Goal: Contribute content: Contribute content

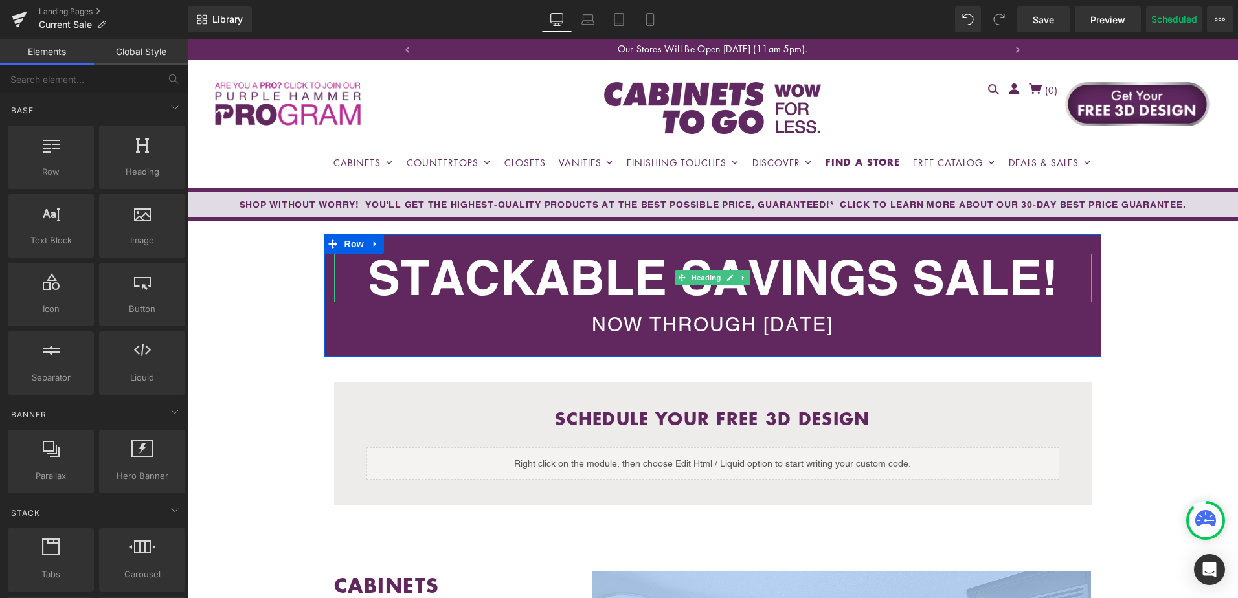
click at [609, 280] on strong "STACKABLE SAVINGS SALE!" at bounding box center [713, 278] width 690 height 60
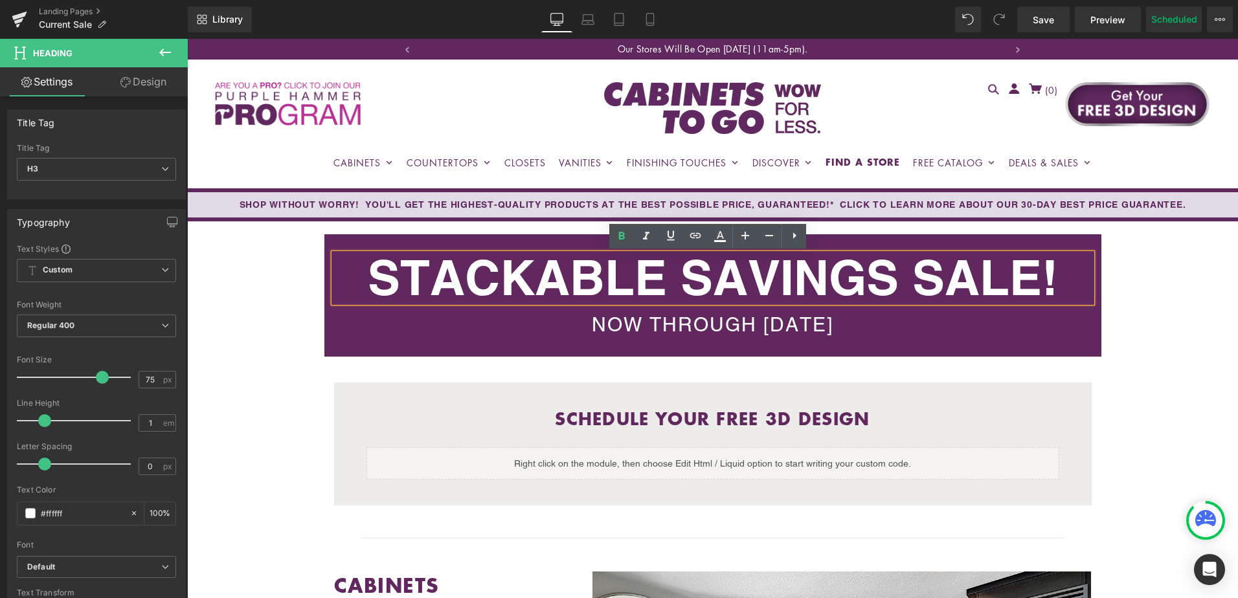
click at [590, 273] on strong "STACKABLE SAVINGS SALE!" at bounding box center [713, 278] width 690 height 60
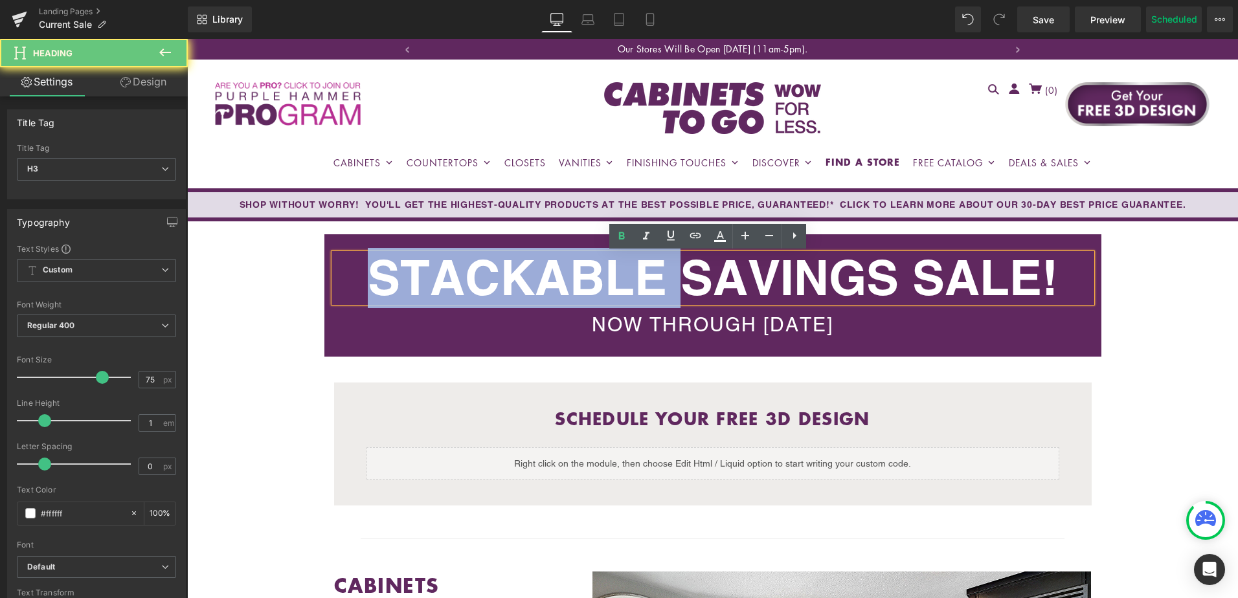
click at [590, 273] on strong "STACKABLE SAVINGS SALE!" at bounding box center [713, 278] width 690 height 60
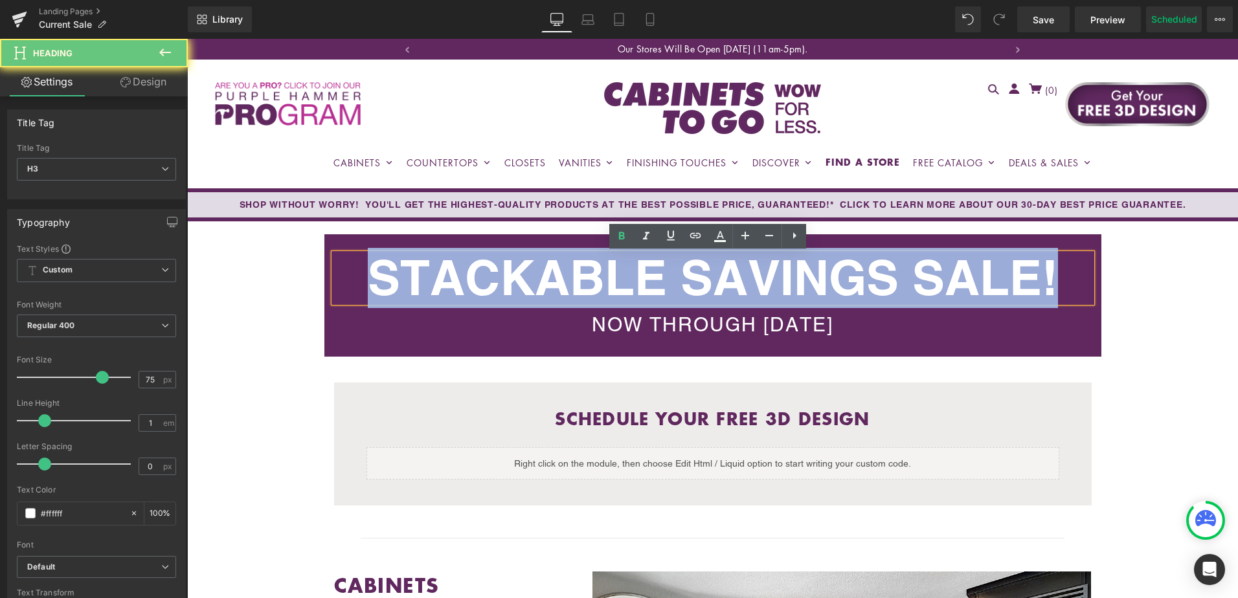
click at [590, 273] on strong "STACKABLE SAVINGS SALE!" at bounding box center [713, 278] width 690 height 60
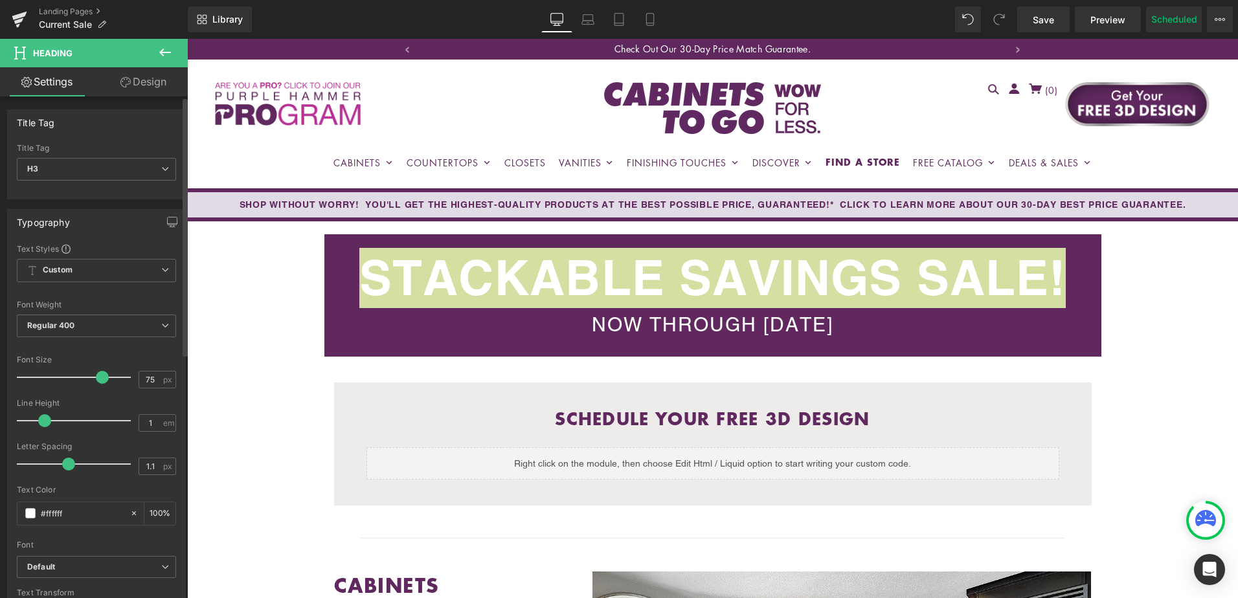
type input "1"
drag, startPoint x: 42, startPoint y: 466, endPoint x: 63, endPoint y: 462, distance: 21.0
click at [63, 462] on span at bounding box center [66, 464] width 13 height 13
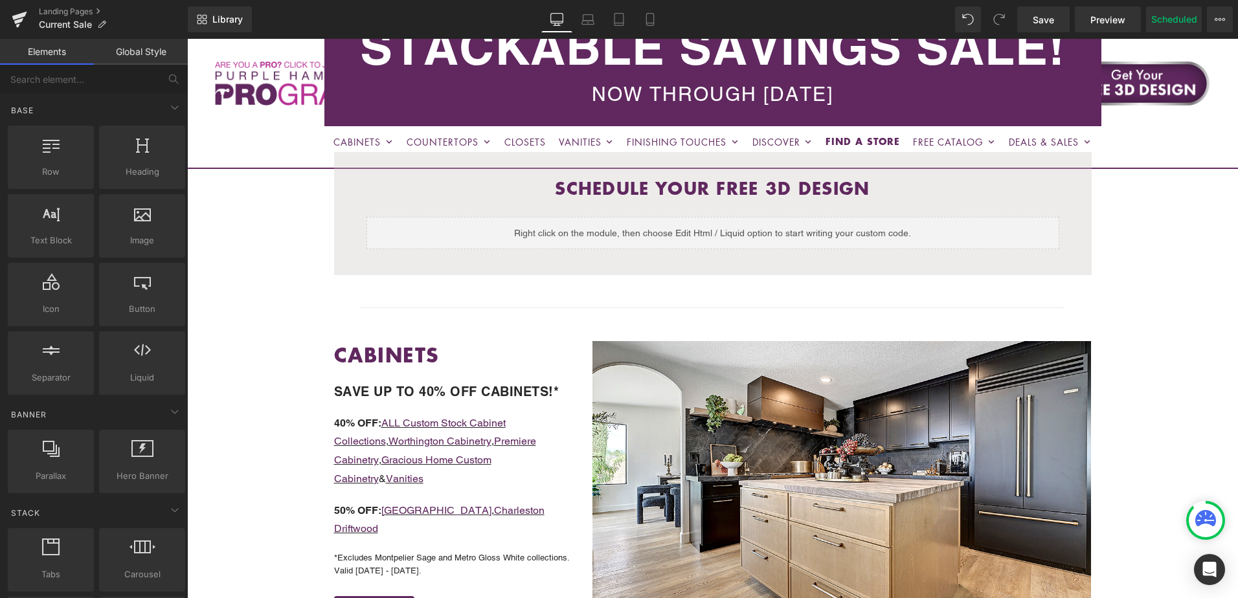
scroll to position [389, 0]
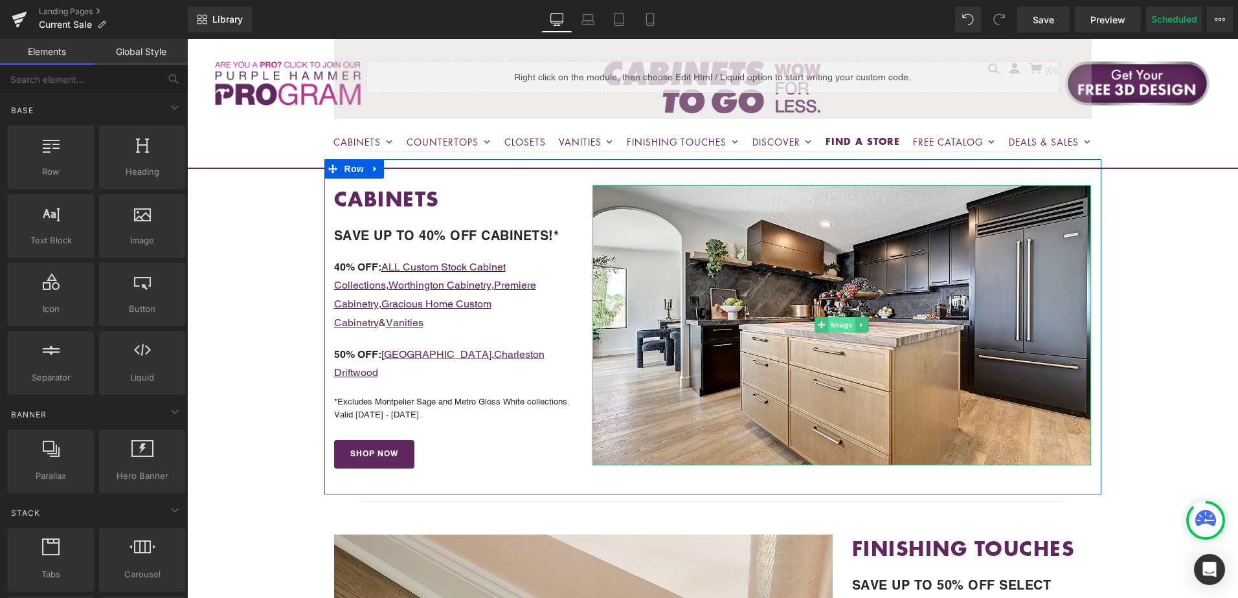
click at [836, 324] on span "Image" at bounding box center [842, 325] width 27 height 16
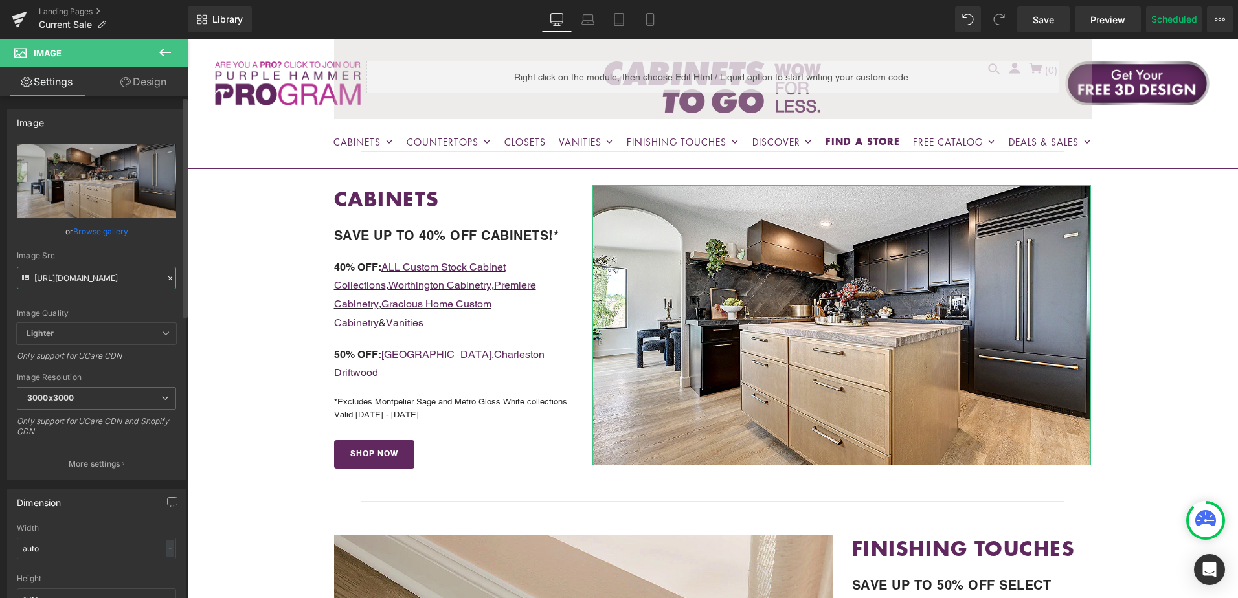
drag, startPoint x: 120, startPoint y: 279, endPoint x: 150, endPoint y: 276, distance: 29.9
click at [150, 276] on input "[URL][DOMAIN_NAME]" at bounding box center [96, 278] width 159 height 23
click at [80, 274] on input "[URL][DOMAIN_NAME]" at bounding box center [96, 278] width 159 height 23
drag, startPoint x: 71, startPoint y: 278, endPoint x: 38, endPoint y: 280, distance: 33.1
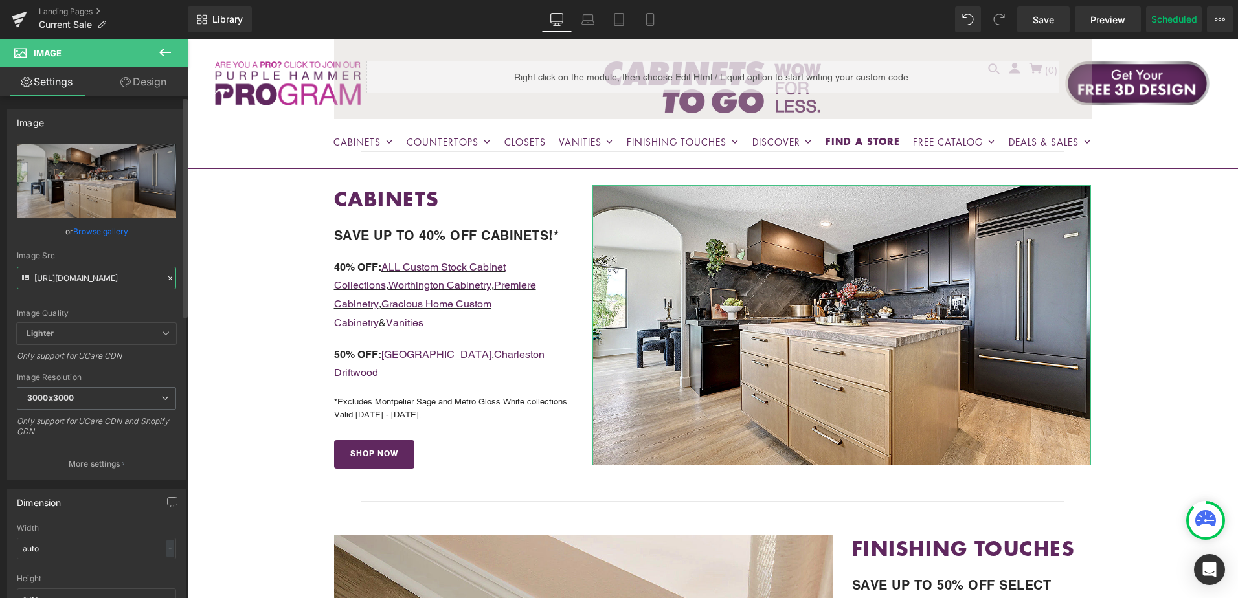
click at [38, 280] on input "[URL][DOMAIN_NAME]" at bounding box center [96, 278] width 159 height 23
click at [126, 278] on input "[URL][DOMAIN_NAME]" at bounding box center [96, 278] width 159 height 23
drag, startPoint x: 118, startPoint y: 278, endPoint x: 185, endPoint y: 275, distance: 66.7
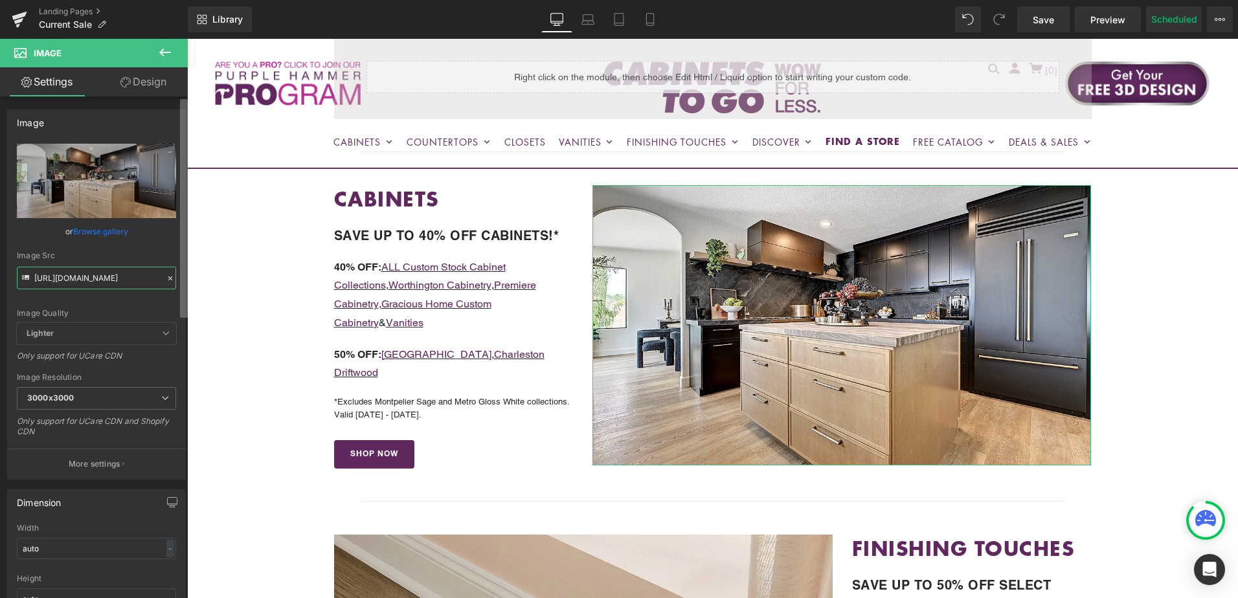
click at [185, 275] on div "Image [URL][DOMAIN_NAME] Replace Image Upload image or Browse gallery Image Src…" at bounding box center [94, 350] width 188 height 508
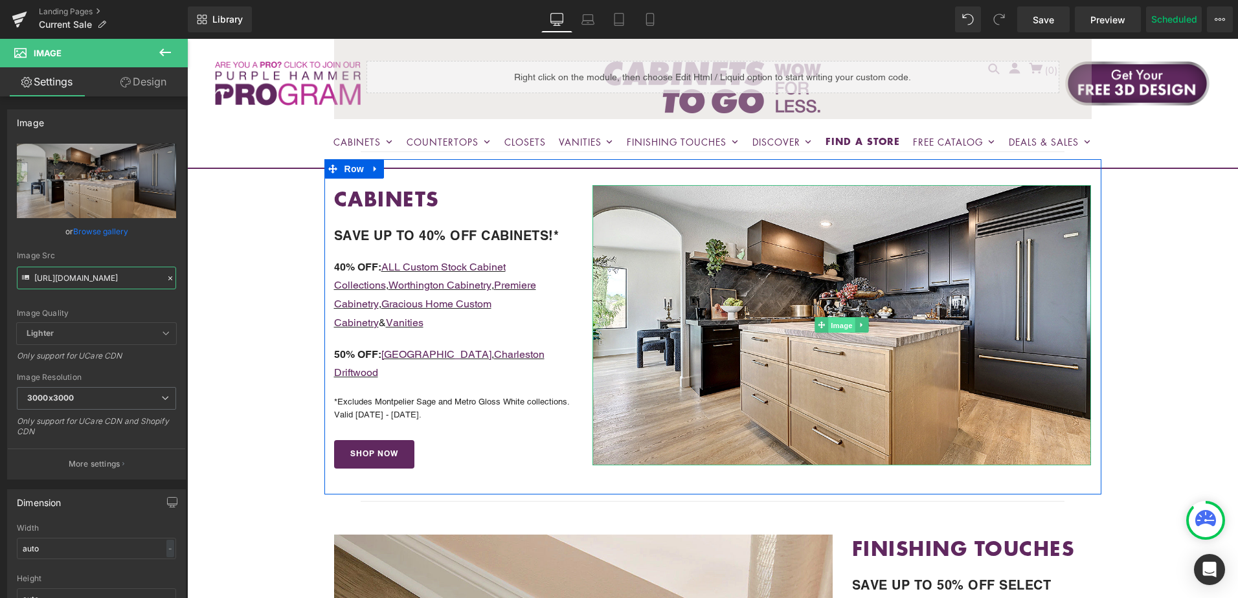
click at [837, 326] on span "Image" at bounding box center [842, 326] width 27 height 16
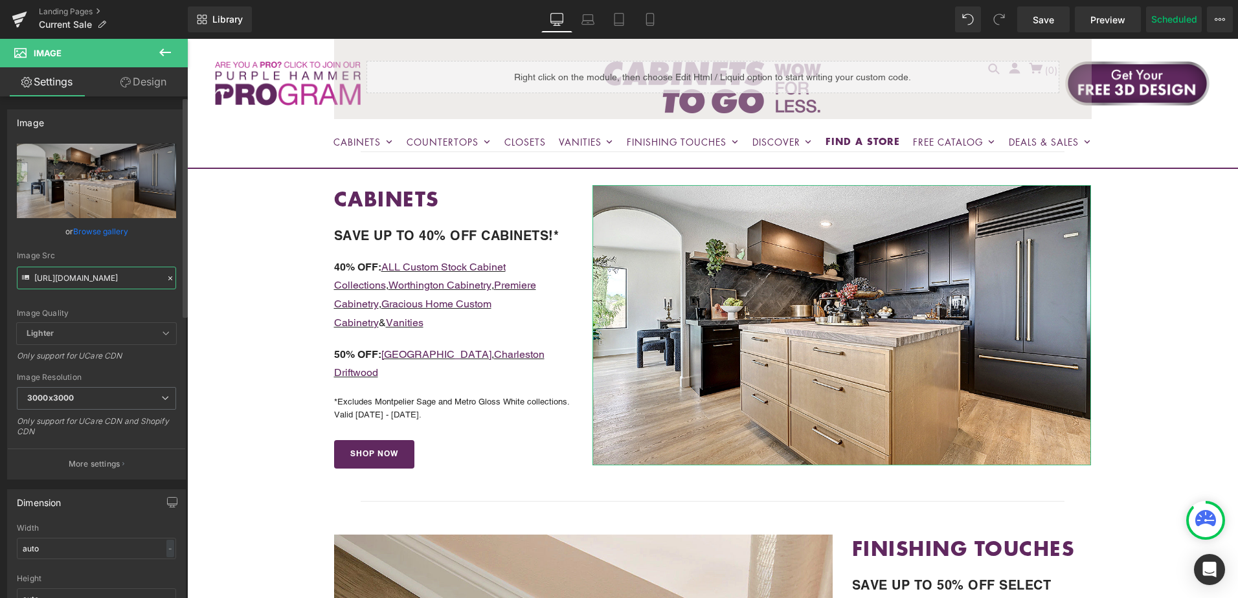
click at [76, 283] on input "[URL][DOMAIN_NAME]" at bounding box center [96, 278] width 159 height 23
paste input "CHALET-2.jpg?v=1755877980"
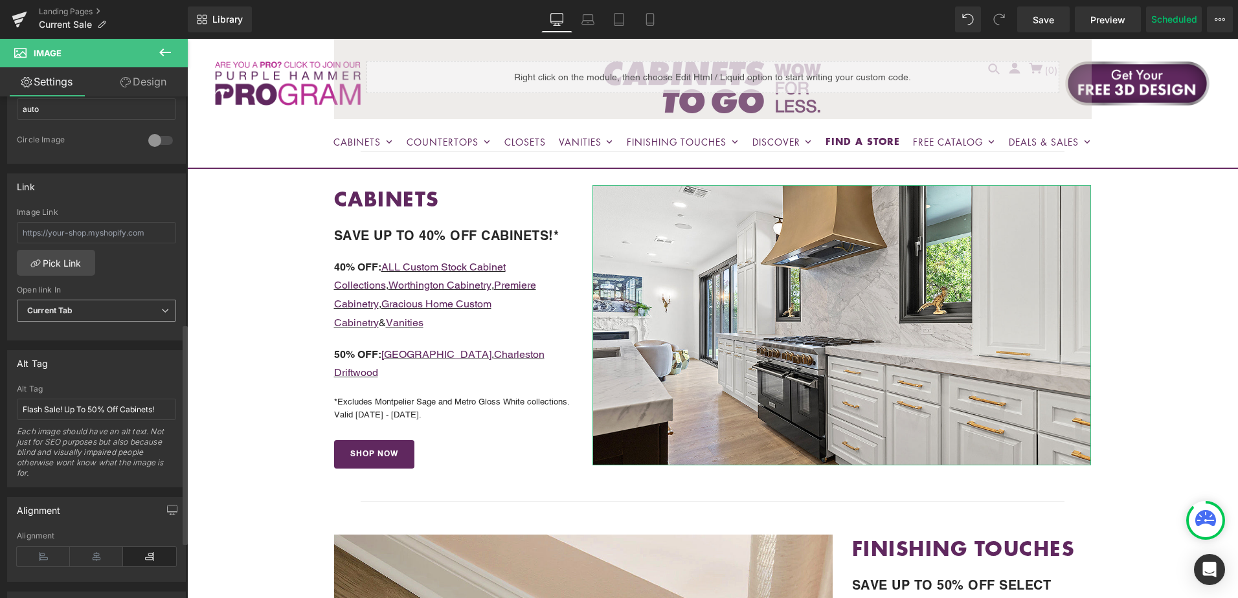
scroll to position [518, 0]
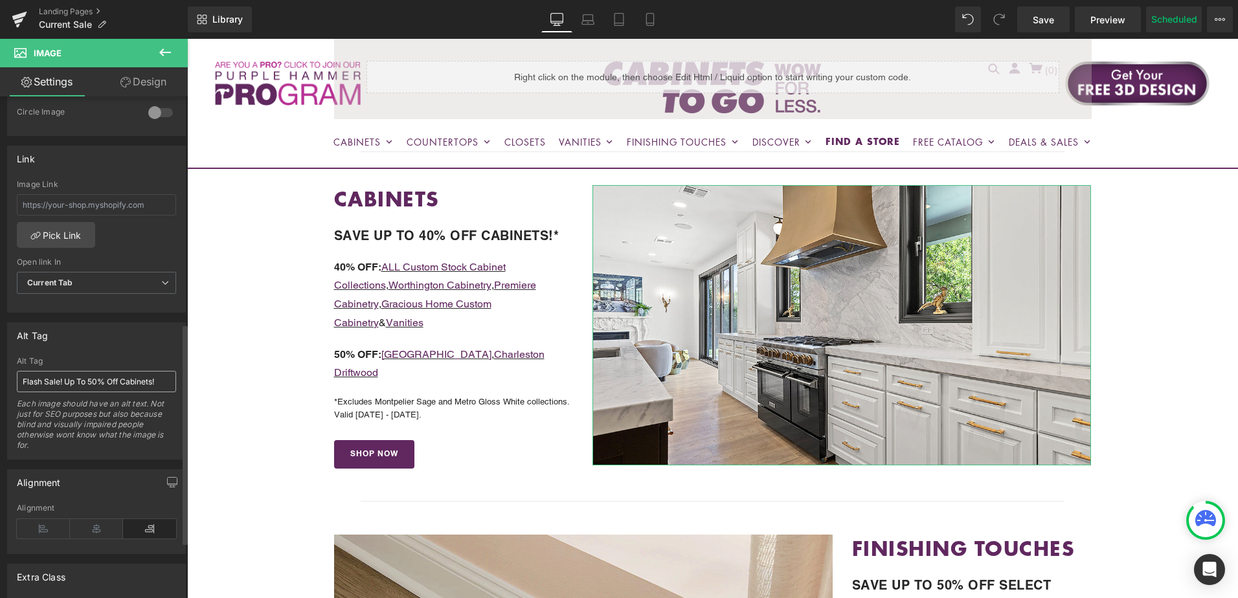
type input "[URL][DOMAIN_NAME]"
click at [73, 385] on input "Flash Sale! Up To 50% Off Cabinets!" at bounding box center [96, 381] width 159 height 21
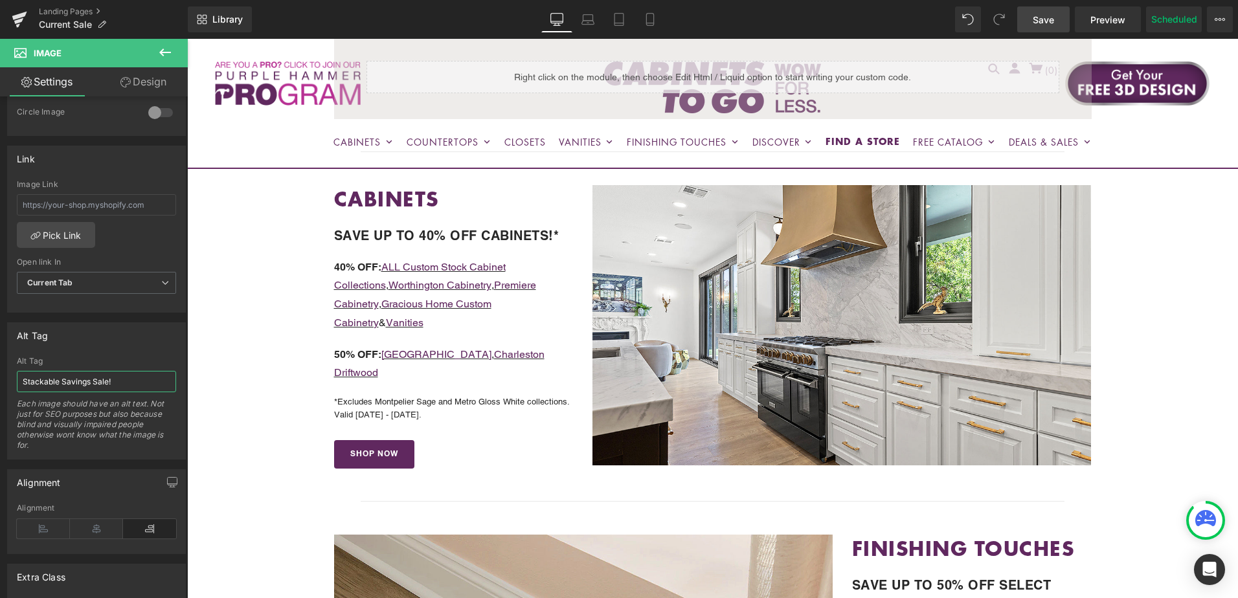
type input "Stackable Savings Sale!"
click at [1043, 21] on span "Save" at bounding box center [1043, 20] width 21 height 14
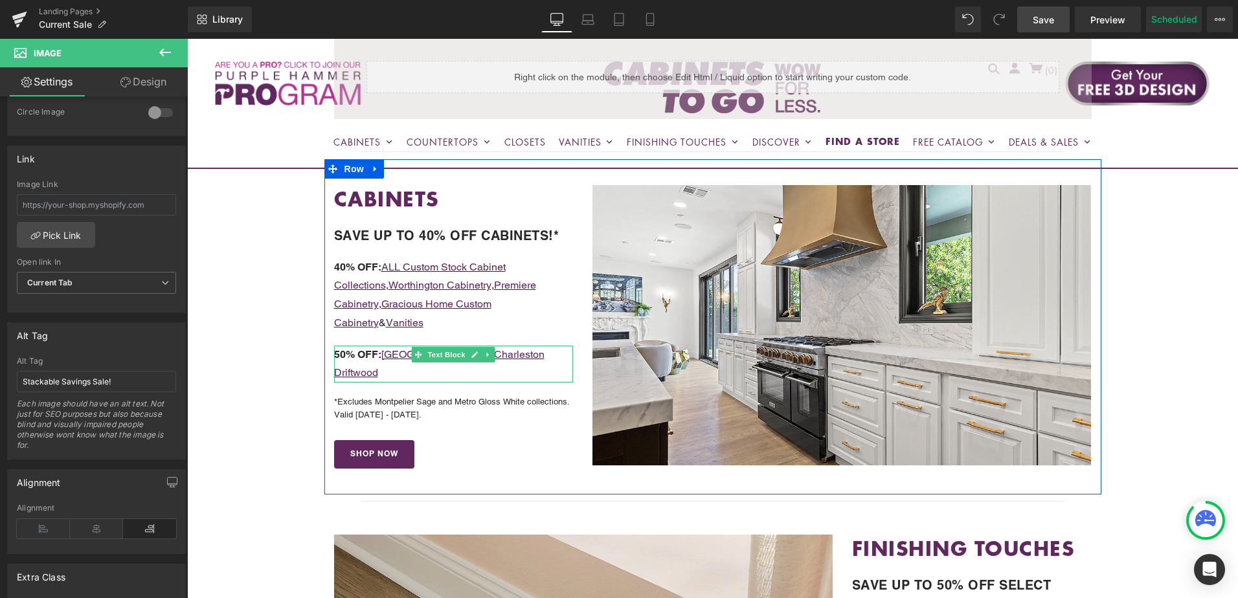
click at [547, 346] on p "50% OFF: [GEOGRAPHIC_DATA] , [GEOGRAPHIC_DATA]" at bounding box center [454, 365] width 240 height 38
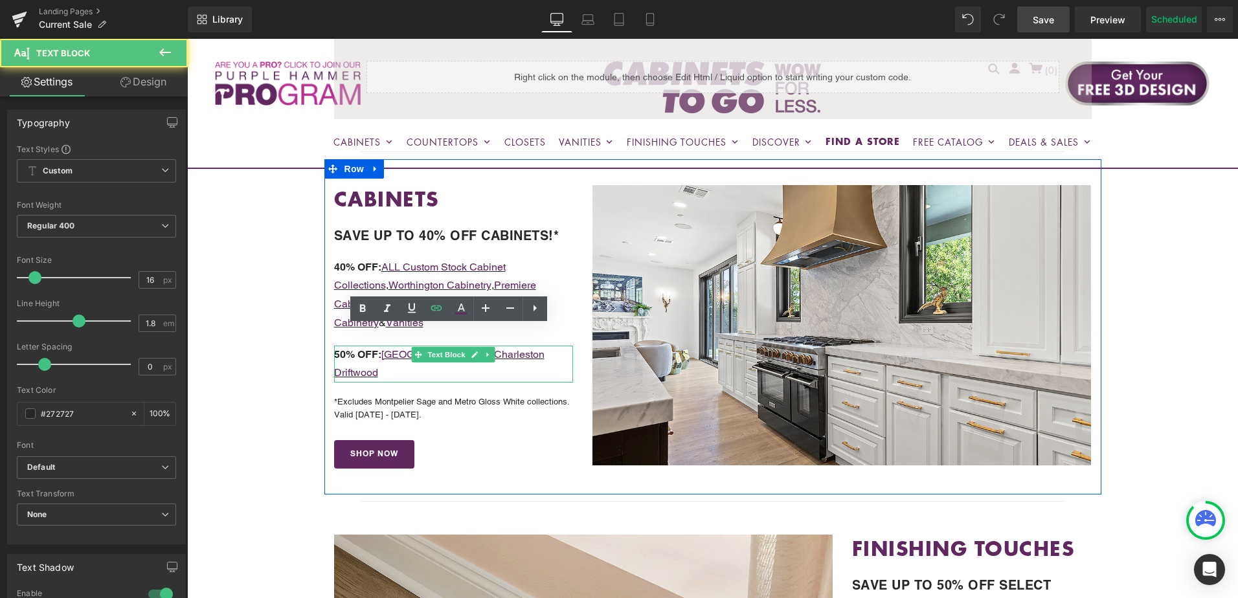
click at [548, 346] on p "50% OFF: [GEOGRAPHIC_DATA] , [GEOGRAPHIC_DATA]" at bounding box center [454, 365] width 240 height 38
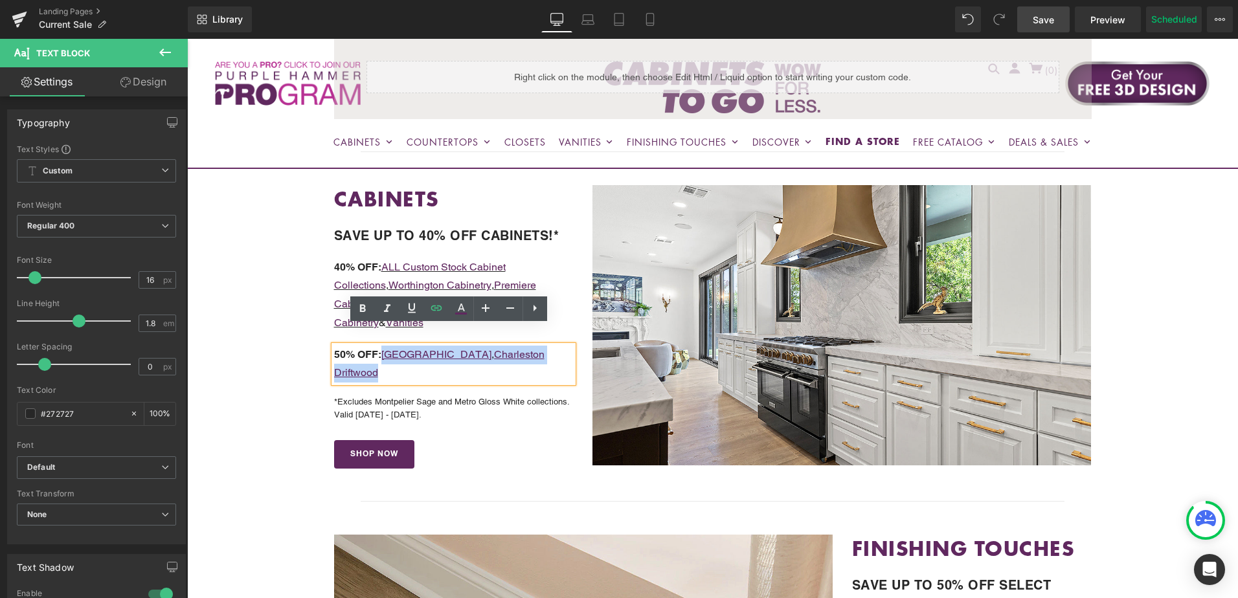
drag, startPoint x: 547, startPoint y: 335, endPoint x: 381, endPoint y: 339, distance: 166.5
click at [381, 346] on p "50% OFF: [GEOGRAPHIC_DATA] , [GEOGRAPHIC_DATA]" at bounding box center [454, 365] width 240 height 38
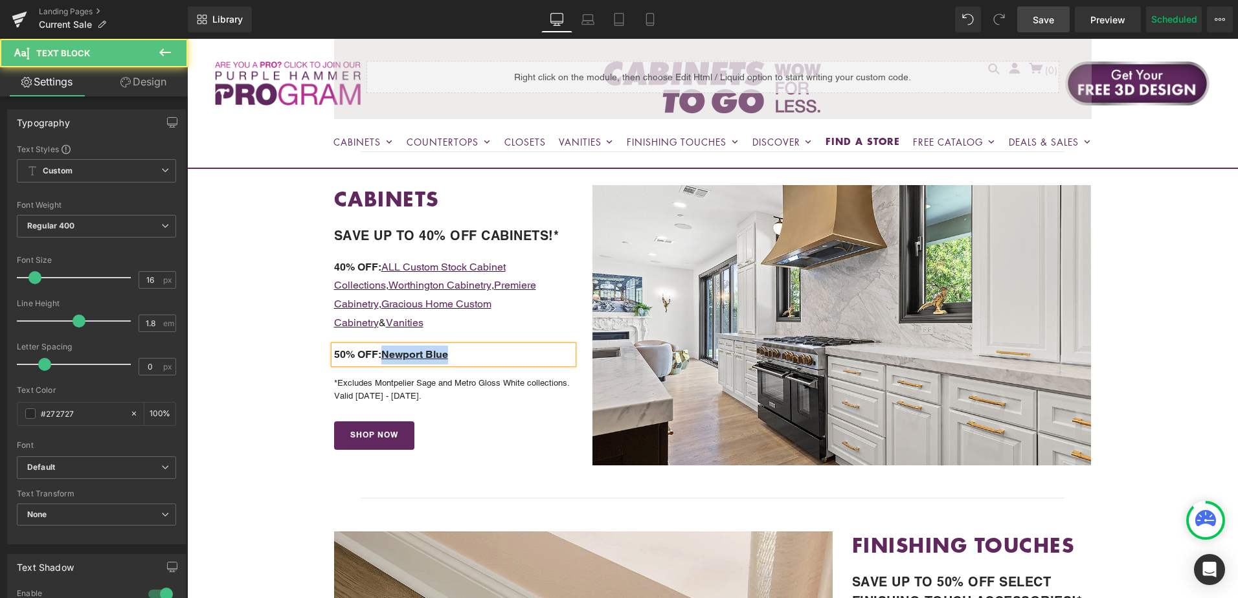
drag, startPoint x: 384, startPoint y: 338, endPoint x: 458, endPoint y: 331, distance: 74.2
click at [458, 346] on p "50% OFF: Newport Blue" at bounding box center [454, 355] width 240 height 19
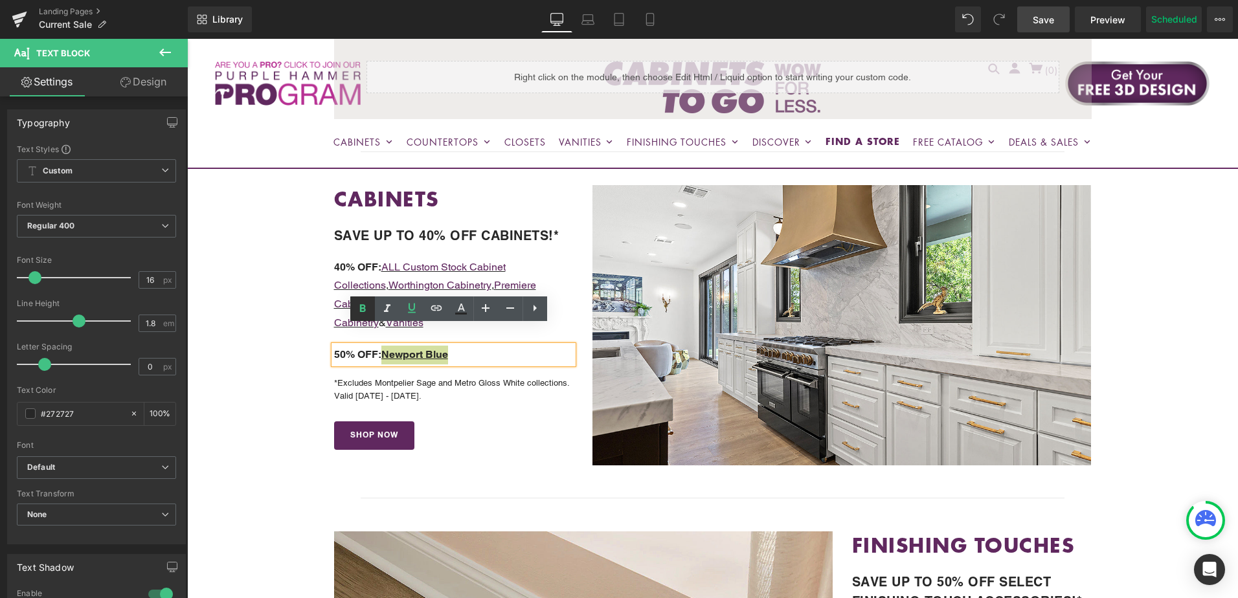
click at [365, 308] on icon at bounding box center [363, 308] width 6 height 8
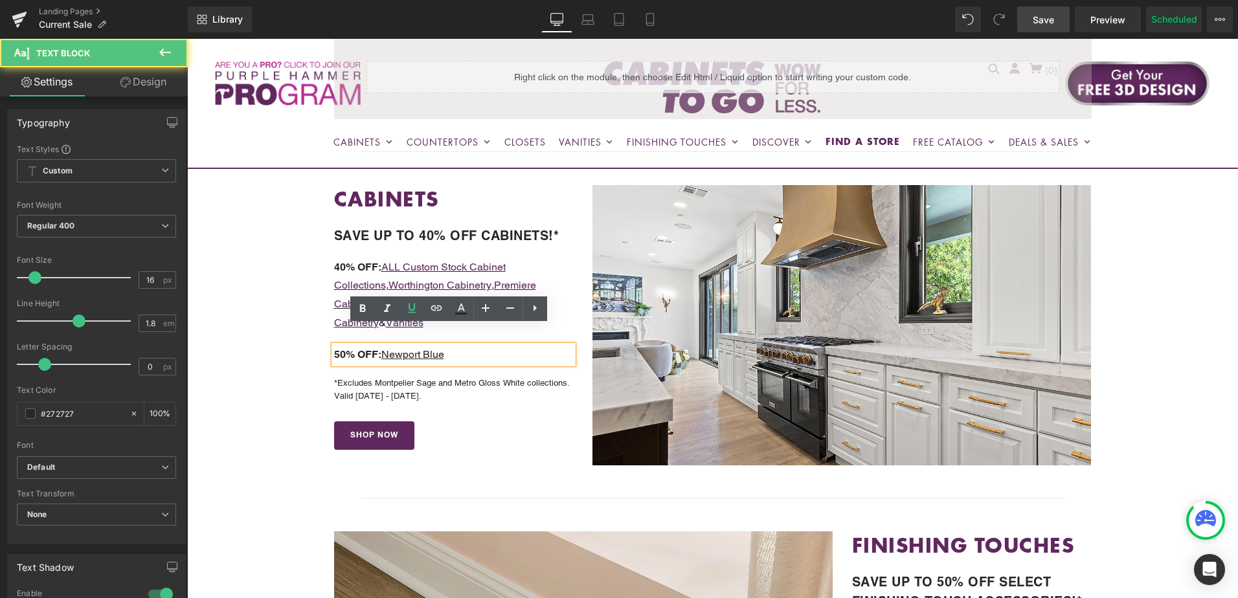
click at [467, 346] on p "50% OFF: Newport Blue" at bounding box center [454, 355] width 240 height 19
click at [461, 346] on p "50% OFF: Newport Blue" at bounding box center [454, 355] width 240 height 19
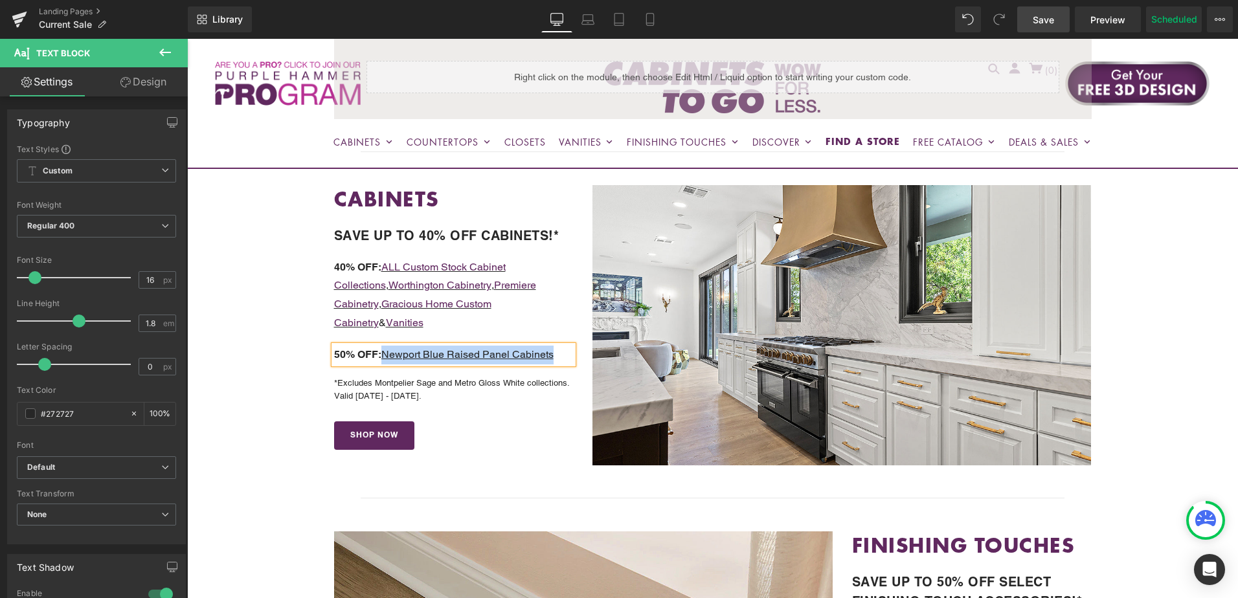
drag, startPoint x: 387, startPoint y: 337, endPoint x: 554, endPoint y: 337, distance: 167.1
click at [554, 346] on p "50% OFF: Newport Blue Raised Panel Cabinets" at bounding box center [454, 355] width 240 height 19
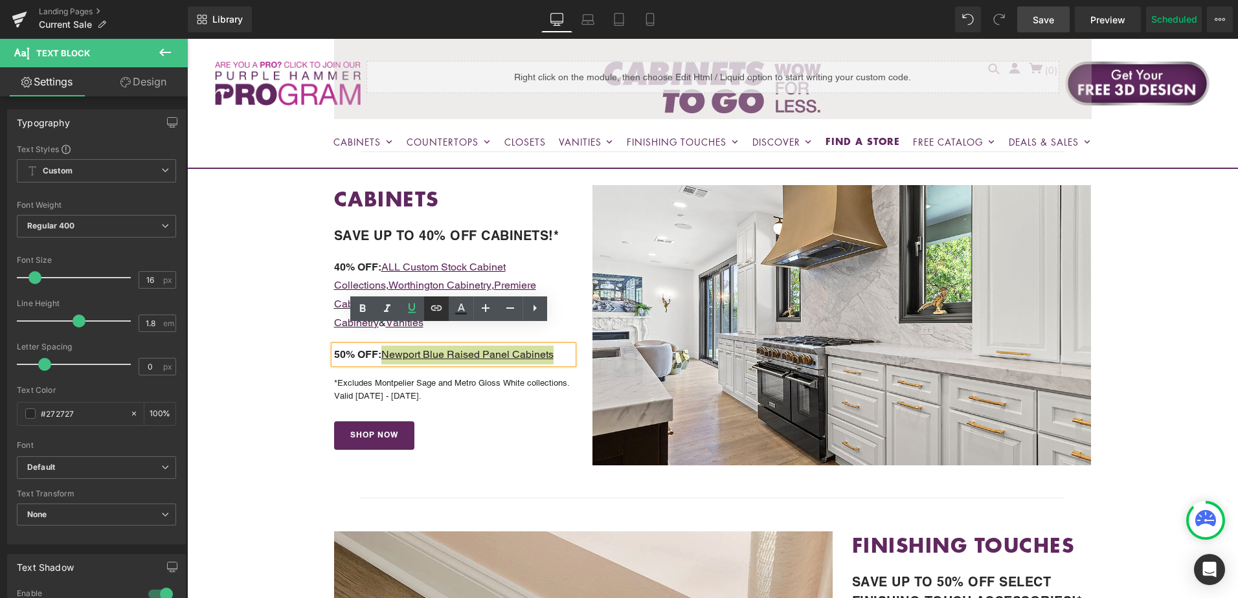
click at [434, 310] on icon at bounding box center [436, 308] width 11 height 5
click at [449, 365] on input "text" at bounding box center [409, 362] width 199 height 32
paste input "[URL][DOMAIN_NAME]"
type input "[URL][DOMAIN_NAME]"
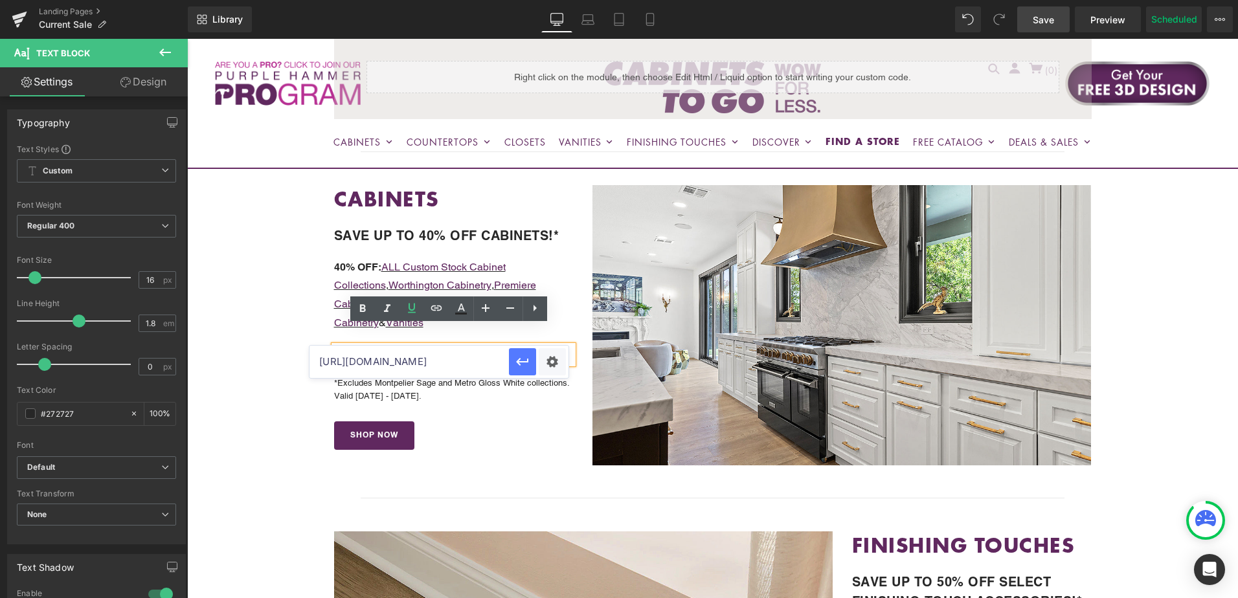
scroll to position [0, 0]
click at [522, 359] on icon "button" at bounding box center [523, 362] width 16 height 16
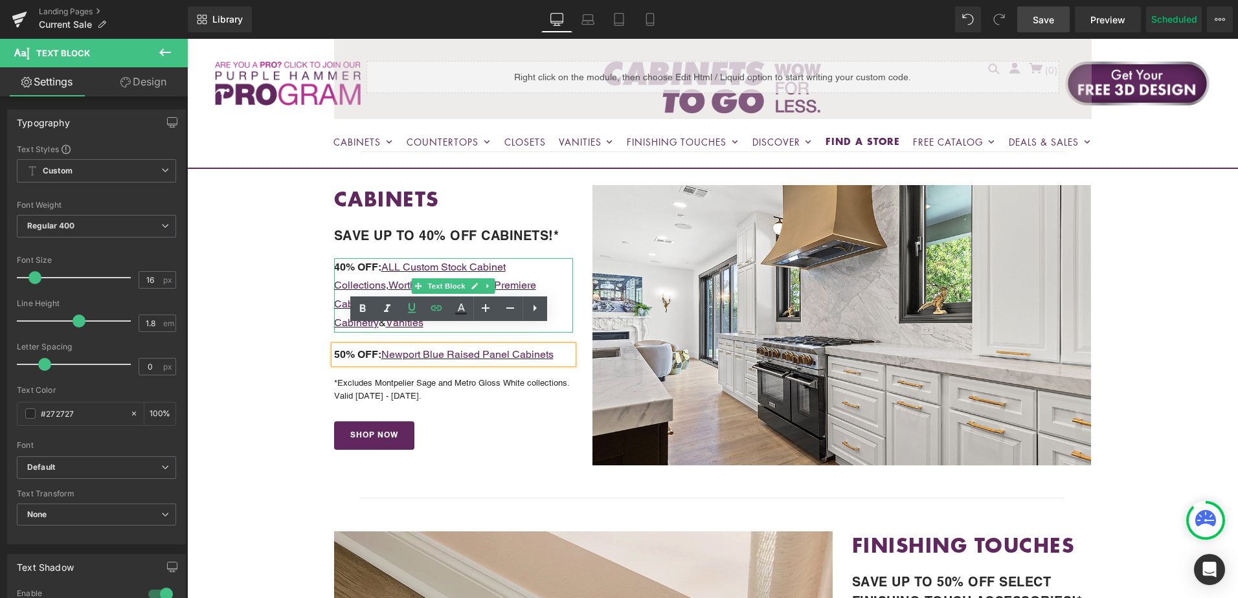
drag, startPoint x: 539, startPoint y: 280, endPoint x: 543, endPoint y: 285, distance: 6.9
click at [539, 280] on p "40% OFF: ALL Custom Stock Cabinet Collections , Worthington Cabinetry , Premier…" at bounding box center [454, 295] width 240 height 74
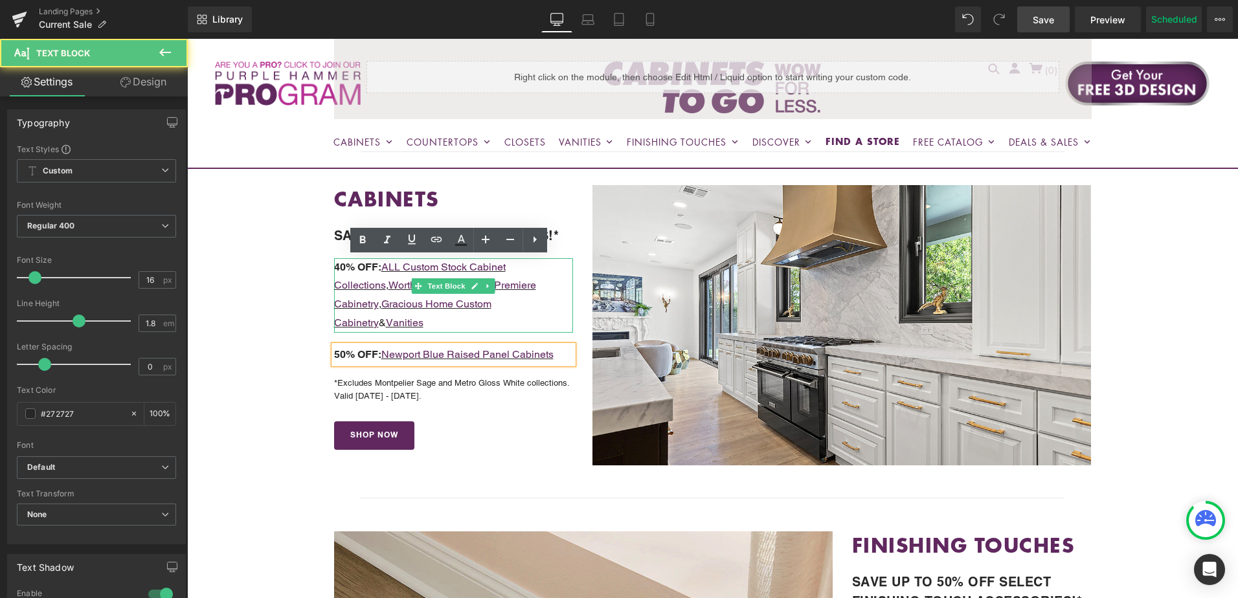
click at [543, 285] on p "40% OFF: ALL Custom Stock Cabinet Collections , Worthington Cabinetry , Premier…" at bounding box center [454, 295] width 240 height 74
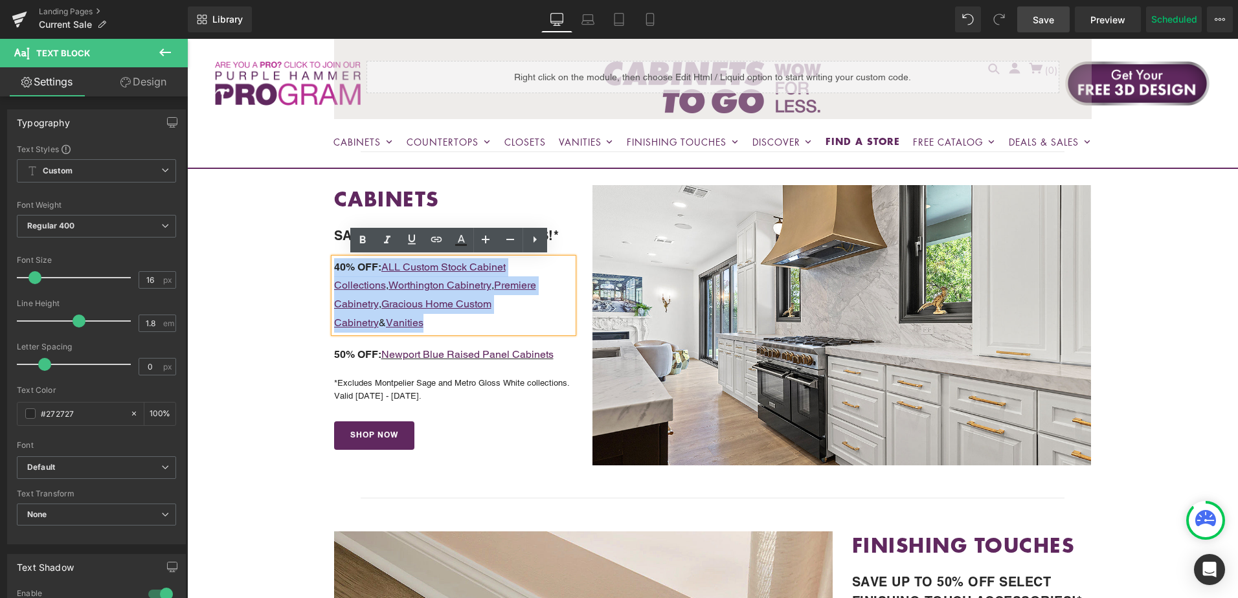
drag, startPoint x: 547, startPoint y: 306, endPoint x: 296, endPoint y: 269, distance: 253.3
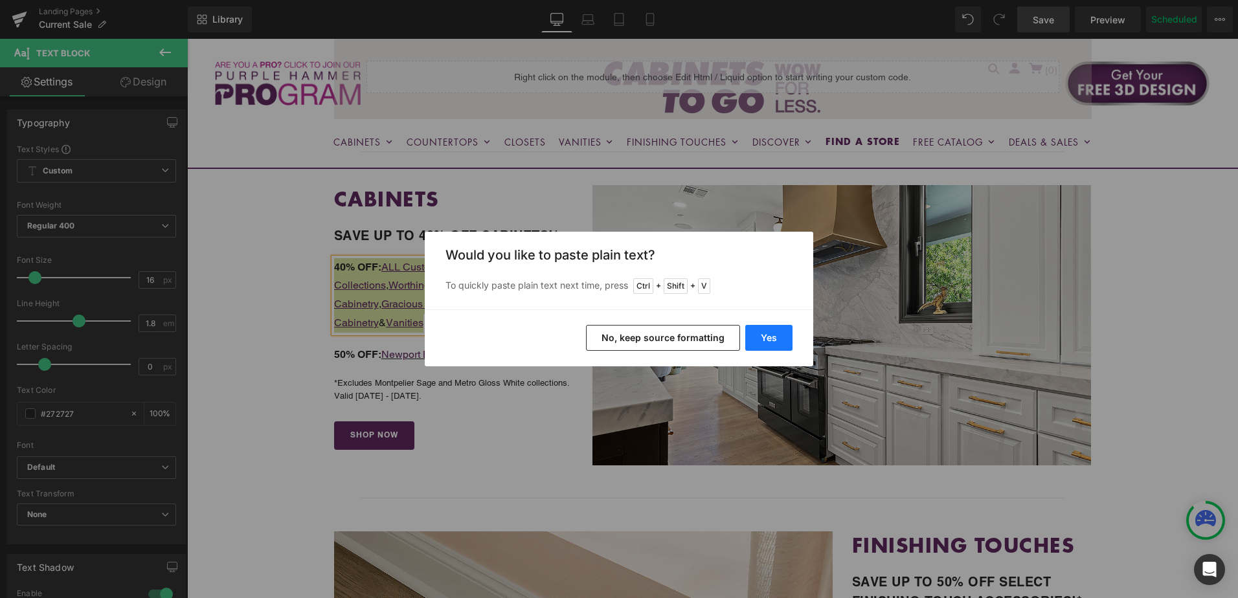
click at [763, 343] on button "Yes" at bounding box center [768, 338] width 47 height 26
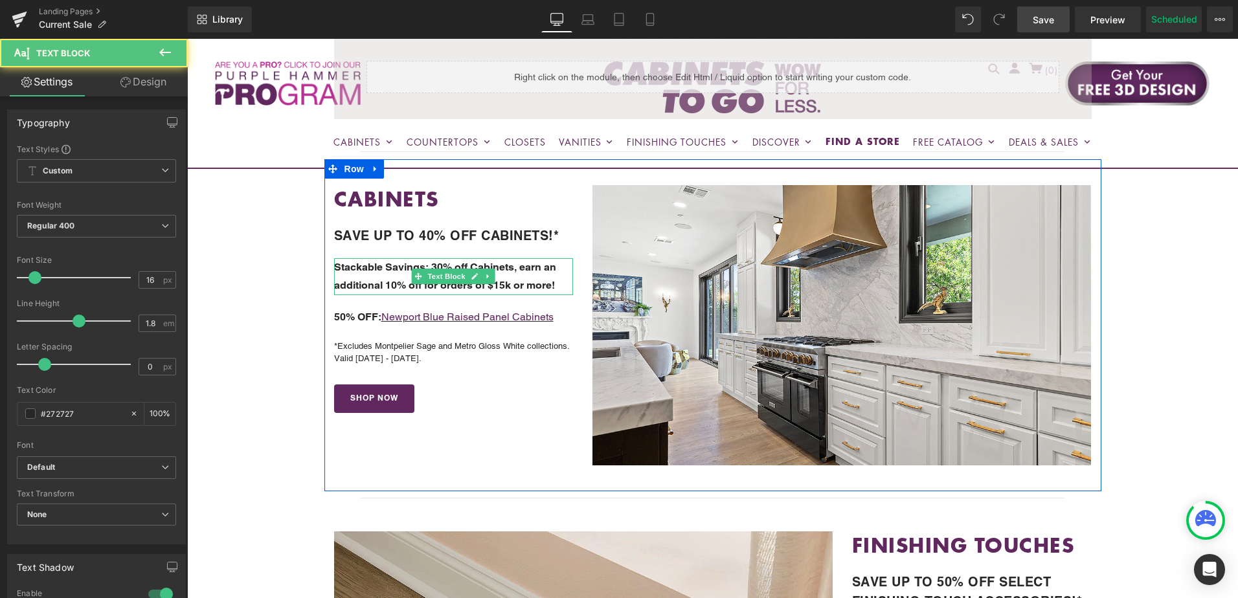
click at [374, 267] on b "Stackable Savings: 30% off Cabinets, earn an additional 10% off for orders of $…" at bounding box center [445, 276] width 222 height 31
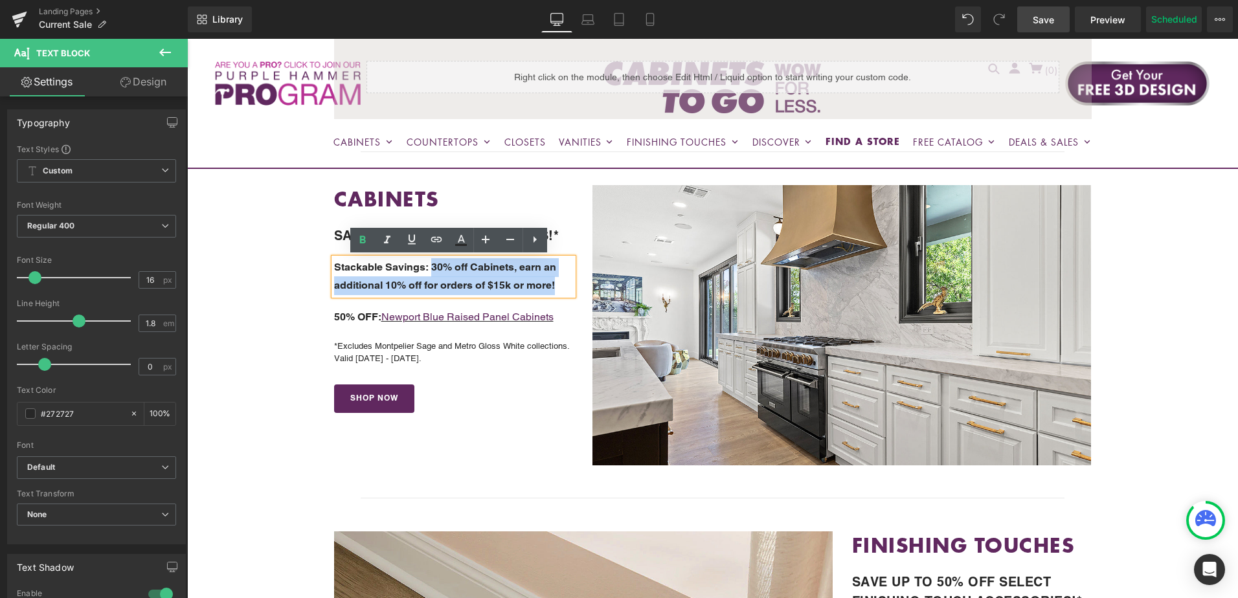
drag, startPoint x: 429, startPoint y: 268, endPoint x: 577, endPoint y: 294, distance: 150.5
click at [577, 294] on div "CABINETS Heading SAVE UP TO 40% OFF CABINETS!* Text Block Stackable Savings: 30…" at bounding box center [453, 299] width 259 height 228
click at [363, 242] on icon at bounding box center [363, 240] width 6 height 8
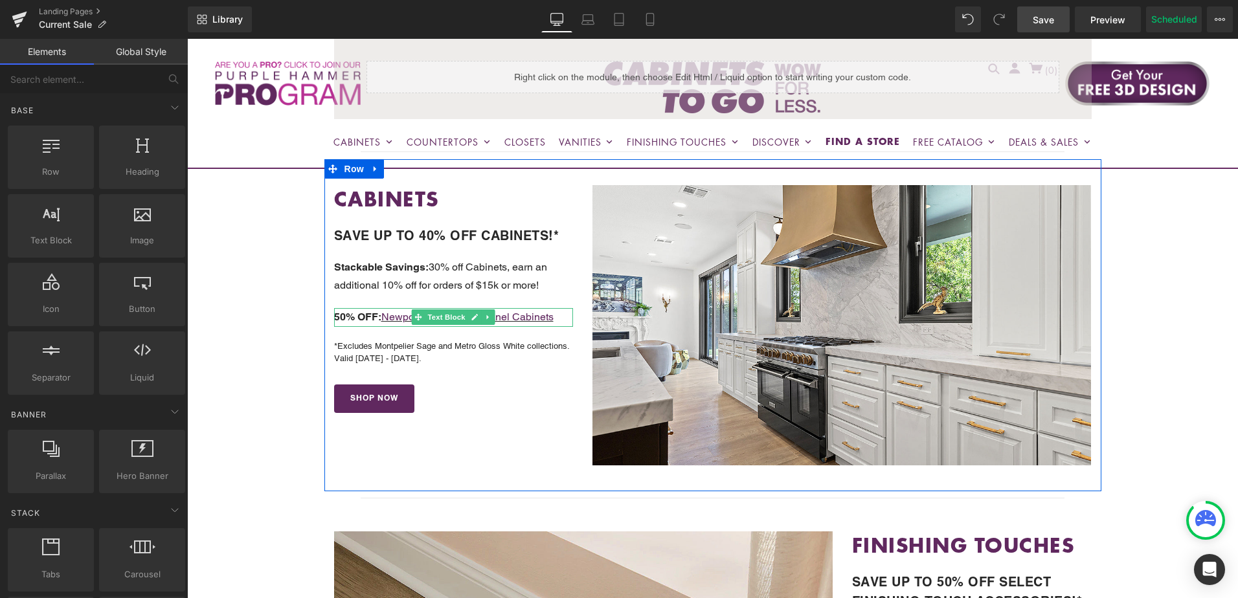
click at [359, 316] on span "50% OFF:" at bounding box center [357, 317] width 47 height 12
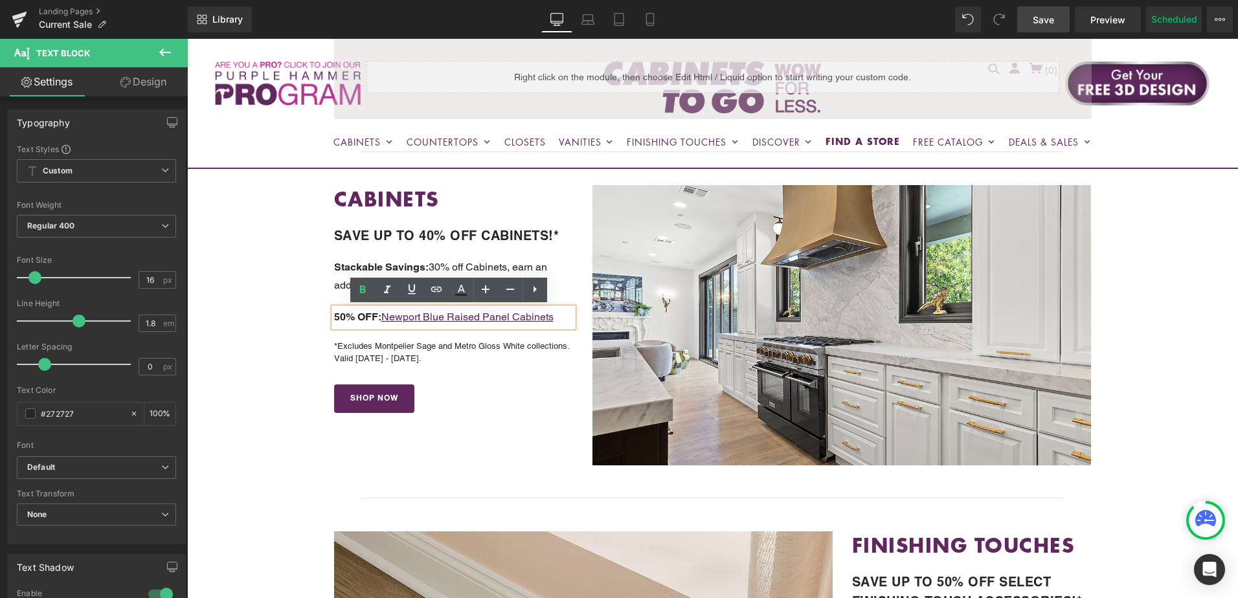
click at [372, 315] on span "50% OFF:" at bounding box center [357, 317] width 47 height 12
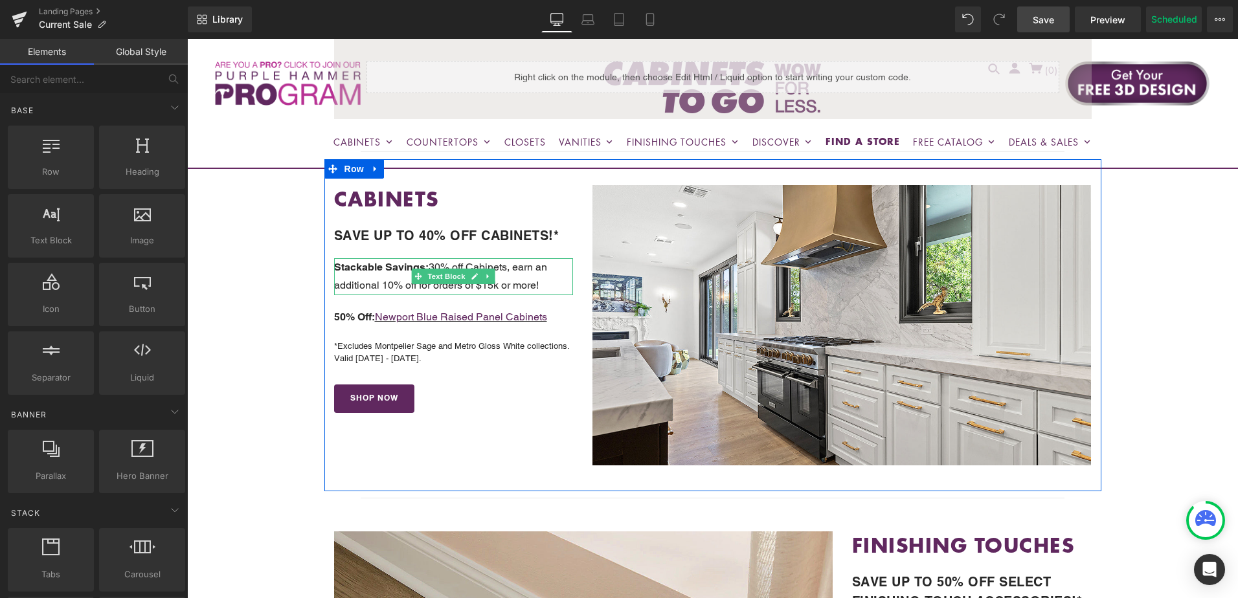
click at [509, 272] on p "Stackable Savings: 30% off Cabinets, earn an additional 10% off for orders of $…" at bounding box center [454, 277] width 240 height 38
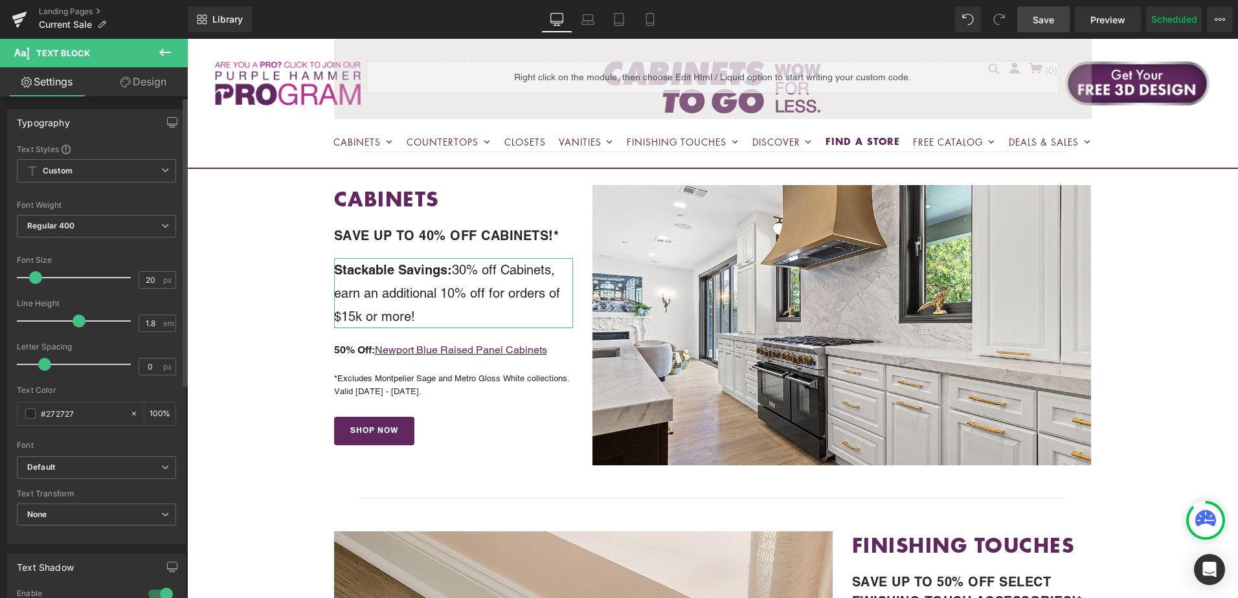
type input "17"
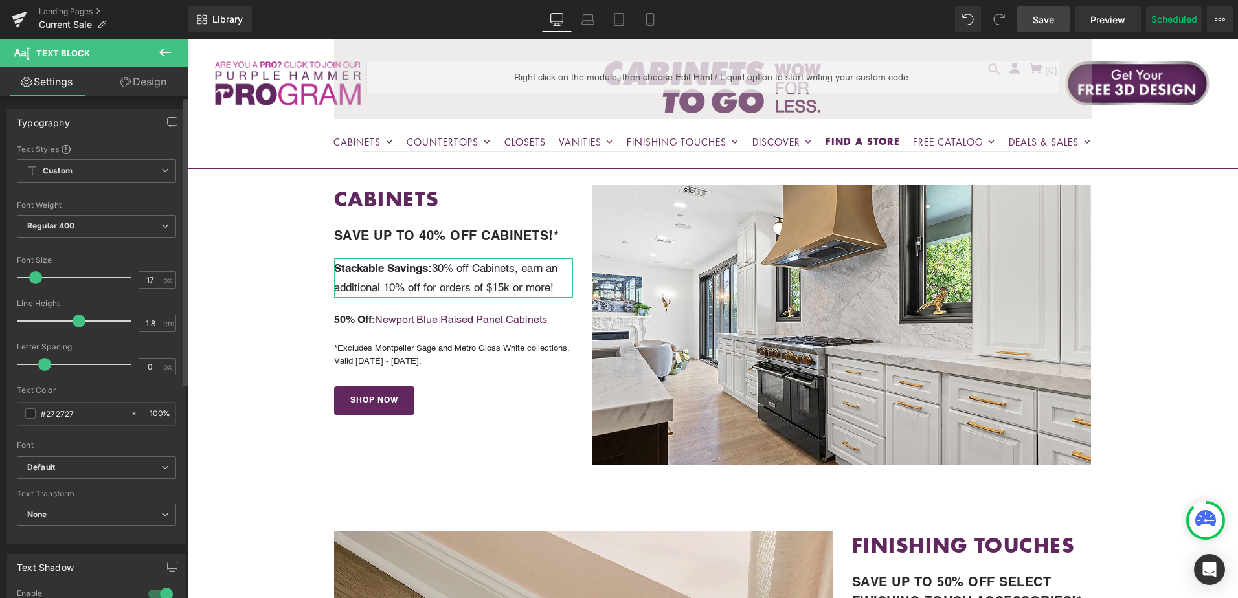
click at [36, 280] on span at bounding box center [35, 277] width 13 height 13
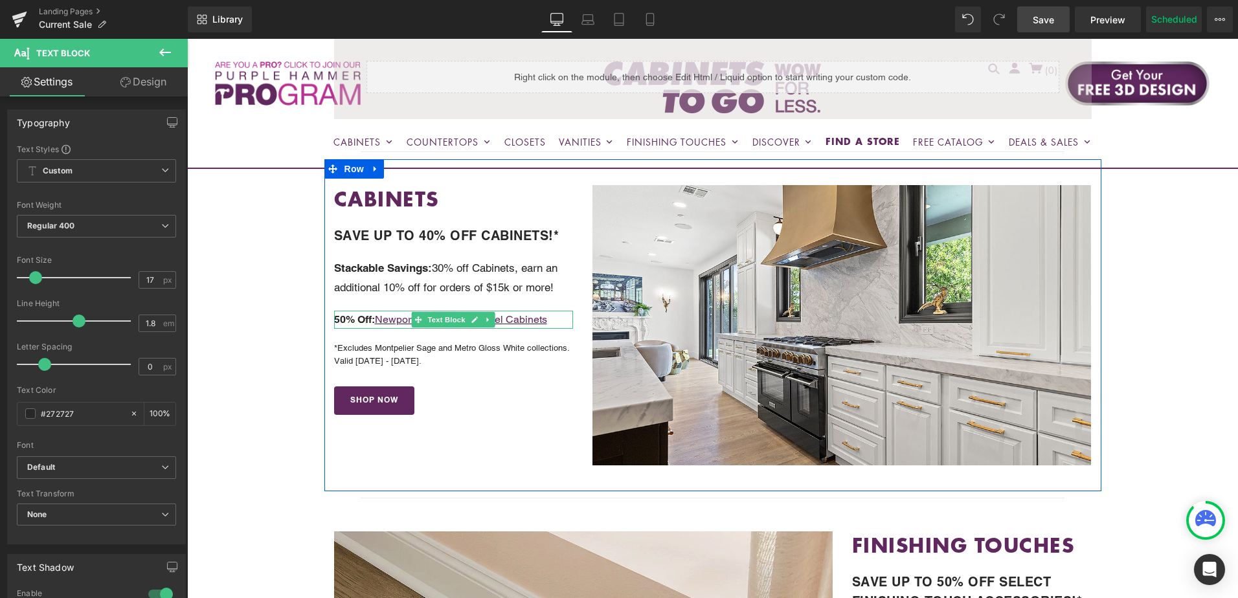
click at [554, 322] on p "50% Off: Newport Blue Raised Panel Cabinets" at bounding box center [454, 320] width 240 height 19
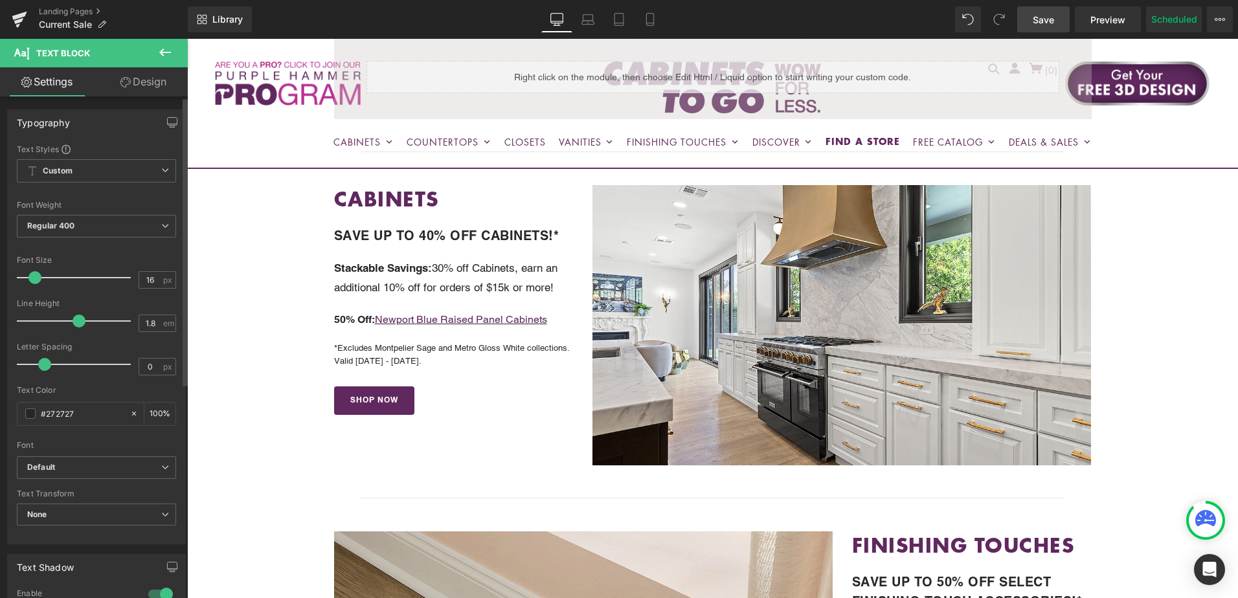
type input "17"
click at [34, 279] on span at bounding box center [35, 277] width 13 height 13
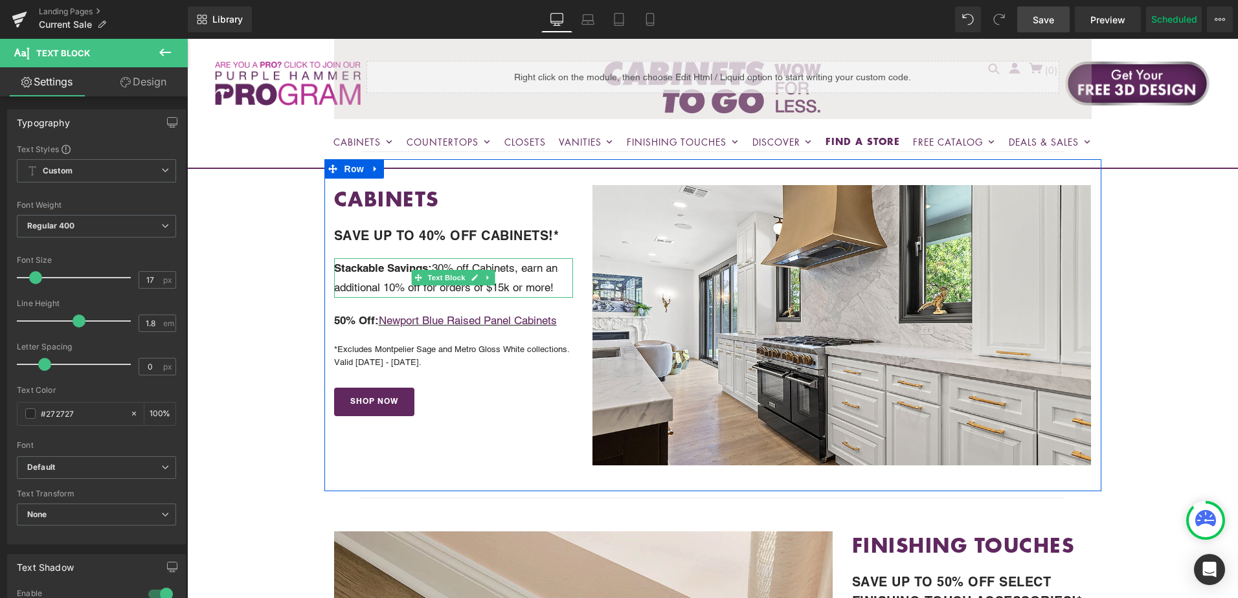
click at [493, 282] on p "Stackable Savings: 30% off Cabinets, earn an additional 10% off for orders of $…" at bounding box center [454, 277] width 240 height 39
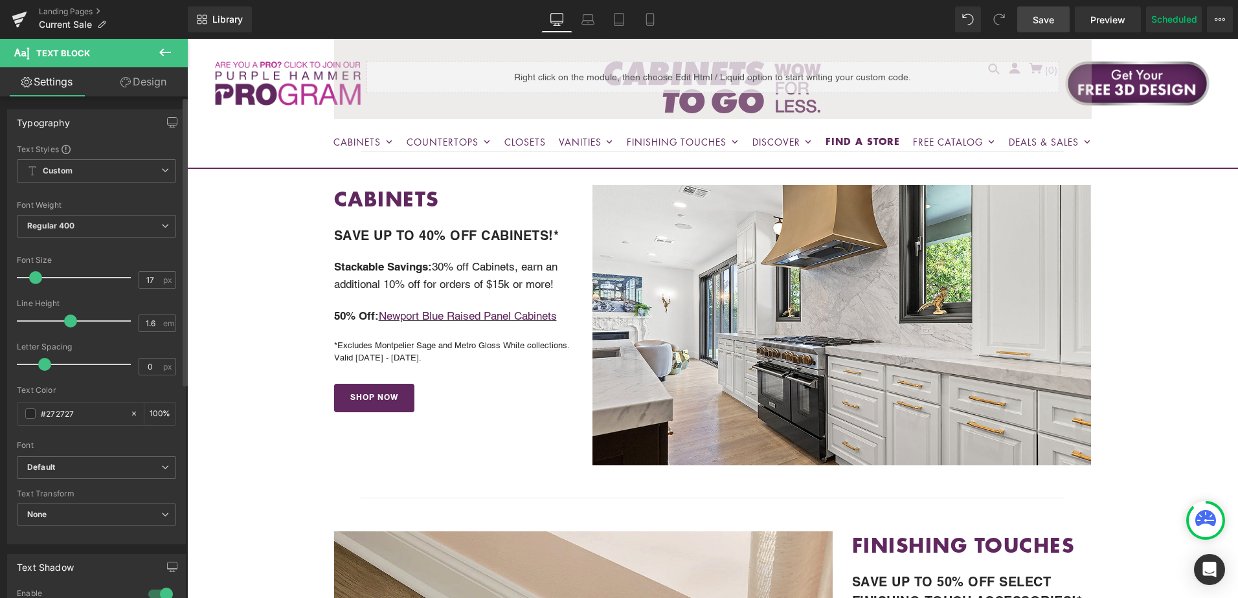
type input "1.5"
drag, startPoint x: 78, startPoint y: 324, endPoint x: 67, endPoint y: 326, distance: 10.5
click at [67, 326] on span at bounding box center [66, 321] width 13 height 13
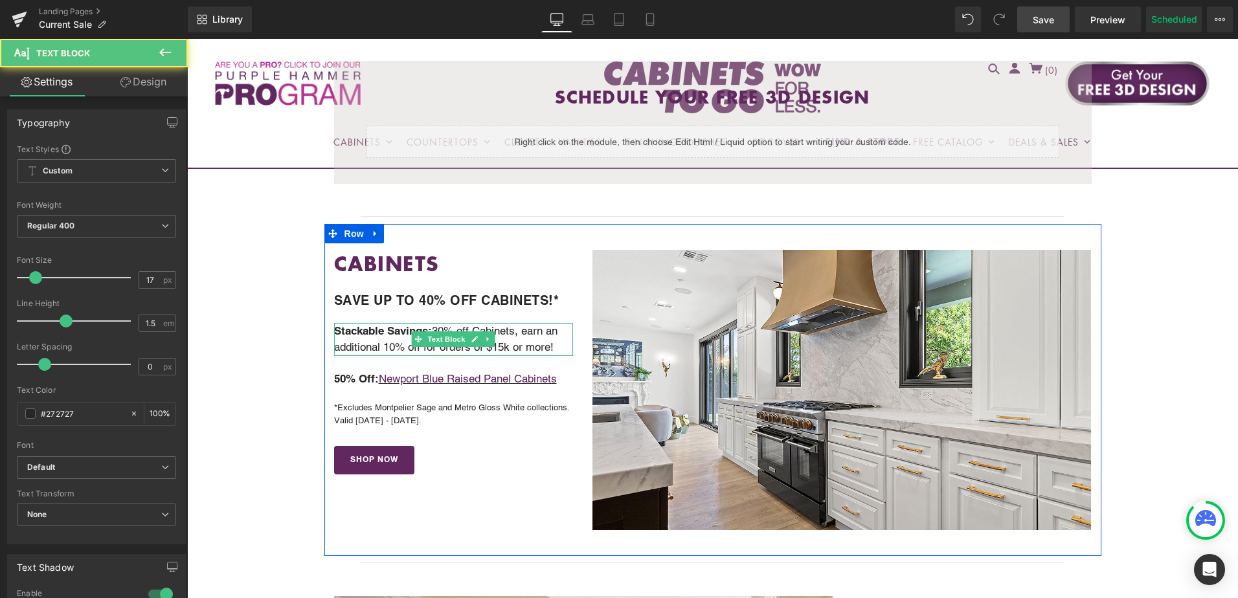
click at [387, 332] on strong "Stackable Savings:" at bounding box center [383, 330] width 98 height 13
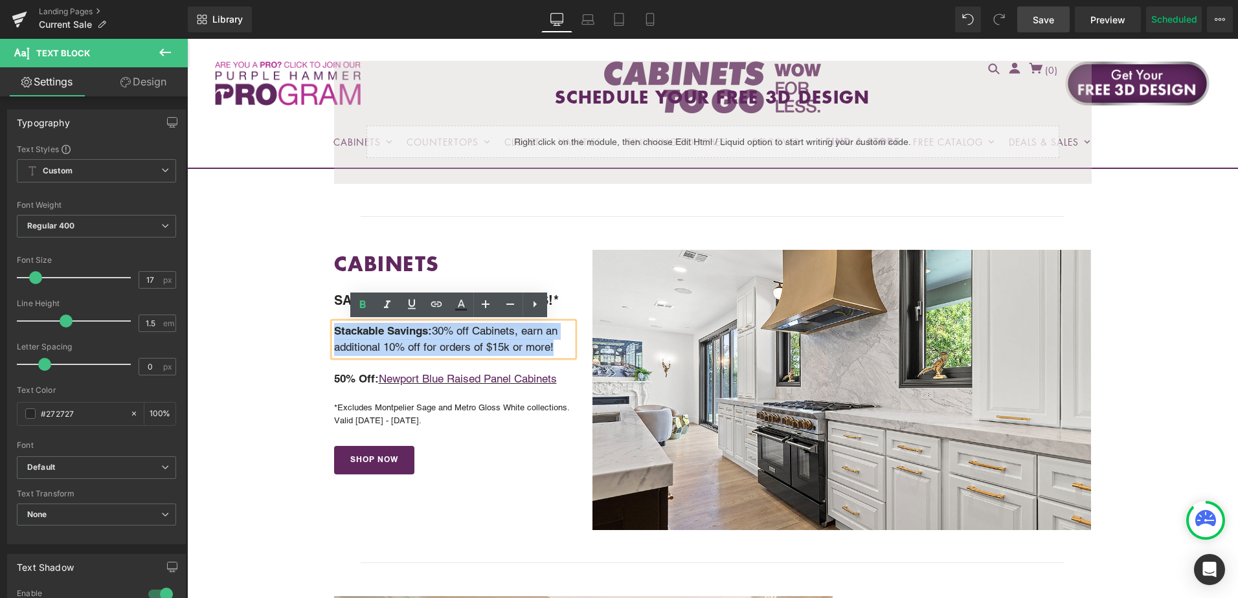
drag, startPoint x: 333, startPoint y: 333, endPoint x: 552, endPoint y: 351, distance: 219.6
click at [552, 351] on p "Stackable Savings: 30% off Cabinets, earn an additional 10% off for orders of $…" at bounding box center [454, 339] width 240 height 33
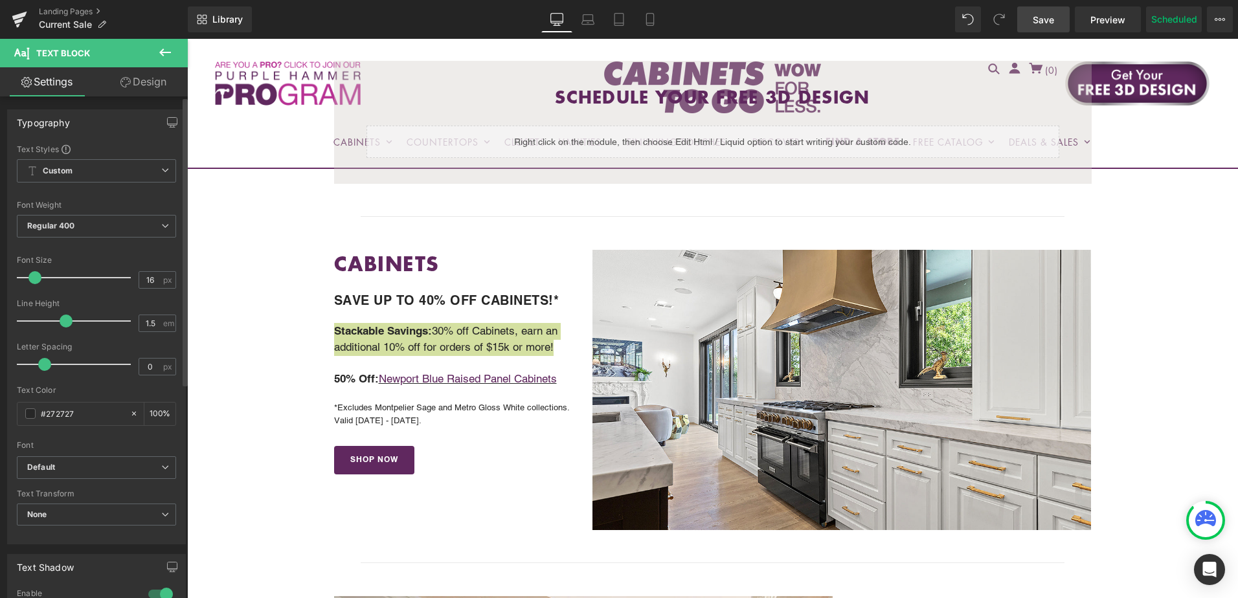
click at [32, 279] on span at bounding box center [34, 277] width 13 height 13
type input "17"
click at [34, 279] on span at bounding box center [35, 277] width 13 height 13
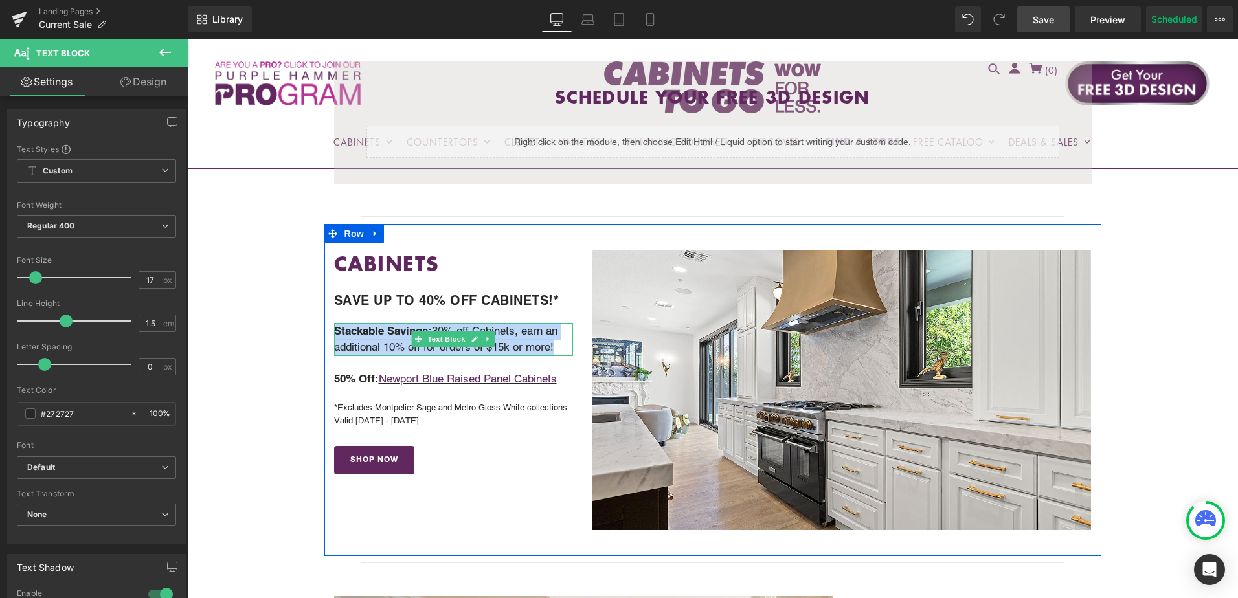
click at [526, 332] on p "Stackable Savings: 30% off Cabinets, earn an additional 10% off for orders of $…" at bounding box center [454, 339] width 240 height 33
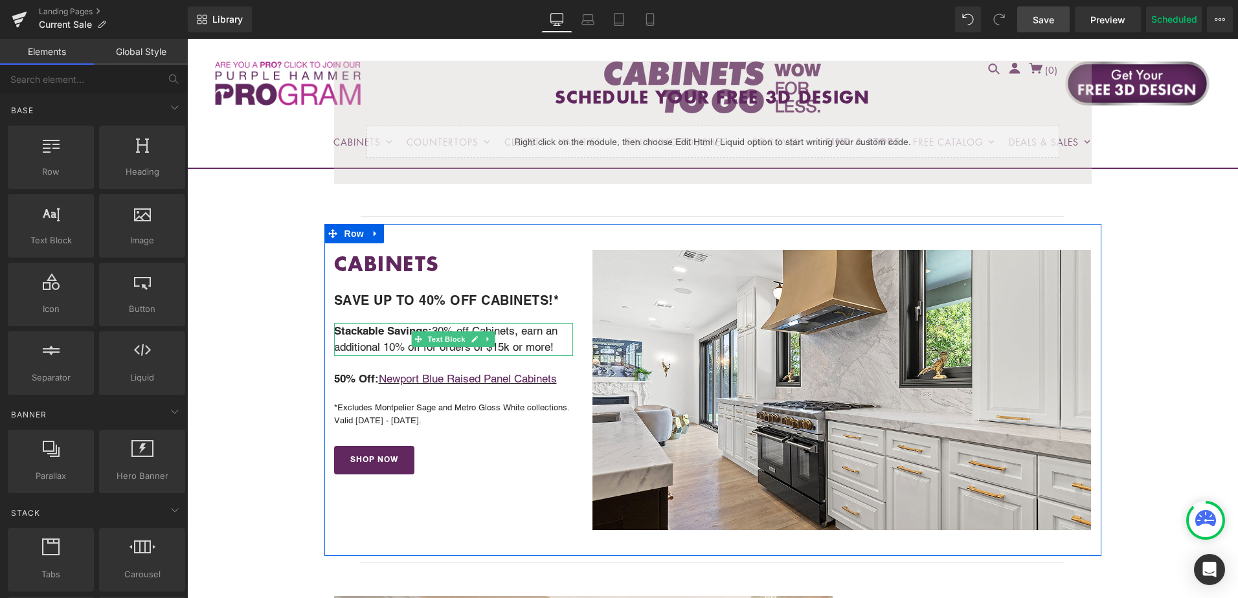
click at [551, 346] on p "Stackable Savings: 30% off Cabinets, earn an additional 10% off for orders of $…" at bounding box center [454, 339] width 240 height 33
click at [556, 345] on p "Stackable Savings: 30% off Cabinets, earn an additional 10% off for orders of $…" at bounding box center [454, 339] width 240 height 33
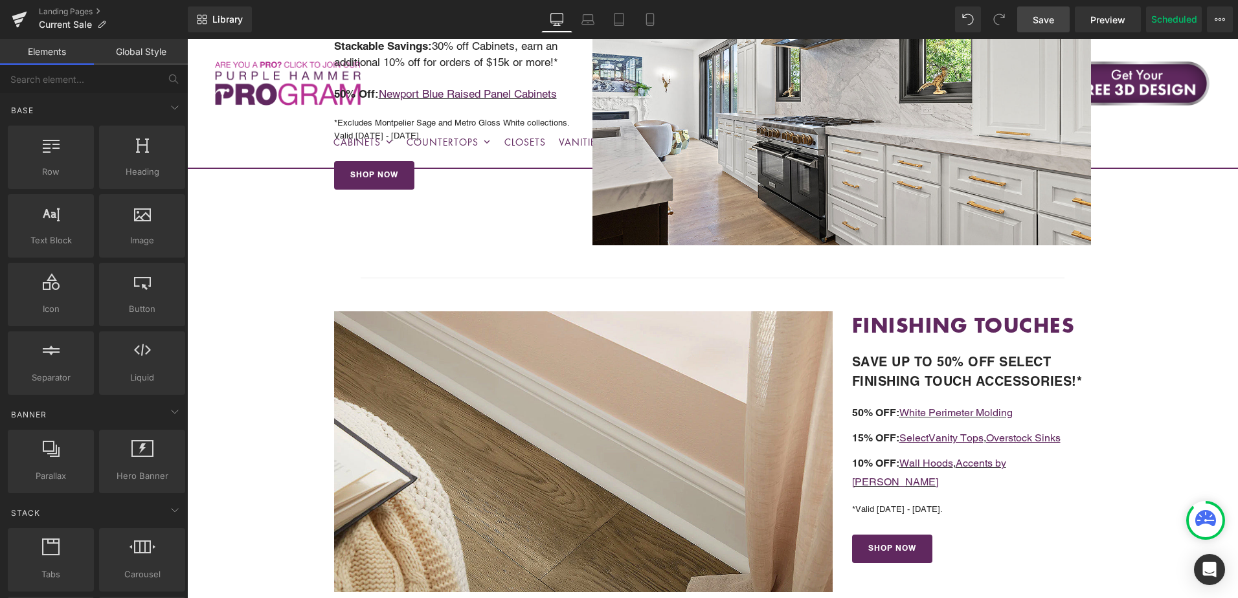
scroll to position [648, 0]
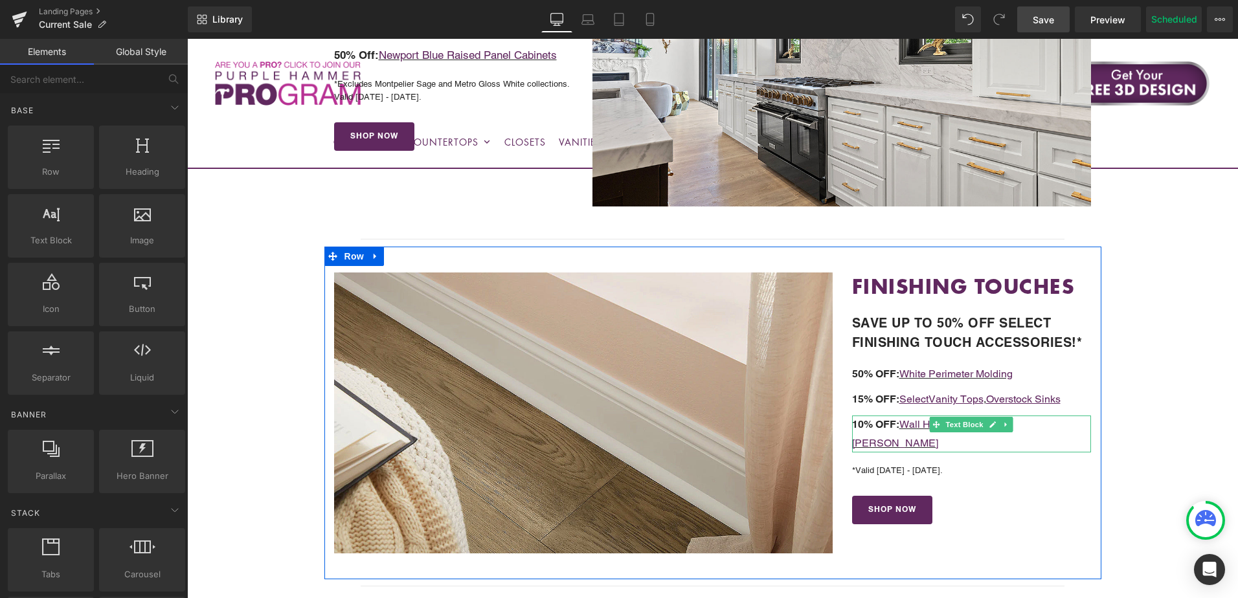
click at [1055, 426] on p "10% OFF: Wall Hoods , Accents by [PERSON_NAME]" at bounding box center [972, 435] width 240 height 38
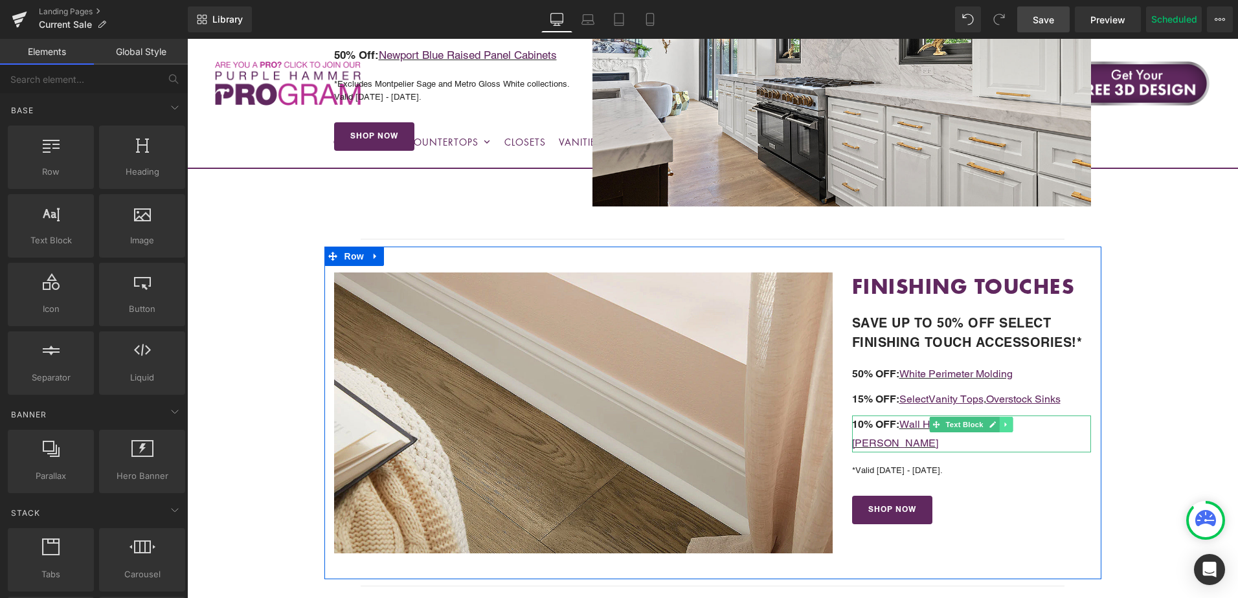
click at [1003, 427] on icon at bounding box center [1006, 425] width 7 height 8
click at [1009, 425] on icon at bounding box center [1012, 425] width 7 height 7
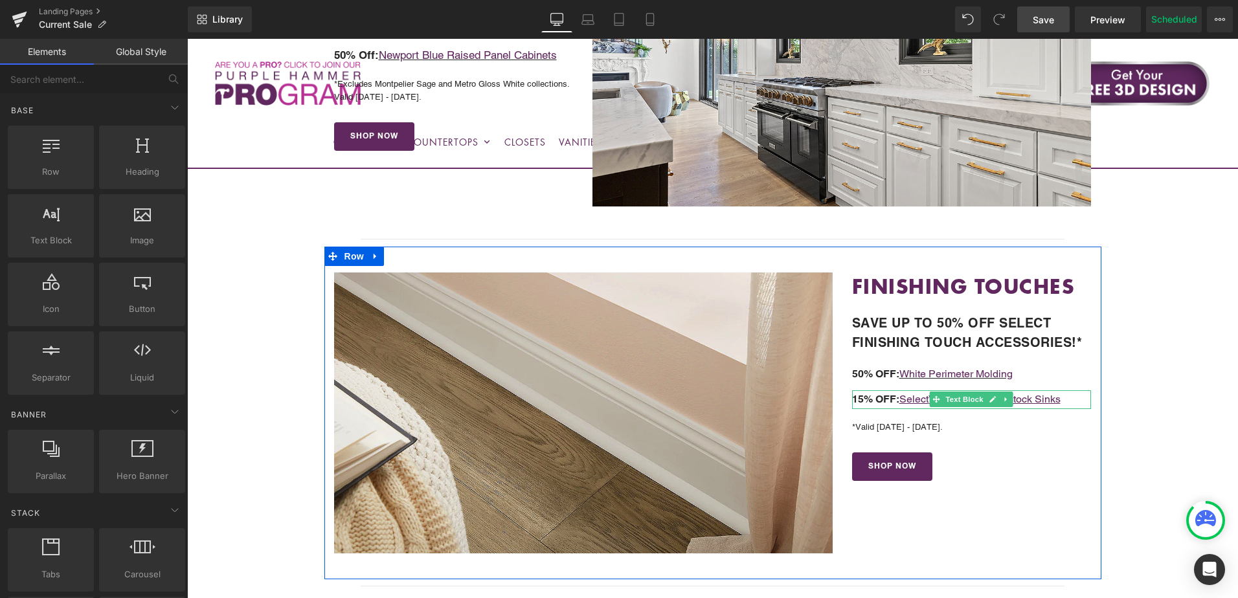
click at [1072, 398] on p "15% OFF: Select Vanity Tops , Overstock Sinks" at bounding box center [972, 399] width 240 height 19
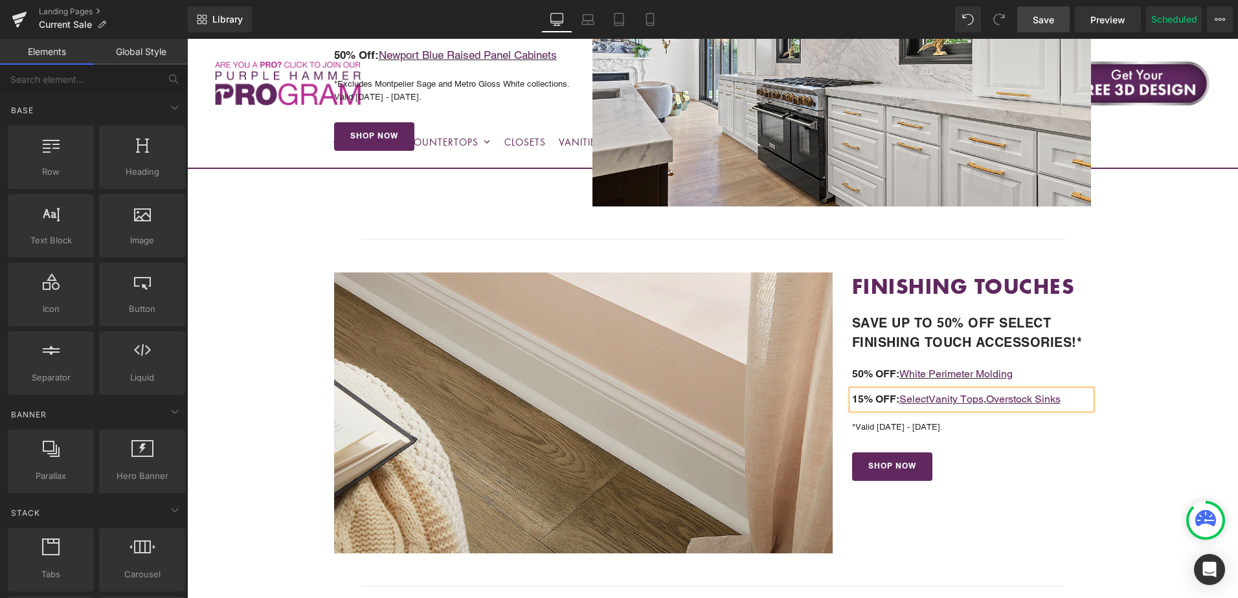
click at [1073, 397] on p "15% OFF: Select Vanity Tops , Overstock Sinks" at bounding box center [972, 399] width 240 height 19
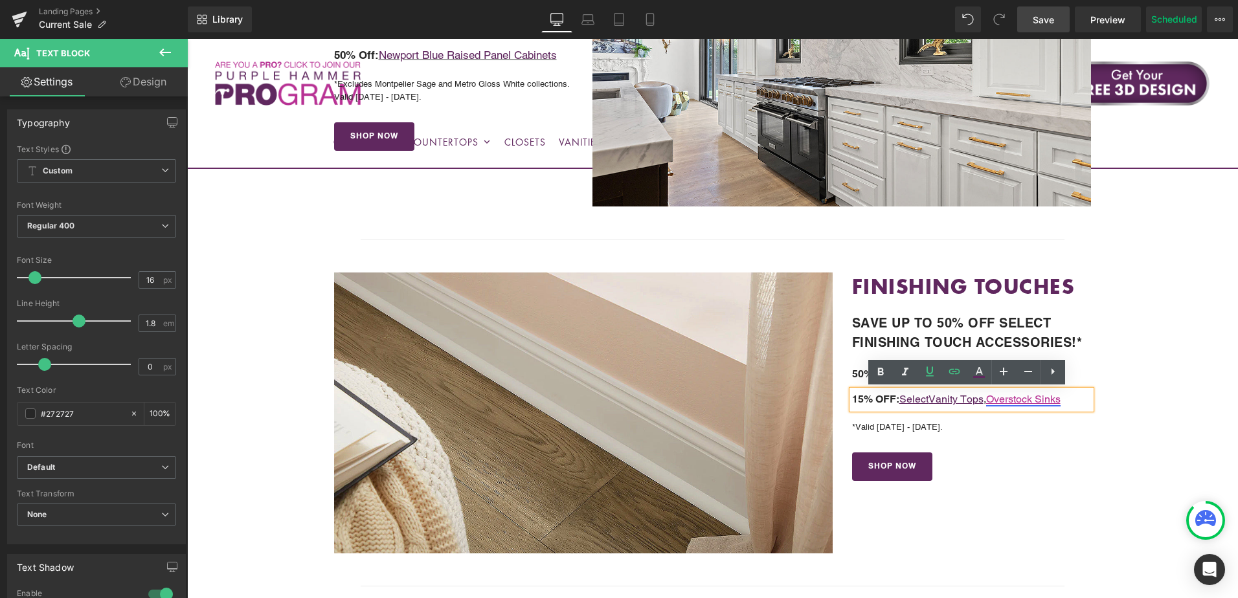
click at [990, 402] on u "Overstock Sinks" at bounding box center [1023, 399] width 74 height 12
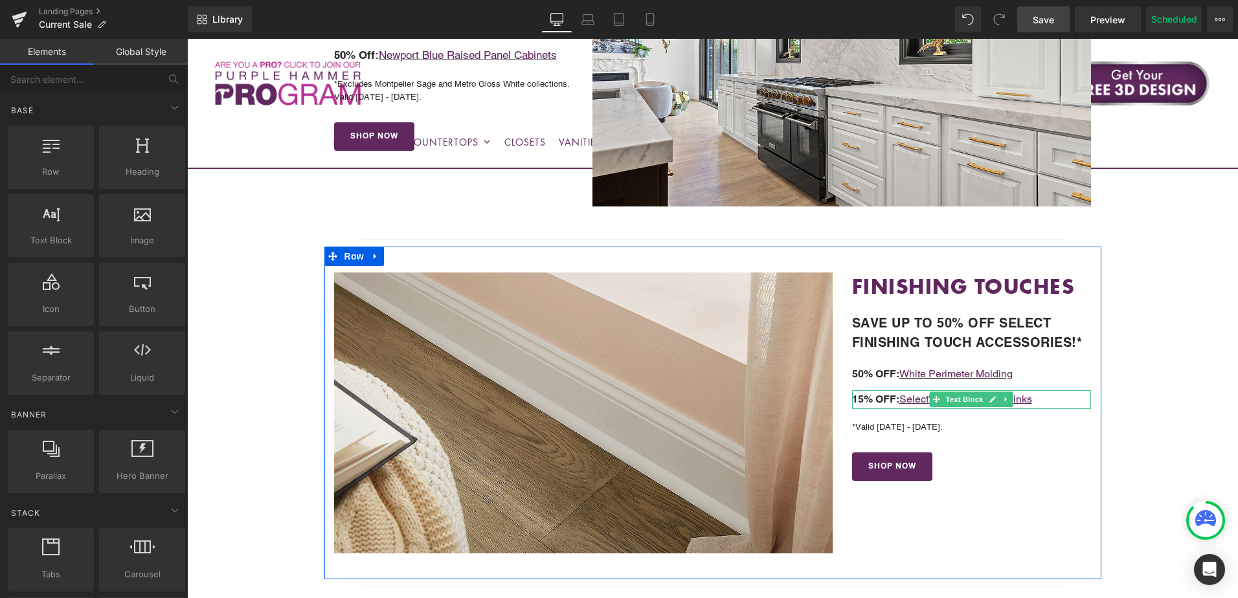
click at [1072, 398] on p "15% OFF: Select Vanity Overstock Sinks" at bounding box center [972, 399] width 240 height 19
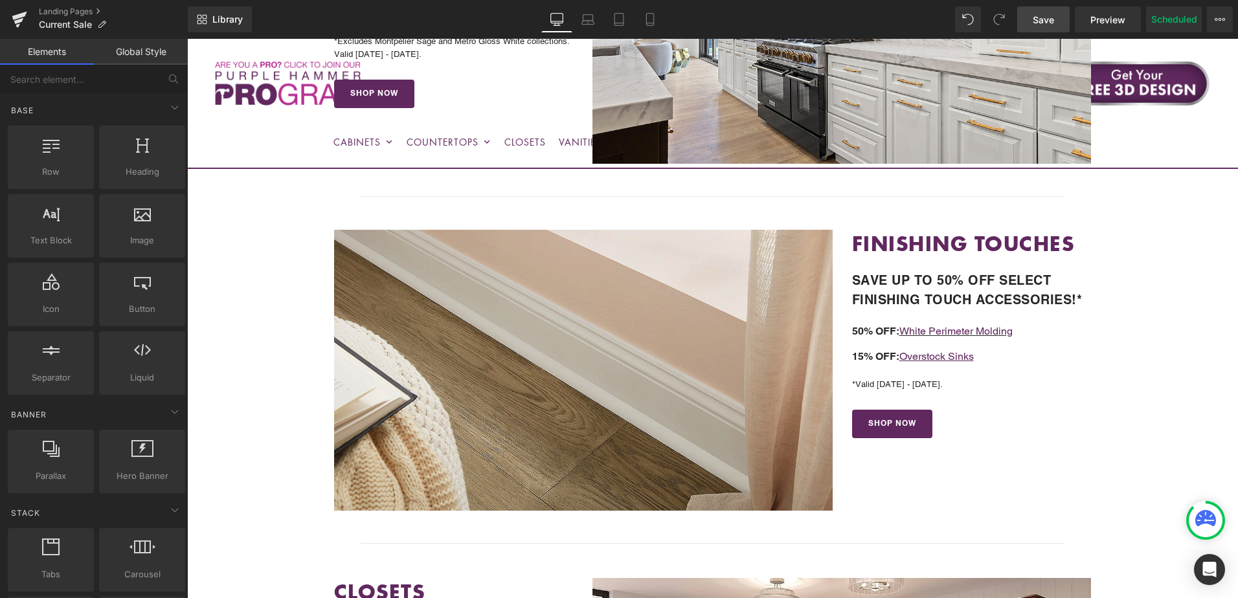
scroll to position [712, 0]
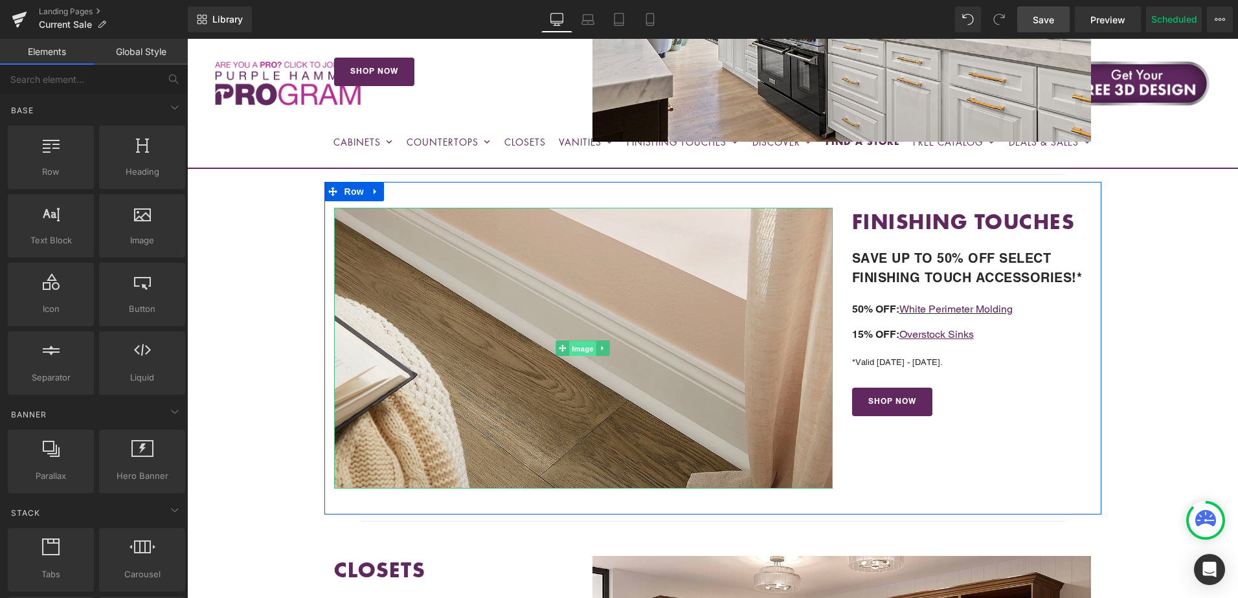
click at [580, 344] on span "Image" at bounding box center [583, 349] width 27 height 16
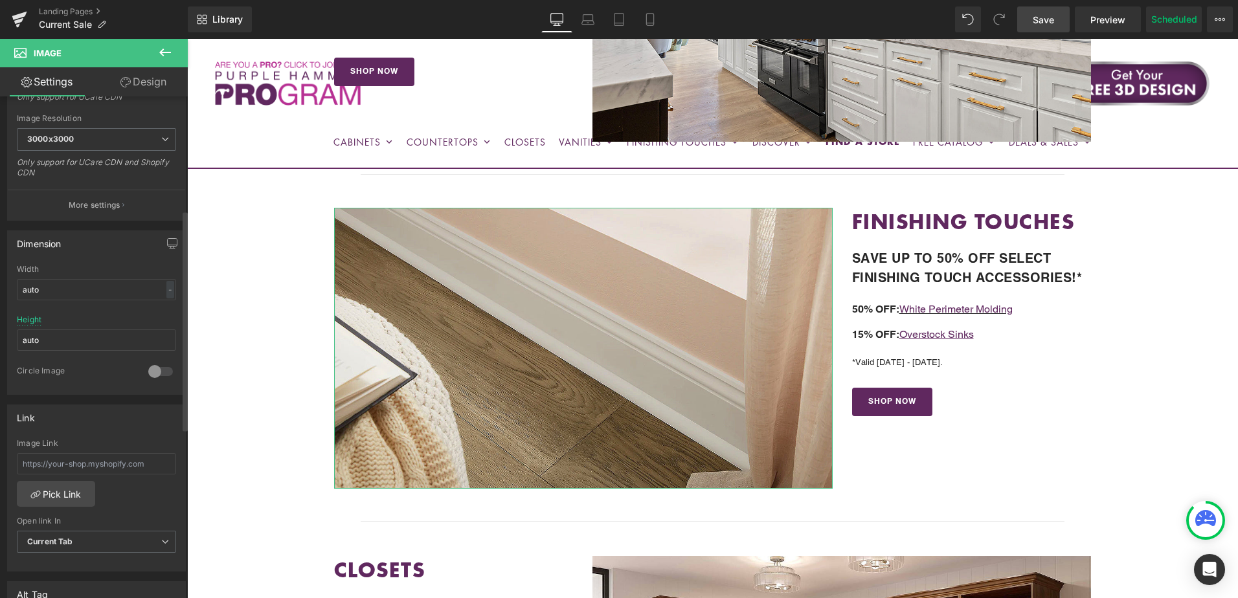
scroll to position [0, 0]
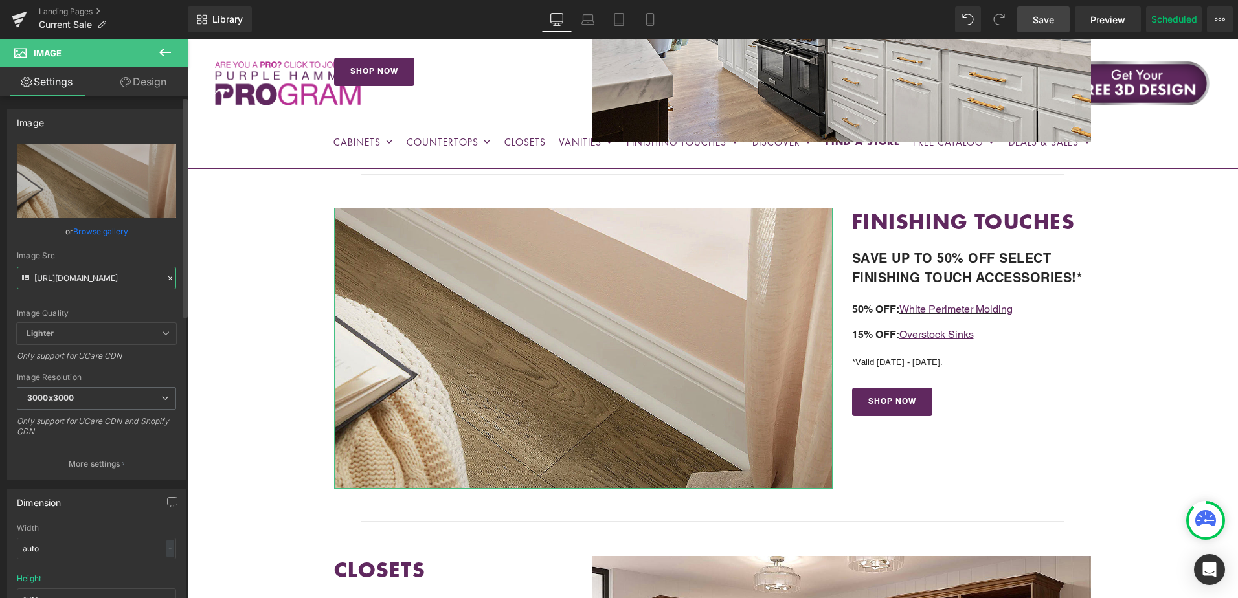
click at [76, 278] on input "[URL][DOMAIN_NAME]" at bounding box center [96, 278] width 159 height 23
paste input "collection.jpg?v=1752781283"
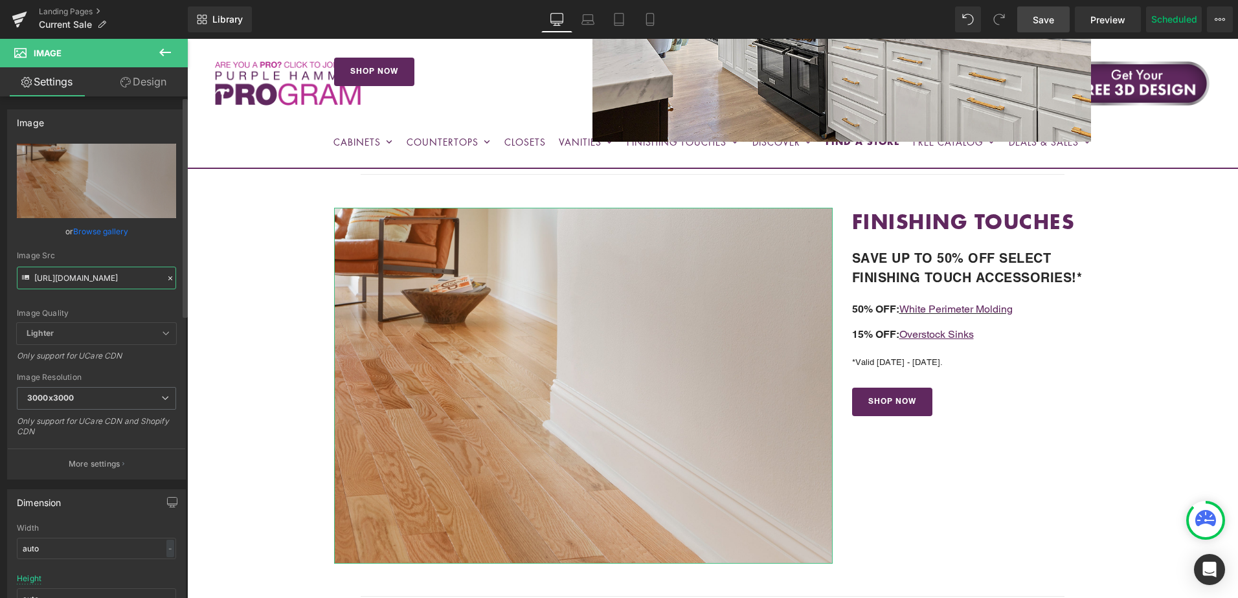
click at [75, 281] on input "[URL][DOMAIN_NAME]" at bounding box center [96, 278] width 159 height 23
click at [75, 280] on input "[URL][DOMAIN_NAME]" at bounding box center [96, 278] width 159 height 23
paste input "2.webp?v=175268210"
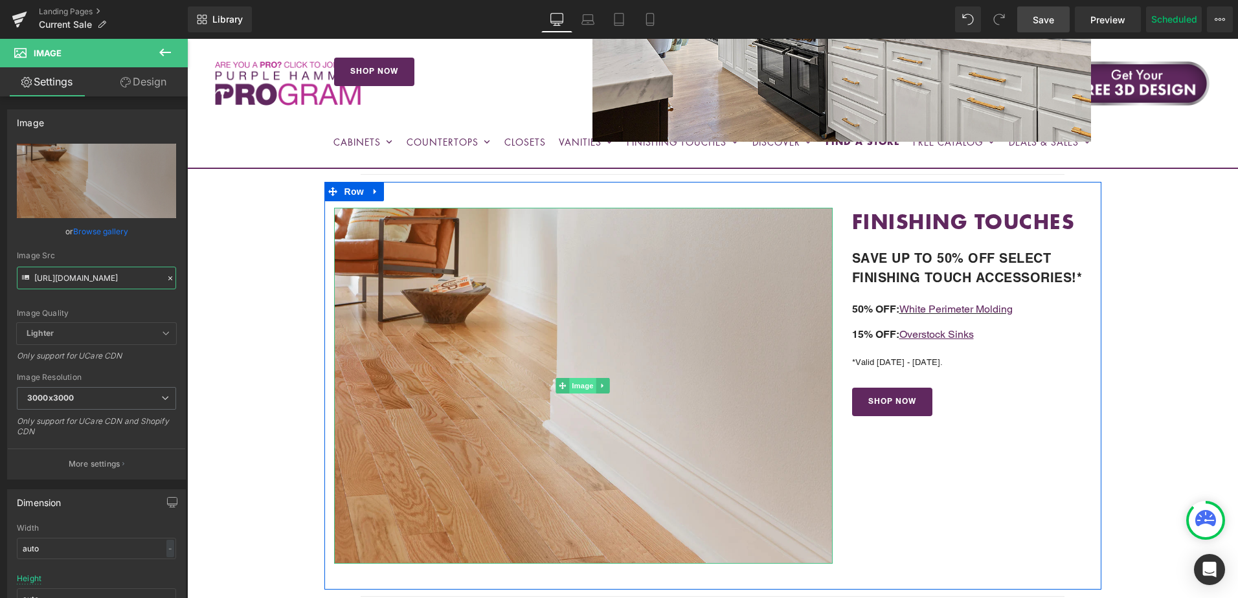
click at [577, 389] on span "Image" at bounding box center [583, 386] width 27 height 16
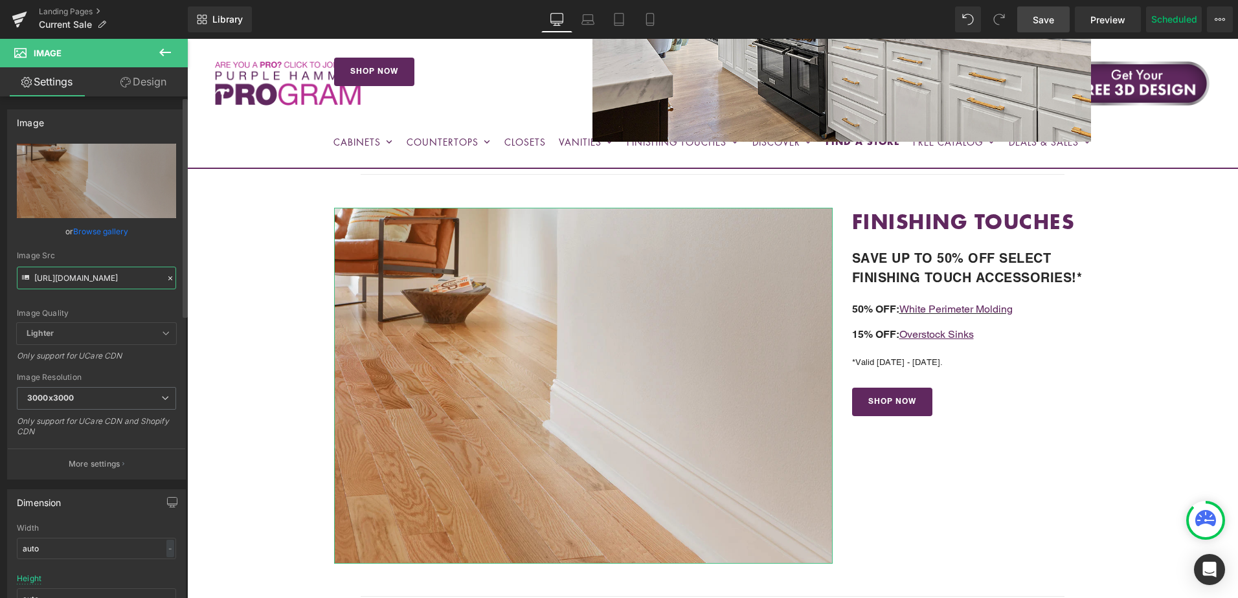
click at [74, 277] on input "[URL][DOMAIN_NAME]" at bounding box center [96, 278] width 159 height 23
paste input "molding.jpg?v=1614300295"
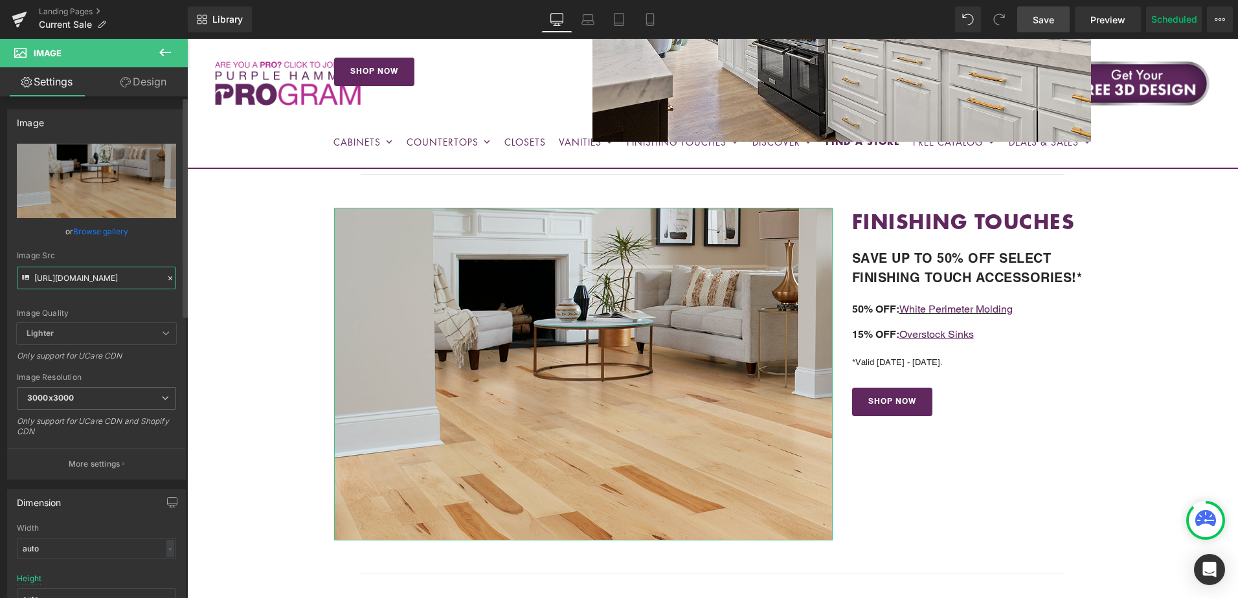
click at [82, 268] on input "[URL][DOMAIN_NAME]" at bounding box center [96, 278] width 159 height 23
paste input "white-molding-collection-new.jpg?v=1752781510"
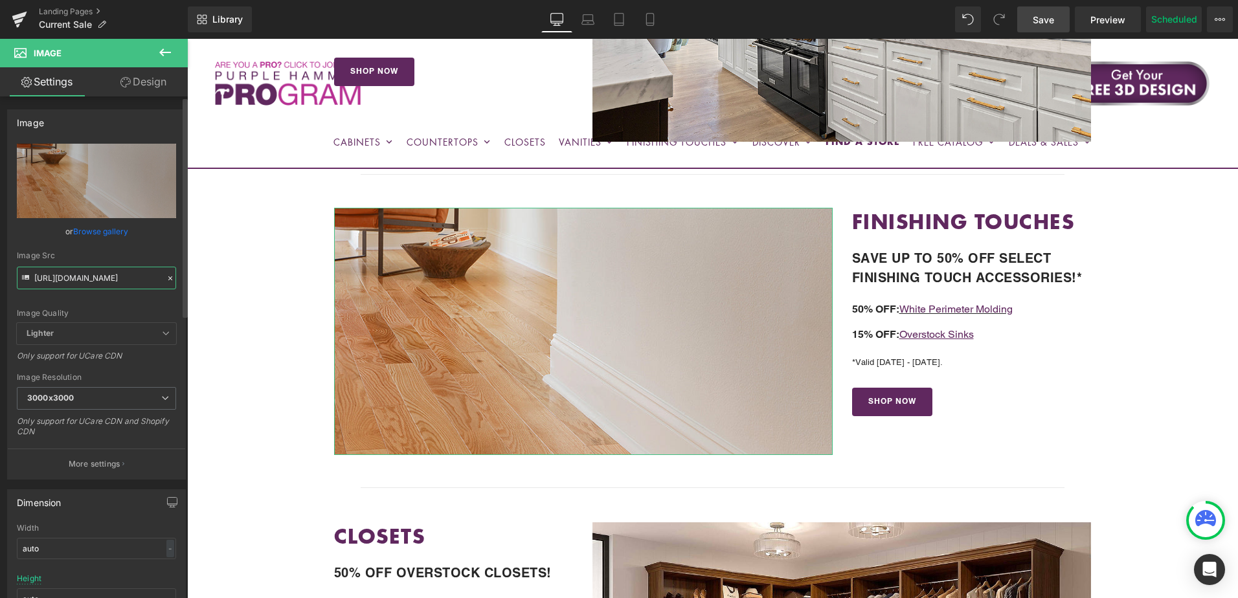
type input "[URL][DOMAIN_NAME]"
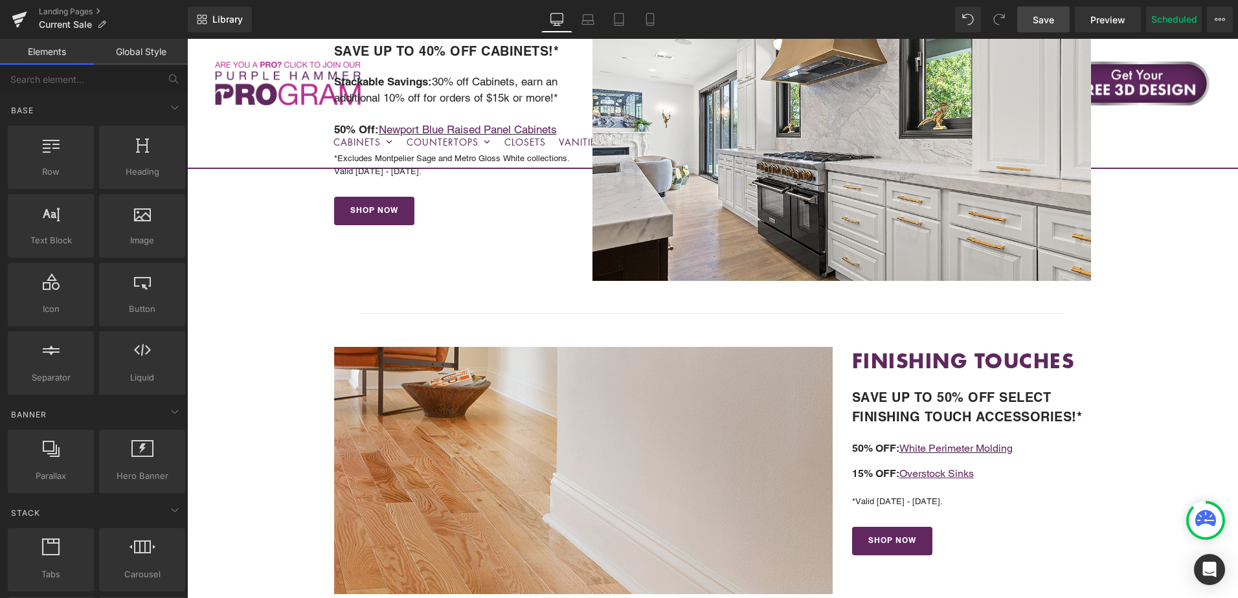
scroll to position [712, 0]
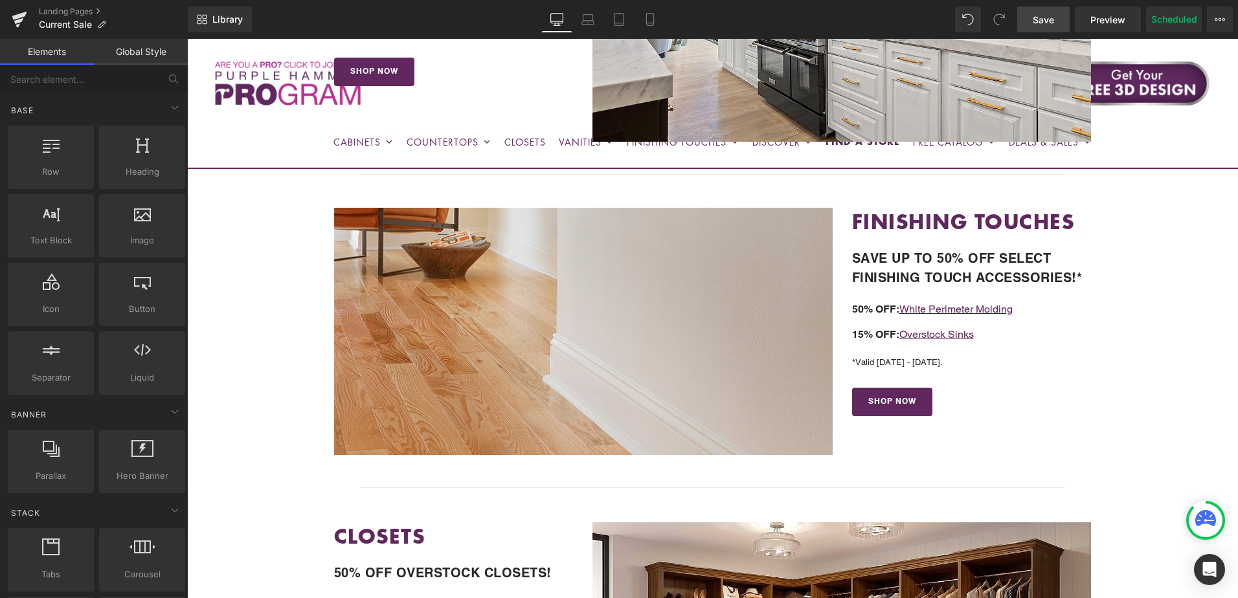
drag, startPoint x: 1039, startPoint y: 25, endPoint x: 951, endPoint y: 382, distance: 368.3
click at [1039, 25] on span "Save" at bounding box center [1043, 20] width 21 height 14
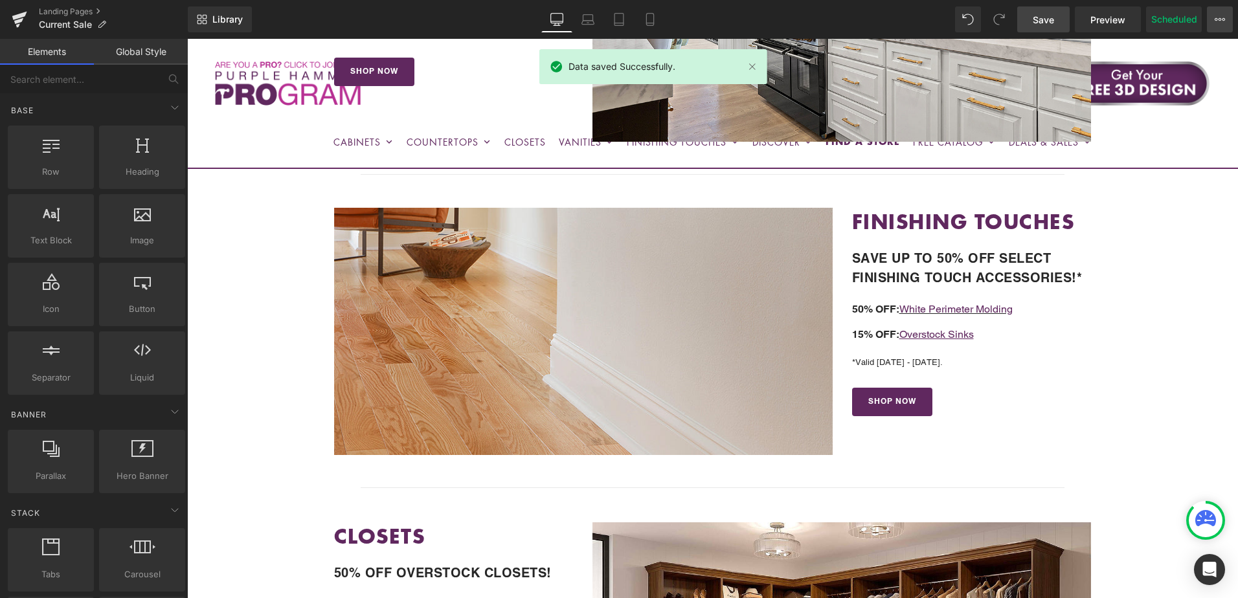
click at [1228, 23] on button "View Live Page View with current Template Save Template to Library Schedule Pub…" at bounding box center [1220, 19] width 26 height 26
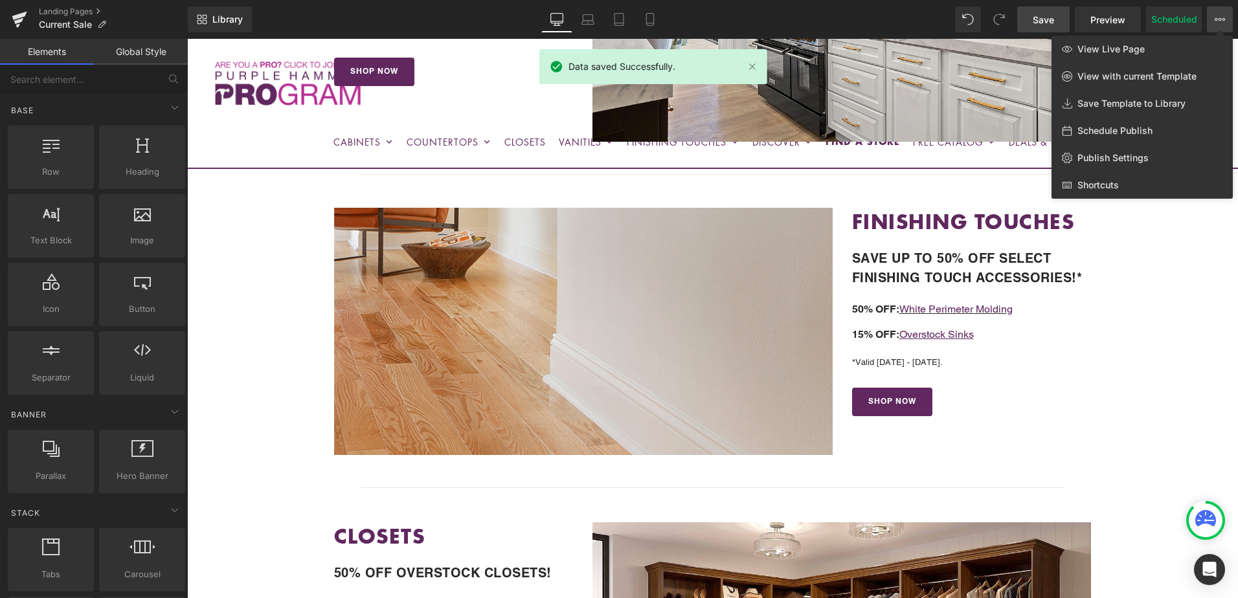
click at [1125, 132] on span "Schedule Publish" at bounding box center [1114, 131] width 75 height 12
select select
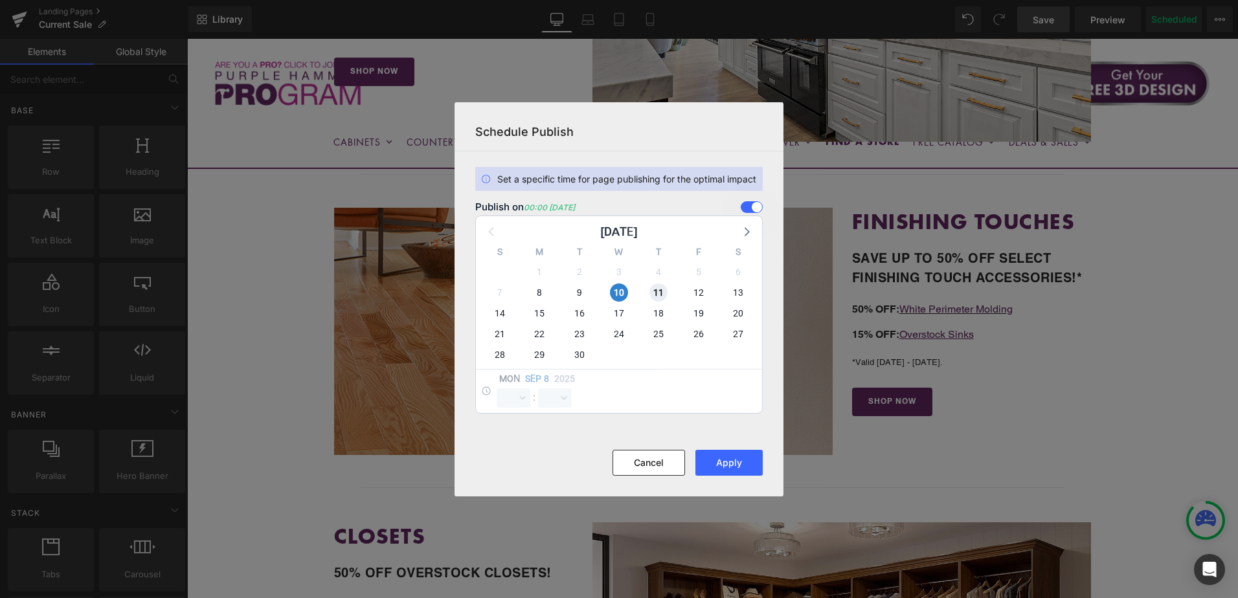
click at [653, 290] on span "11" at bounding box center [658, 293] width 18 height 18
select select "0"
click at [625, 289] on span "10" at bounding box center [619, 293] width 18 height 18
click at [719, 459] on button "Apply" at bounding box center [728, 463] width 67 height 26
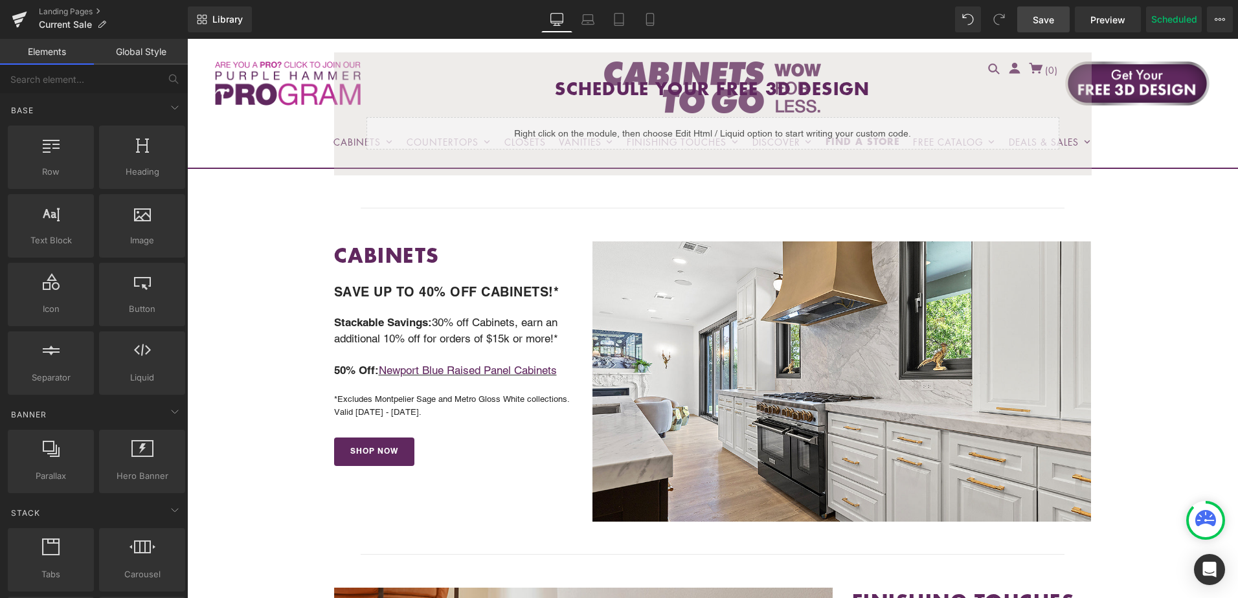
scroll to position [389, 0]
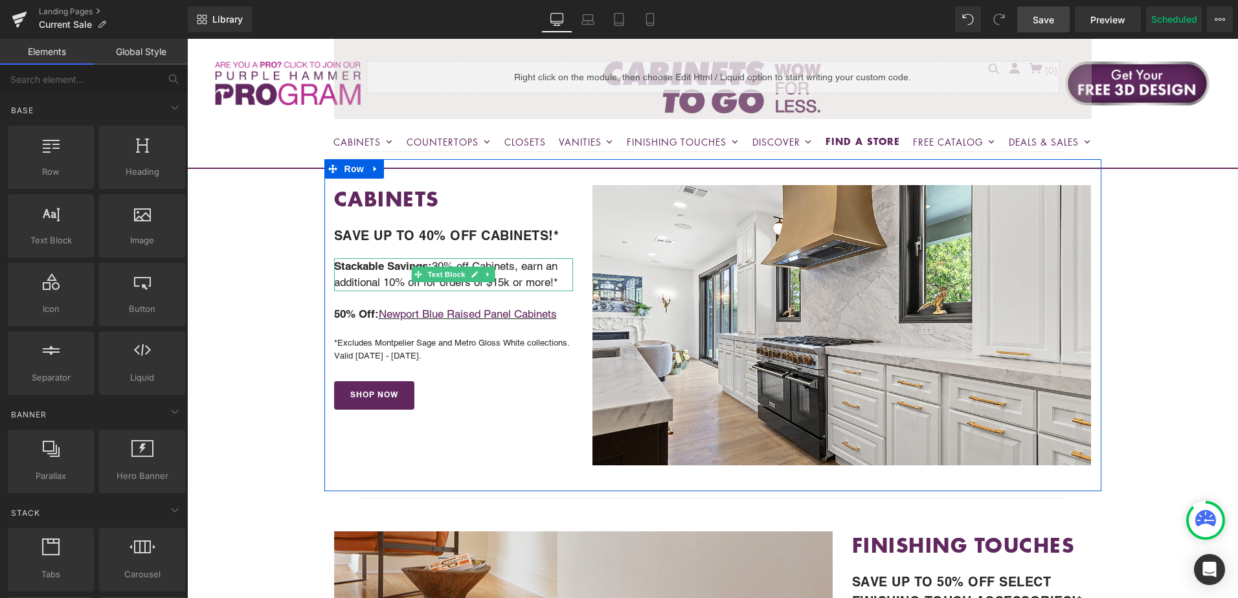
click at [390, 269] on strong "Stackable Savings:" at bounding box center [383, 266] width 98 height 13
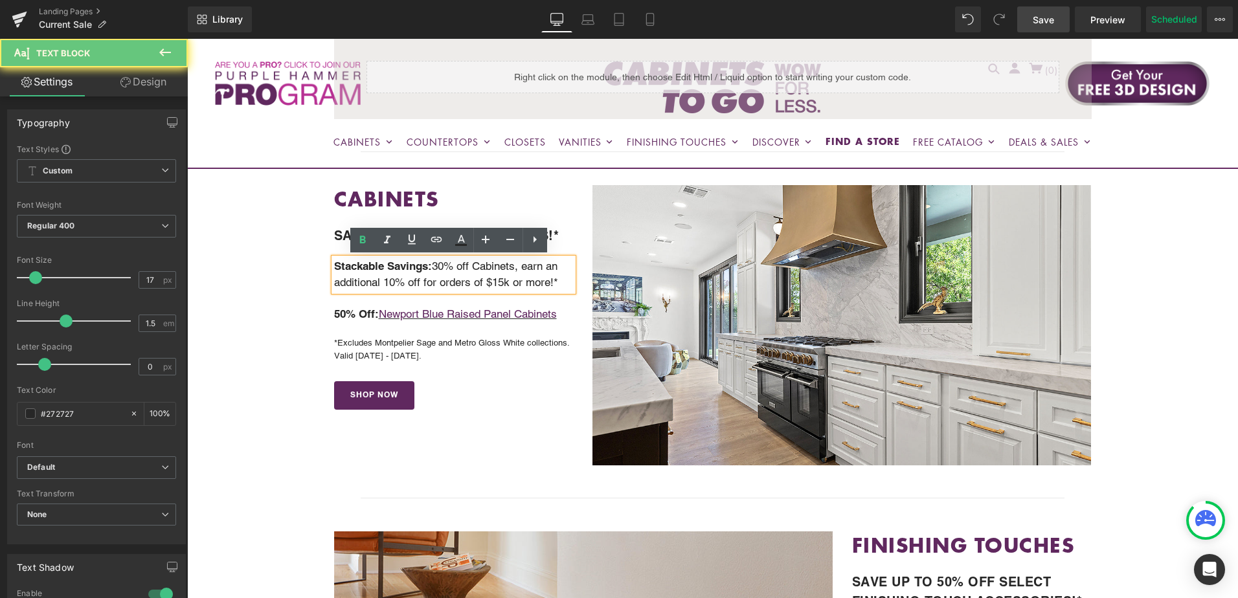
click at [418, 268] on strong "Stackable Savings:" at bounding box center [383, 266] width 98 height 13
click at [362, 269] on strong "Stackable Savings:" at bounding box center [383, 266] width 98 height 13
click at [422, 267] on strong "Stackable Savings:" at bounding box center [383, 266] width 98 height 13
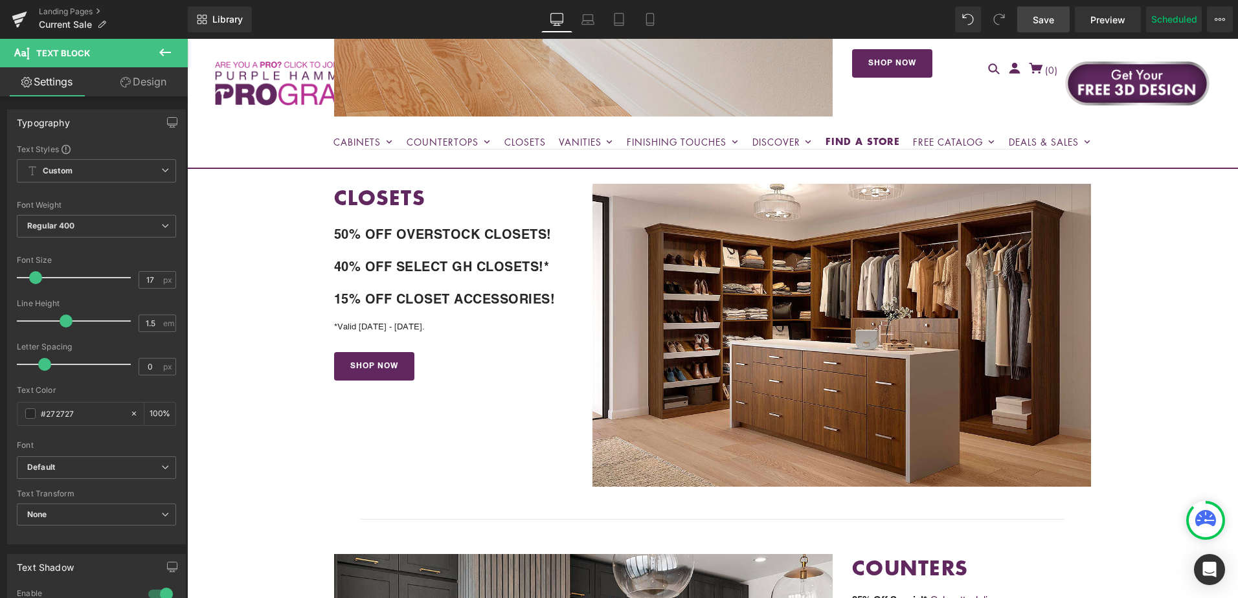
scroll to position [1036, 0]
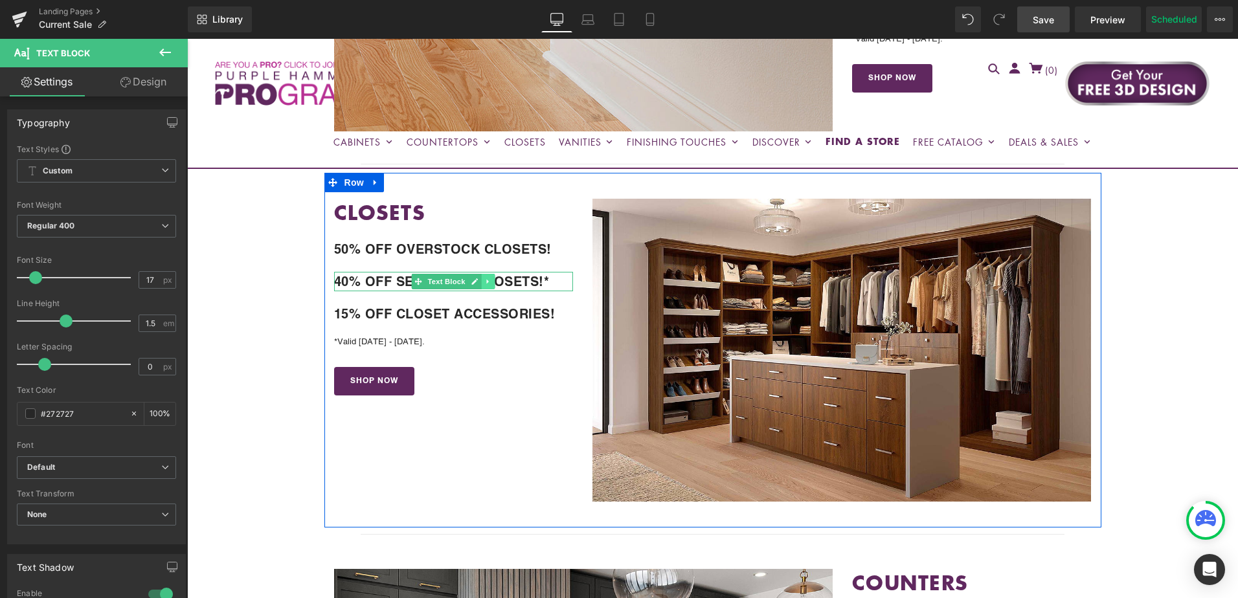
click at [485, 281] on icon at bounding box center [488, 282] width 7 height 8
click at [478, 282] on icon at bounding box center [481, 281] width 7 height 7
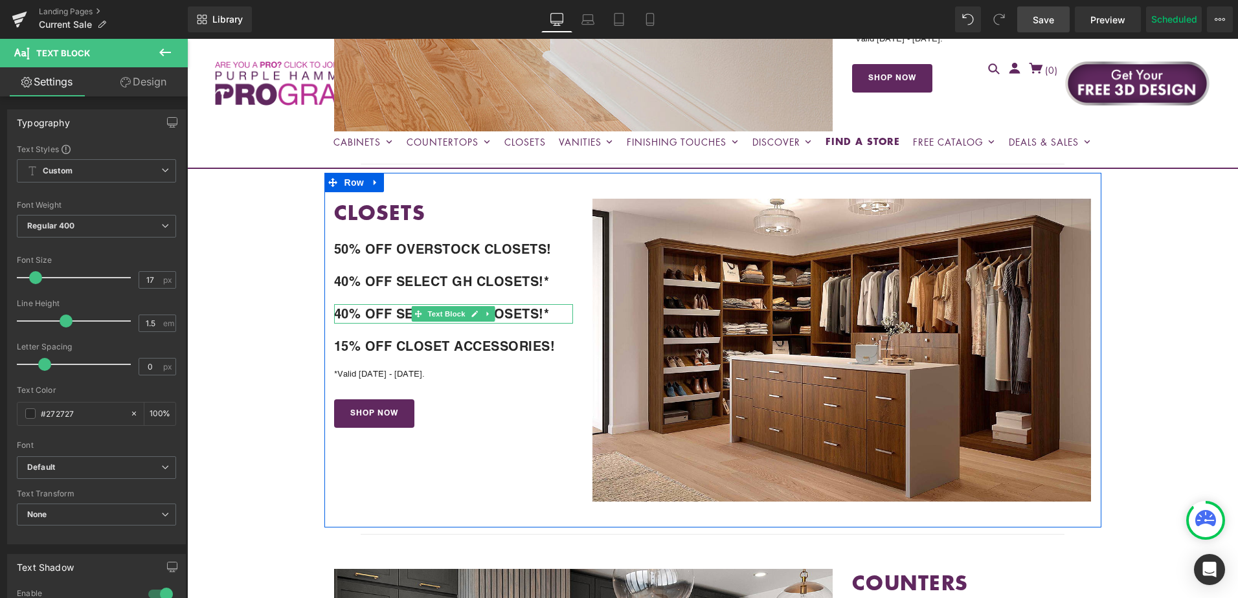
click at [389, 311] on b "40% OFF SELECT GH CLOSETS!*" at bounding box center [442, 314] width 216 height 16
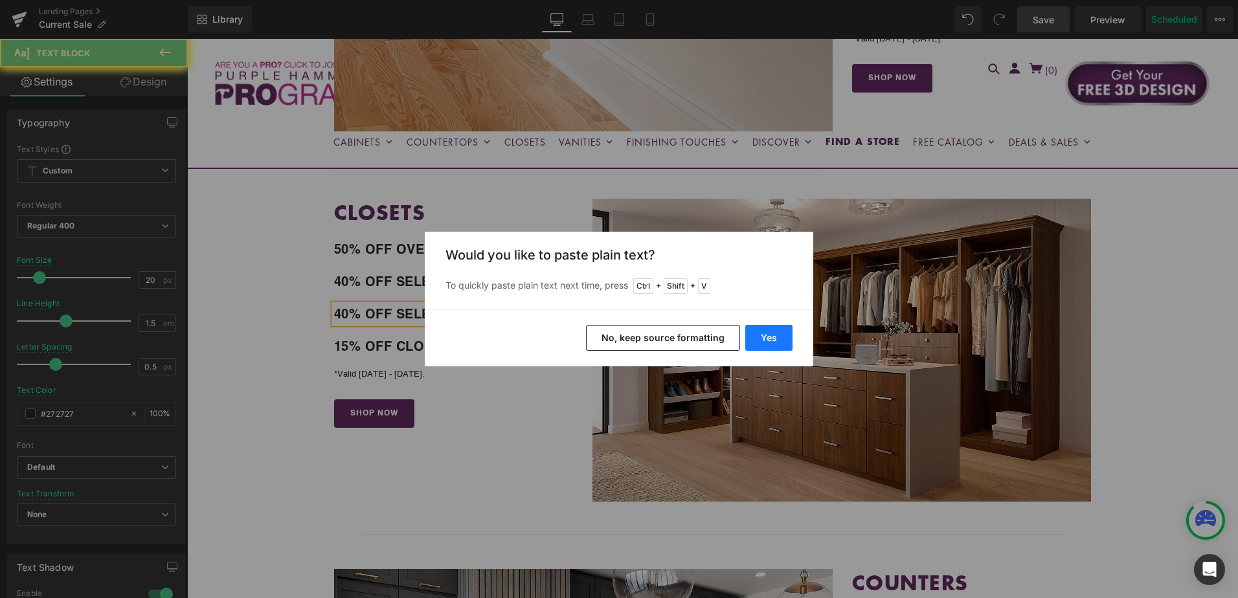
click at [755, 340] on button "Yes" at bounding box center [768, 338] width 47 height 26
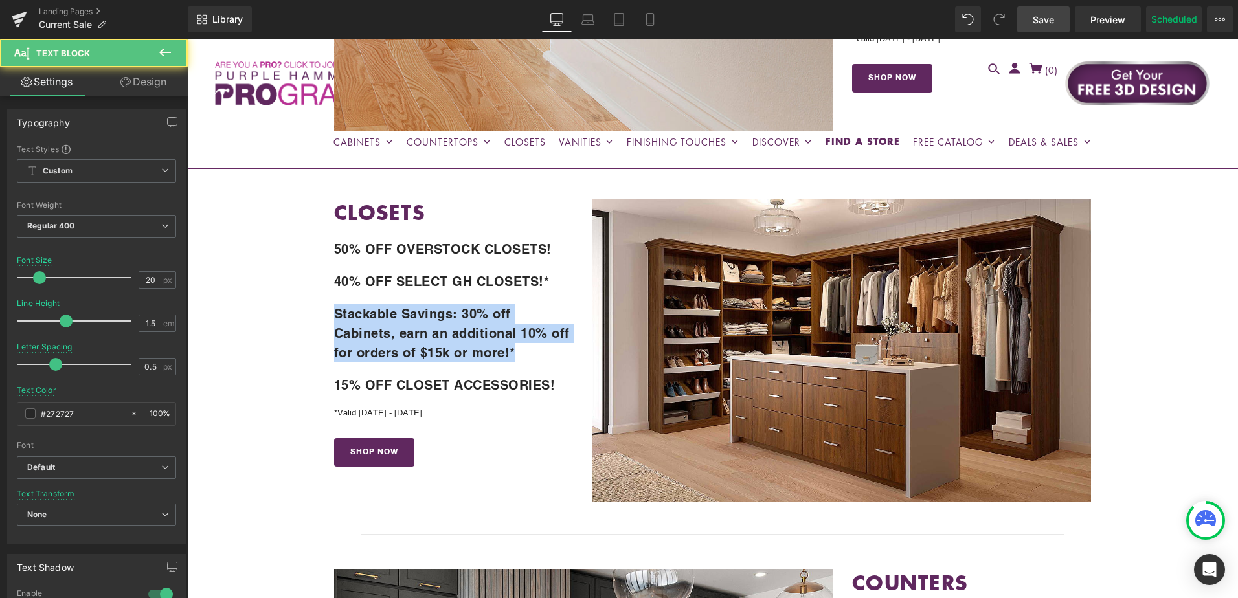
drag, startPoint x: 523, startPoint y: 351, endPoint x: 319, endPoint y: 321, distance: 206.2
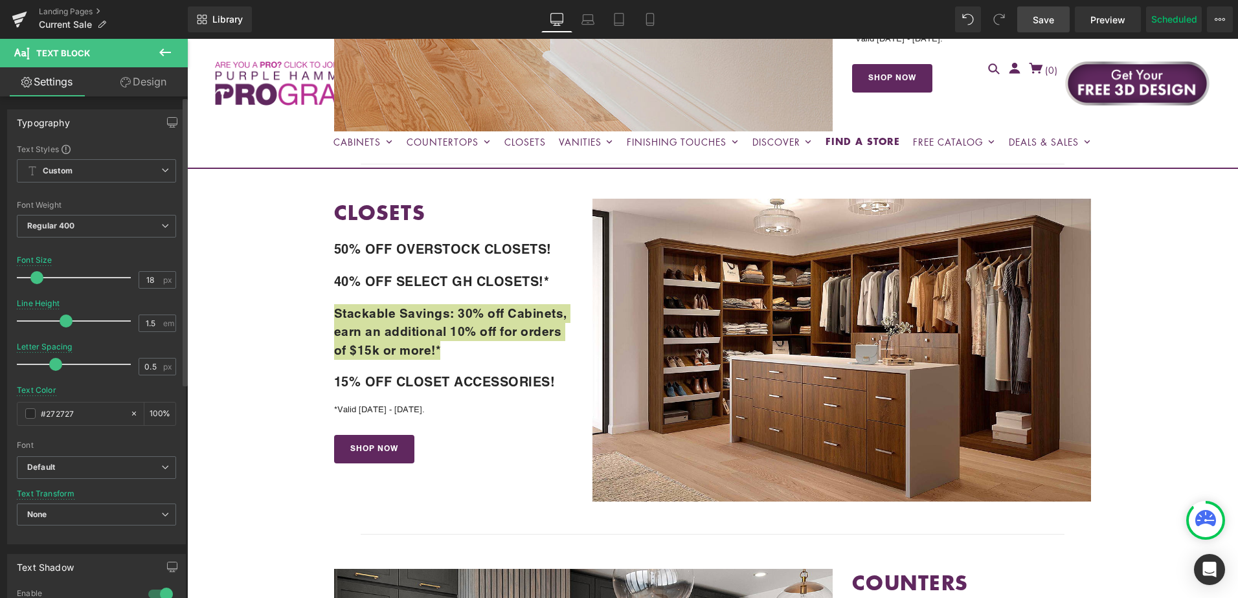
type input "17"
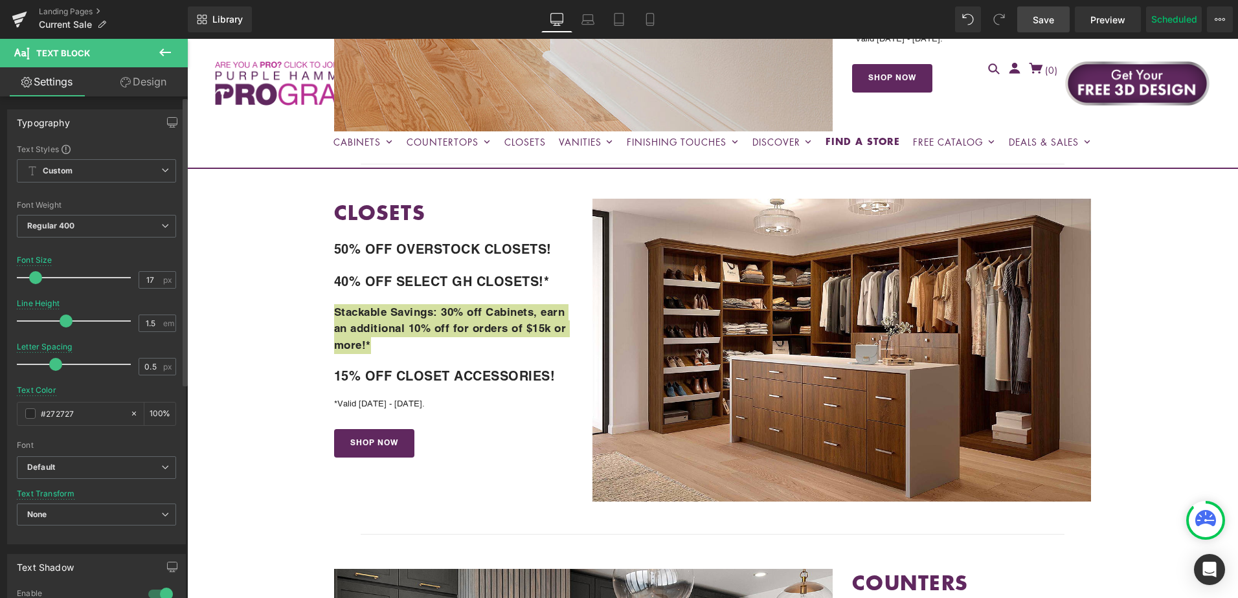
click at [32, 279] on span at bounding box center [35, 277] width 13 height 13
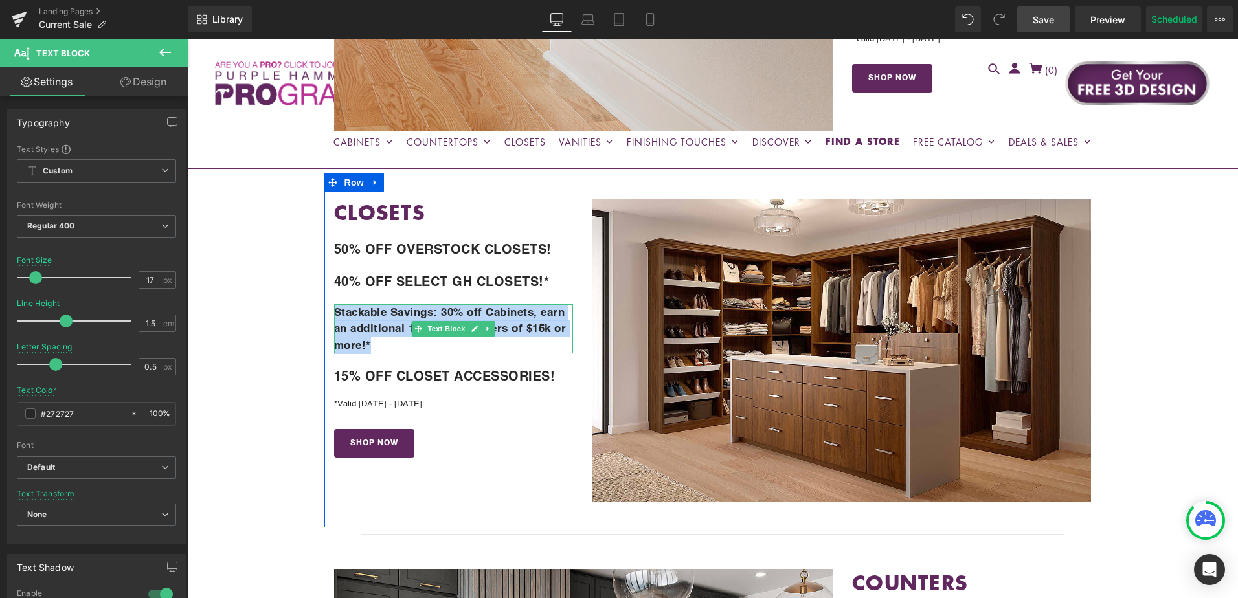
click at [385, 326] on b "Stackable Savings: 30% off Cabinets, earn an additional 10% off for orders of $…" at bounding box center [450, 329] width 232 height 46
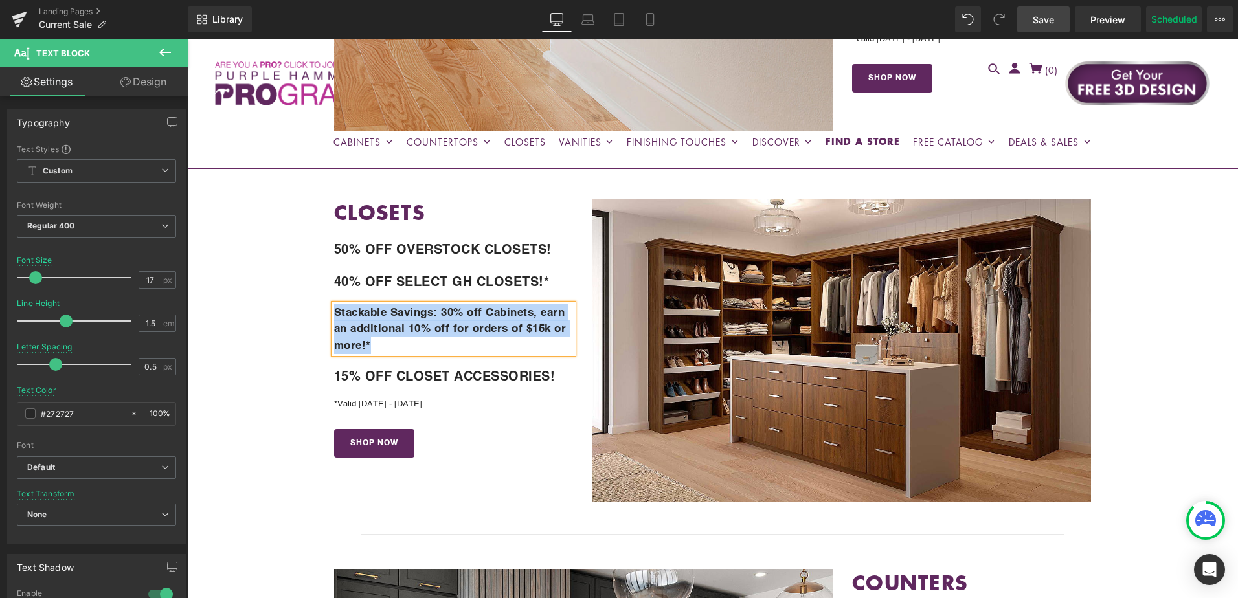
click at [385, 326] on b "Stackable Savings: 30% off Cabinets, earn an additional 10% off for orders of $…" at bounding box center [450, 329] width 232 height 46
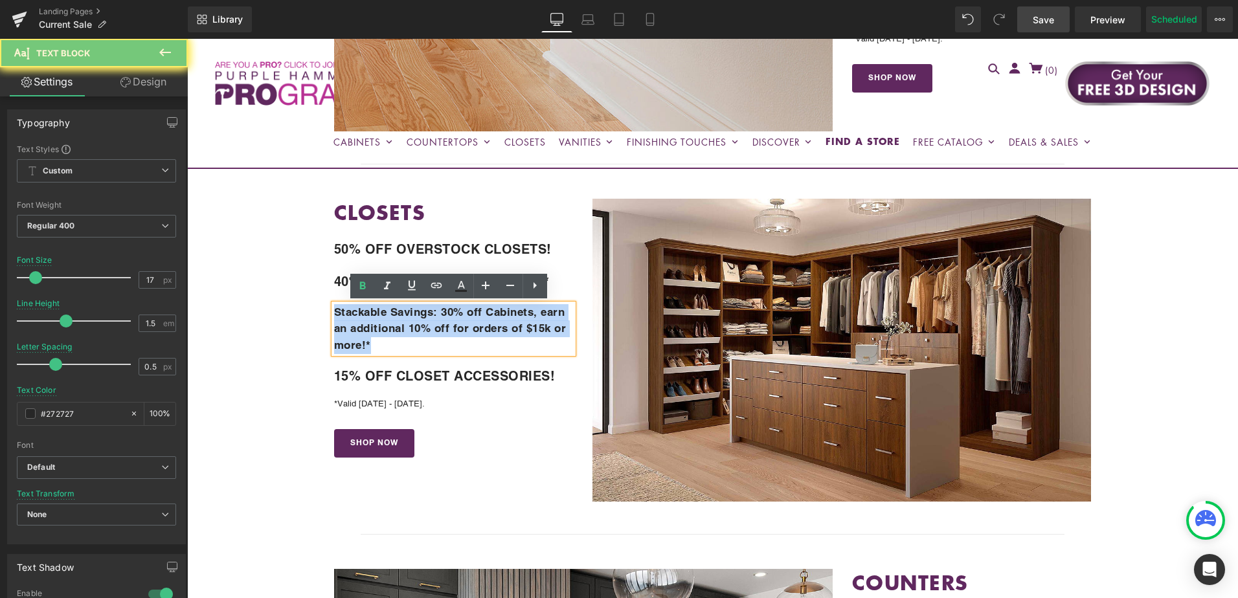
click at [385, 326] on b "Stackable Savings: 30% off Cabinets, earn an additional 10% off for orders of $…" at bounding box center [450, 329] width 232 height 46
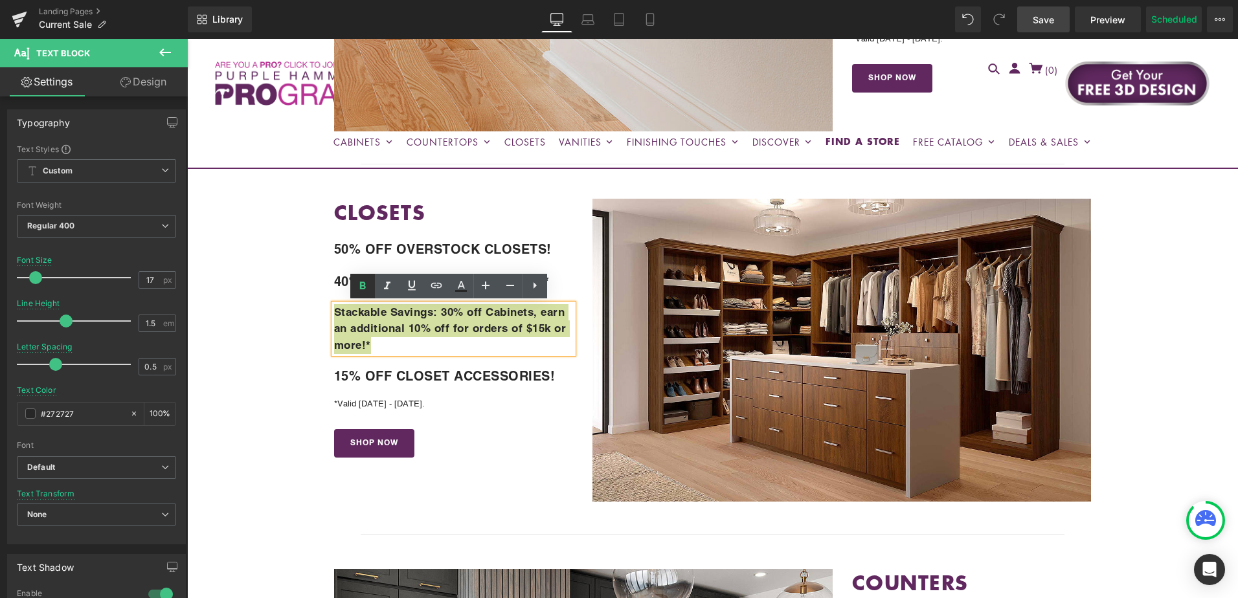
click at [358, 289] on icon at bounding box center [363, 286] width 16 height 16
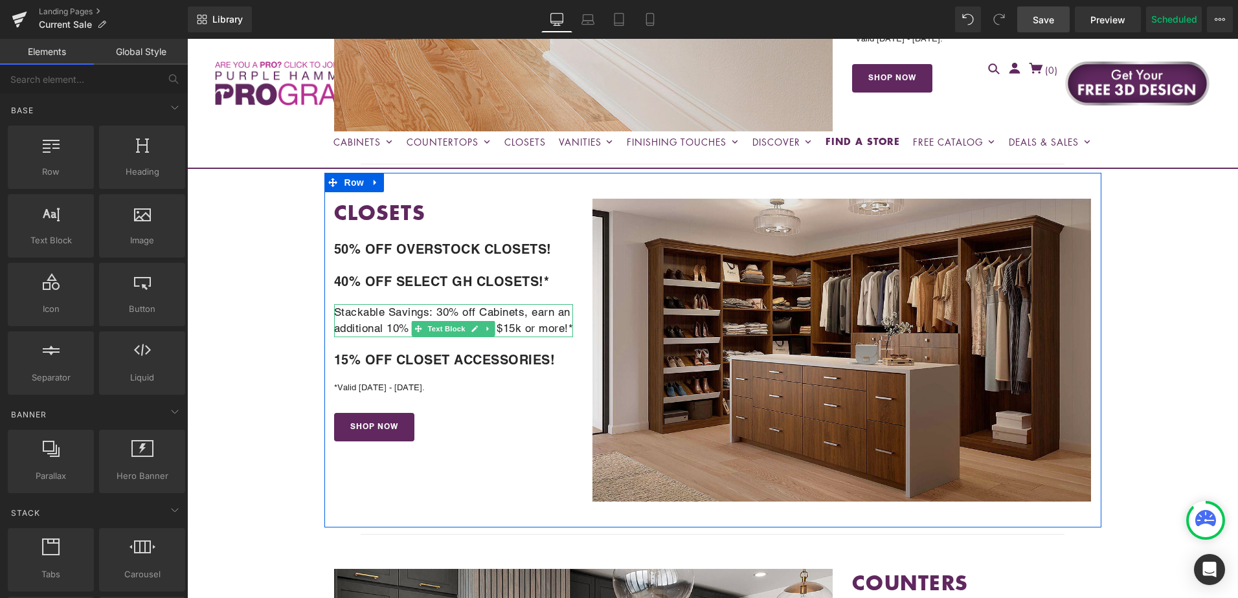
click at [400, 311] on p "Stackable Savings: 30% off Cabinets, earn an additional 10% off for orders of $…" at bounding box center [454, 320] width 240 height 33
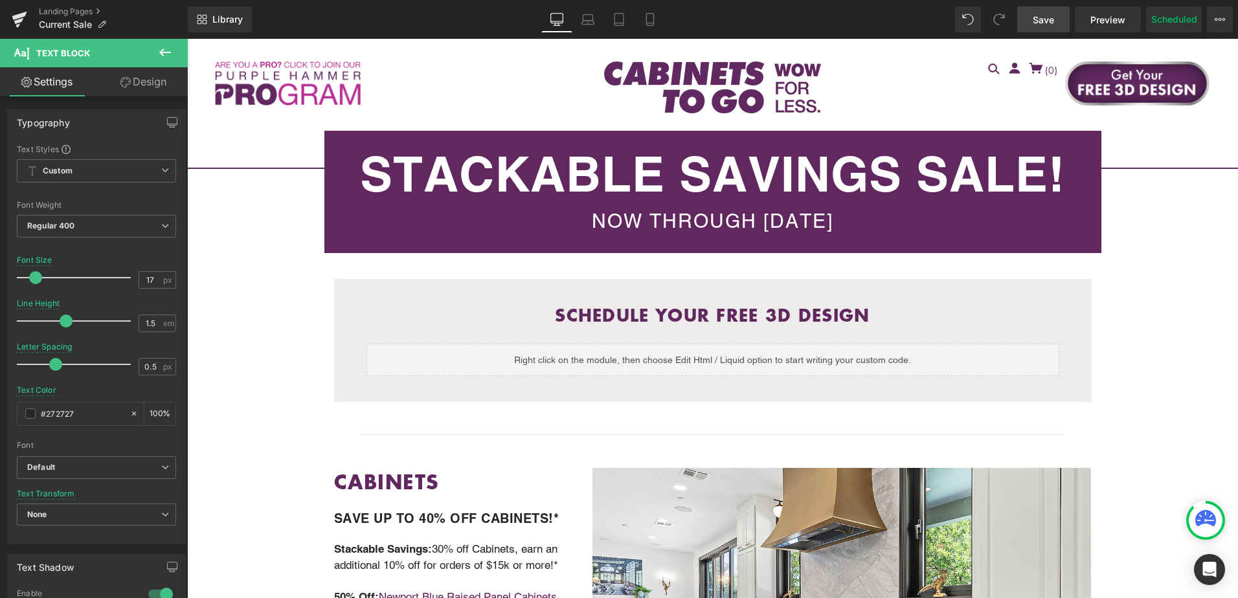
scroll to position [324, 0]
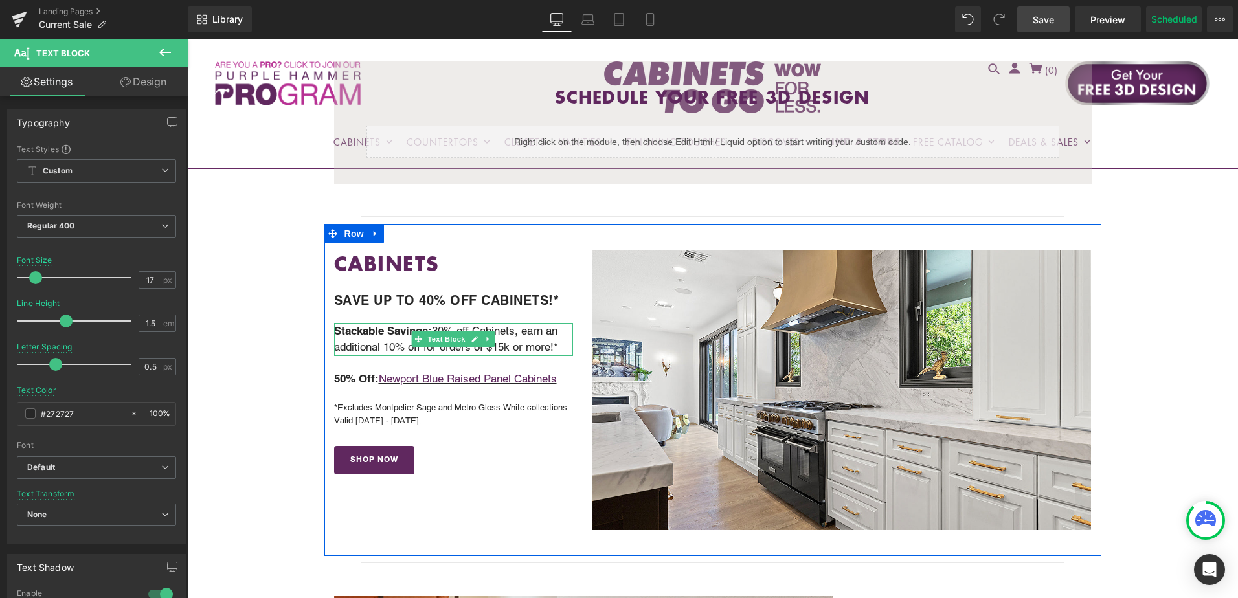
click at [373, 333] on strong "Stackable Savings:" at bounding box center [383, 330] width 98 height 13
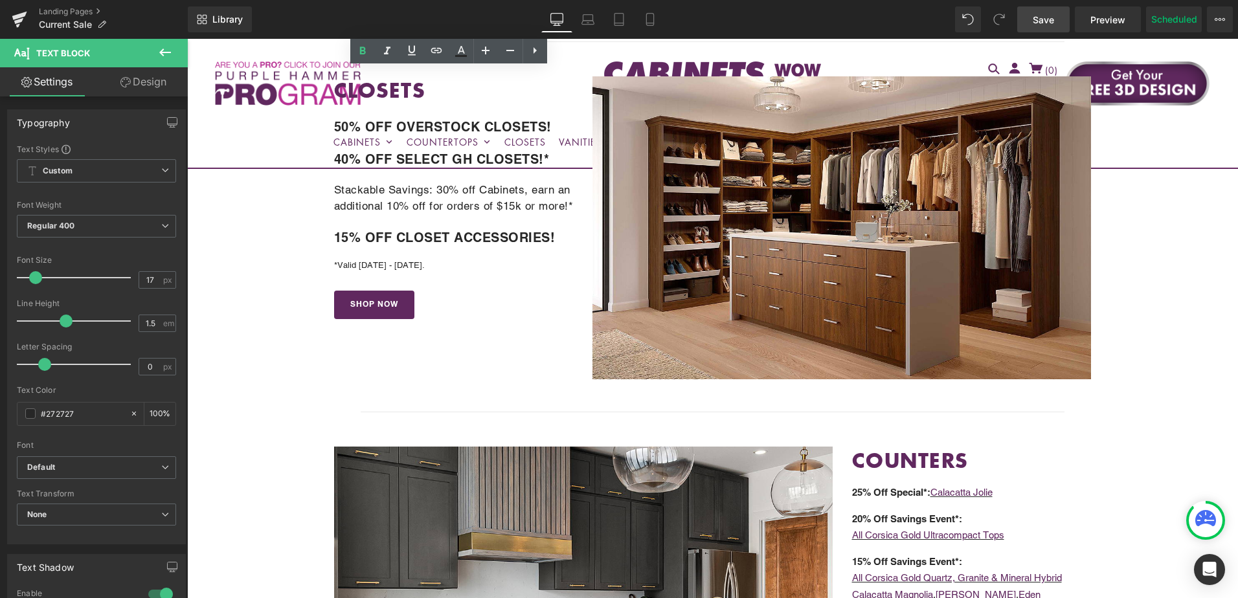
scroll to position [1036, 0]
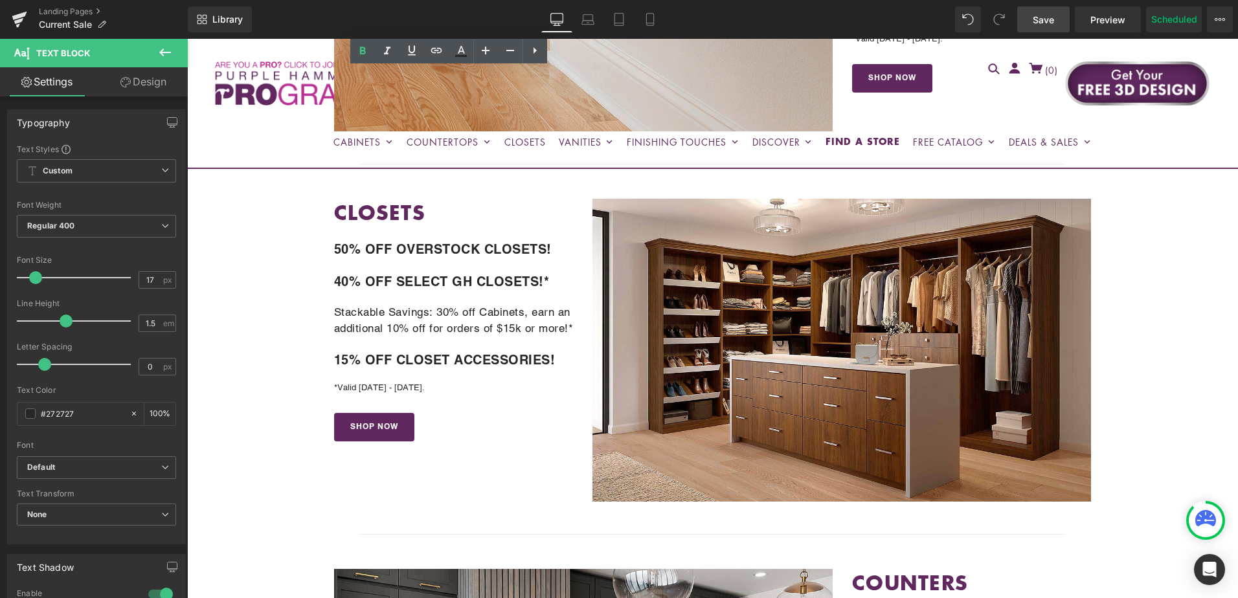
click at [403, 314] on p "Stackable Savings: 30% off Cabinets, earn an additional 10% off for orders of $…" at bounding box center [454, 320] width 240 height 33
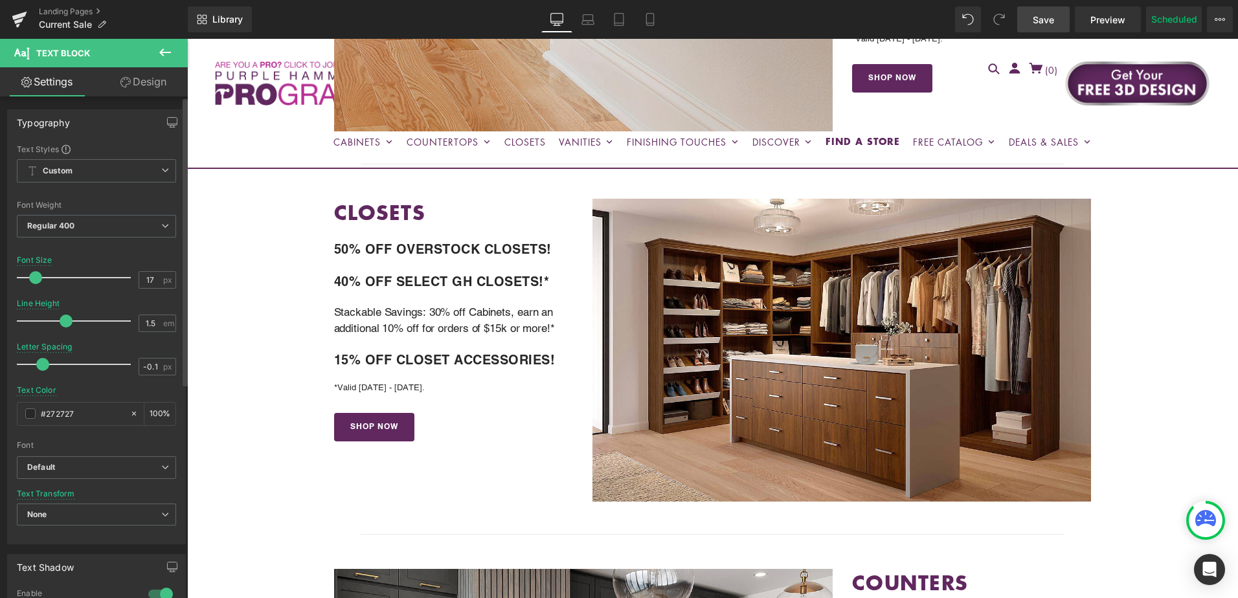
type input "0"
drag, startPoint x: 56, startPoint y: 361, endPoint x: 45, endPoint y: 361, distance: 10.4
click at [45, 361] on span at bounding box center [44, 364] width 13 height 13
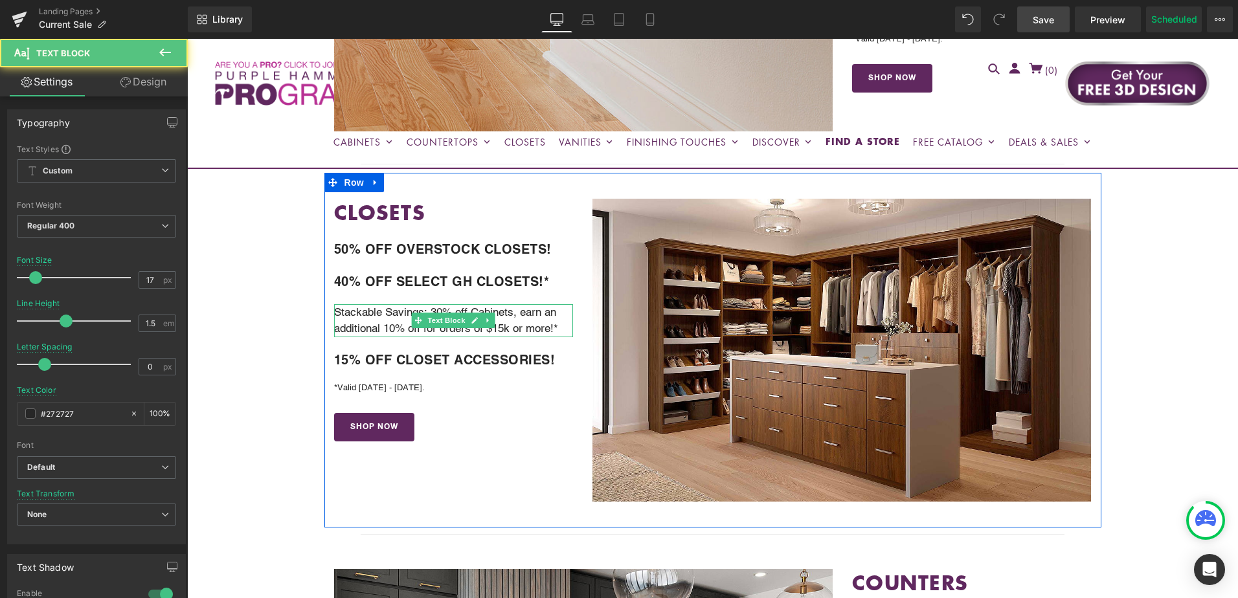
click at [405, 314] on p "Stackable Savings: 30% off Cabinets, earn an additional 10% off for orders of $…" at bounding box center [454, 320] width 240 height 33
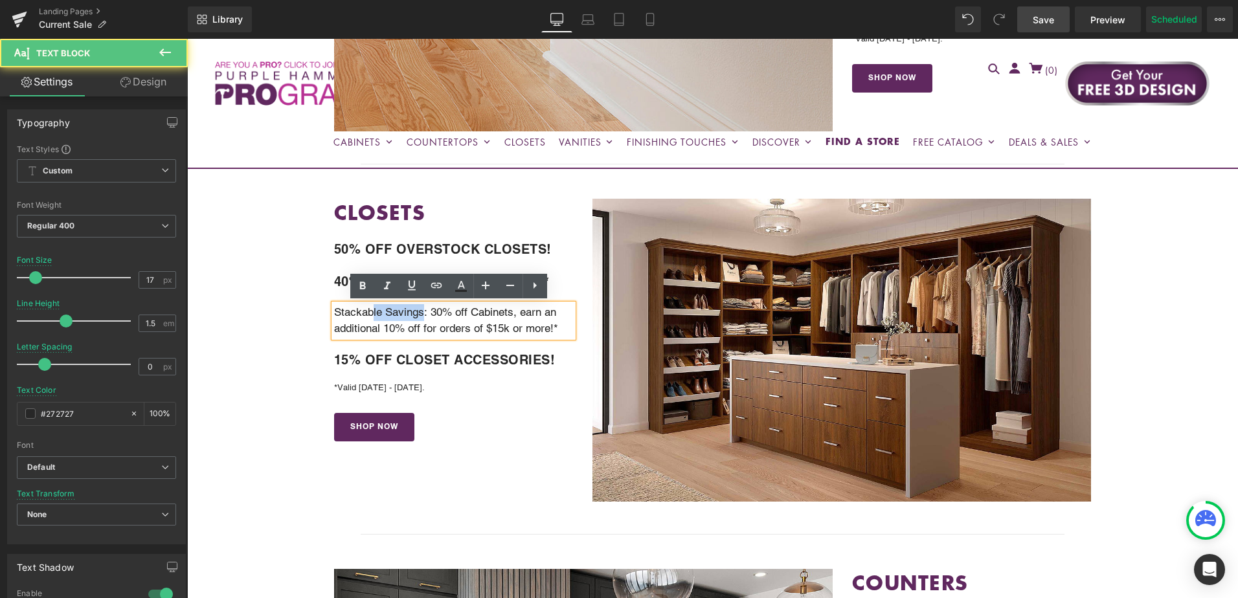
drag, startPoint x: 423, startPoint y: 313, endPoint x: 370, endPoint y: 312, distance: 52.5
click at [370, 312] on p "Stackable Savings: 30% off Cabinets, earn an additional 10% off for orders of $…" at bounding box center [454, 320] width 240 height 33
click at [383, 312] on p "Stackable Savings: 30% off Cabinets, earn an additional 10% off for orders of $…" at bounding box center [454, 320] width 240 height 33
drag, startPoint x: 424, startPoint y: 313, endPoint x: 324, endPoint y: 313, distance: 100.4
click at [324, 313] on div "CLOSETS Heading 50% OFF OVERSTOCK CLOSETS! Text Block 40% OFF SELECT GH CLOSETS…" at bounding box center [453, 320] width 259 height 243
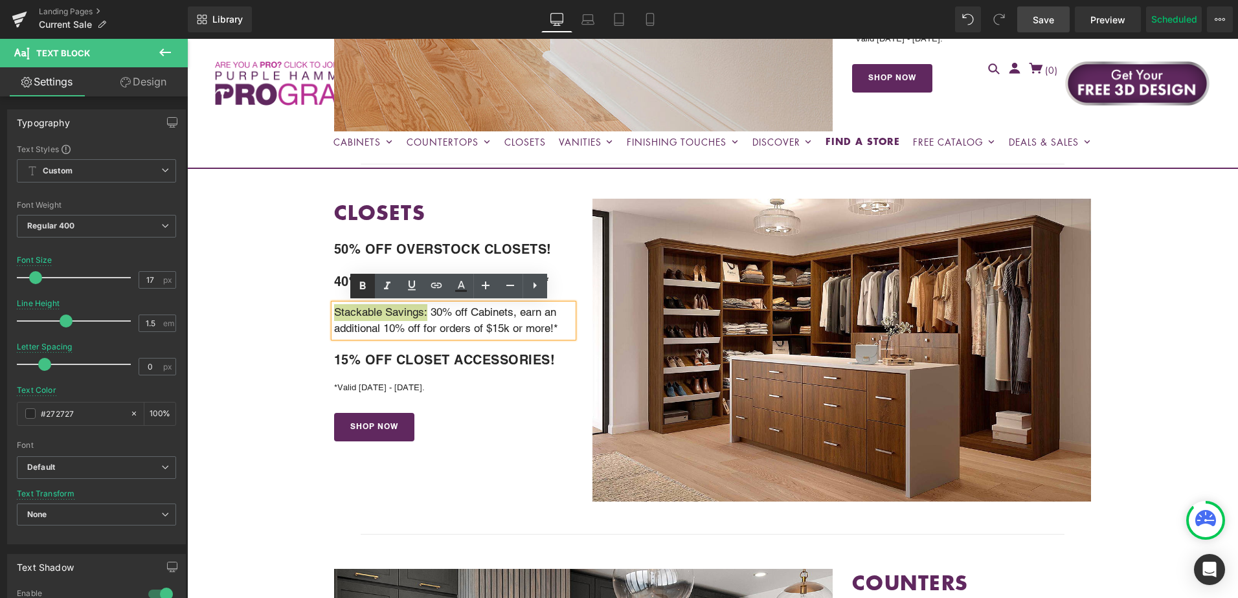
click at [358, 286] on icon at bounding box center [363, 286] width 16 height 16
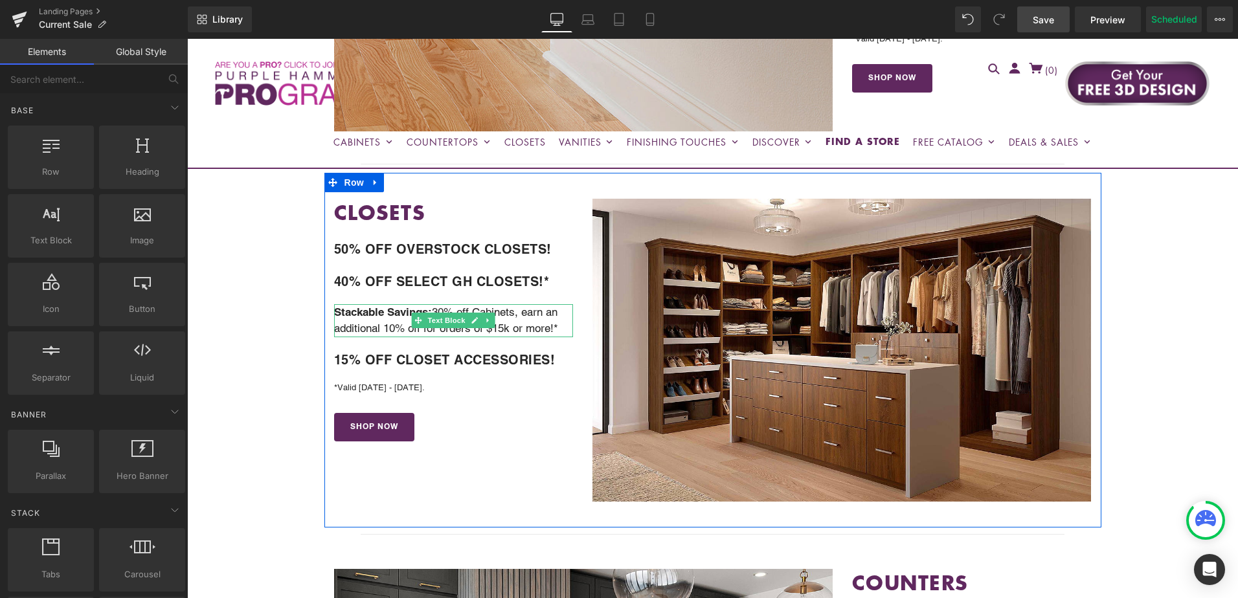
click at [445, 316] on span "Text Block" at bounding box center [446, 321] width 43 height 16
click at [526, 311] on p "Stackable Savings: 30% off Cabinets, earn an additional 10% off for orders of $…" at bounding box center [454, 320] width 240 height 33
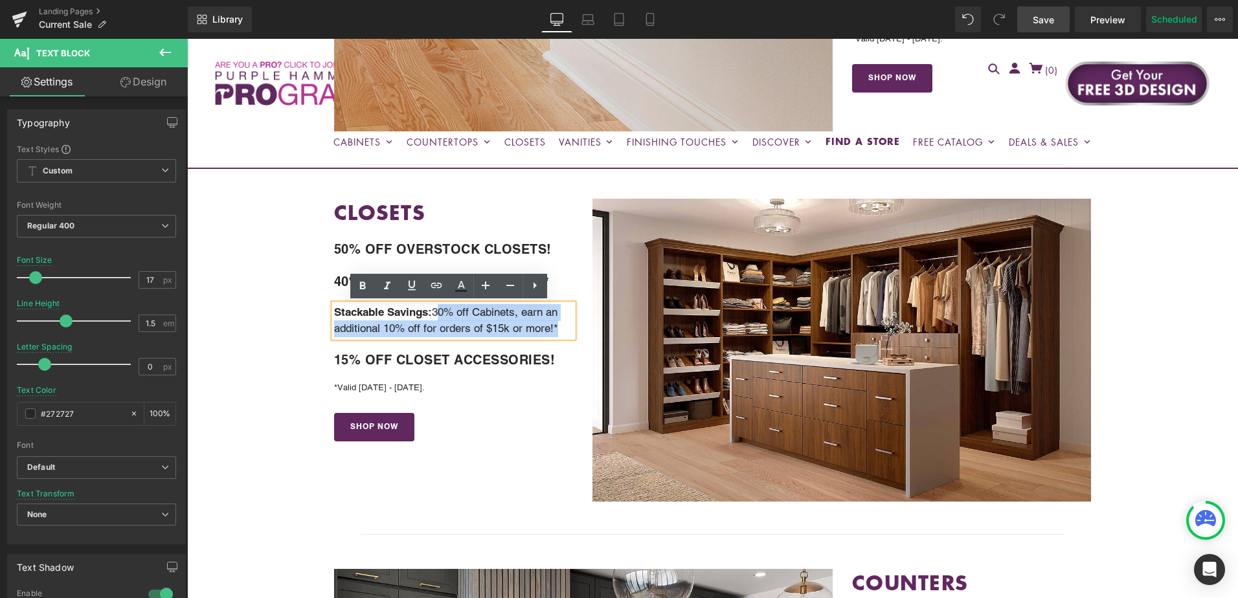
drag, startPoint x: 434, startPoint y: 313, endPoint x: 552, endPoint y: 330, distance: 118.3
click at [552, 330] on p "Stackable Savings: 30% off Cabinets, earn an additional 10% off for orders of $…" at bounding box center [454, 320] width 240 height 33
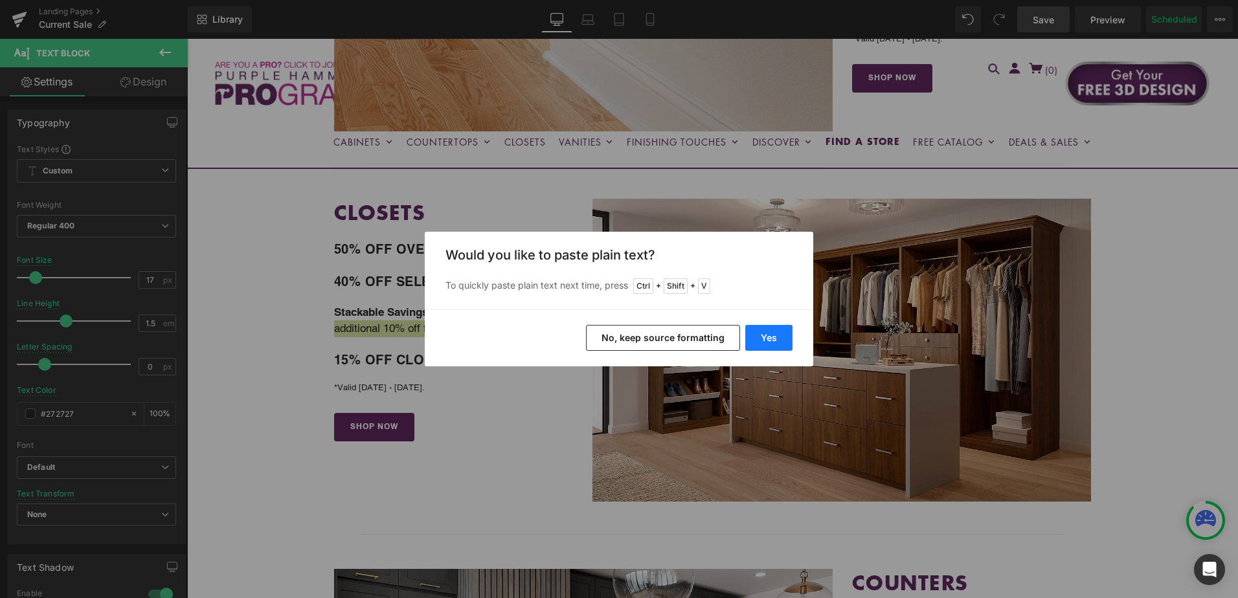
click at [782, 337] on button "Yes" at bounding box center [768, 338] width 47 height 26
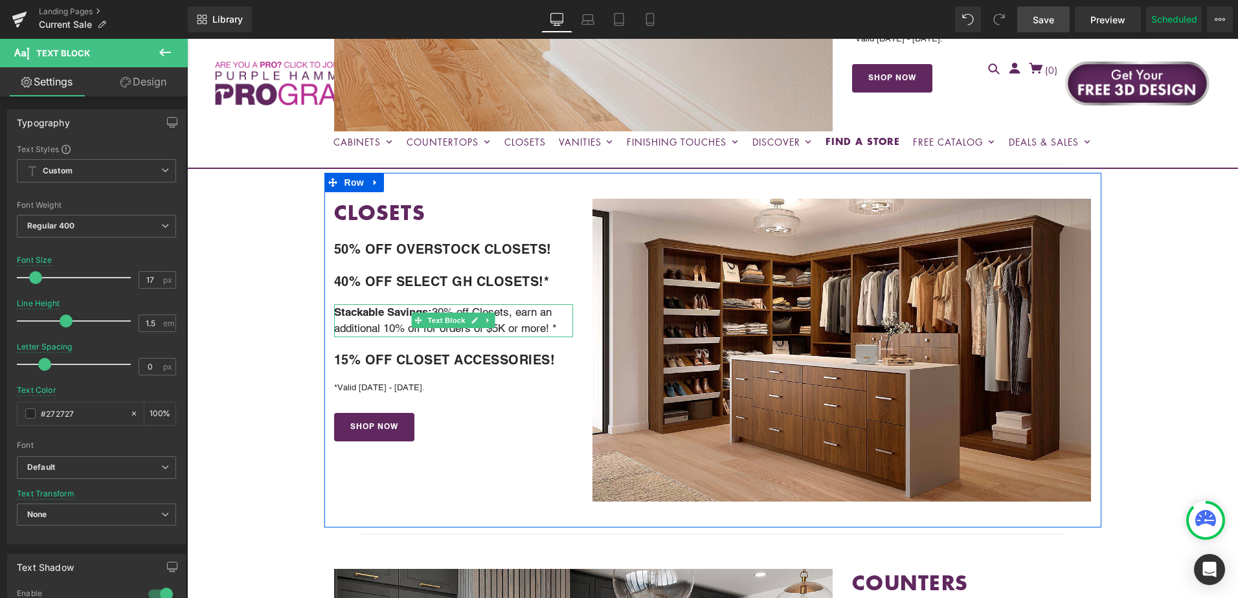
click at [549, 324] on p "Stackable Savings: 30% off Closets, earn an additional 10% off for orders of $5…" at bounding box center [454, 320] width 240 height 33
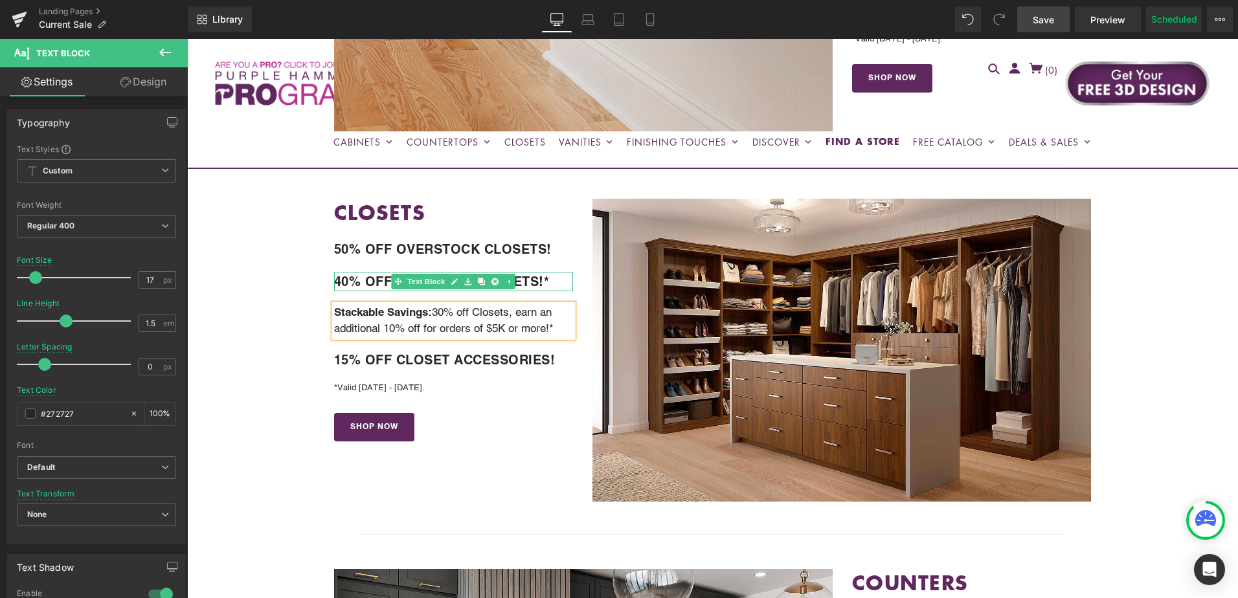
click at [367, 282] on b "40% OFF SELECT GH CLOSETS!*" at bounding box center [442, 282] width 216 height 16
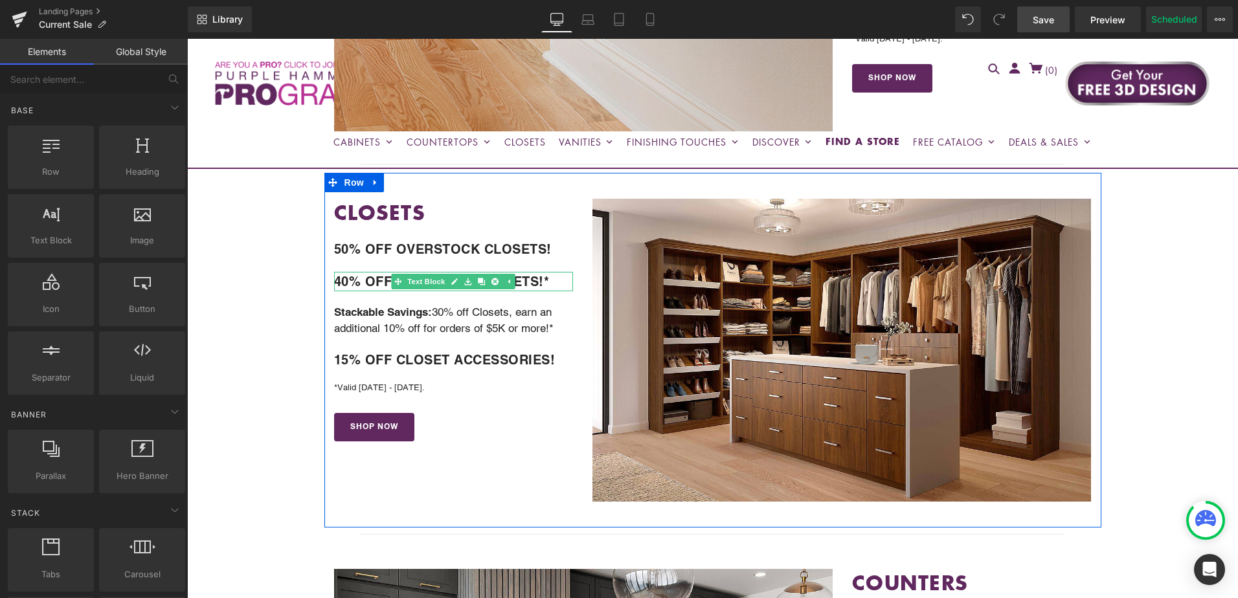
click at [361, 279] on b "40% OFF SELECT GH CLOSETS!*" at bounding box center [442, 282] width 216 height 16
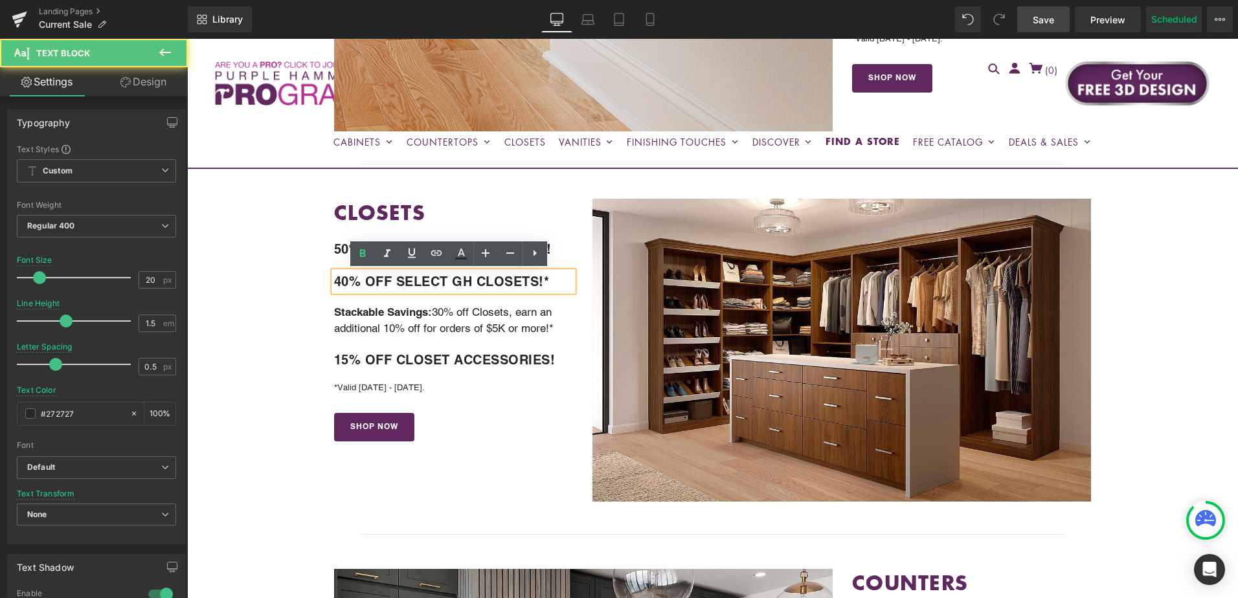
click at [367, 280] on b "40% OFF SELECT GH CLOSETS!*" at bounding box center [442, 282] width 216 height 16
click at [334, 283] on b "40% OFF SELECT GH CLOSETS!*" at bounding box center [442, 282] width 216 height 16
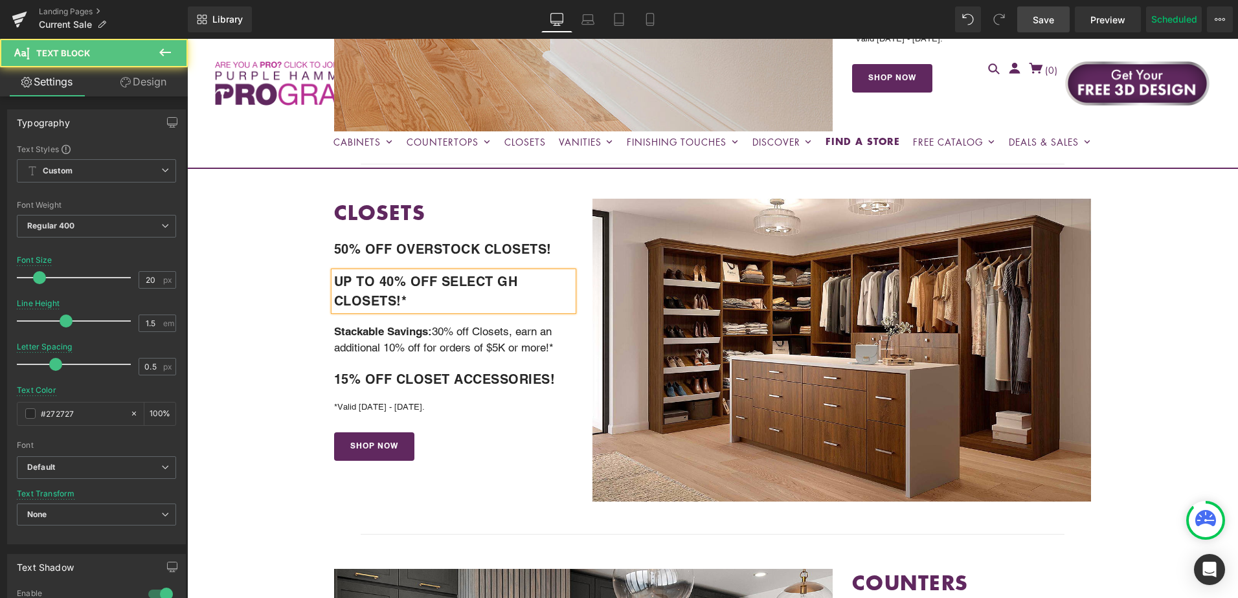
click at [497, 280] on b "UP TO 40% OFF SELECT GH CLOSETS!*" at bounding box center [426, 291] width 184 height 35
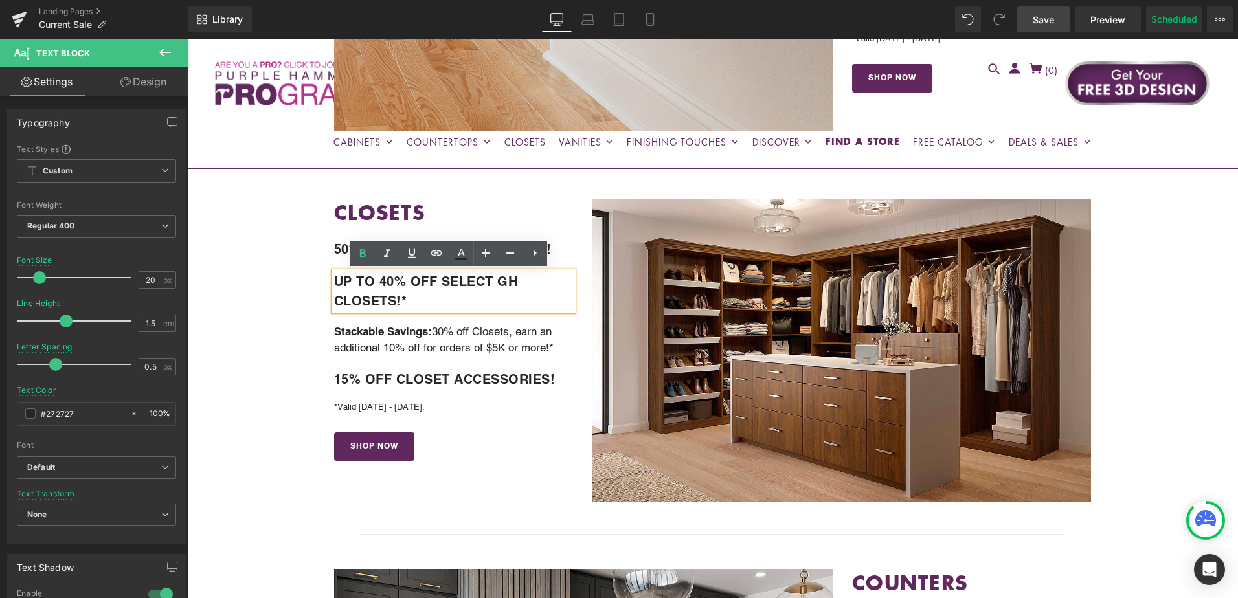
click at [517, 279] on p "UP TO 40% OFF SELECT GH CLOSETS!*" at bounding box center [454, 291] width 240 height 39
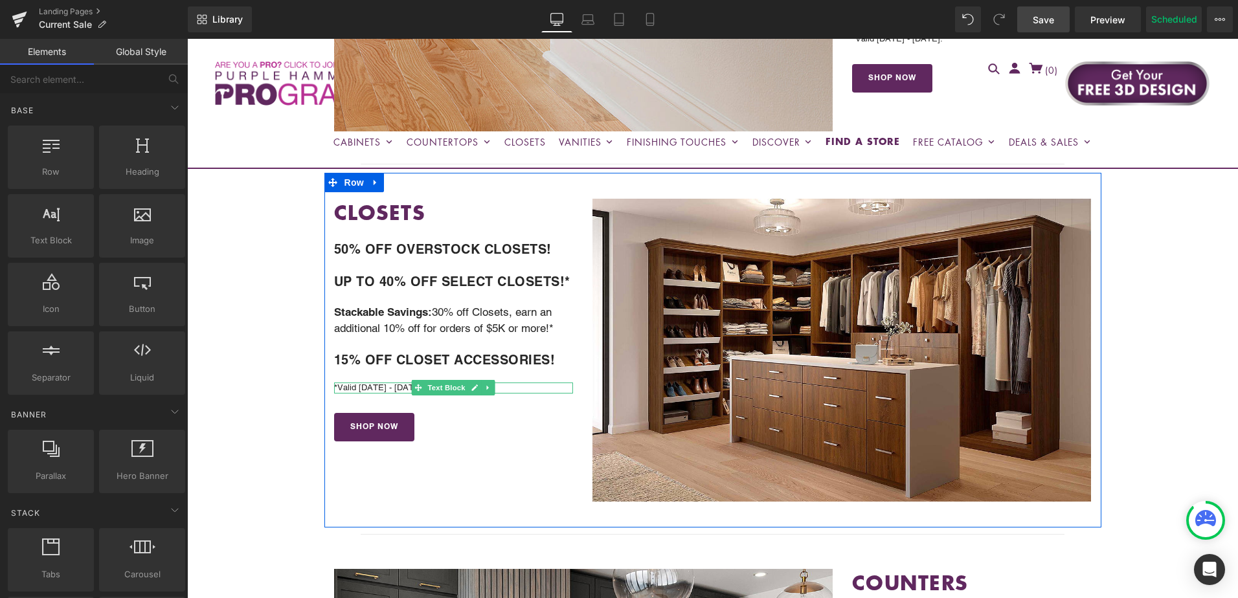
drag, startPoint x: 343, startPoint y: 387, endPoint x: 335, endPoint y: 387, distance: 7.1
click at [343, 387] on p "*Valid [DATE] - [DATE]." at bounding box center [454, 388] width 240 height 11
click at [335, 387] on p "*Valid [DATE] - [DATE]." at bounding box center [454, 388] width 240 height 11
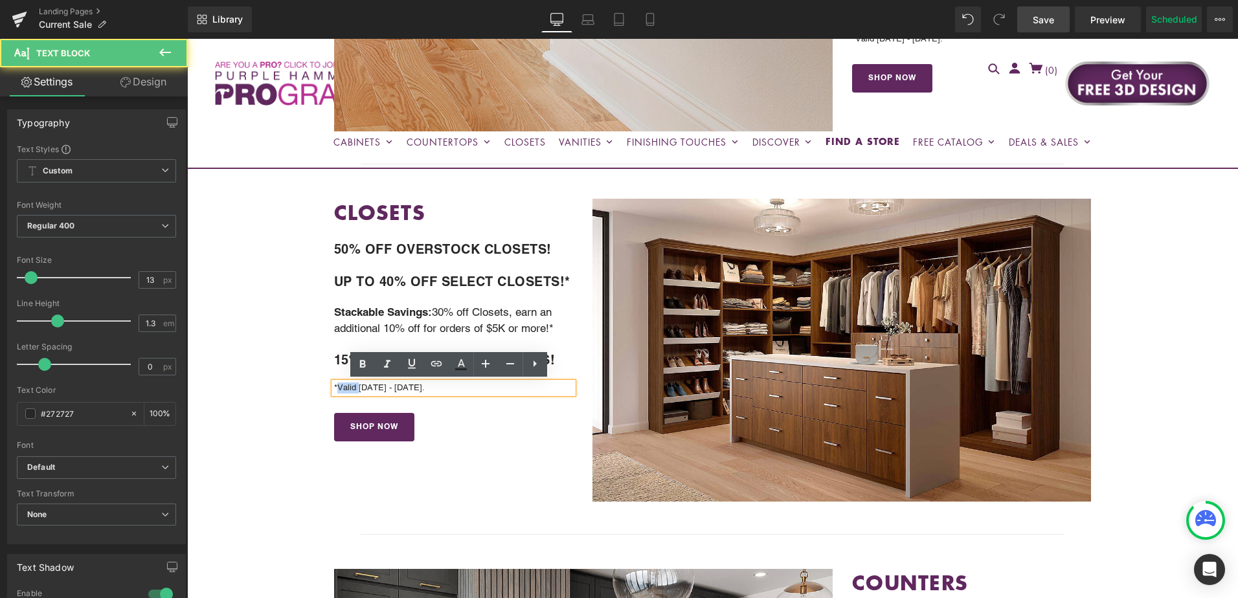
click at [355, 388] on p "*Valid [DATE] - [DATE]." at bounding box center [454, 388] width 240 height 11
click at [337, 388] on p "*Valid [DATE] - [DATE]." at bounding box center [454, 388] width 240 height 11
click at [334, 387] on p "*Valid [DATE] - [DATE]." at bounding box center [454, 388] width 240 height 11
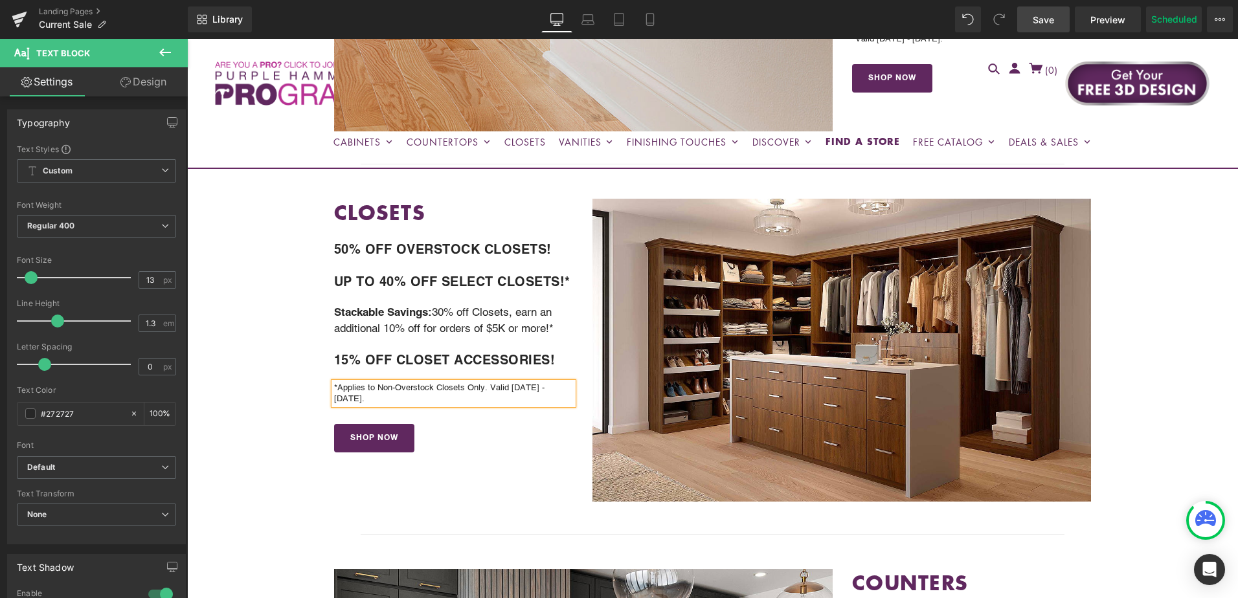
click at [374, 389] on p "*Applies to Non-Overstock Closets Only. Valid [DATE] - [DATE]." at bounding box center [454, 394] width 240 height 22
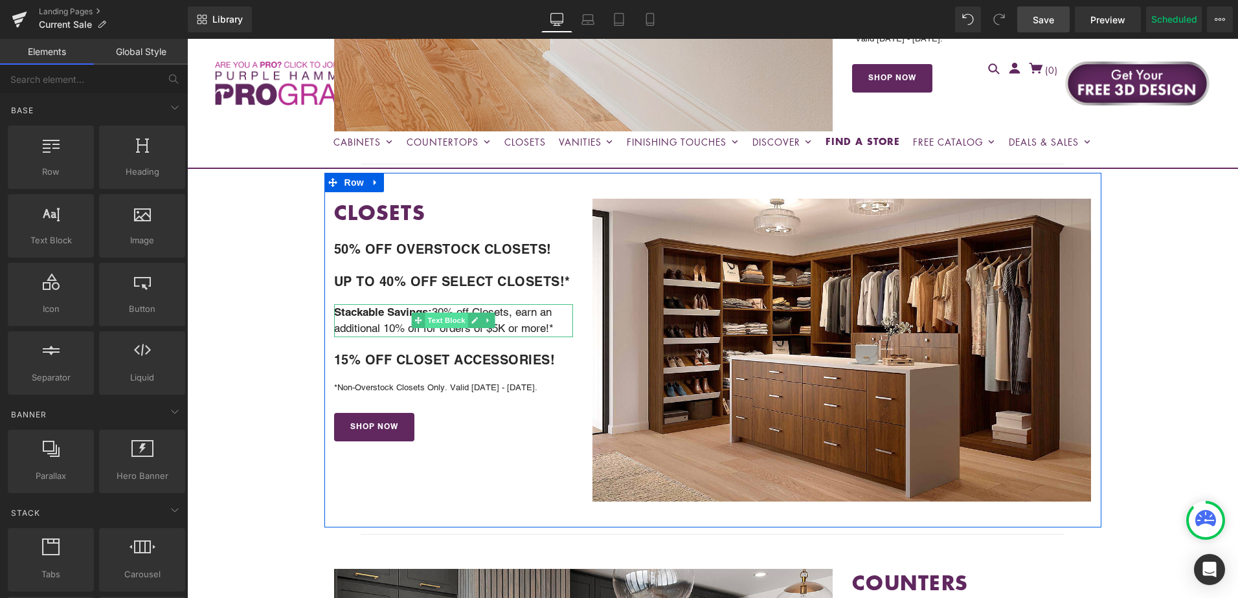
click at [447, 324] on span "Text Block" at bounding box center [446, 321] width 43 height 16
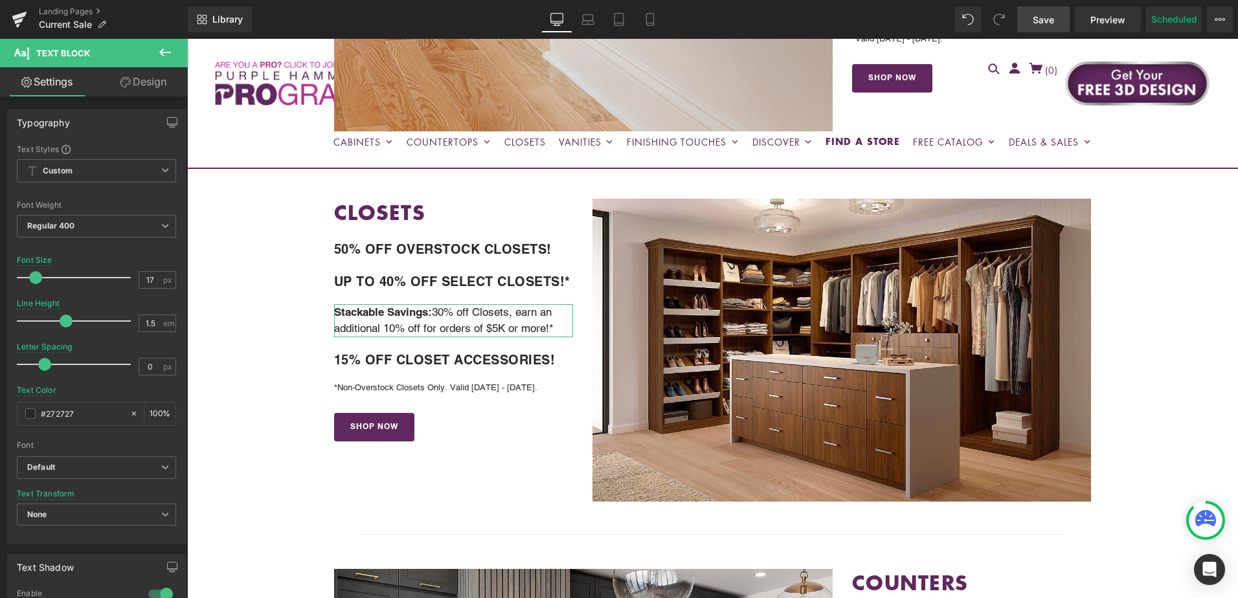
drag, startPoint x: 150, startPoint y: 82, endPoint x: 170, endPoint y: 283, distance: 202.4
click at [150, 82] on link "Design" at bounding box center [143, 81] width 94 height 29
click at [0, 0] on div "Spacing" at bounding box center [0, 0] width 0 height 0
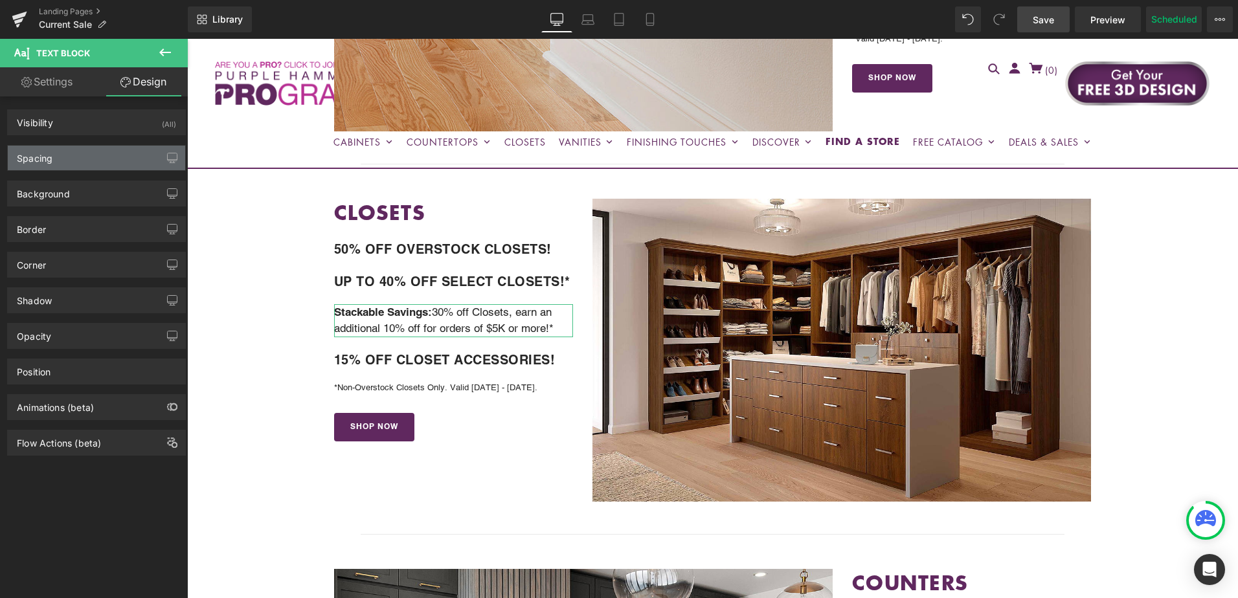
click at [98, 157] on div "Spacing" at bounding box center [96, 158] width 177 height 25
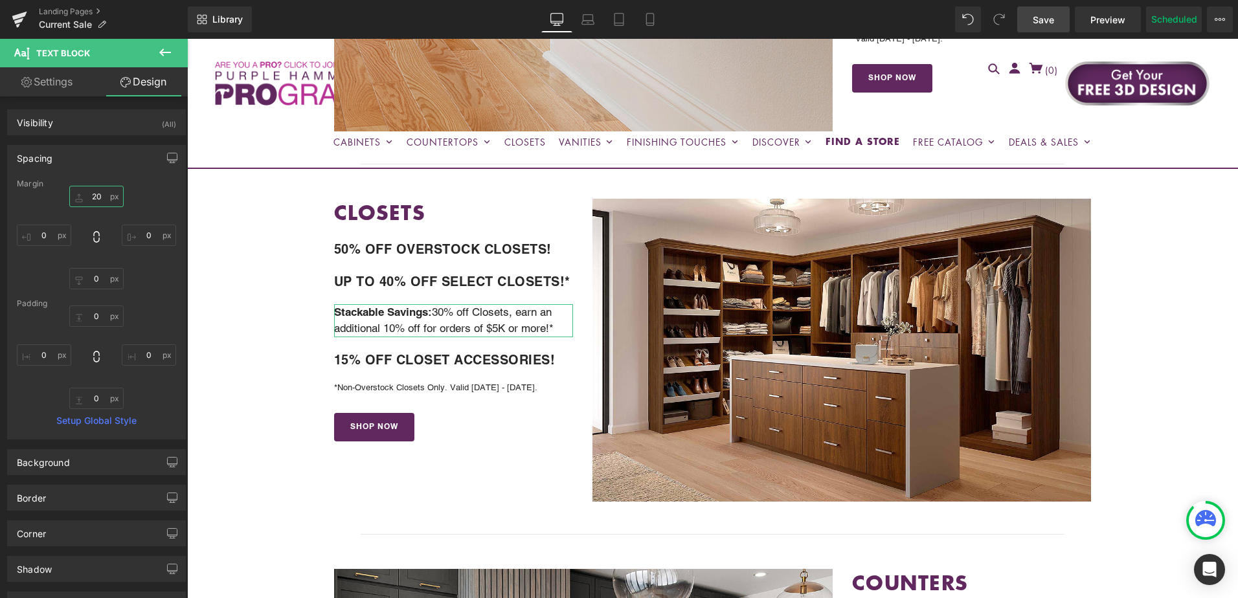
click at [95, 200] on input "20" at bounding box center [96, 196] width 54 height 21
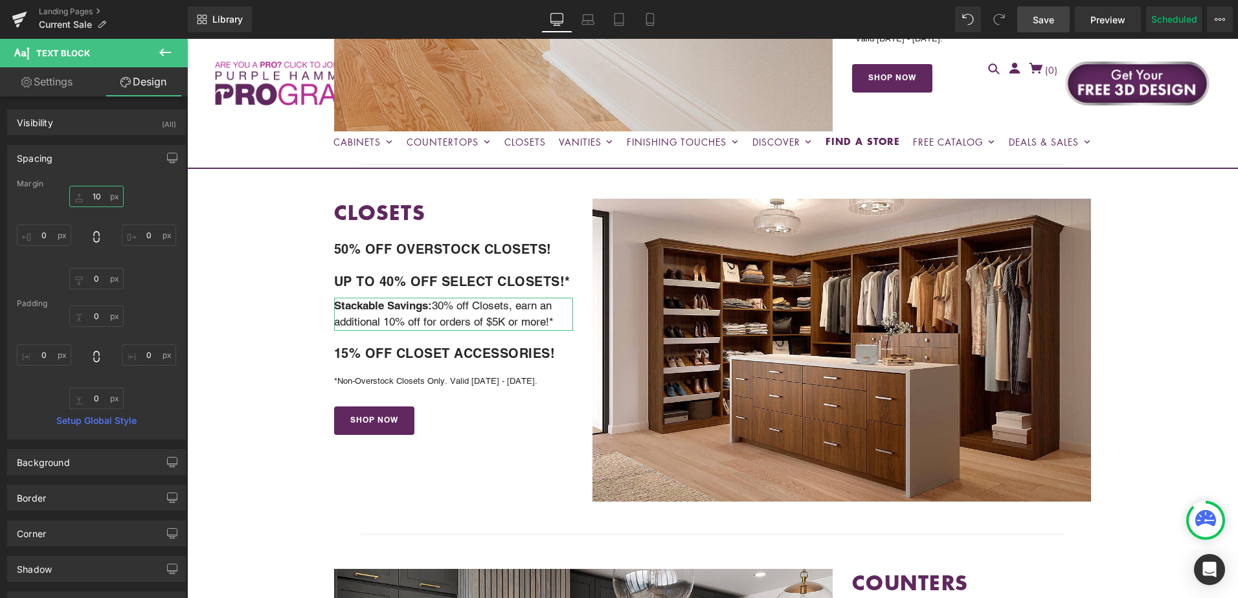
type input "1"
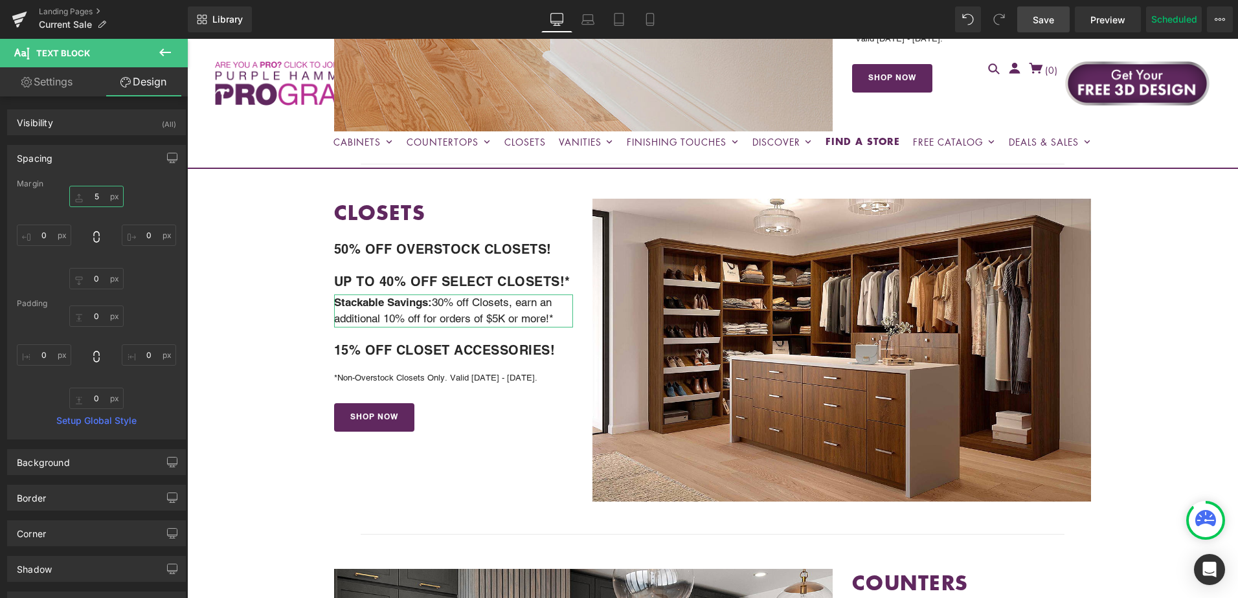
click at [93, 197] on input "5" at bounding box center [96, 196] width 54 height 21
type input "10"
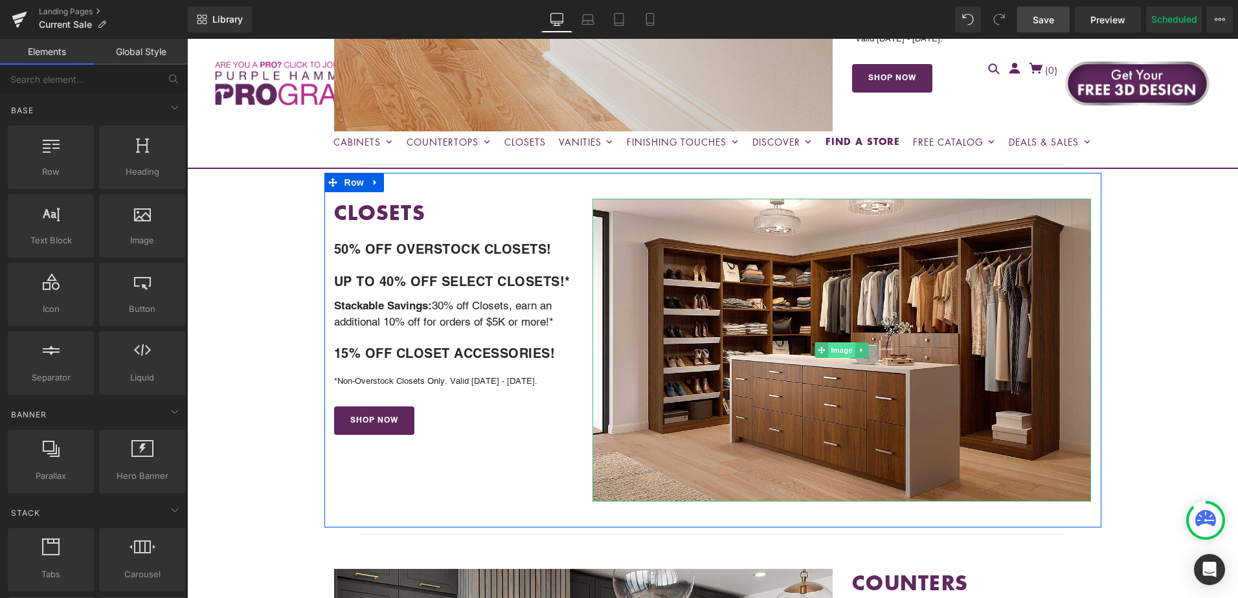
click at [837, 354] on span "Image" at bounding box center [842, 351] width 27 height 16
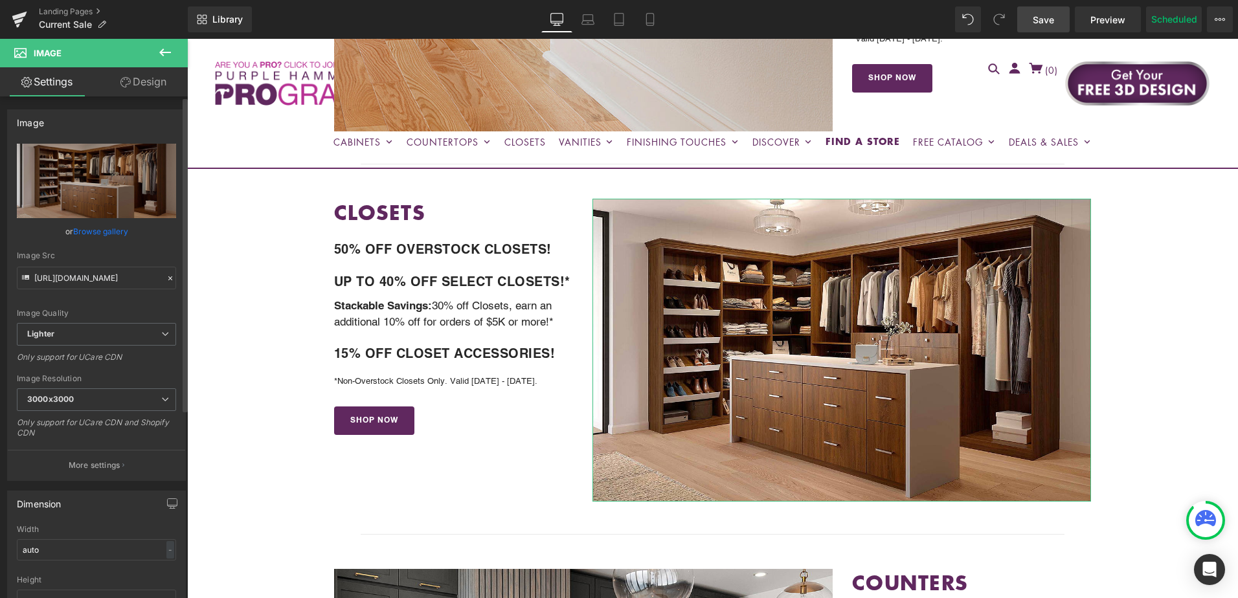
click at [93, 232] on link "Browse gallery" at bounding box center [100, 231] width 55 height 23
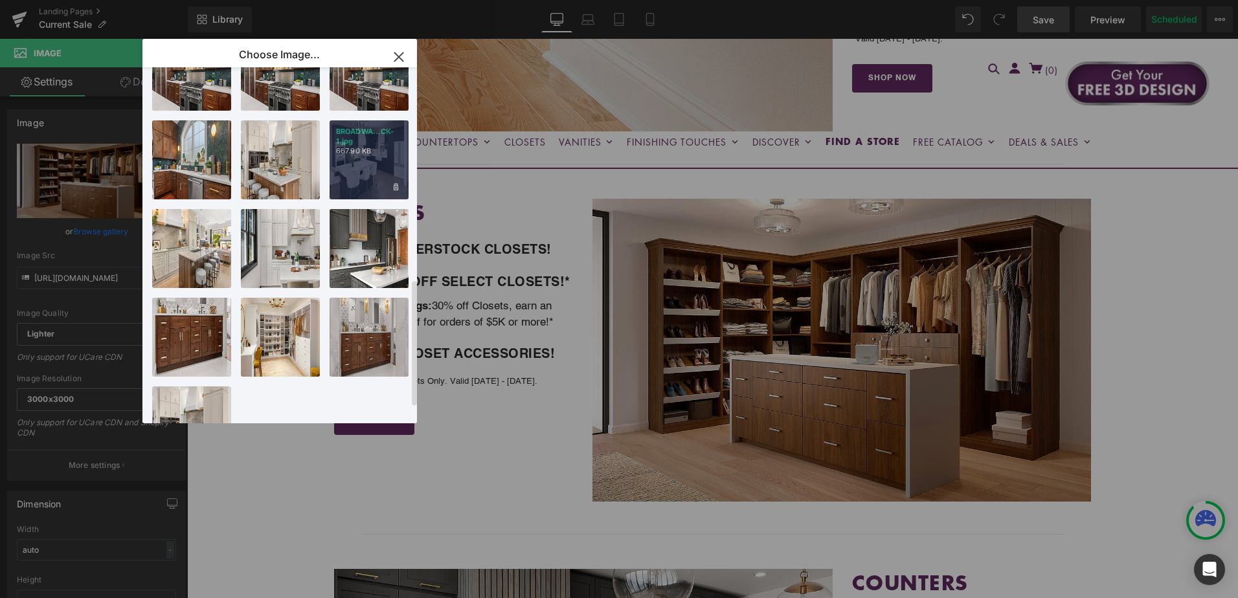
scroll to position [639, 0]
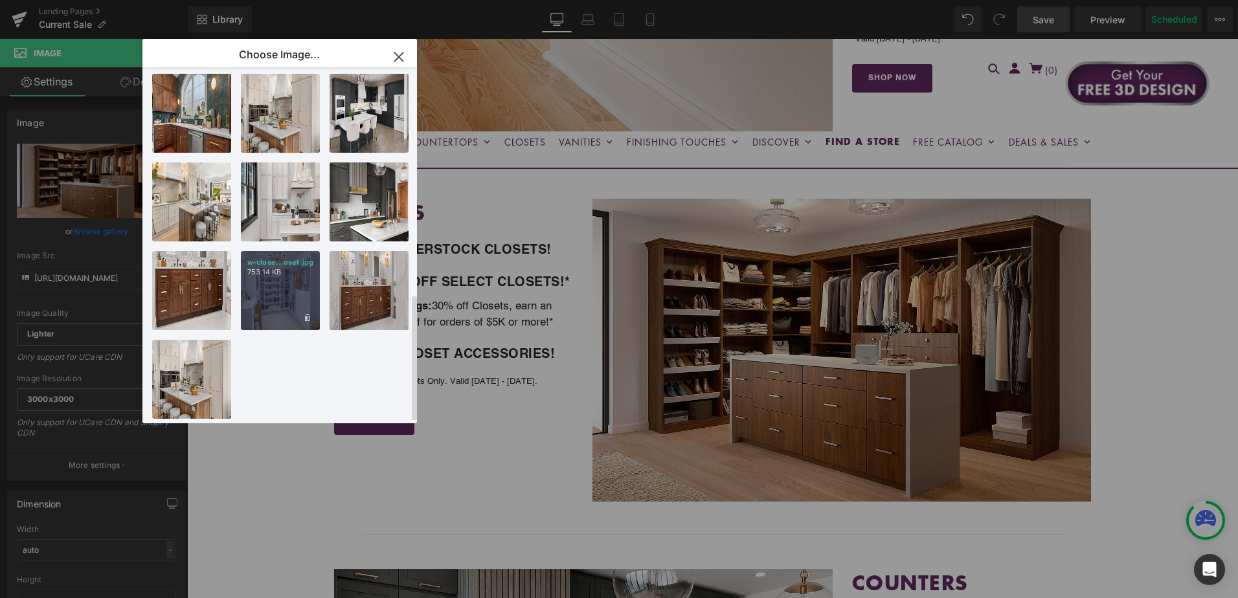
click at [289, 269] on div "w-close...oset.jpg 753.14 KB" at bounding box center [280, 290] width 79 height 79
type input "[URL][DOMAIN_NAME]"
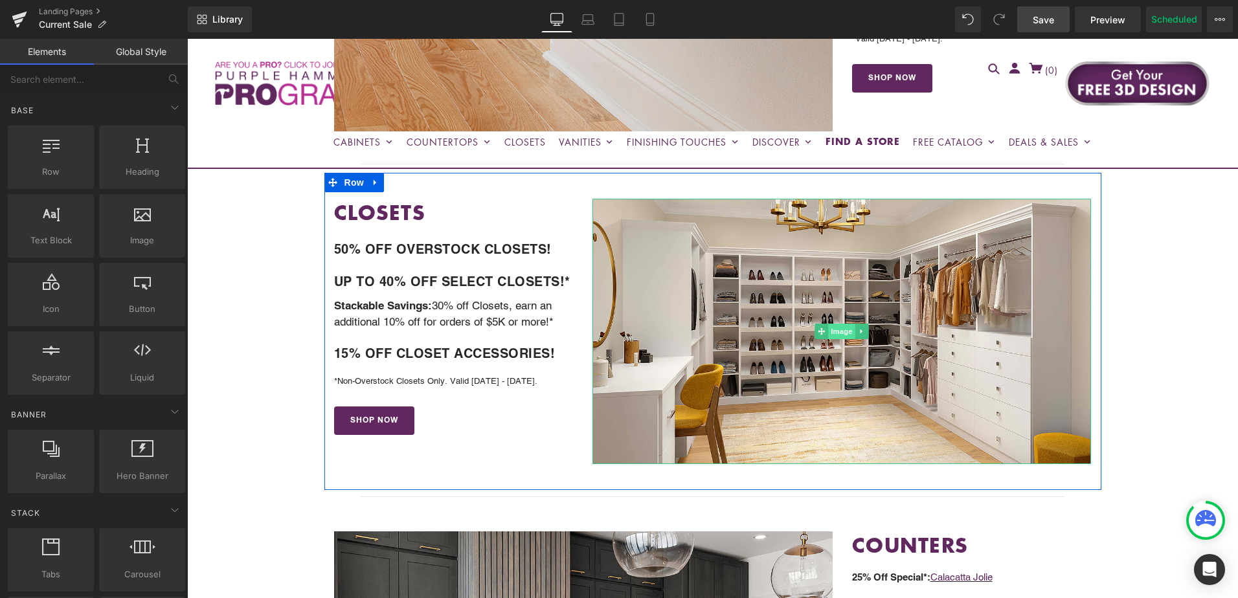
click at [833, 332] on span "Image" at bounding box center [842, 332] width 27 height 16
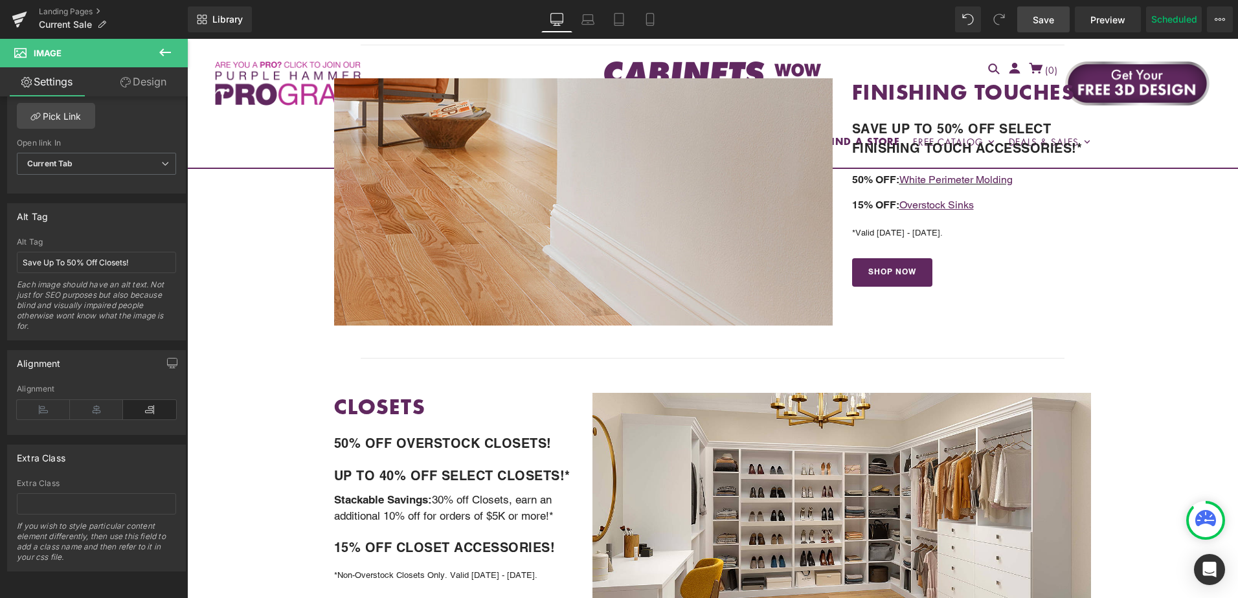
scroll to position [712, 0]
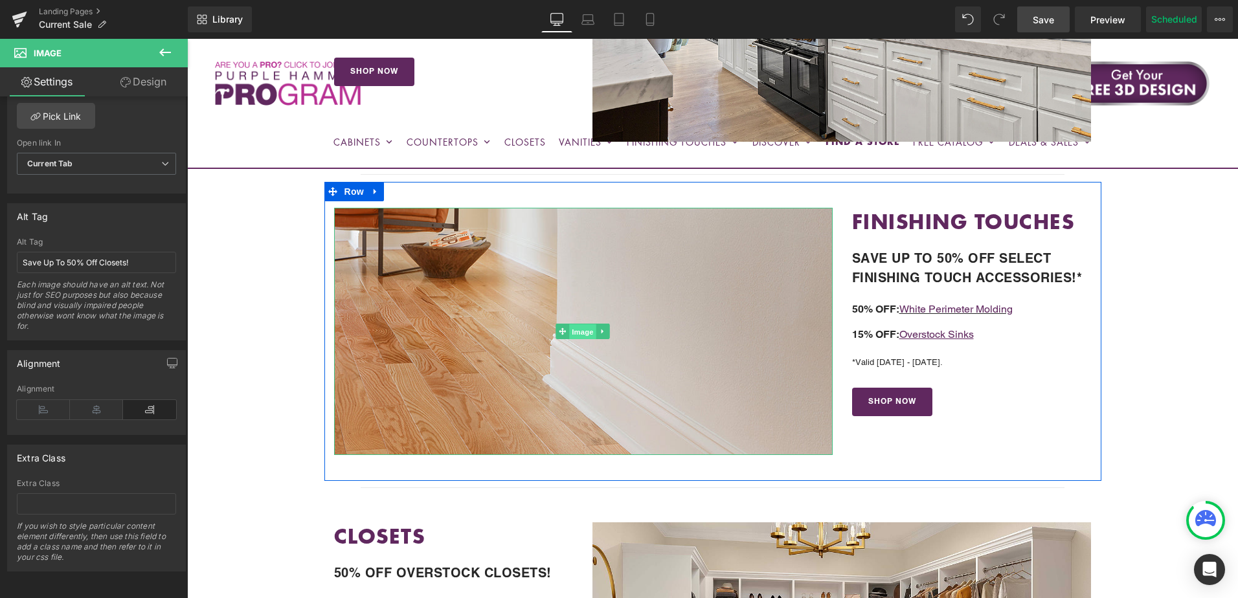
click at [574, 333] on span "Image" at bounding box center [583, 332] width 27 height 16
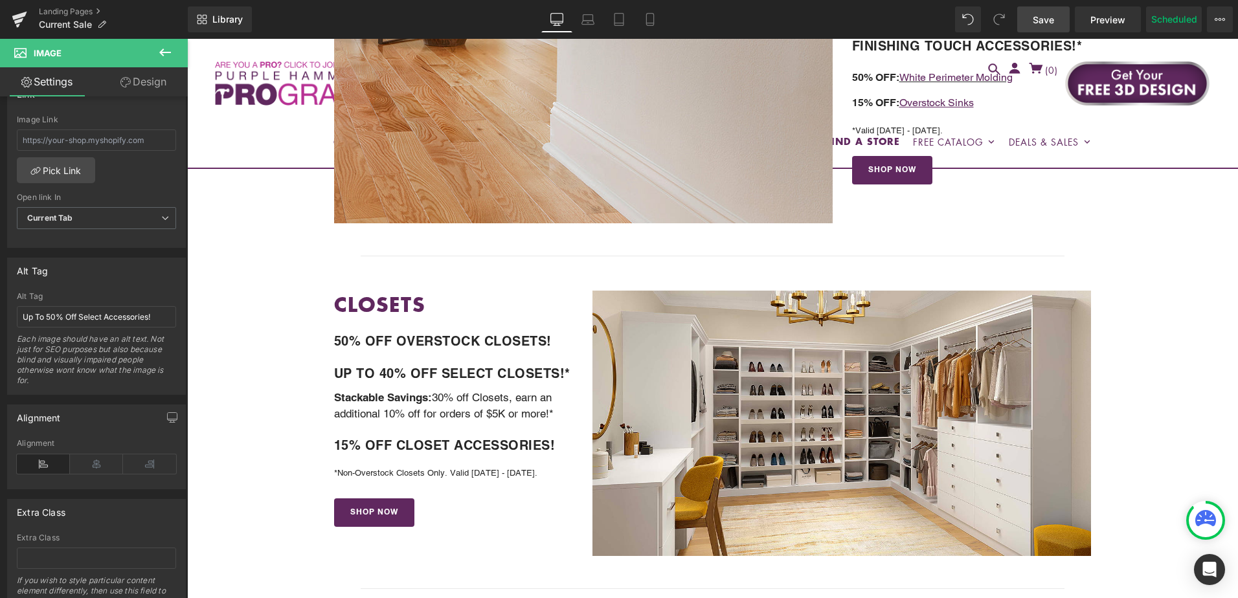
scroll to position [971, 0]
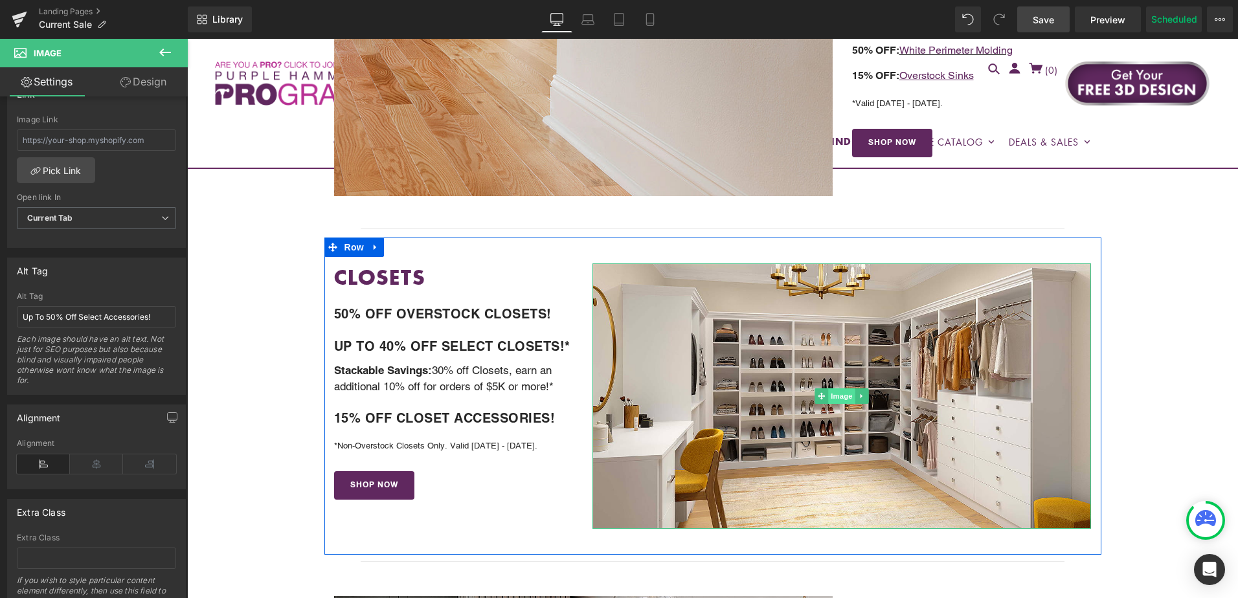
click at [836, 399] on span "Image" at bounding box center [842, 397] width 27 height 16
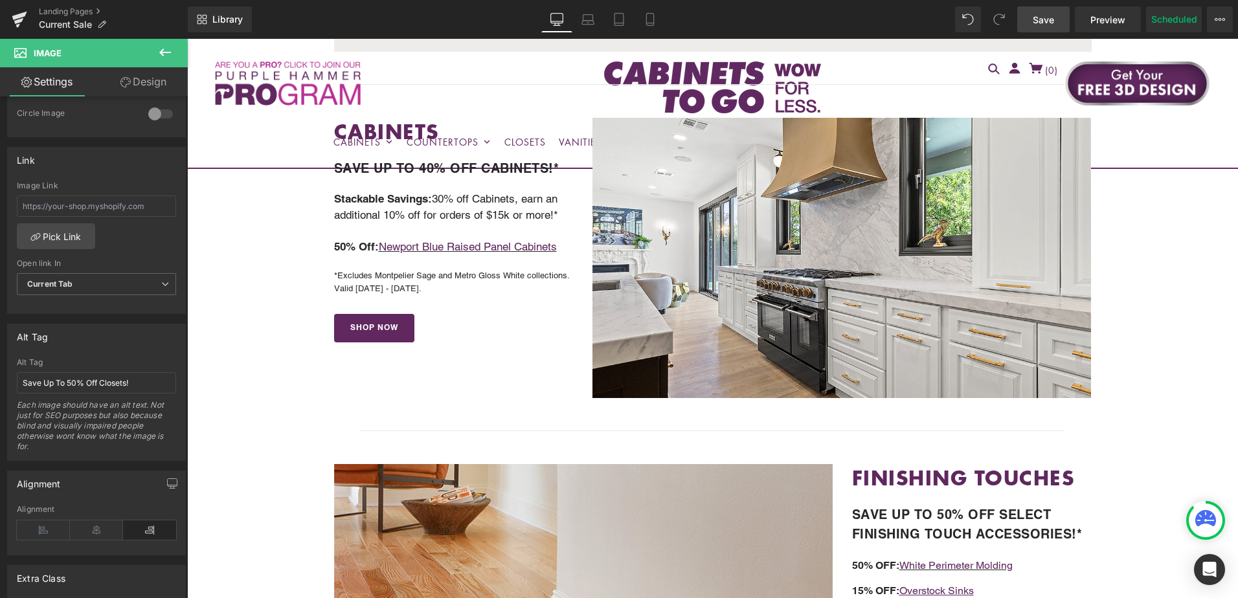
scroll to position [259, 0]
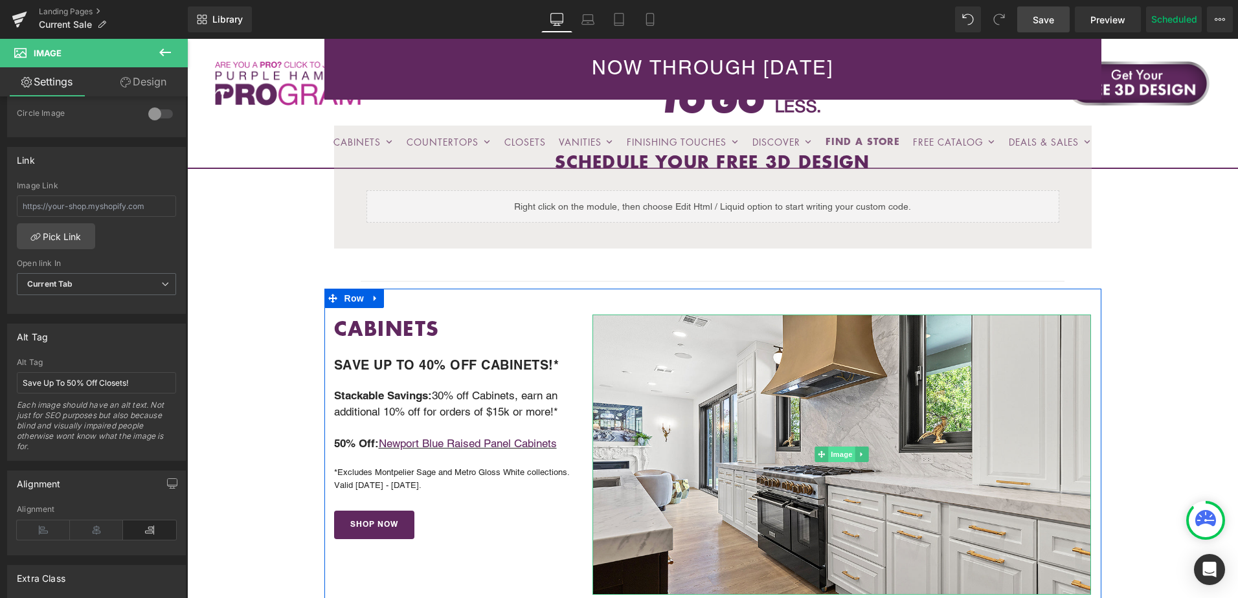
click at [840, 457] on span "Image" at bounding box center [842, 455] width 27 height 16
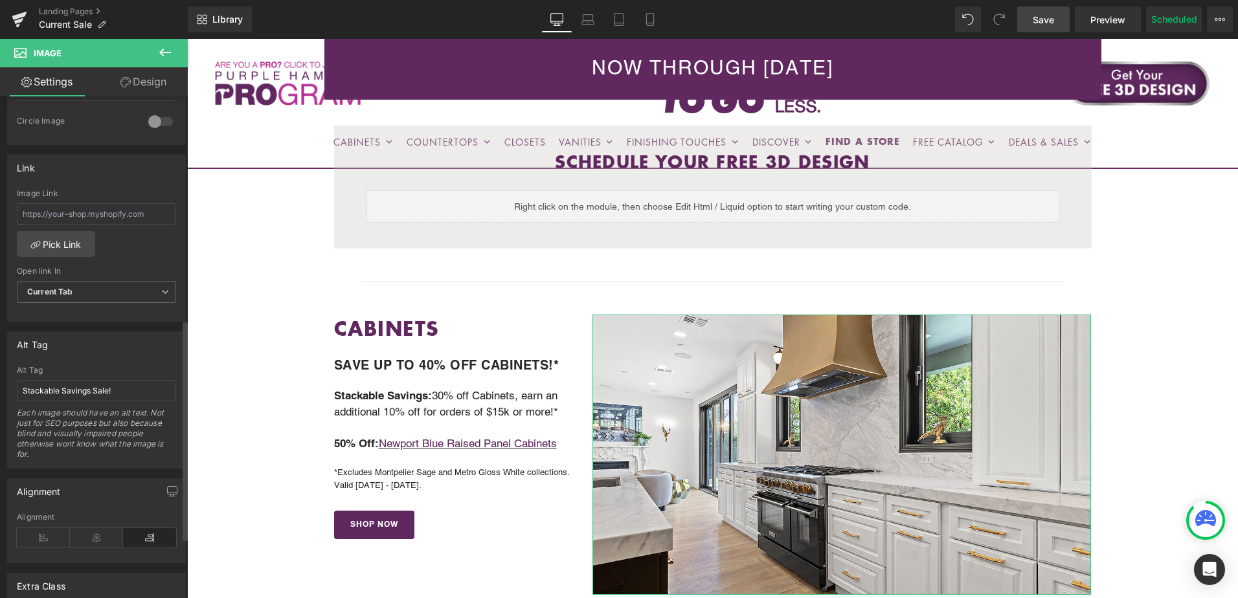
scroll to position [583, 0]
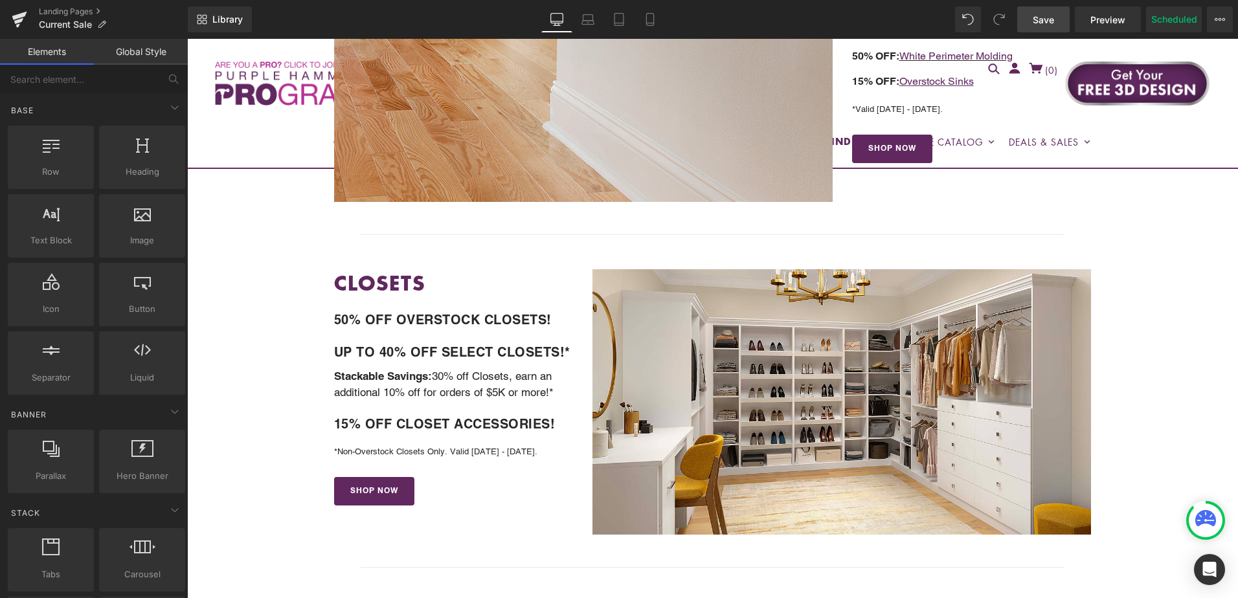
scroll to position [971, 0]
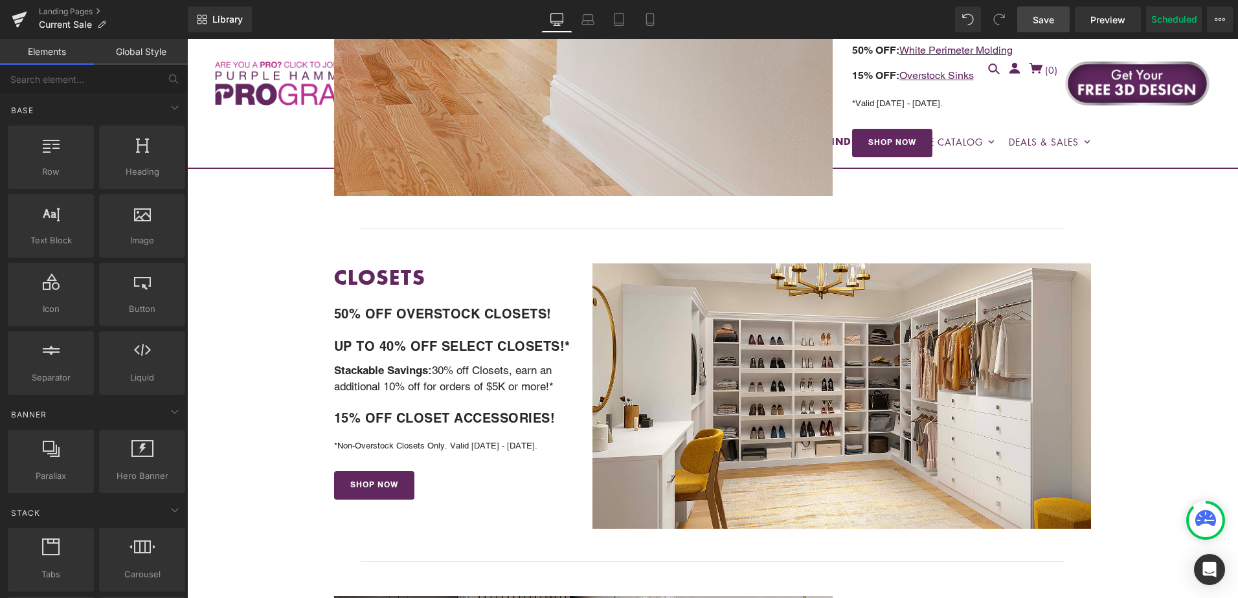
drag, startPoint x: 1032, startPoint y: 17, endPoint x: 969, endPoint y: 306, distance: 295.5
click at [1032, 17] on link "Save" at bounding box center [1043, 19] width 52 height 26
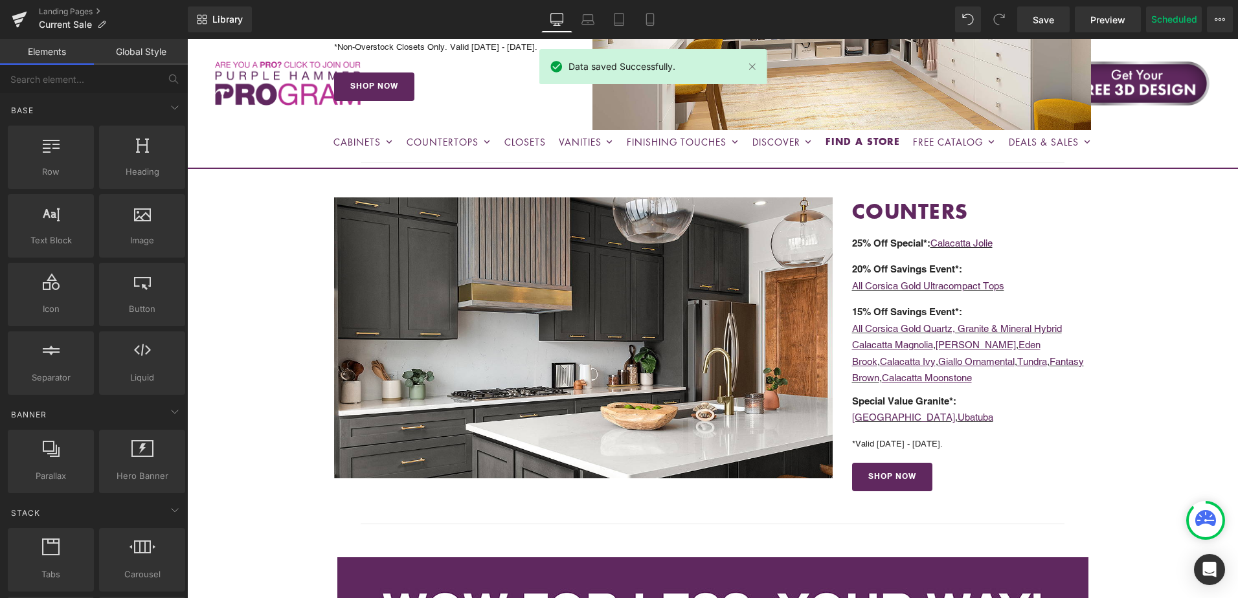
scroll to position [1425, 0]
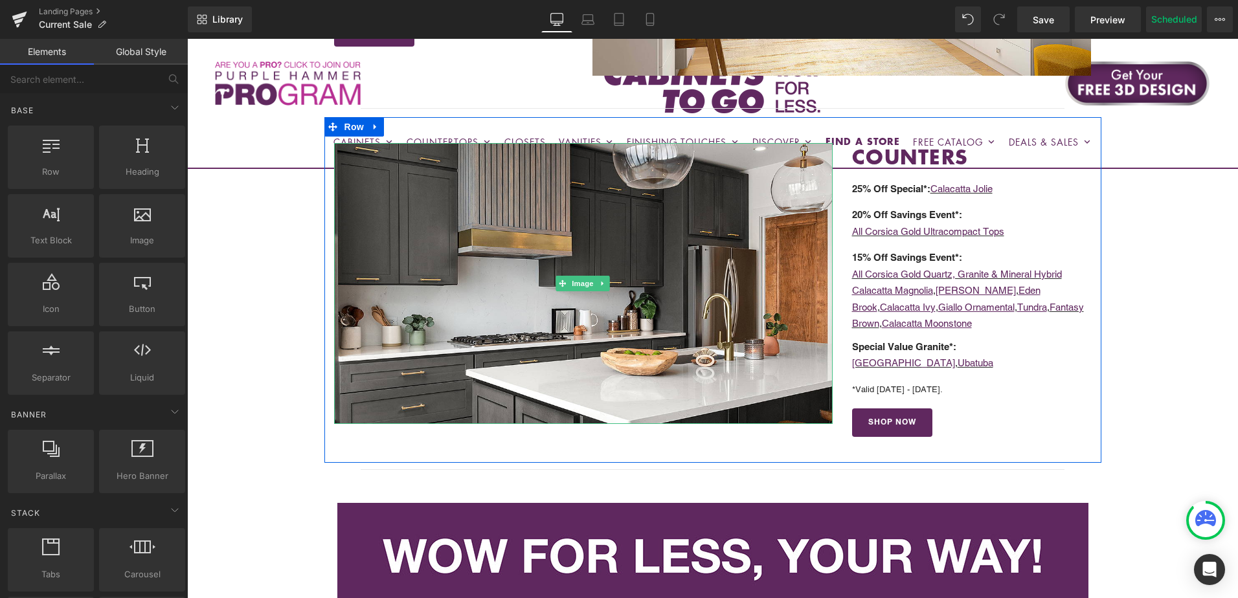
click at [582, 284] on span "Image" at bounding box center [583, 284] width 27 height 16
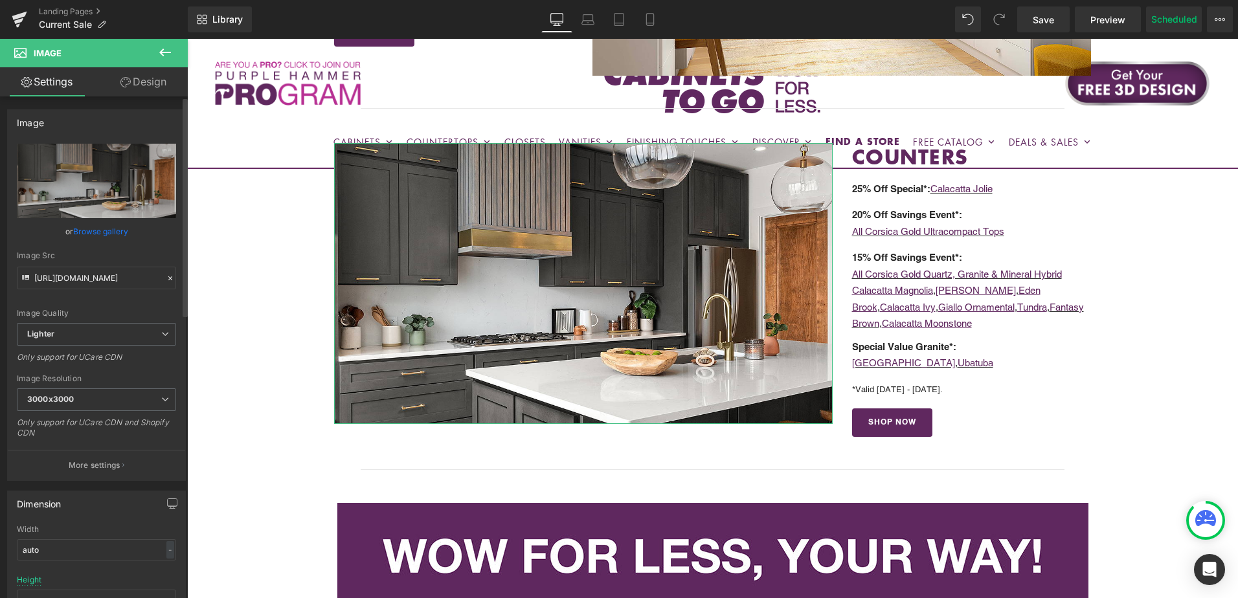
click at [99, 231] on link "Browse gallery" at bounding box center [100, 231] width 55 height 23
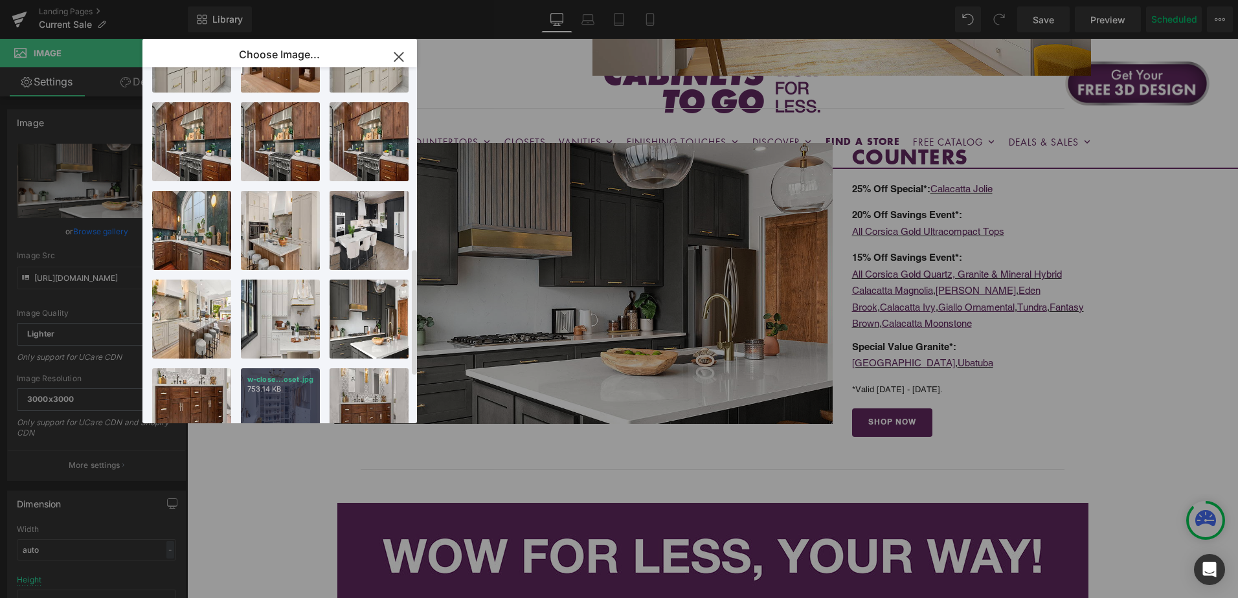
scroll to position [510, 0]
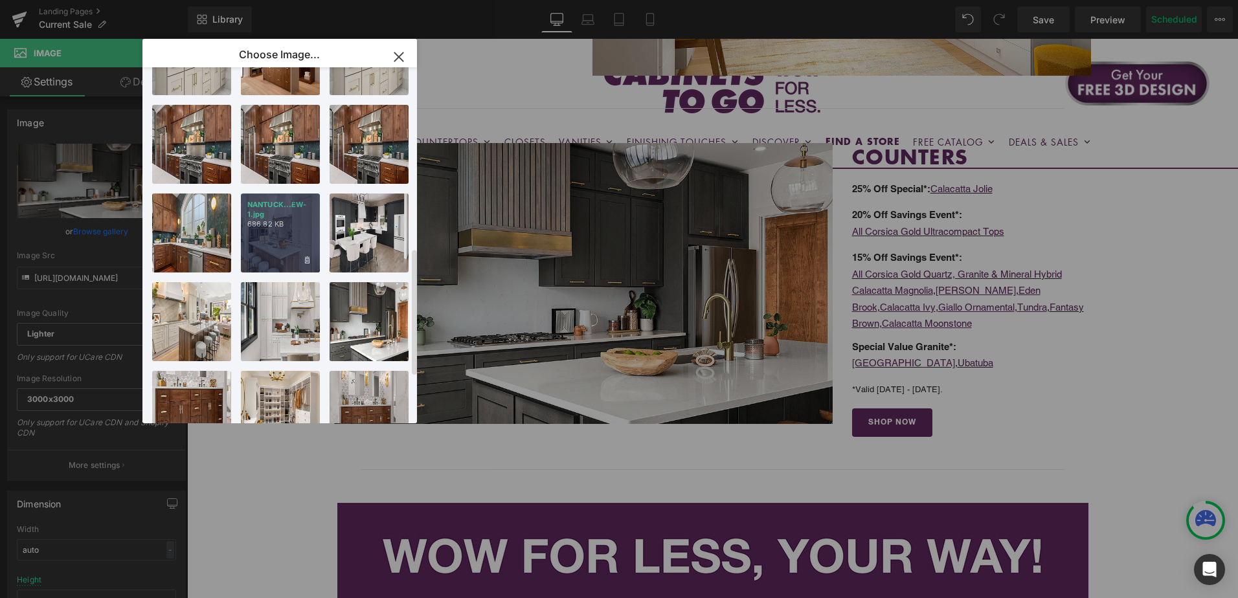
click at [280, 223] on p "686.82 KB" at bounding box center [280, 225] width 66 height 10
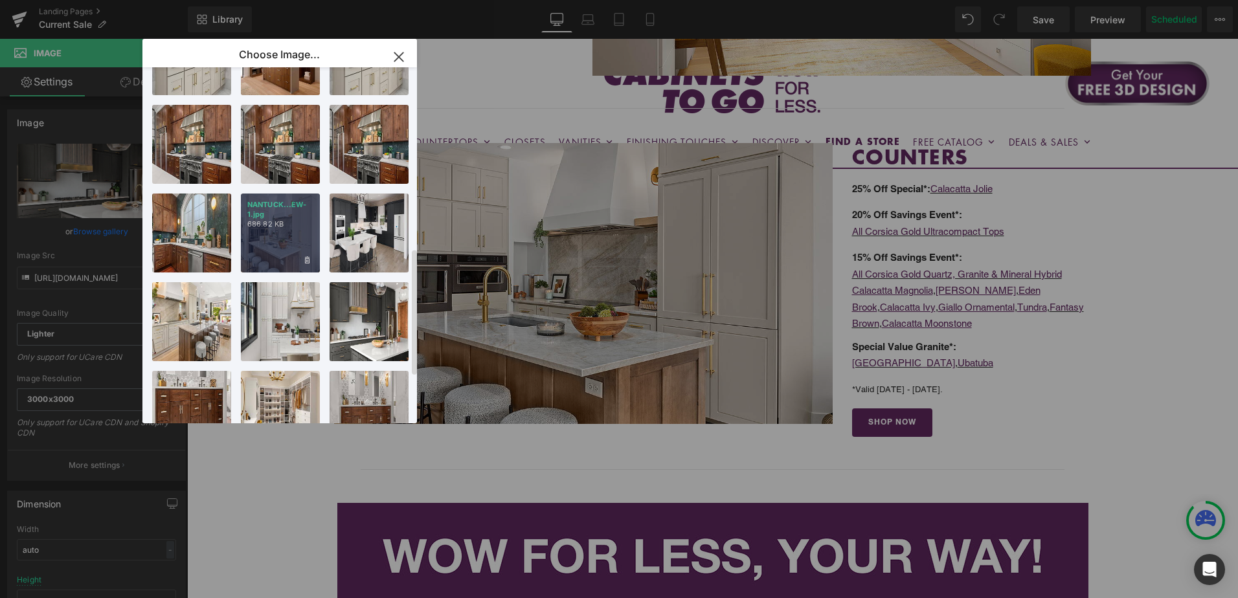
type input "[URL][DOMAIN_NAME]"
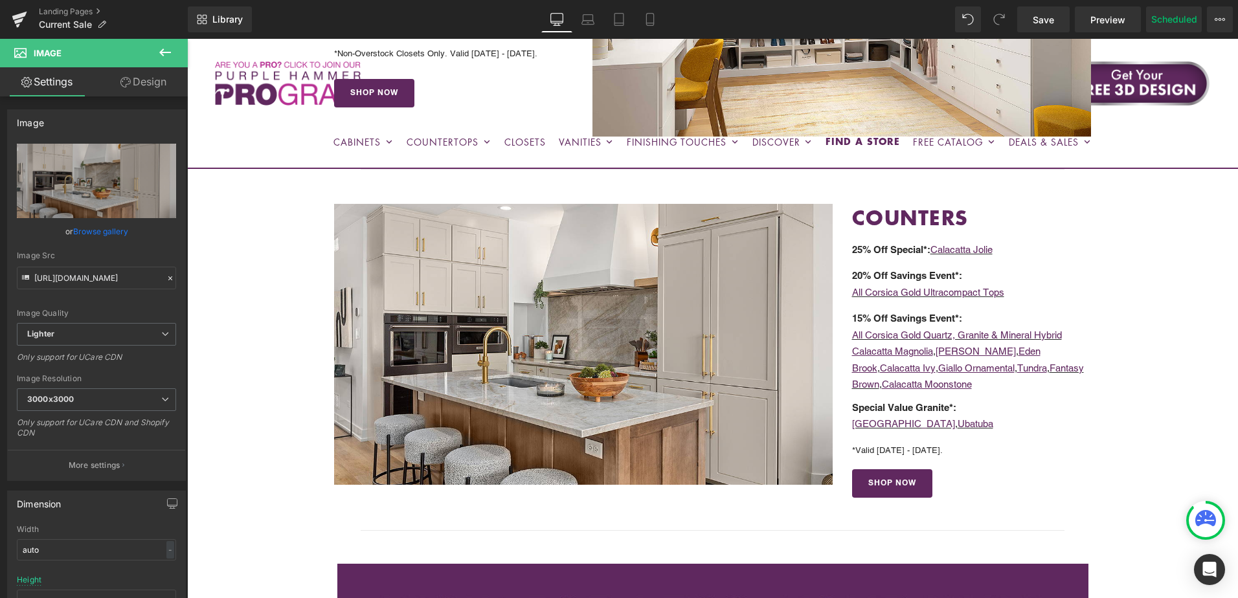
scroll to position [1360, 0]
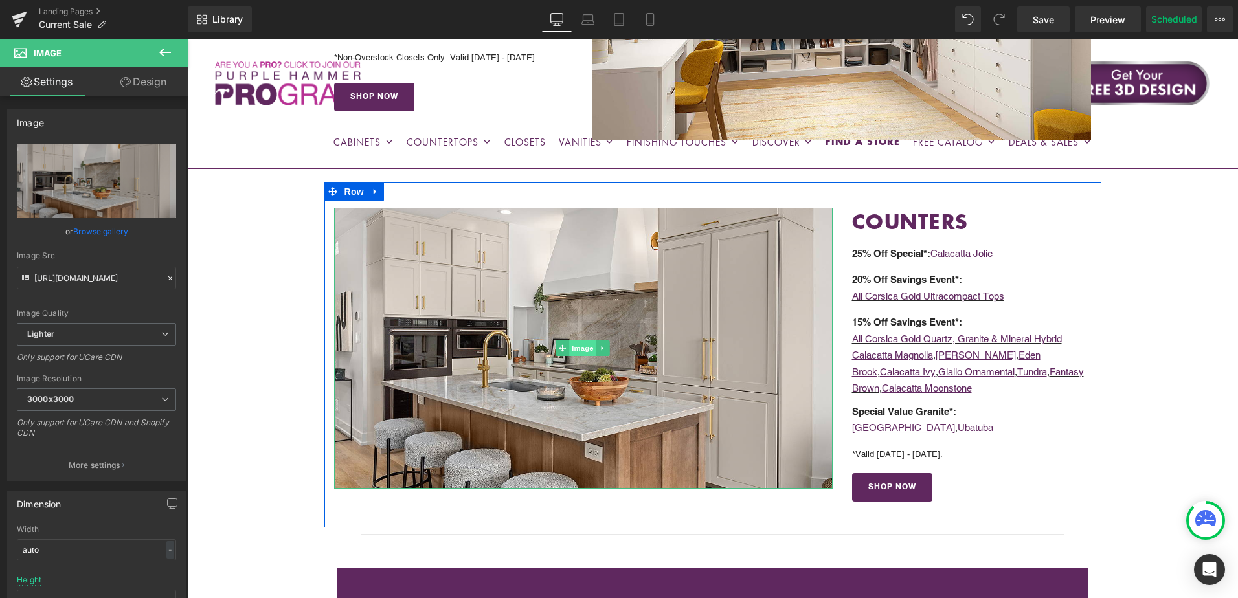
click at [578, 350] on span "Image" at bounding box center [583, 349] width 27 height 16
click at [581, 352] on span "Image" at bounding box center [583, 349] width 27 height 16
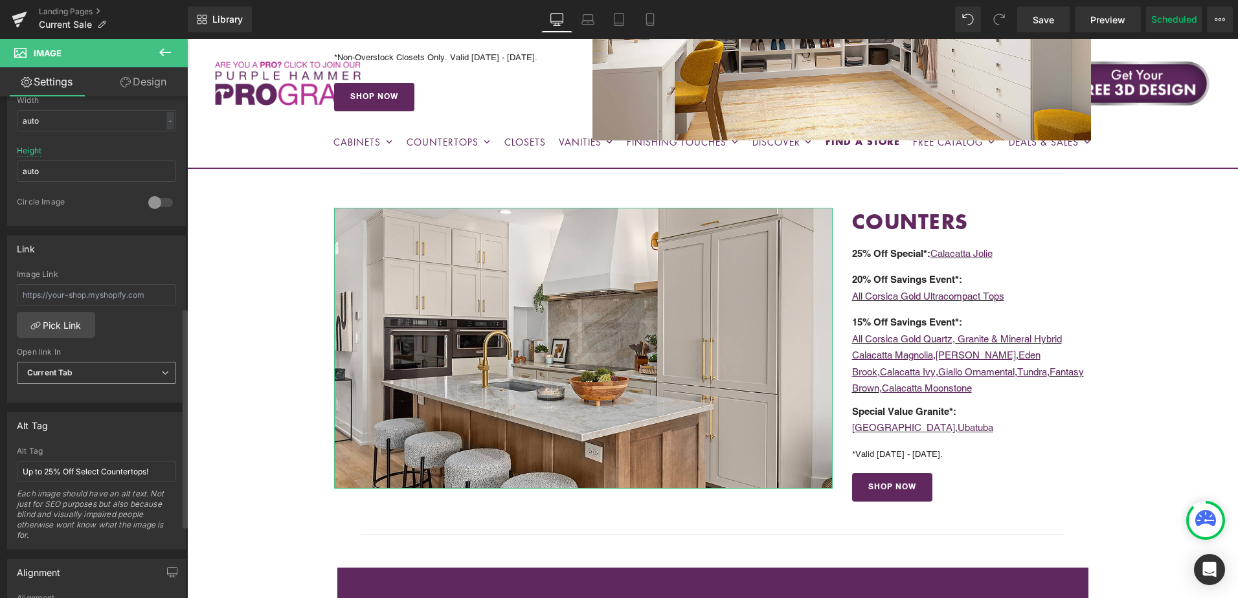
scroll to position [583, 0]
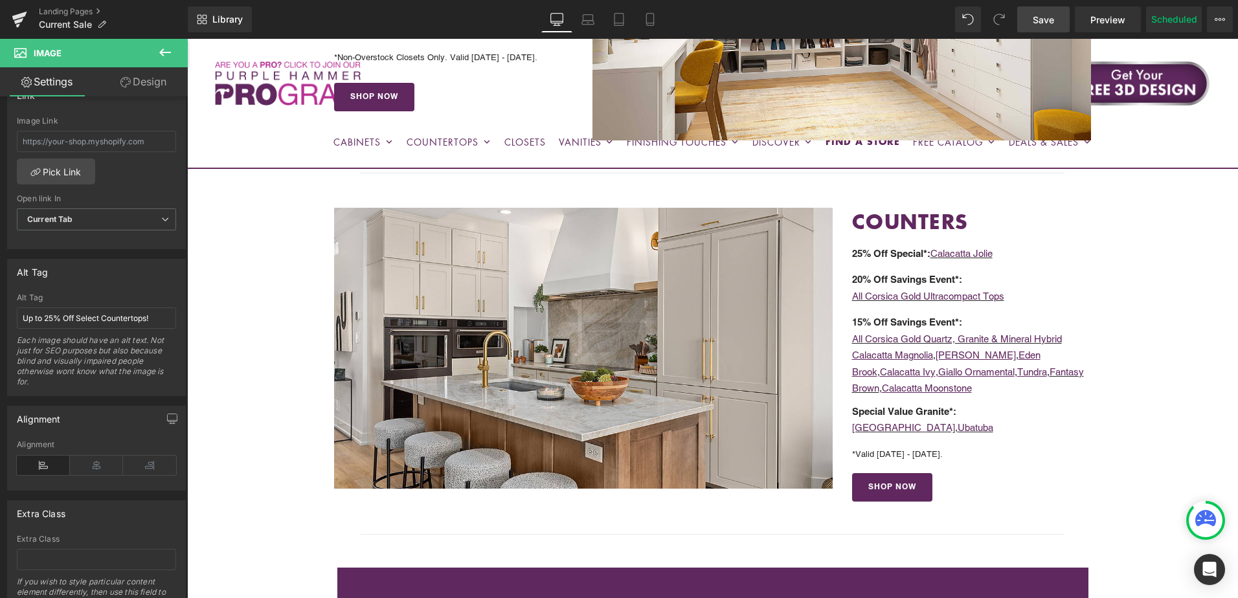
click at [1052, 22] on span "Save" at bounding box center [1043, 20] width 21 height 14
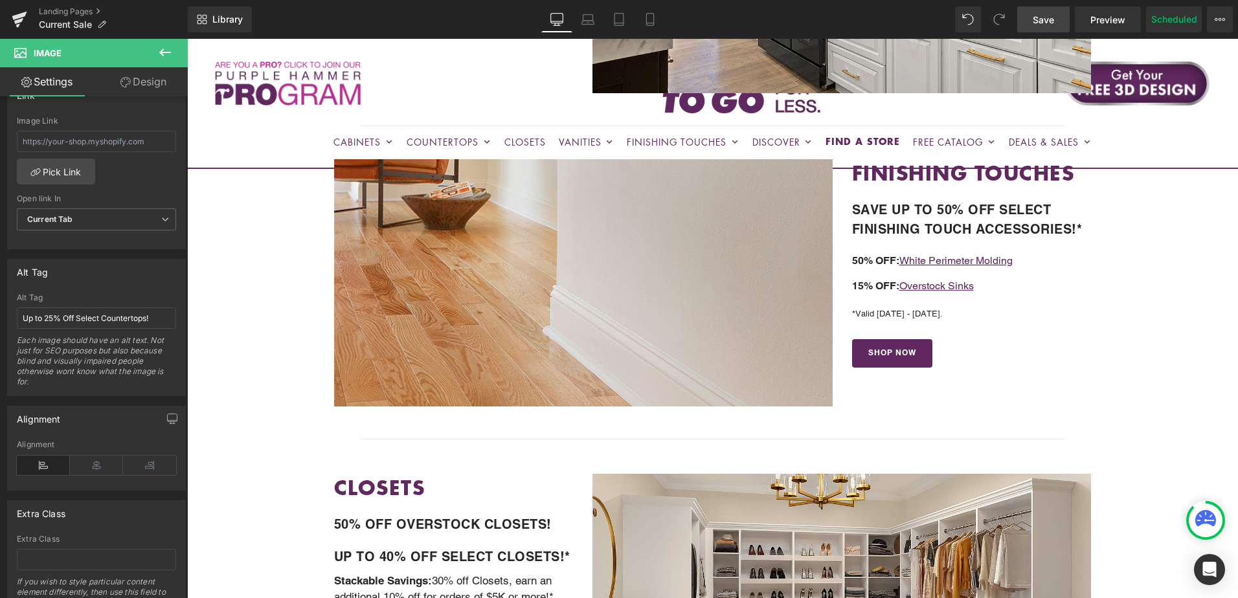
scroll to position [907, 0]
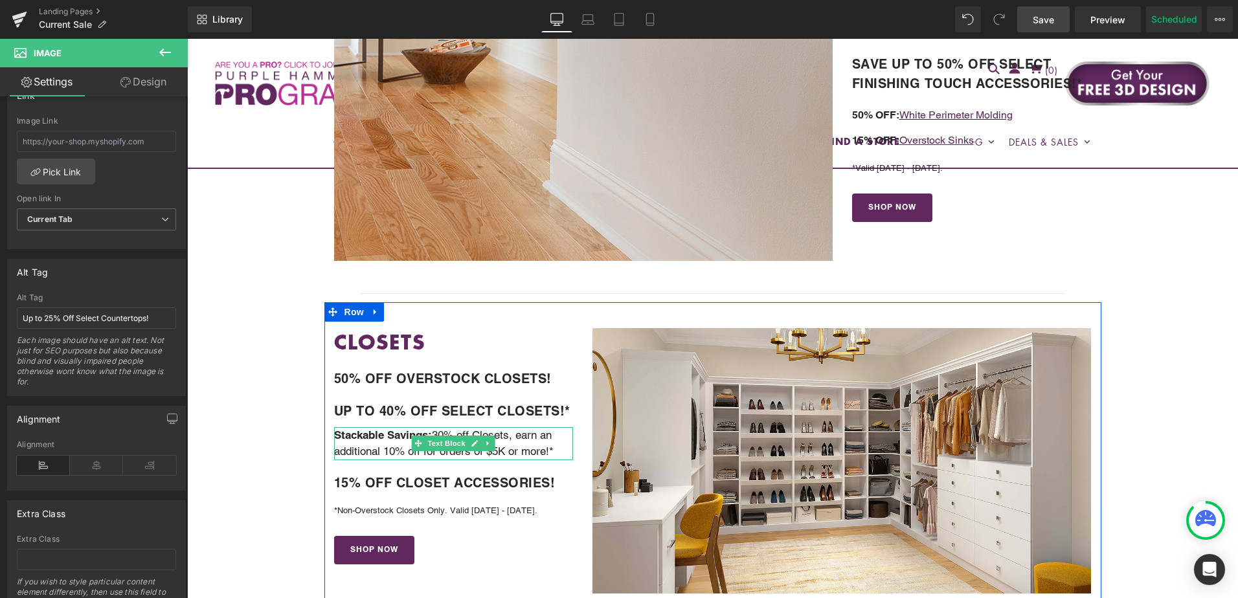
click at [398, 436] on strong "Stackable Savings:" at bounding box center [383, 435] width 98 height 13
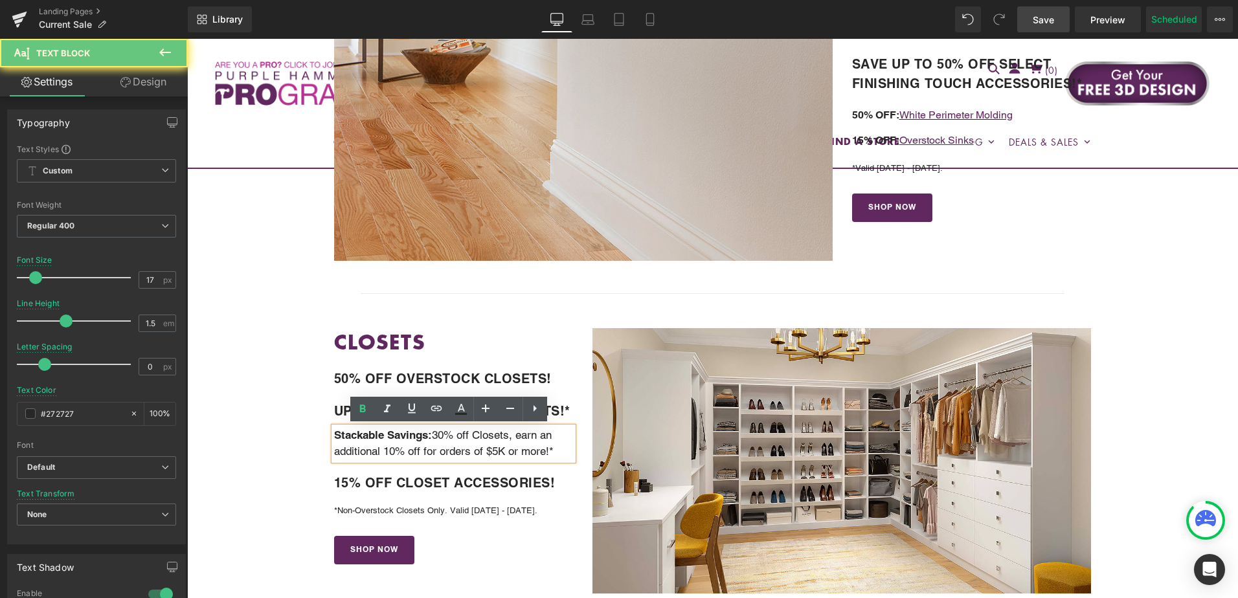
click at [401, 433] on strong "Stackable Savings:" at bounding box center [383, 435] width 98 height 13
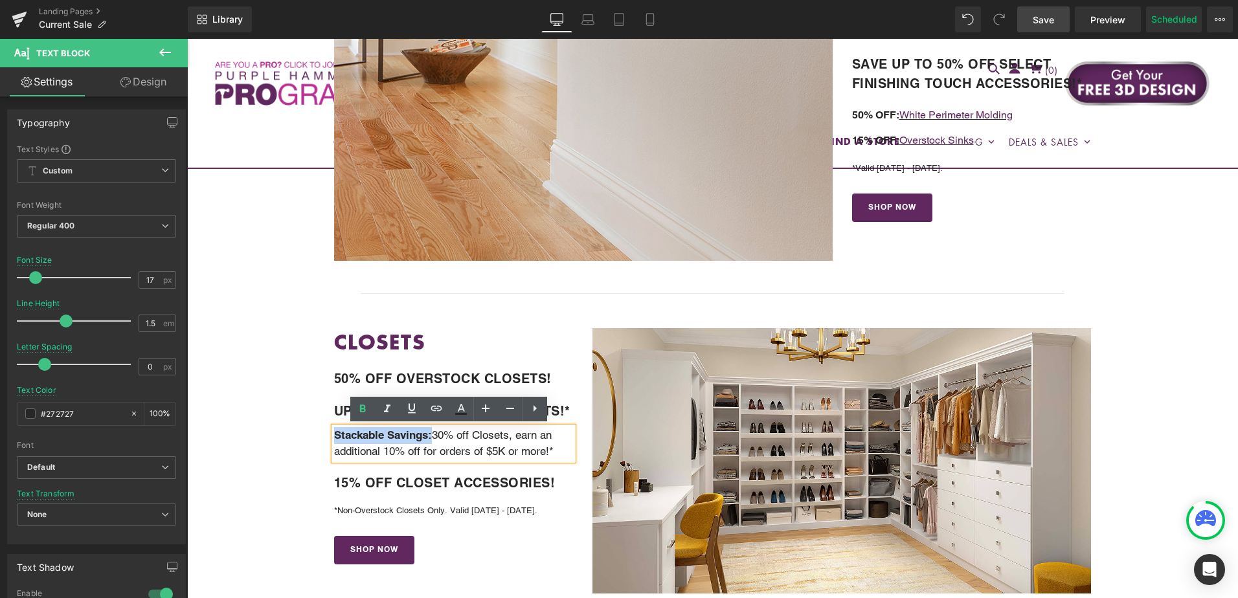
drag, startPoint x: 430, startPoint y: 436, endPoint x: 332, endPoint y: 439, distance: 98.5
click at [334, 439] on strong "Stackable Savings:" at bounding box center [383, 435] width 98 height 13
click at [363, 407] on icon at bounding box center [363, 409] width 16 height 16
drag, startPoint x: 423, startPoint y: 433, endPoint x: 339, endPoint y: 432, distance: 84.2
click at [339, 432] on p "Stackable Savings: 30% off Closets, earn an additional 10% off for orders of $5…" at bounding box center [454, 443] width 240 height 33
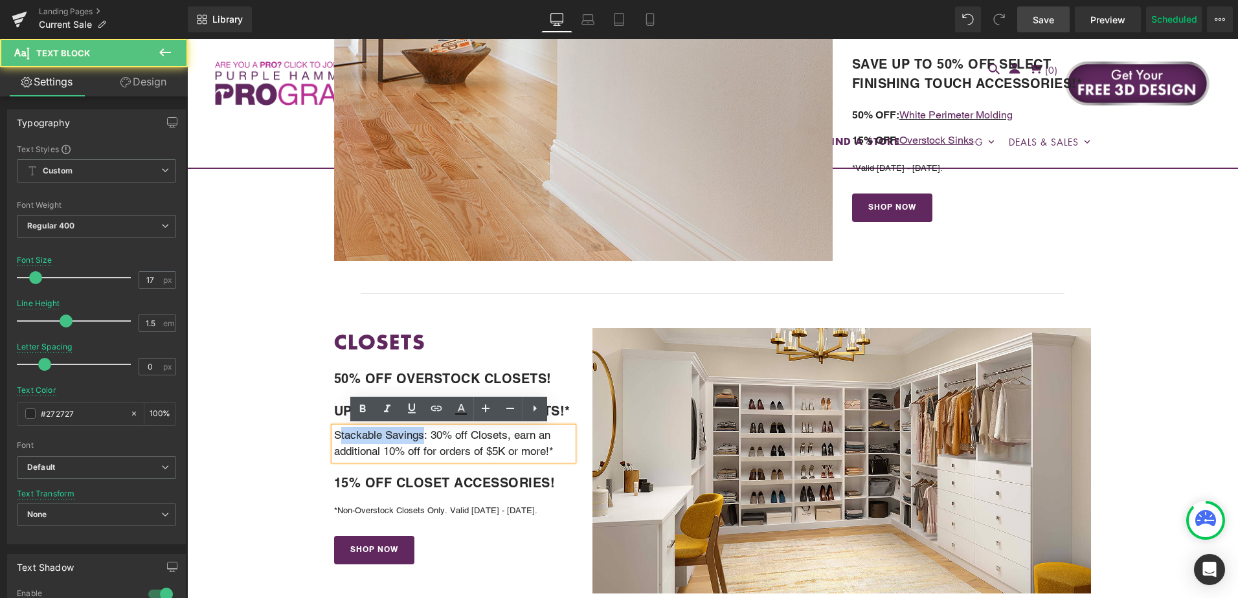
click at [341, 434] on p "Stackable Savings: 30% off Closets, earn an additional 10% off for orders of $5…" at bounding box center [454, 443] width 240 height 33
drag, startPoint x: 332, startPoint y: 436, endPoint x: 423, endPoint y: 434, distance: 91.3
click at [423, 434] on p "Stackable Savings: 30% off Closets, earn an additional 10% off for orders of $5…" at bounding box center [454, 443] width 240 height 33
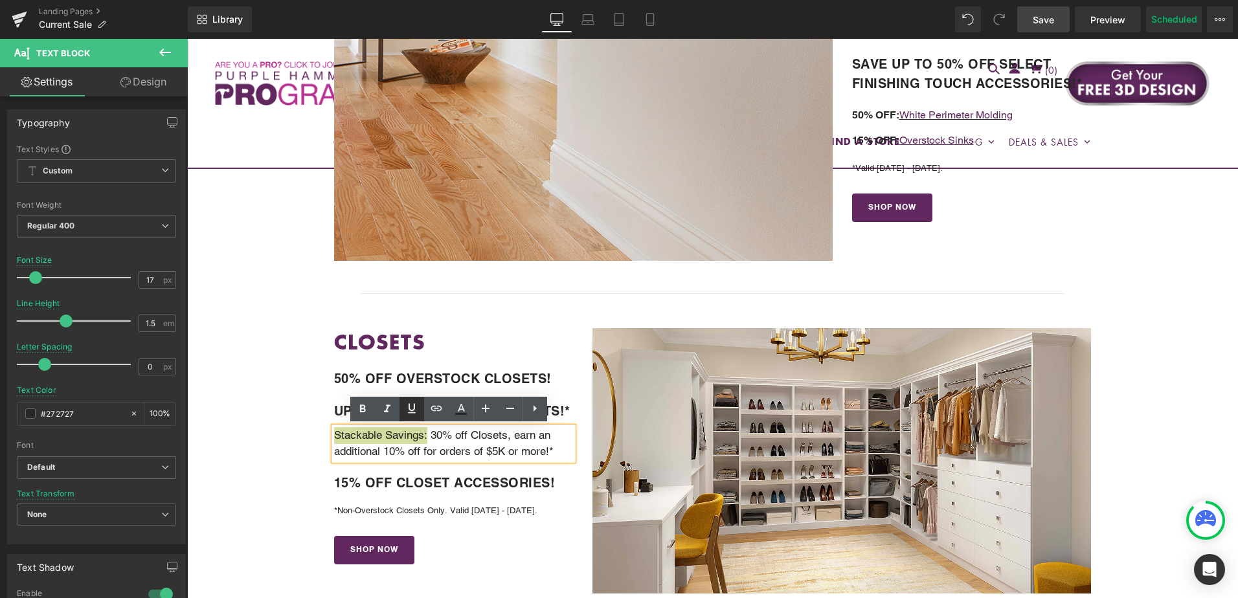
click at [414, 412] on icon at bounding box center [412, 408] width 8 height 10
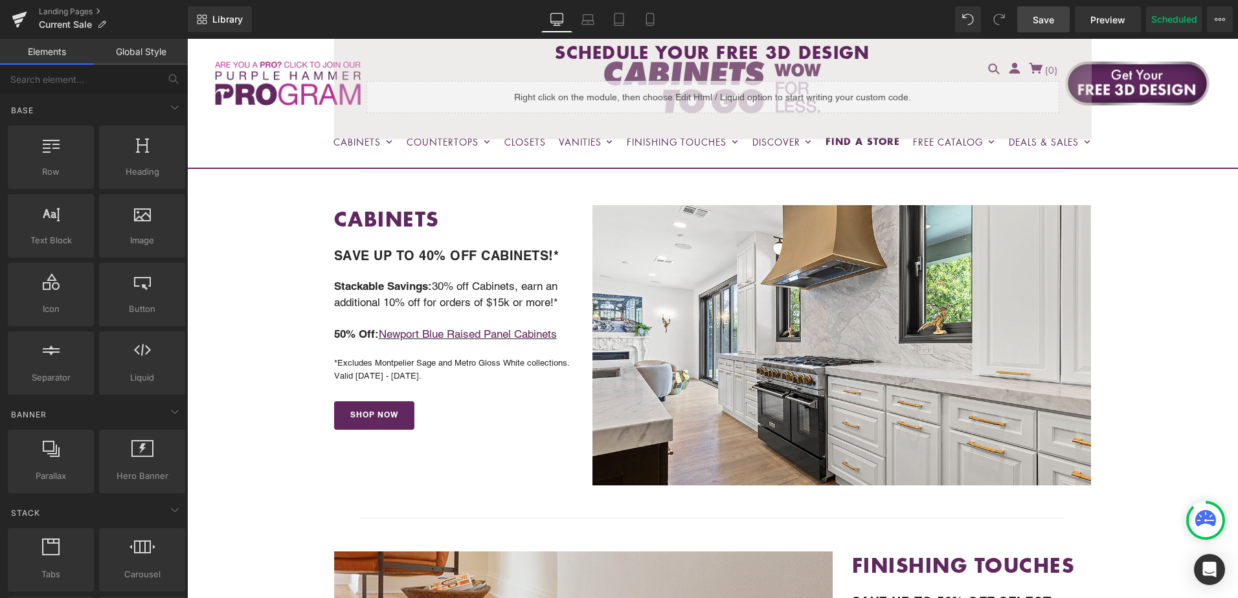
scroll to position [389, 0]
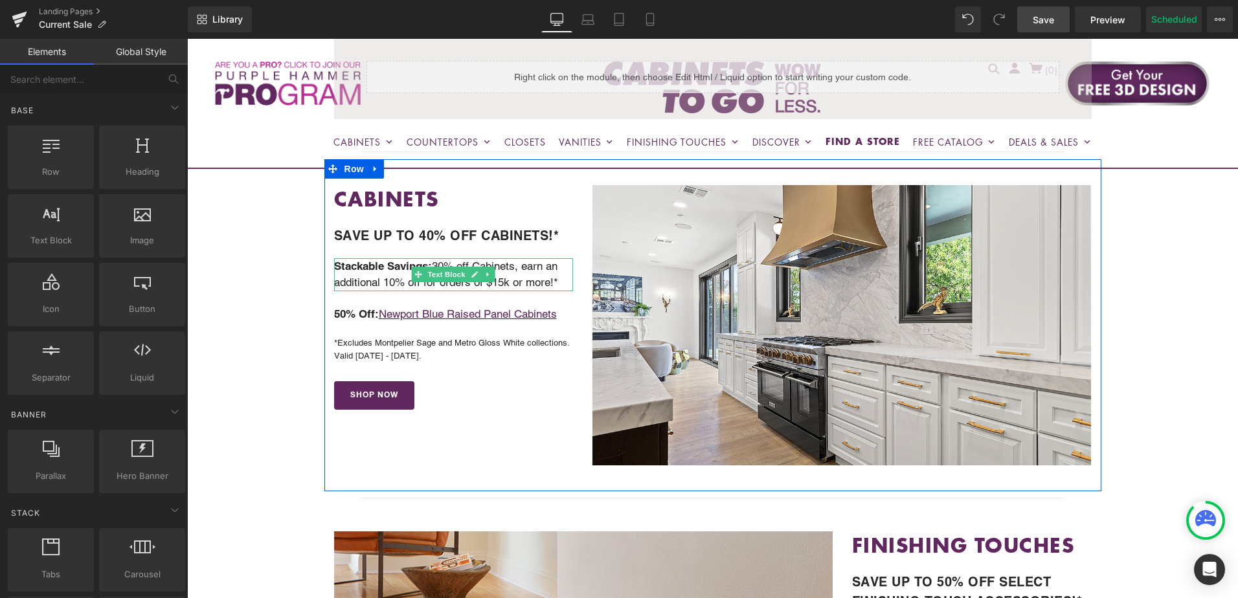
drag, startPoint x: 388, startPoint y: 269, endPoint x: 398, endPoint y: 266, distance: 10.7
click at [388, 268] on strong "Stackable Savings:" at bounding box center [383, 266] width 98 height 13
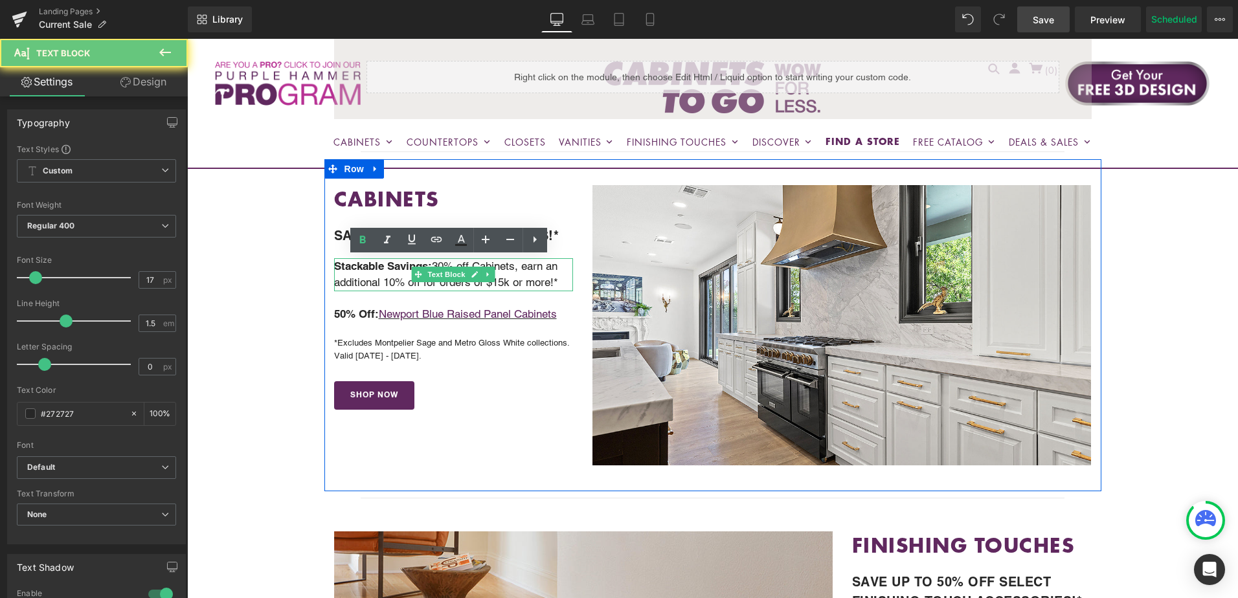
click at [398, 266] on strong "Stackable Savings:" at bounding box center [383, 266] width 98 height 13
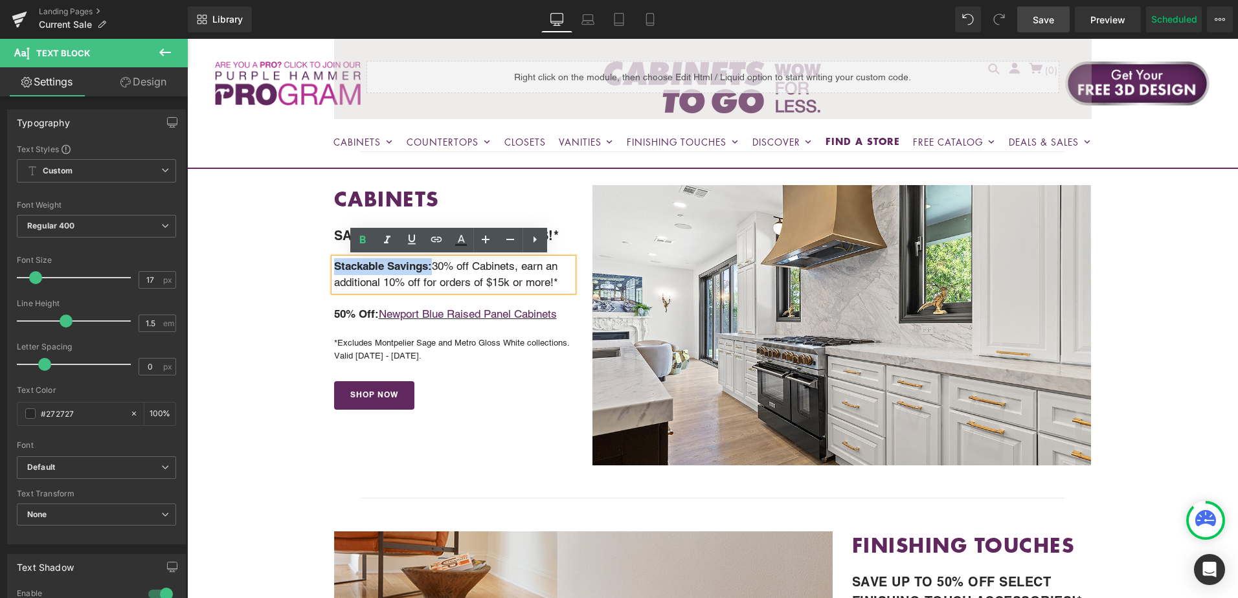
drag, startPoint x: 431, startPoint y: 266, endPoint x: 333, endPoint y: 265, distance: 97.8
click at [334, 265] on strong "Stackable Savings:" at bounding box center [383, 266] width 98 height 13
click at [415, 242] on icon at bounding box center [412, 240] width 16 height 16
click at [360, 238] on icon at bounding box center [363, 240] width 6 height 8
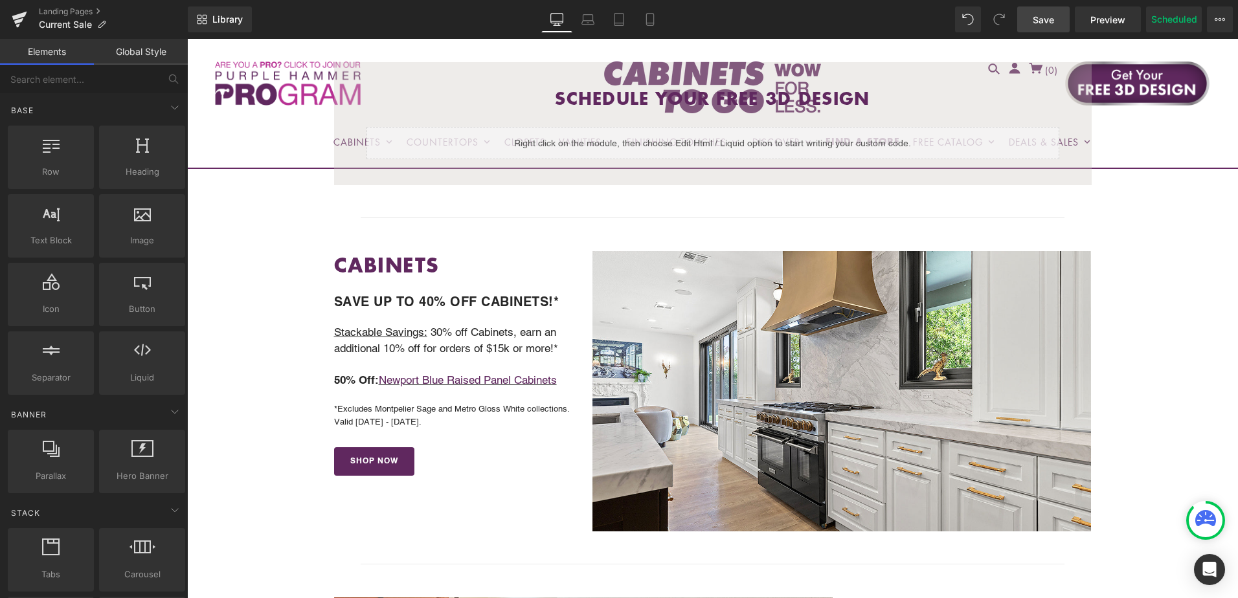
scroll to position [324, 0]
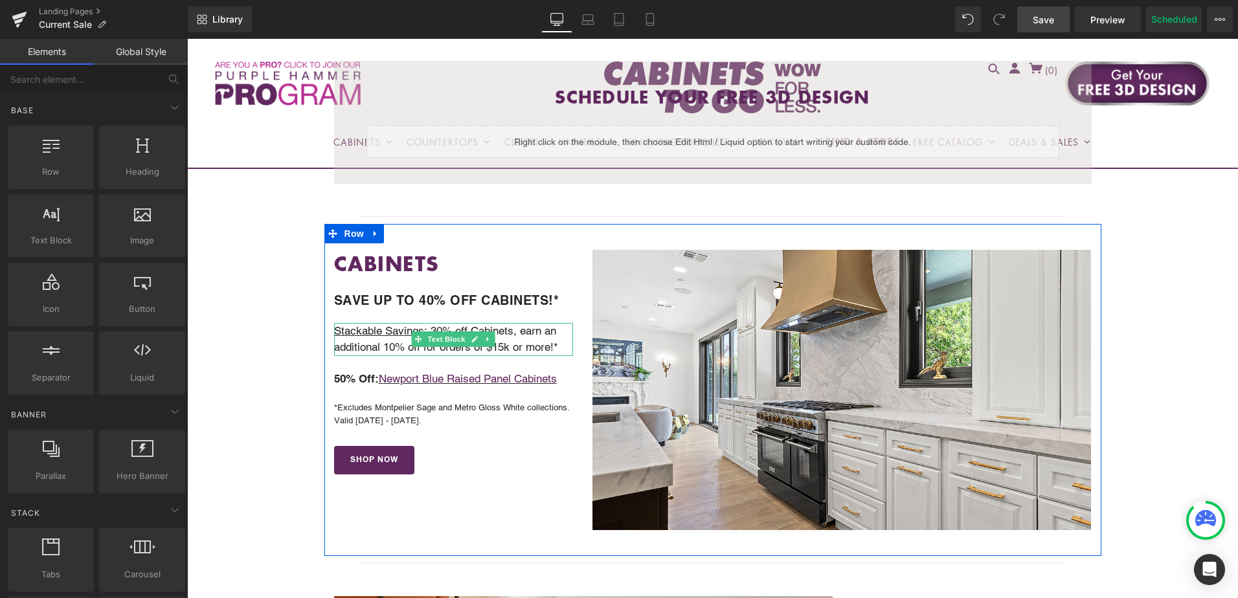
click at [377, 332] on u "Stackable Savings:" at bounding box center [380, 330] width 93 height 13
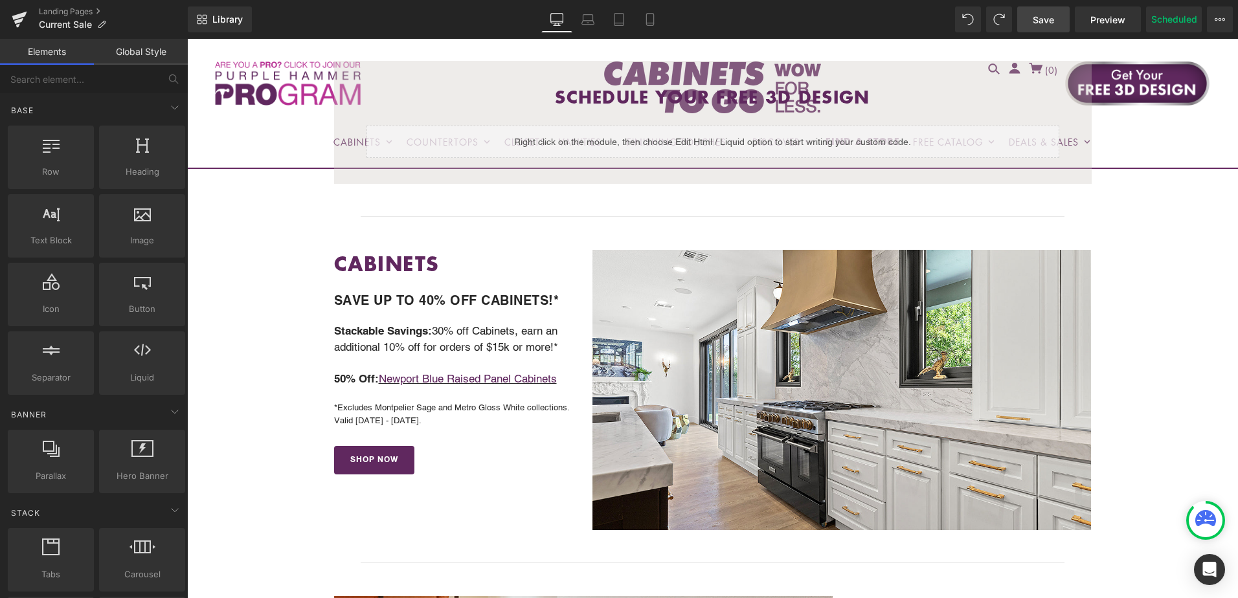
drag, startPoint x: 1048, startPoint y: 21, endPoint x: 960, endPoint y: 264, distance: 259.1
click at [1048, 21] on span "Save" at bounding box center [1043, 20] width 21 height 14
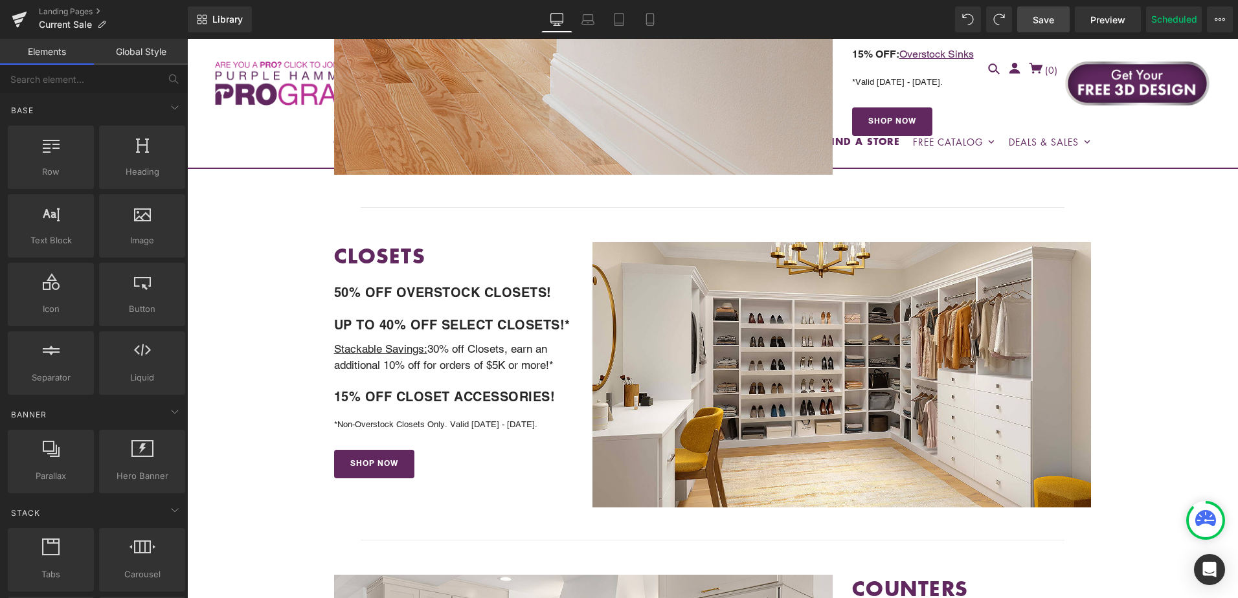
scroll to position [971, 0]
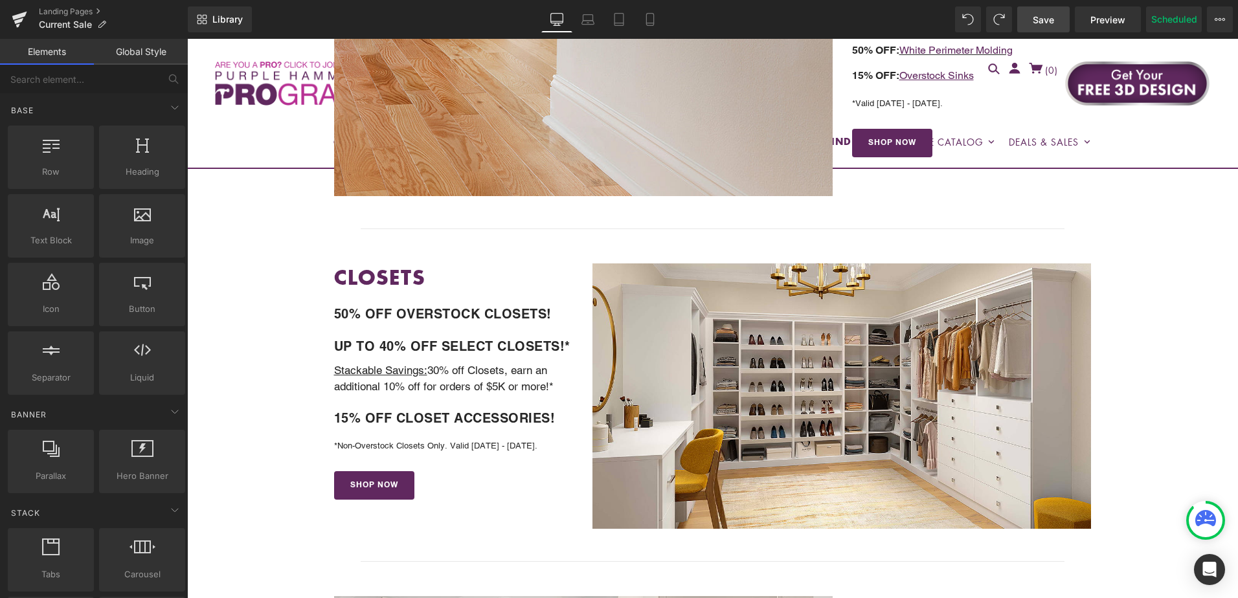
drag, startPoint x: 1042, startPoint y: 21, endPoint x: 956, endPoint y: 140, distance: 146.1
click at [1042, 21] on span "Save" at bounding box center [1043, 20] width 21 height 14
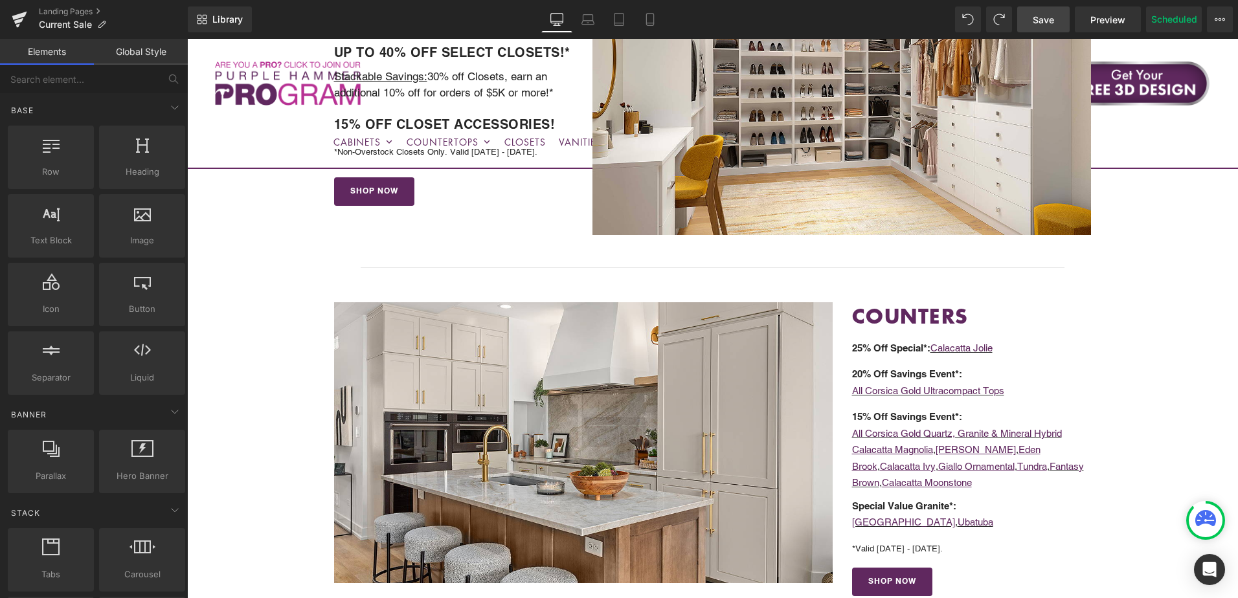
scroll to position [1360, 0]
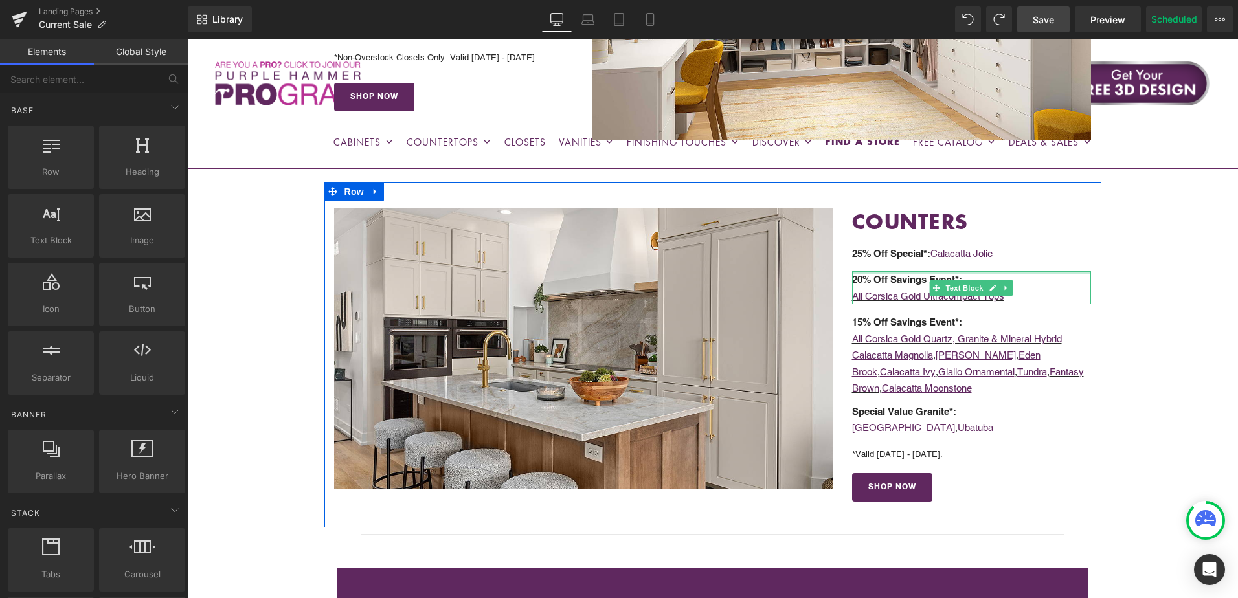
drag, startPoint x: 1061, startPoint y: 273, endPoint x: 1077, endPoint y: 338, distance: 66.7
click at [1061, 273] on div "20% Off Savings Event*: All Corsica Gold Ultracompact Tops Text Block" at bounding box center [972, 287] width 240 height 33
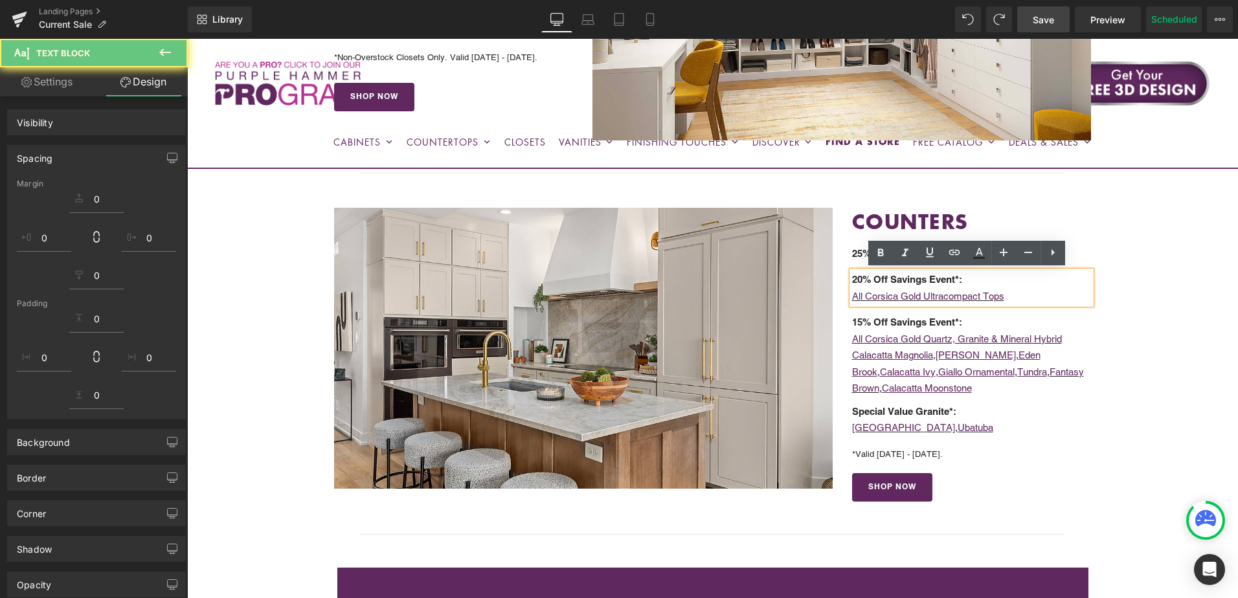
click at [1073, 337] on p "All Corsica Gold Quartz, Granite & Mineral Hybrid" at bounding box center [972, 339] width 240 height 17
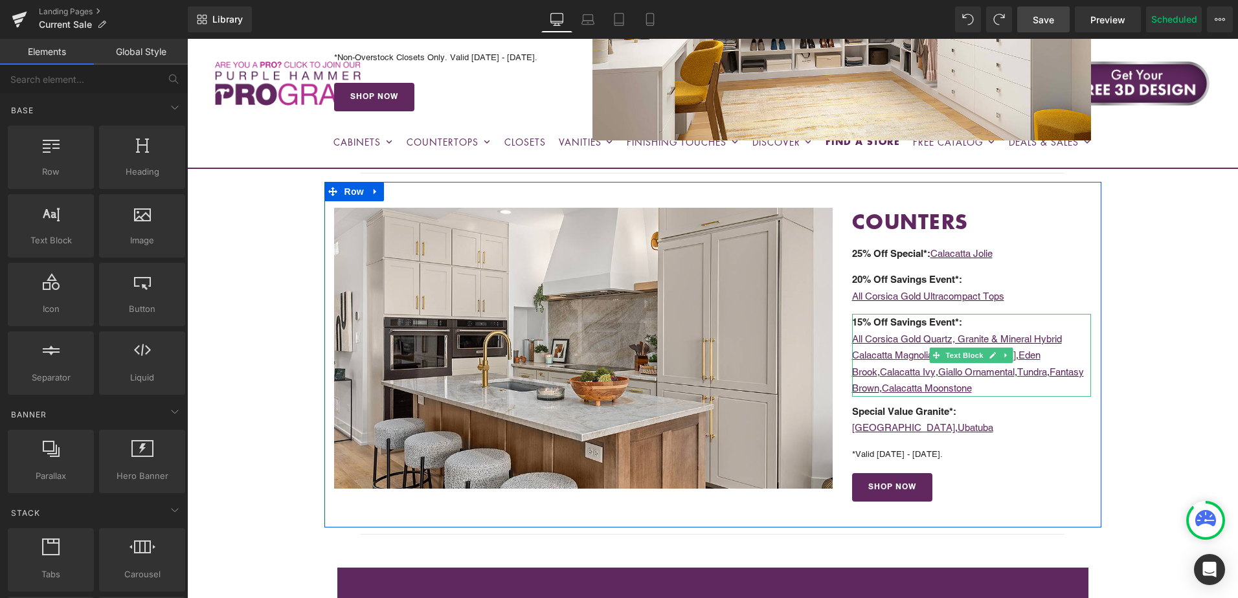
click at [1066, 334] on p "All Corsica Gold Quartz, Granite & Mineral Hybrid" at bounding box center [972, 339] width 240 height 17
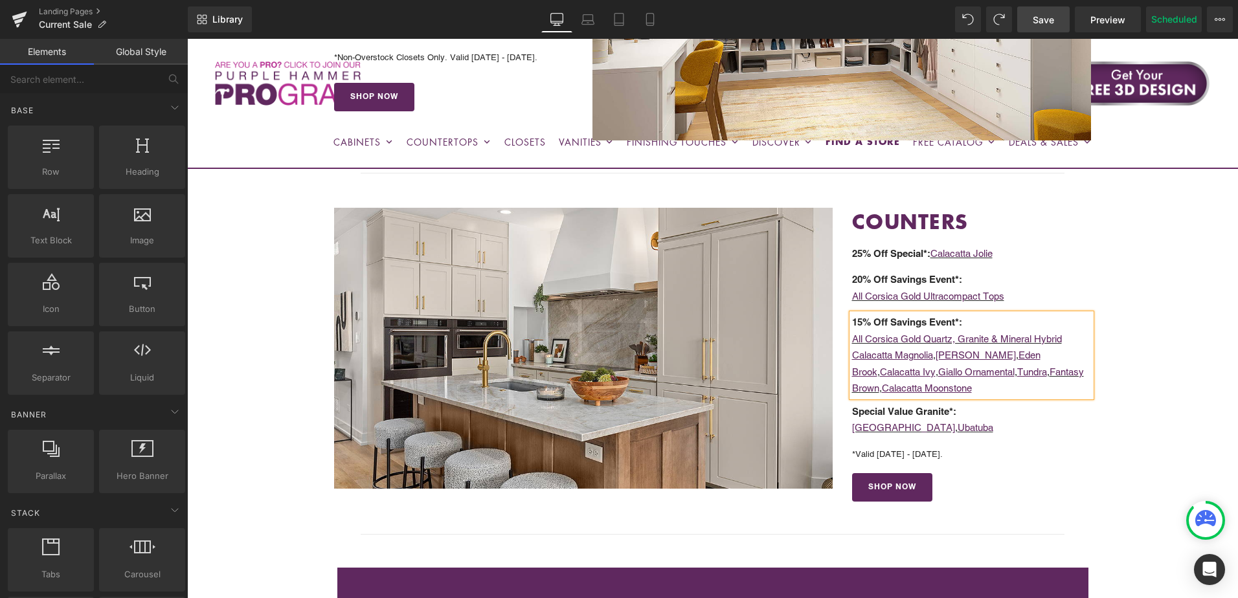
click at [1066, 336] on p "All Corsica Gold Quartz, Granite & Mineral Hybrid" at bounding box center [972, 339] width 240 height 17
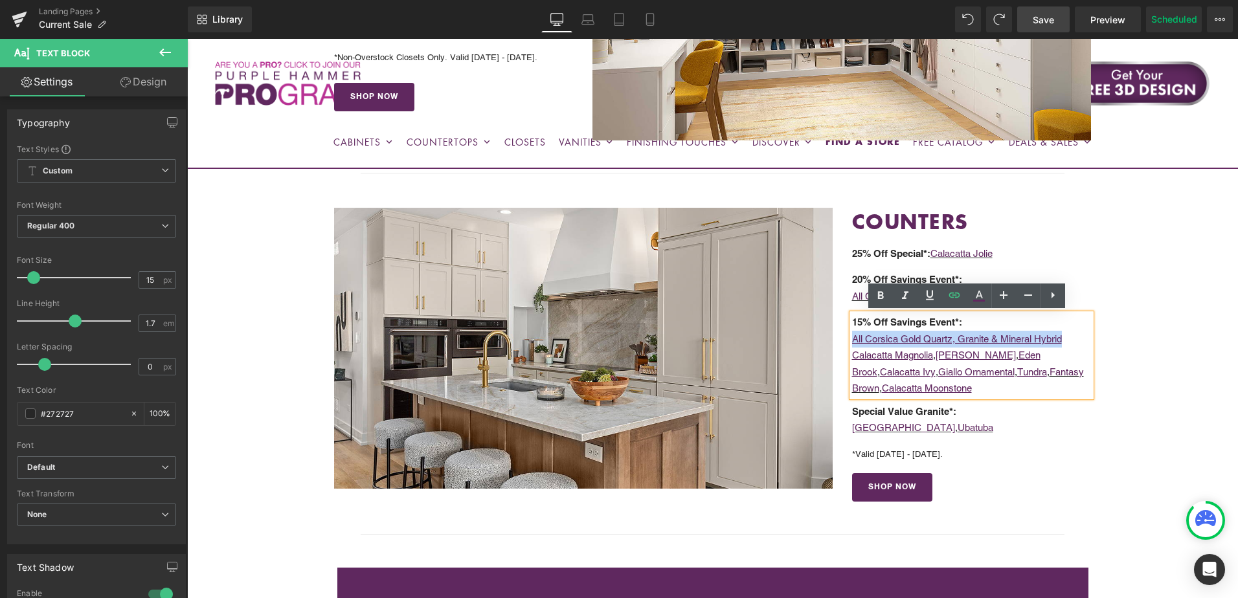
drag, startPoint x: 1065, startPoint y: 341, endPoint x: 849, endPoint y: 346, distance: 215.7
click at [852, 346] on p "All Corsica Gold Quartz, Granite & Mineral Hybrid" at bounding box center [972, 339] width 240 height 17
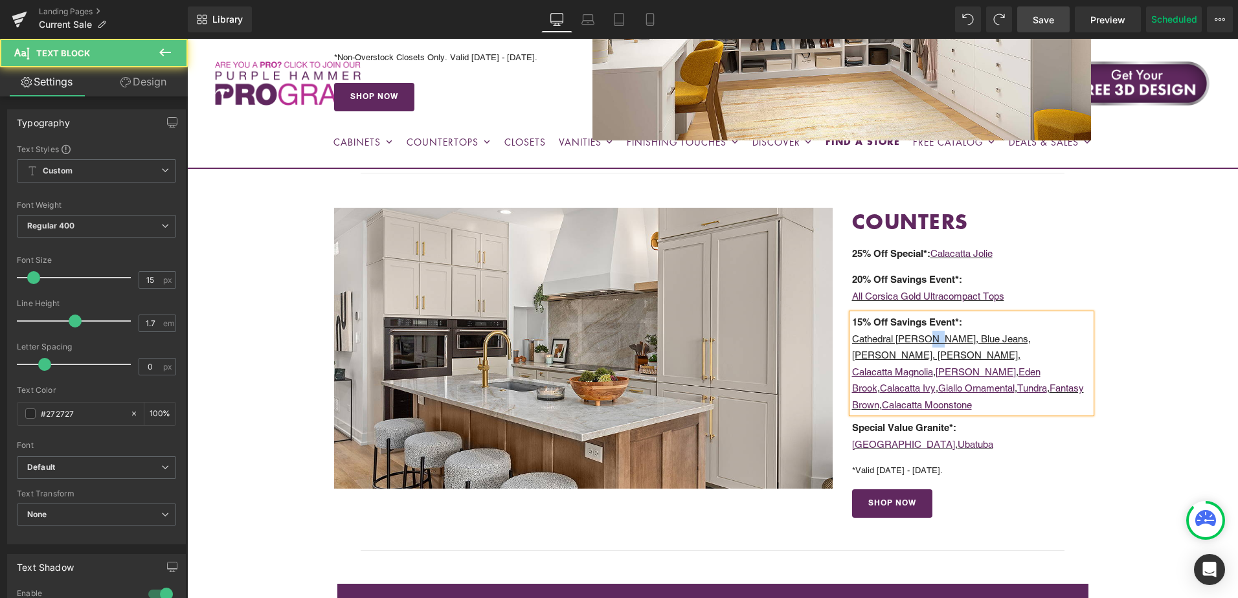
click at [924, 343] on u "Cathedral [PERSON_NAME], Blue Jeans, [PERSON_NAME], [PERSON_NAME]," at bounding box center [941, 347] width 179 height 28
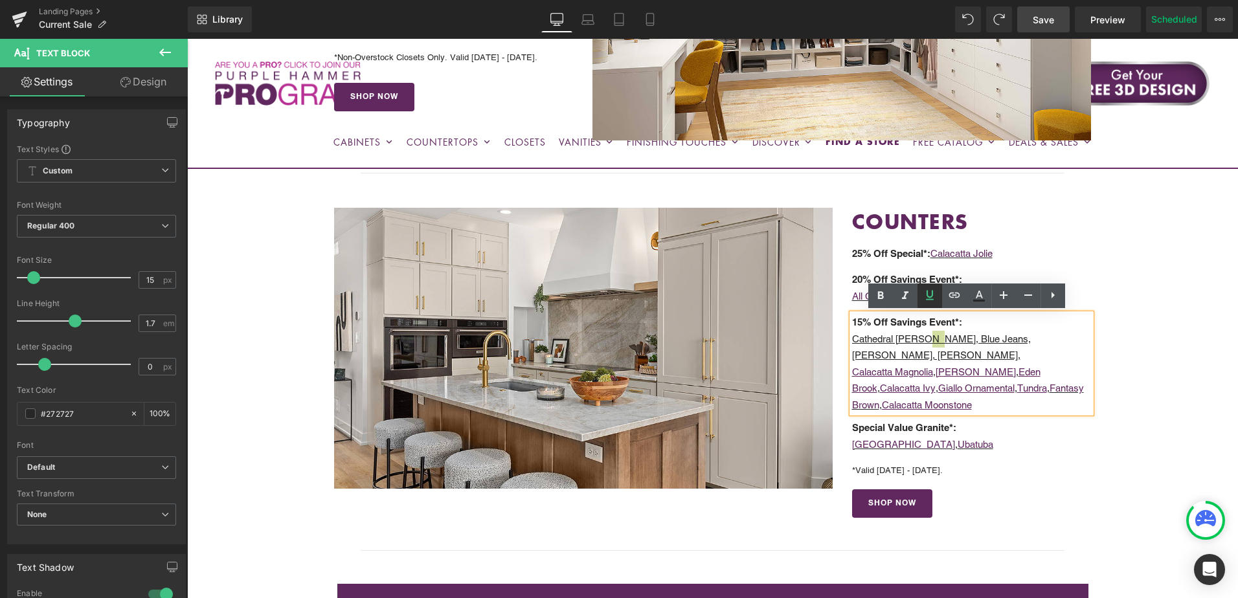
click at [927, 296] on icon at bounding box center [930, 296] width 8 height 10
click at [976, 339] on u "Blue Jeans, [PERSON_NAME], [PERSON_NAME]," at bounding box center [940, 347] width 176 height 28
click at [929, 295] on icon at bounding box center [930, 296] width 16 height 16
drag, startPoint x: 1012, startPoint y: 341, endPoint x: 1006, endPoint y: 341, distance: 6.5
click at [1006, 350] on u "[PERSON_NAME], [PERSON_NAME]," at bounding box center [936, 355] width 168 height 11
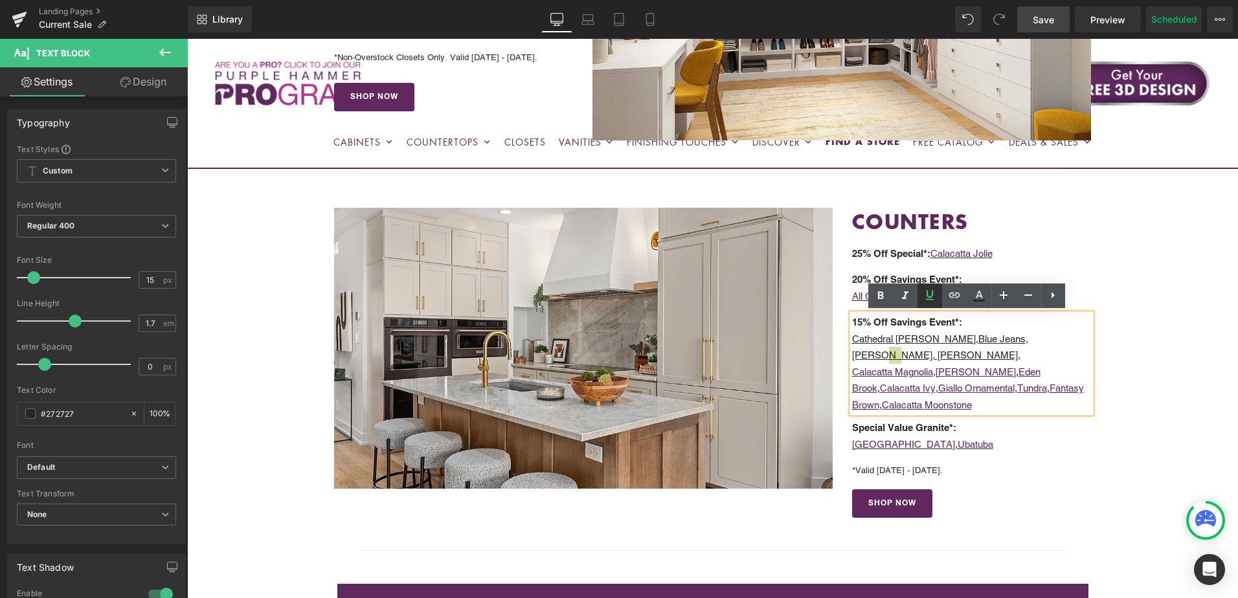
click at [931, 296] on icon at bounding box center [930, 296] width 16 height 16
click at [852, 357] on div "15% Off Savings Event*: Cathedral [PERSON_NAME] , Blue Jeans , [PERSON_NAME] , …" at bounding box center [972, 363] width 240 height 99
click at [1064, 341] on p "Cathedral [PERSON_NAME] , Blue Jeans , [PERSON_NAME] , [PERSON_NAME]," at bounding box center [972, 347] width 240 height 33
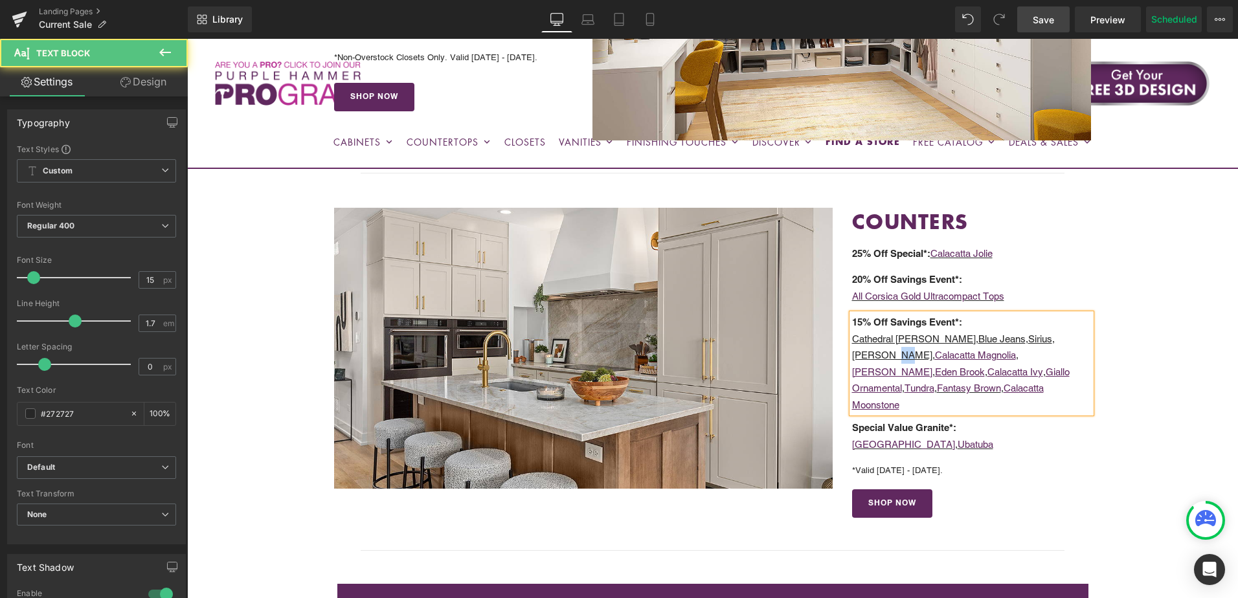
click at [881, 358] on p "Cathedral [PERSON_NAME] , Blue Jeans , [PERSON_NAME] , [PERSON_NAME], [PERSON_N…" at bounding box center [972, 372] width 240 height 83
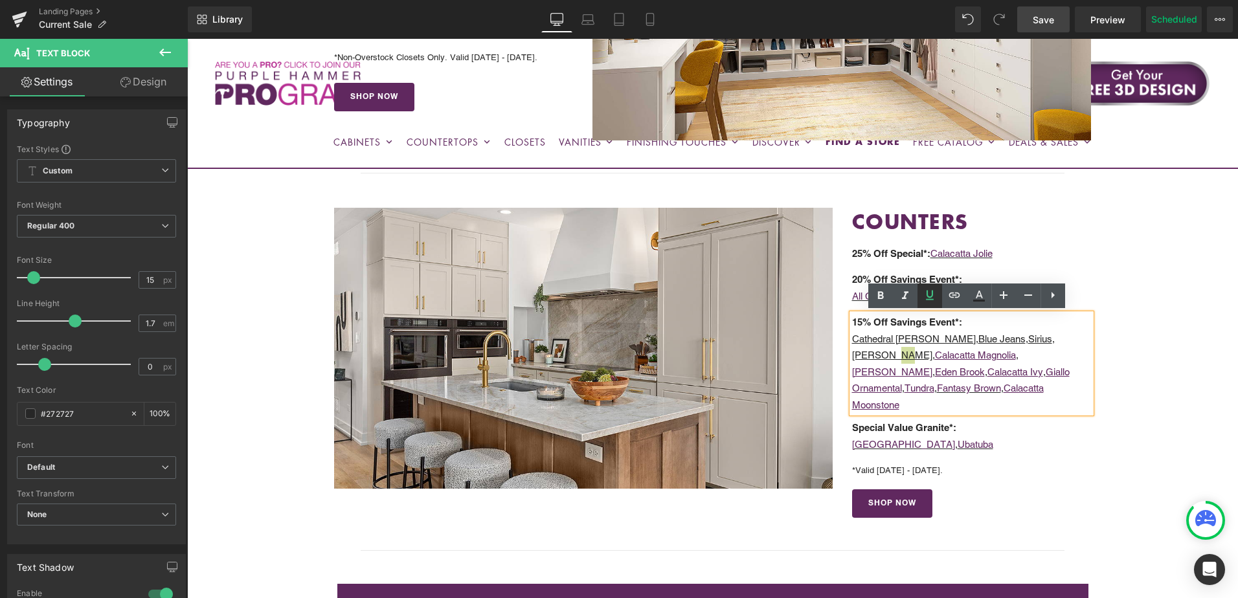
click at [930, 298] on icon at bounding box center [930, 296] width 8 height 10
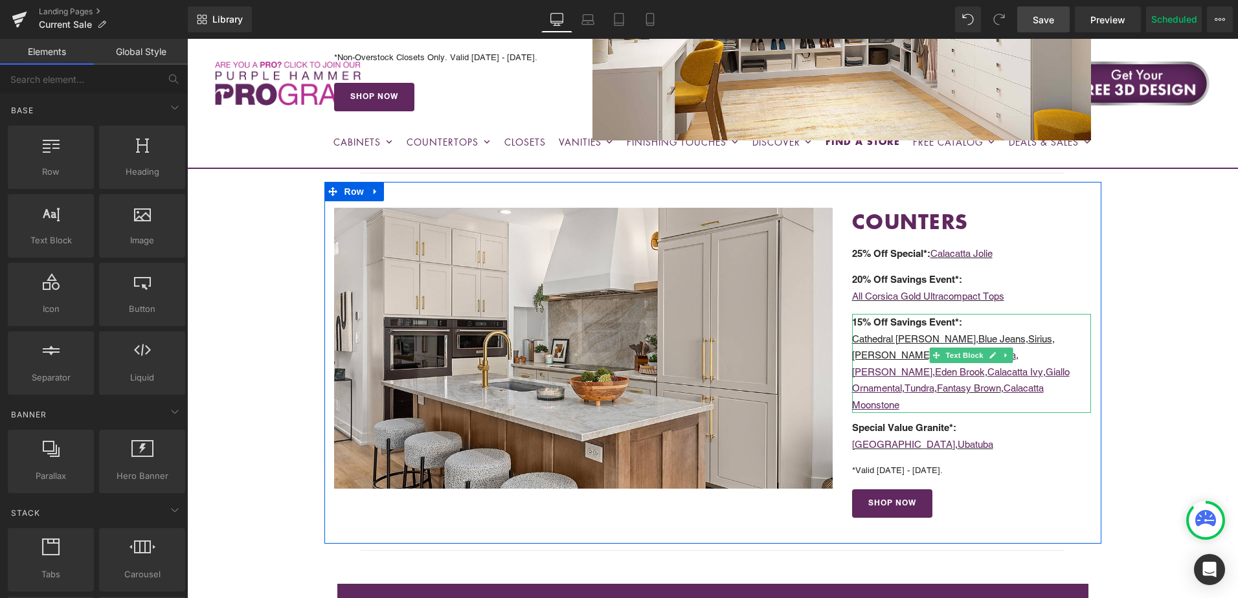
click at [857, 354] on u "[PERSON_NAME]" at bounding box center [892, 355] width 80 height 11
click at [856, 355] on u "[PERSON_NAME]" at bounding box center [892, 355] width 80 height 11
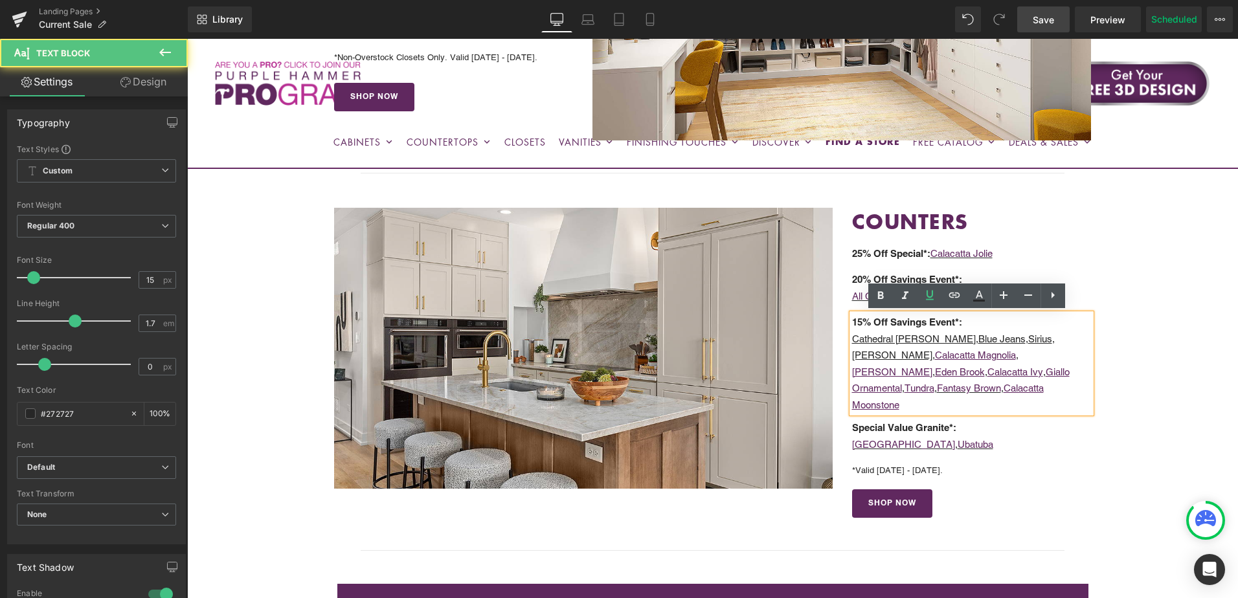
click at [852, 358] on u "[PERSON_NAME]" at bounding box center [892, 355] width 80 height 11
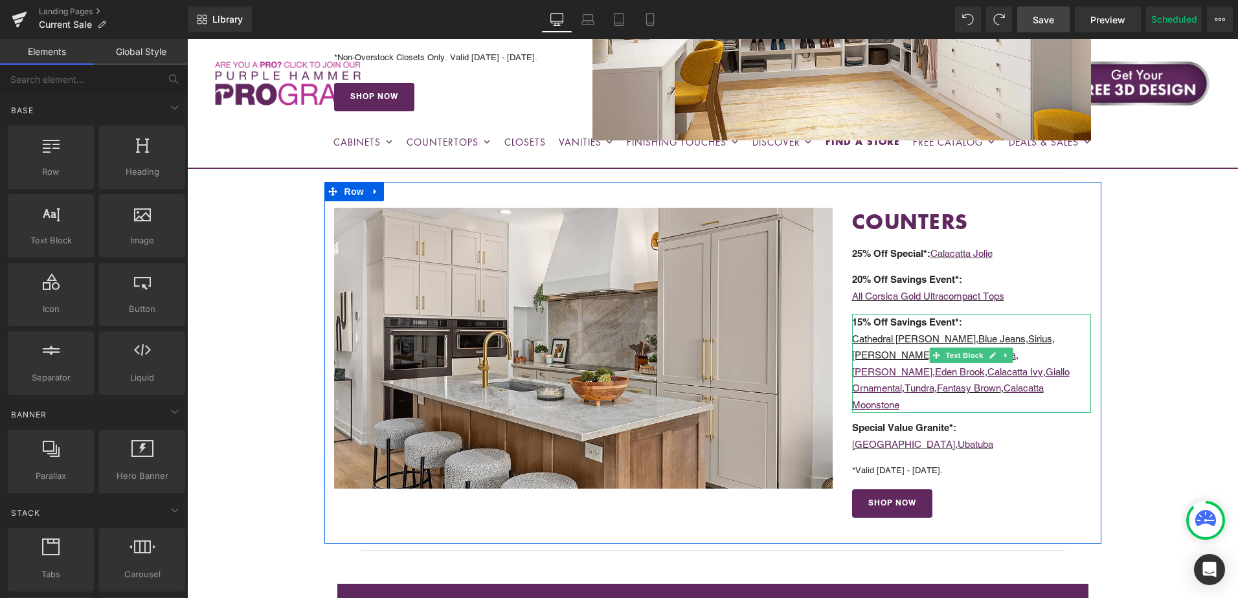
click at [1021, 341] on p "Cathedral [PERSON_NAME] , Blue Jeans , [PERSON_NAME] , [PERSON_NAME] , [PERSON_…" at bounding box center [972, 372] width 240 height 83
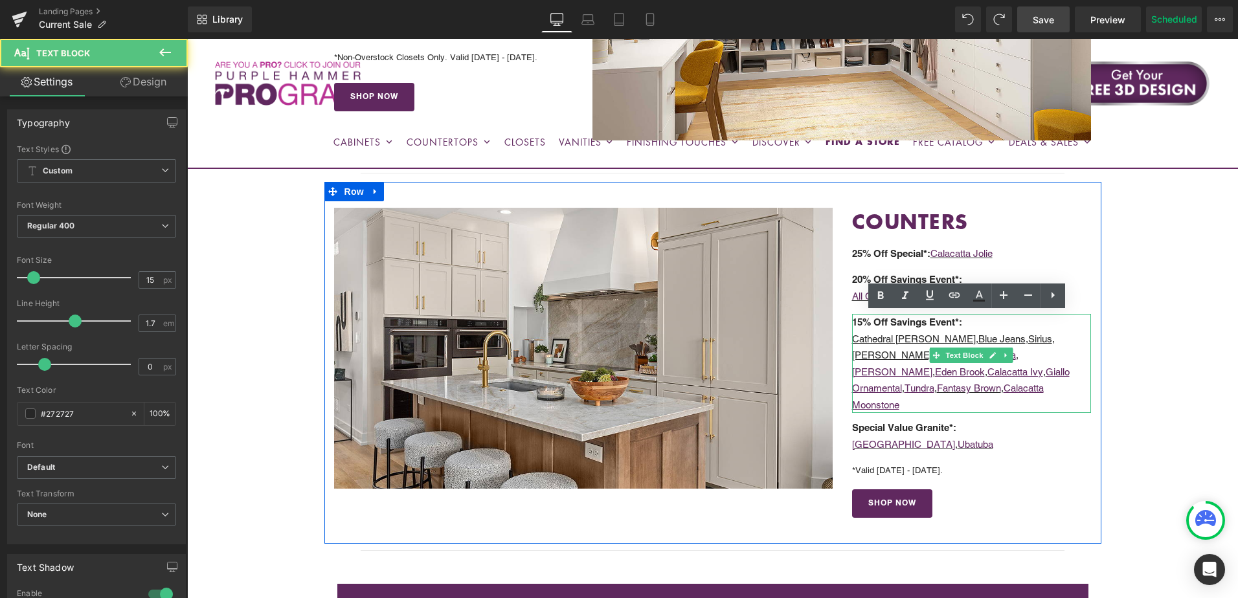
click at [1009, 339] on p "Cathedral [PERSON_NAME] , Blue Jeans , [PERSON_NAME] , [PERSON_NAME] , [PERSON_…" at bounding box center [972, 372] width 240 height 83
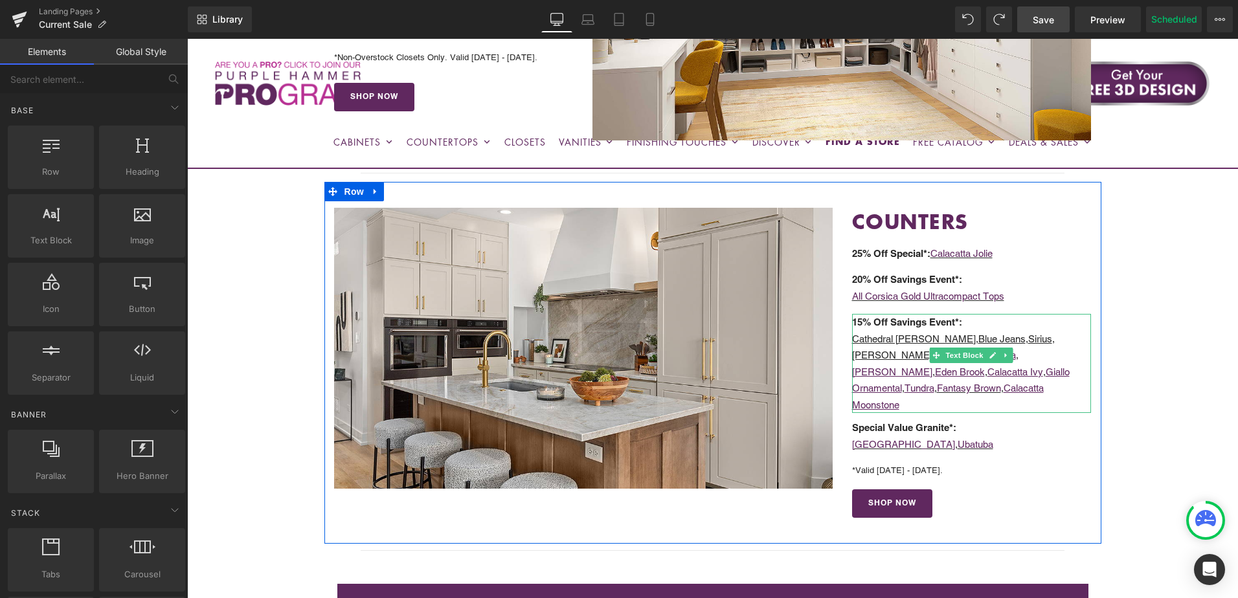
click at [992, 339] on p "Cathedral [PERSON_NAME] , Blue Jeans , [PERSON_NAME] , [PERSON_NAME] , [PERSON_…" at bounding box center [972, 372] width 240 height 83
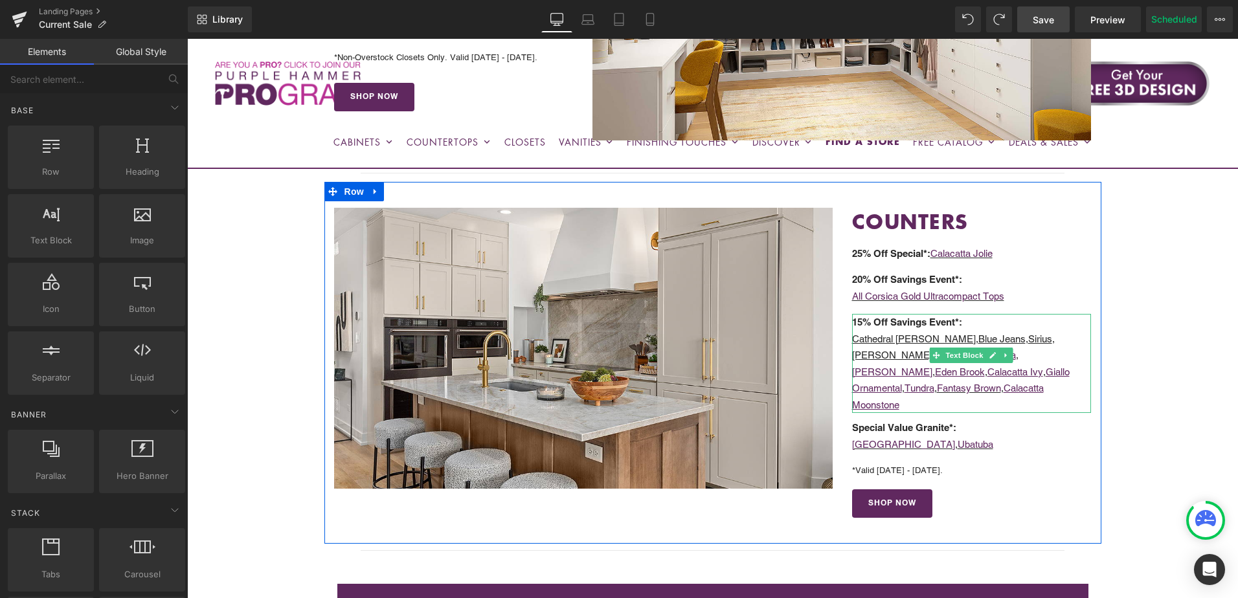
click at [873, 352] on p "Cathedral [PERSON_NAME] , Blue Jeans , [PERSON_NAME] , [PERSON_NAME] , [PERSON_…" at bounding box center [972, 372] width 240 height 83
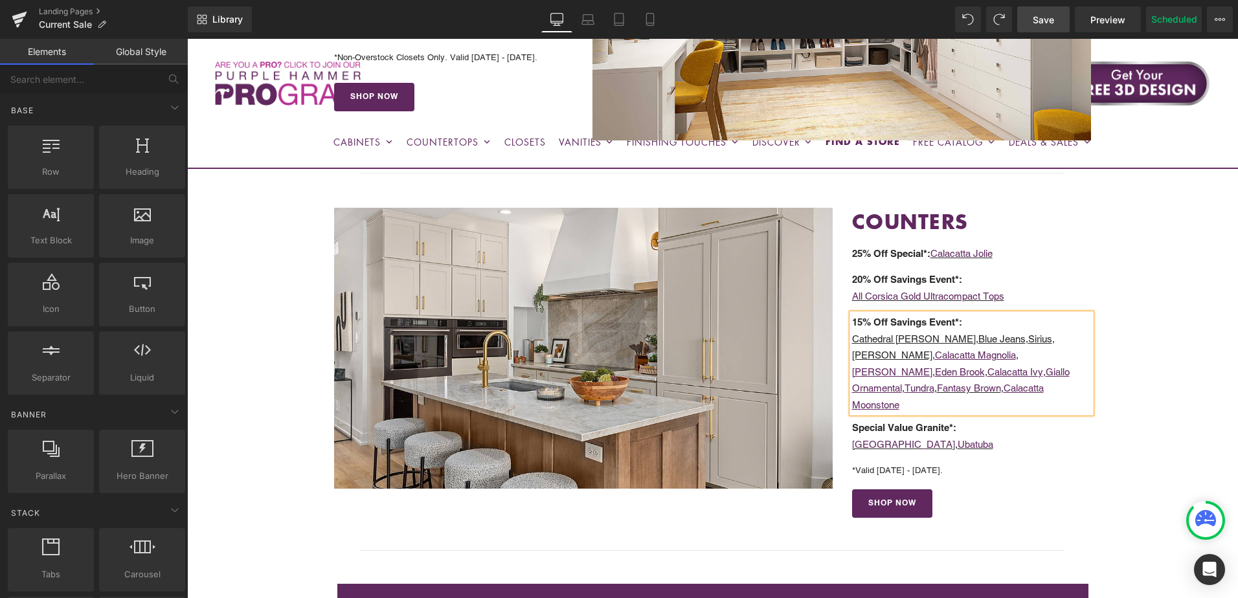
click at [877, 353] on p "Cathedral [PERSON_NAME] , Blue Jeans , [PERSON_NAME] , [PERSON_NAME] , [PERSON_…" at bounding box center [972, 372] width 240 height 83
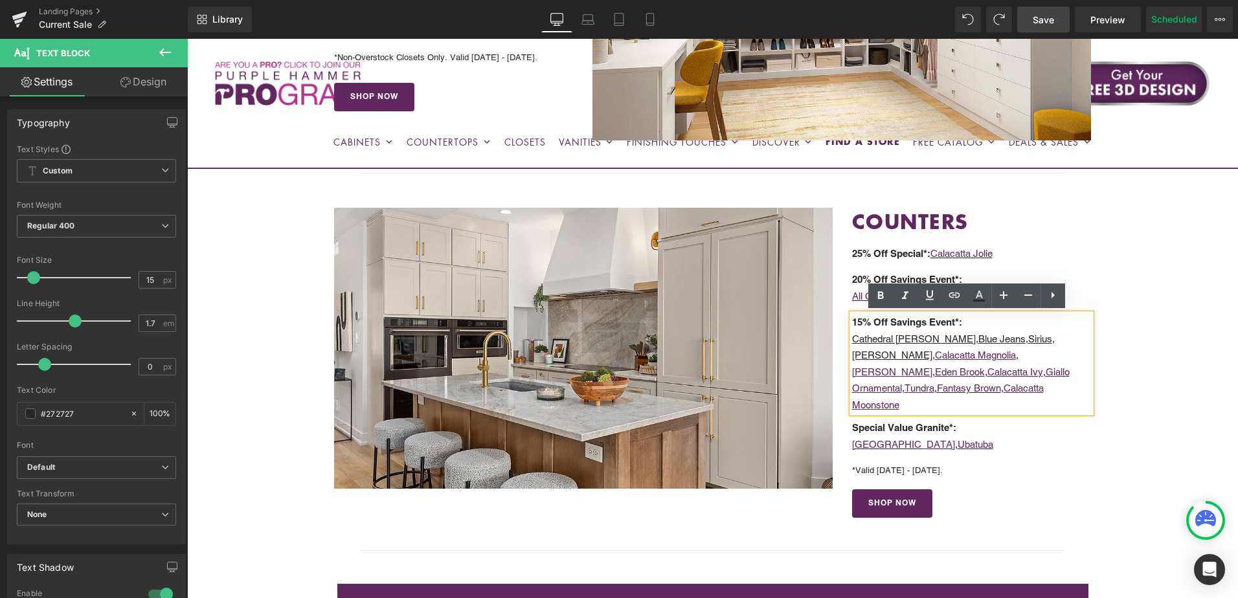
click at [1028, 344] on u "Sirius" at bounding box center [1040, 338] width 24 height 11
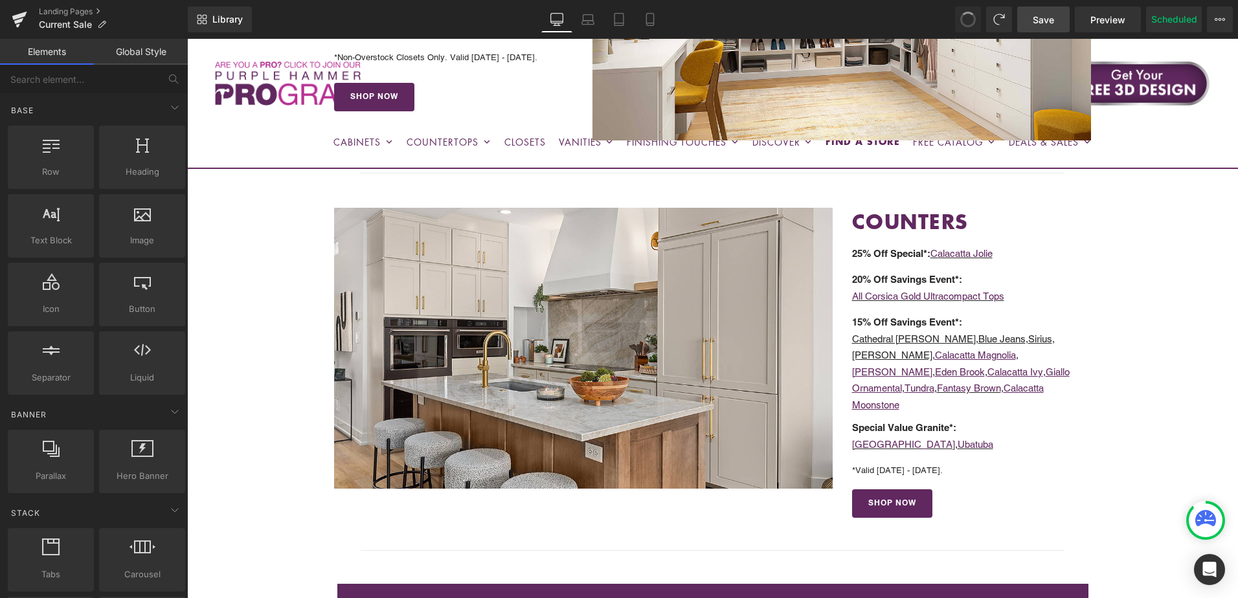
click at [971, 21] on span at bounding box center [967, 19] width 19 height 19
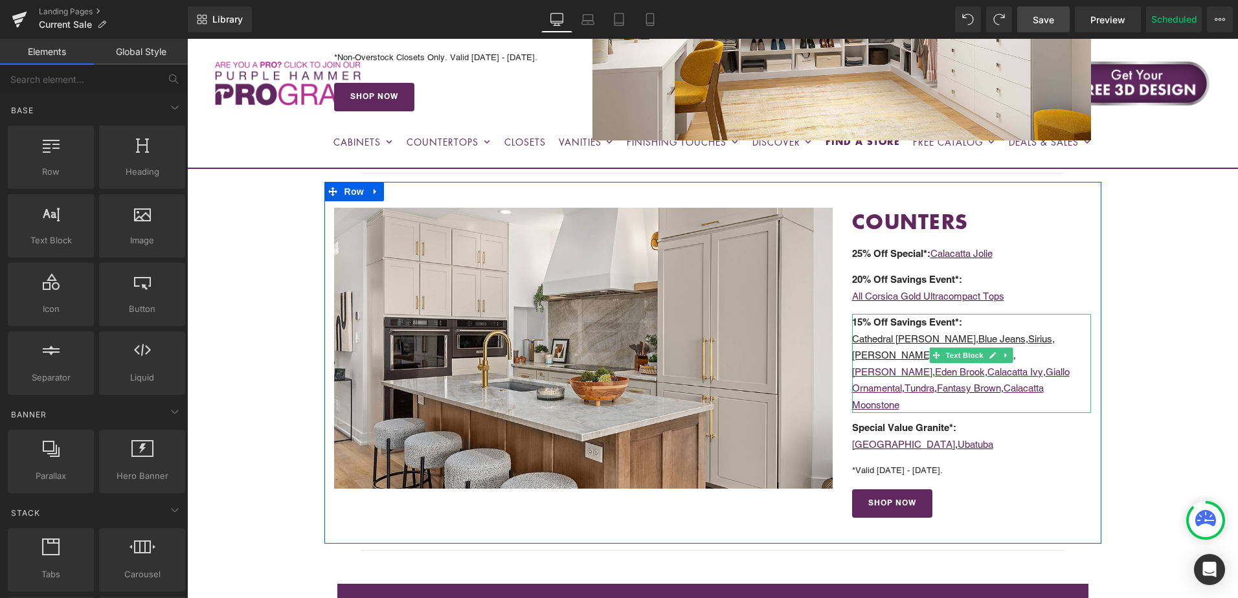
click at [932, 350] on u "[PERSON_NAME]" at bounding box center [892, 355] width 80 height 11
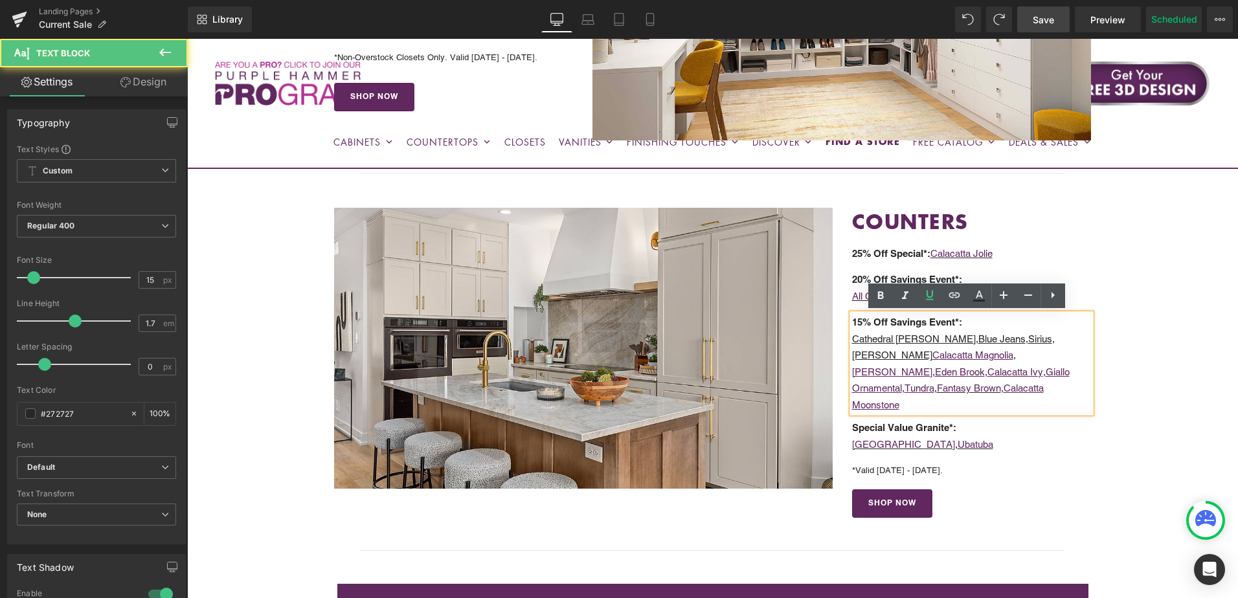
click at [932, 350] on u "[PERSON_NAME]" at bounding box center [892, 355] width 80 height 11
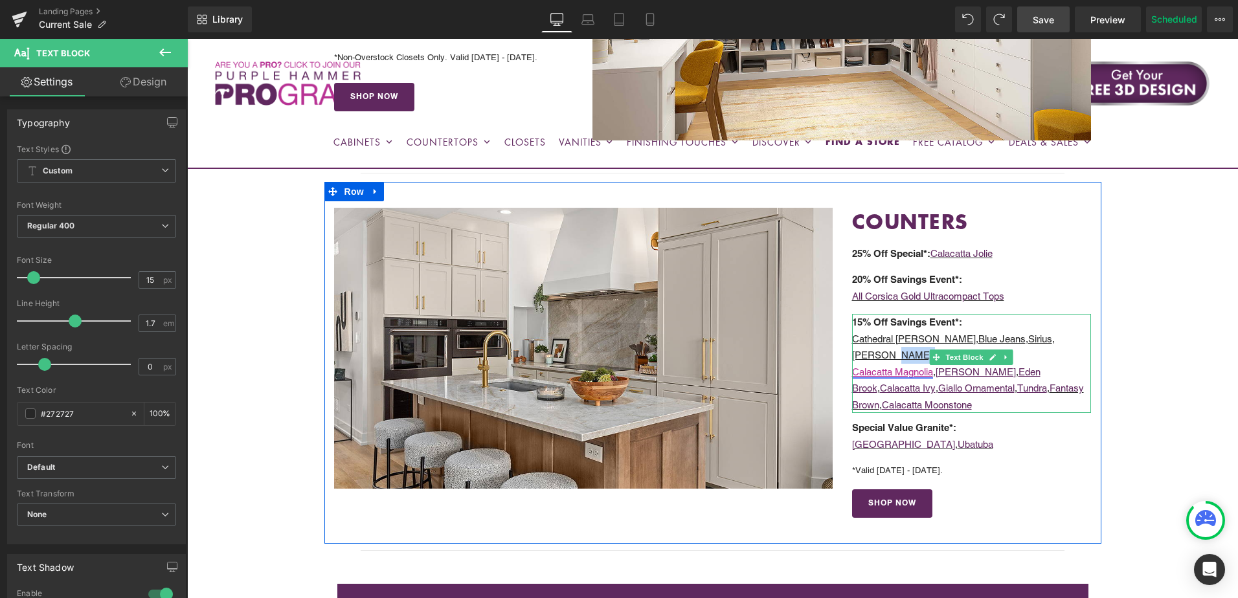
drag, startPoint x: 1041, startPoint y: 340, endPoint x: 851, endPoint y: 356, distance: 190.4
click at [852, 356] on div "15% Off Savings Event*: Cathedral [PERSON_NAME] , Blue Jeans , [PERSON_NAME] , …" at bounding box center [972, 363] width 240 height 99
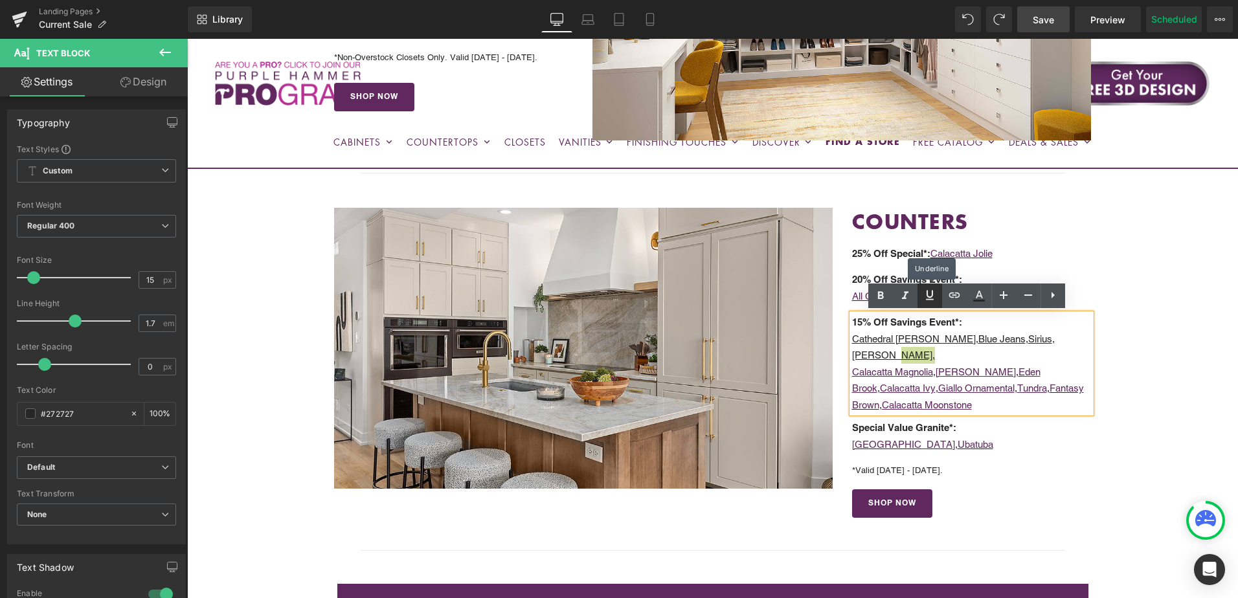
click at [932, 295] on icon at bounding box center [930, 296] width 8 height 10
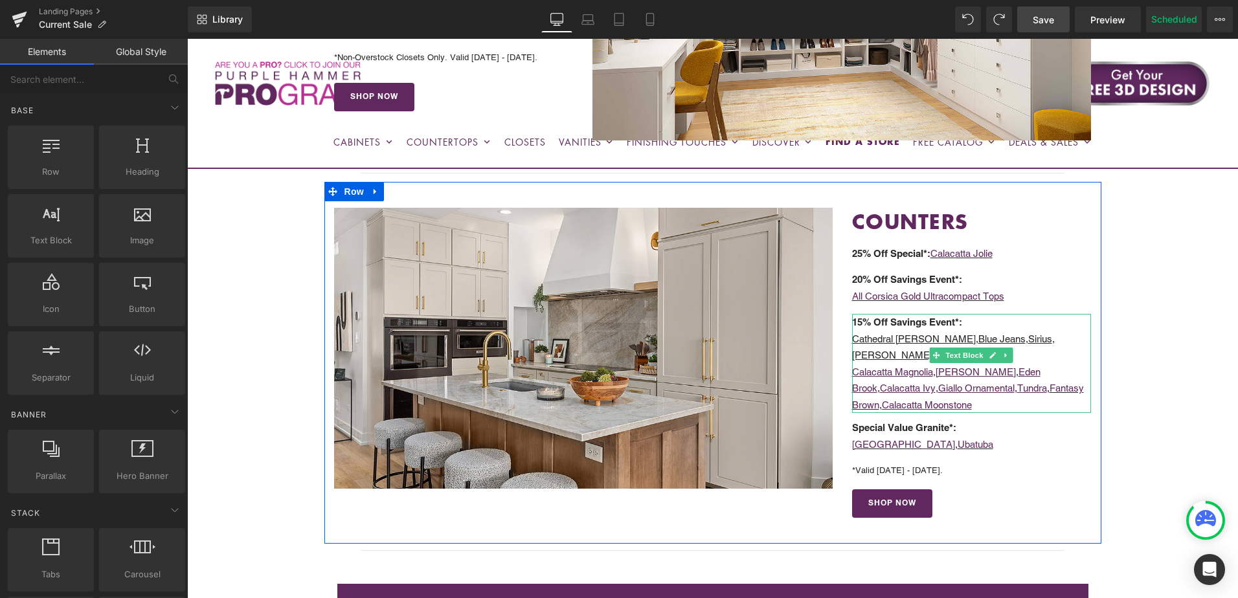
click at [901, 337] on u "Cathedral [PERSON_NAME]" at bounding box center [914, 338] width 124 height 11
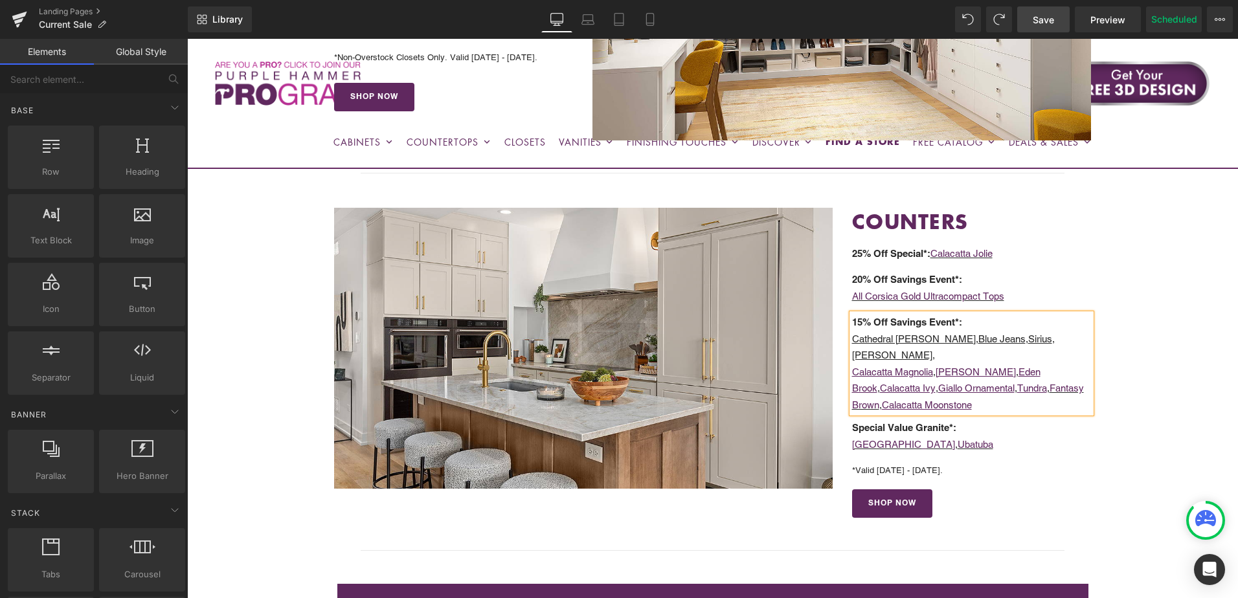
click at [910, 340] on u "Cathedral [PERSON_NAME]" at bounding box center [914, 338] width 124 height 11
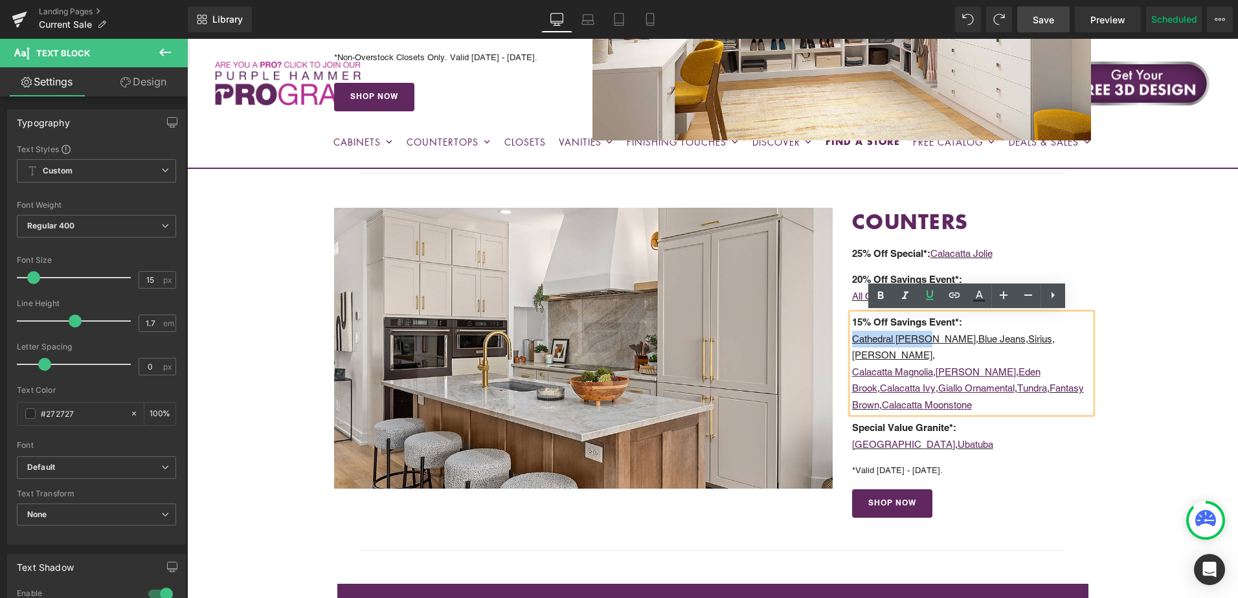
drag, startPoint x: 922, startPoint y: 338, endPoint x: 850, endPoint y: 342, distance: 72.6
click at [852, 342] on u "Cathedral [PERSON_NAME]" at bounding box center [914, 338] width 124 height 11
copy u "Cathedral [PERSON_NAME]"
click at [897, 336] on u "Cathedral [PERSON_NAME]" at bounding box center [914, 338] width 124 height 11
drag, startPoint x: 921, startPoint y: 339, endPoint x: 849, endPoint y: 343, distance: 72.7
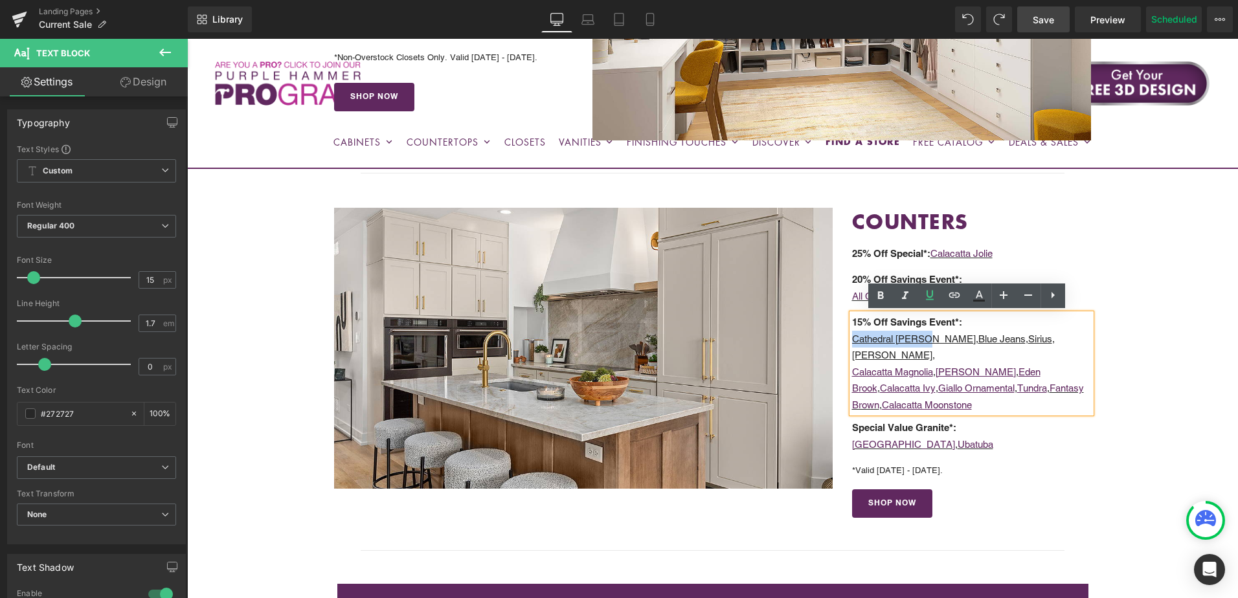
click at [852, 343] on u "Cathedral [PERSON_NAME]" at bounding box center [914, 338] width 124 height 11
click at [953, 298] on icon at bounding box center [954, 295] width 11 height 5
click at [919, 370] on input "text" at bounding box center [941, 365] width 199 height 32
paste input "[URL][DOMAIN_NAME][PERSON_NAME]"
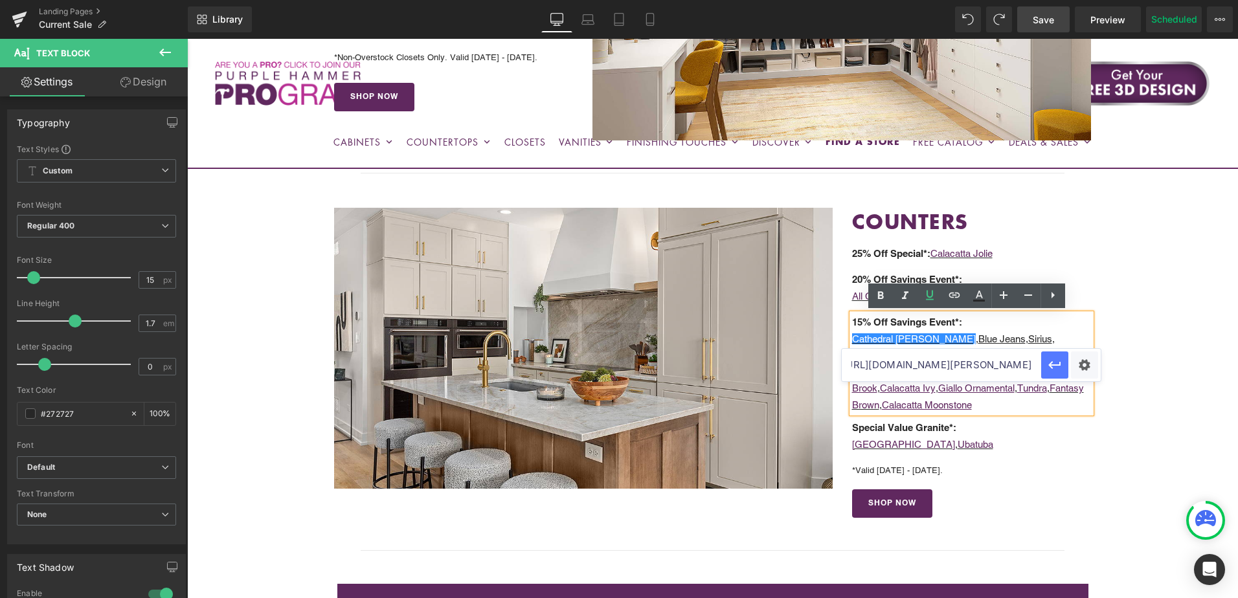
type input "[URL][DOMAIN_NAME][PERSON_NAME]"
click at [1054, 368] on icon "button" at bounding box center [1055, 365] width 16 height 16
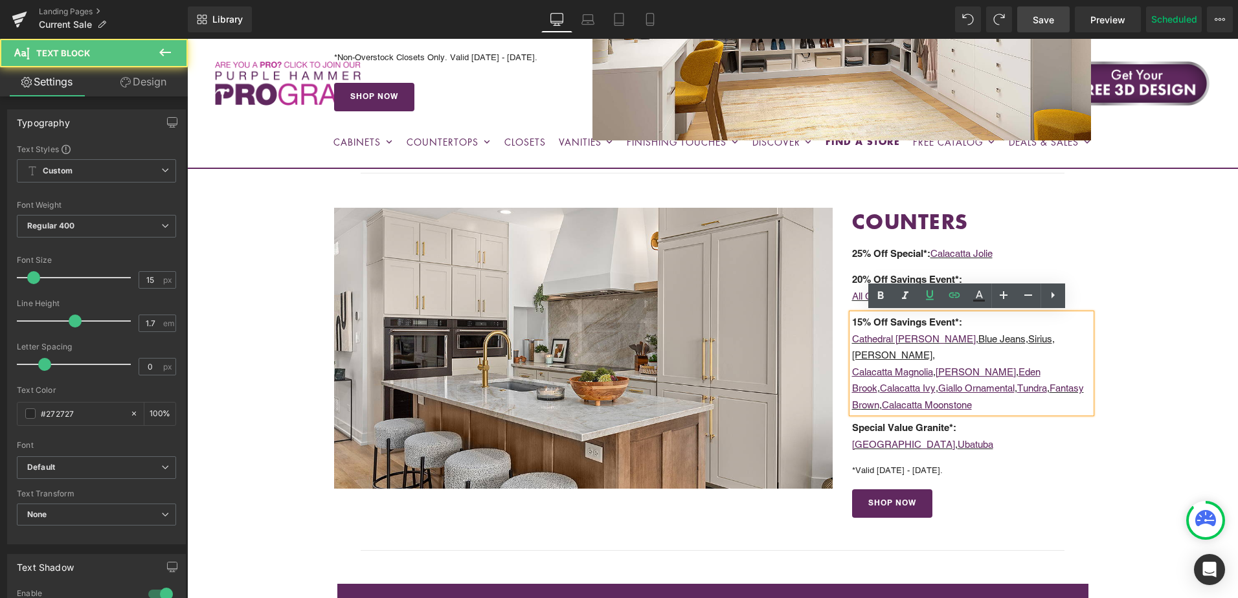
click at [949, 328] on p "15% Off Savings Event*:" at bounding box center [972, 322] width 240 height 17
drag, startPoint x: 930, startPoint y: 341, endPoint x: 976, endPoint y: 340, distance: 46.0
click at [978, 340] on u "Blue Jeans" at bounding box center [1001, 338] width 47 height 11
click at [954, 295] on icon at bounding box center [955, 296] width 16 height 16
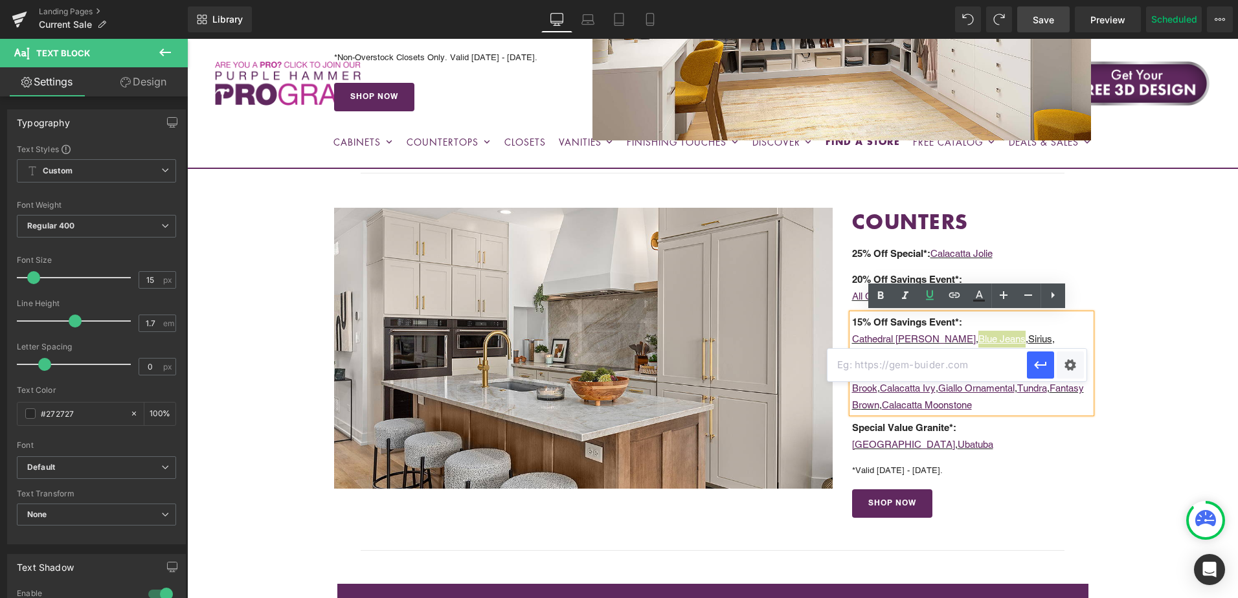
click at [938, 367] on input "text" at bounding box center [927, 365] width 199 height 32
paste input "[URL][DOMAIN_NAME]"
type input "[URL][DOMAIN_NAME]"
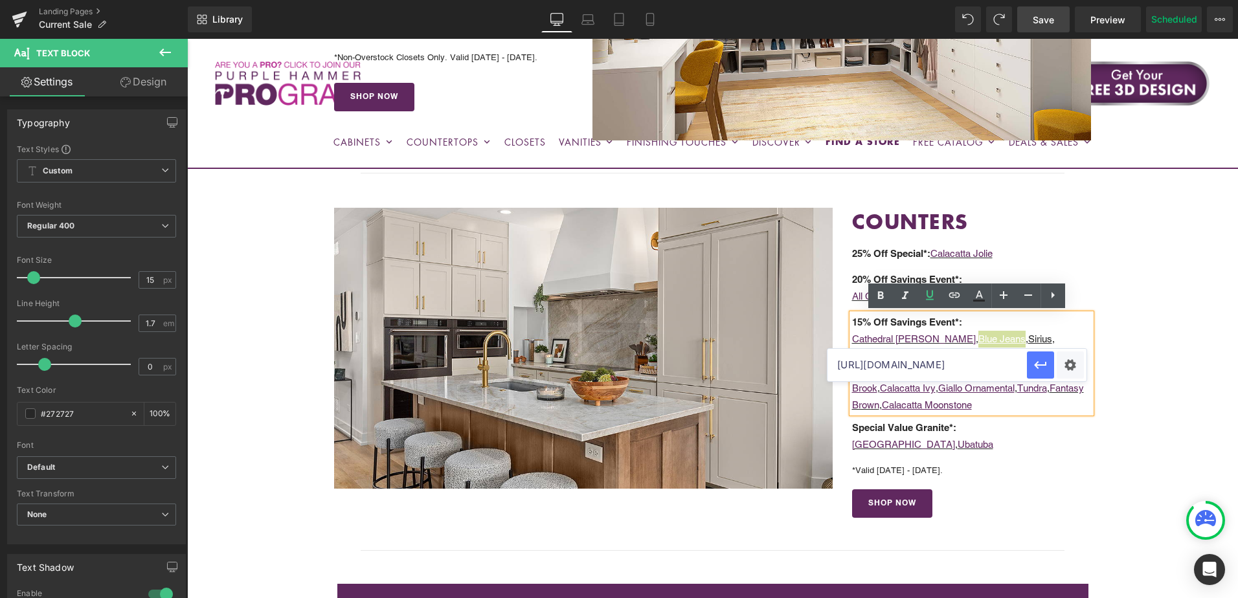
click at [1035, 365] on icon "button" at bounding box center [1040, 365] width 12 height 8
click at [1028, 335] on u "Sirius" at bounding box center [1040, 338] width 24 height 11
drag, startPoint x: 985, startPoint y: 339, endPoint x: 1005, endPoint y: 339, distance: 20.1
click at [1028, 339] on u "Sirius" at bounding box center [1040, 338] width 24 height 11
click at [953, 292] on icon at bounding box center [955, 296] width 16 height 16
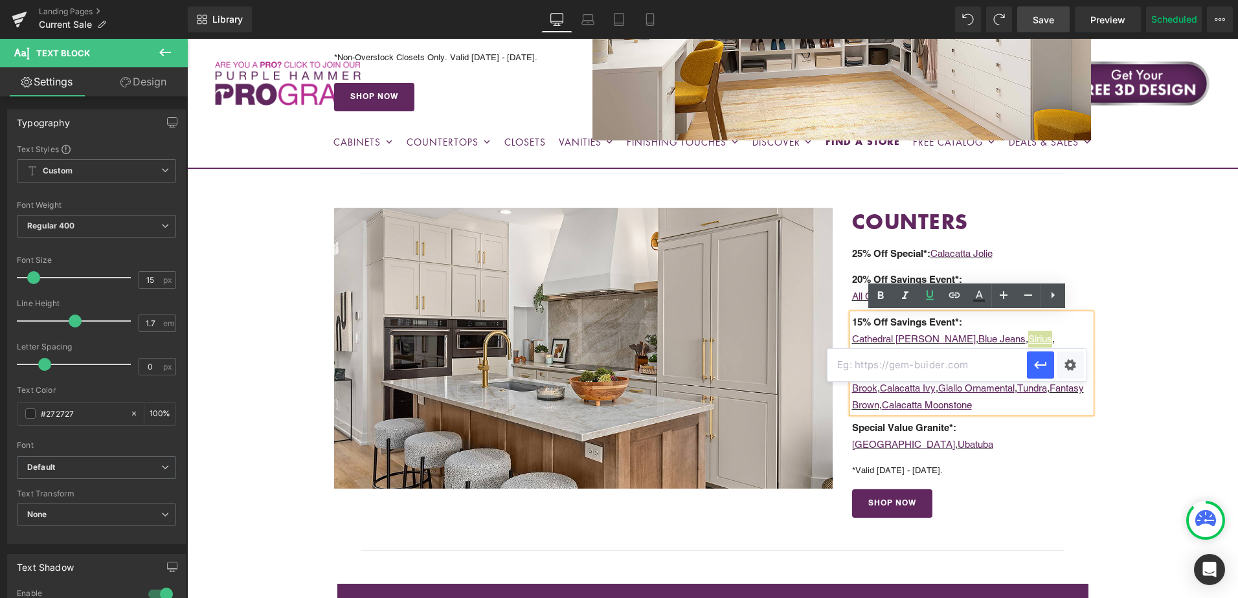
click at [915, 363] on input "text" at bounding box center [927, 365] width 199 height 32
paste input "[URL][DOMAIN_NAME]"
type input "[URL][DOMAIN_NAME]"
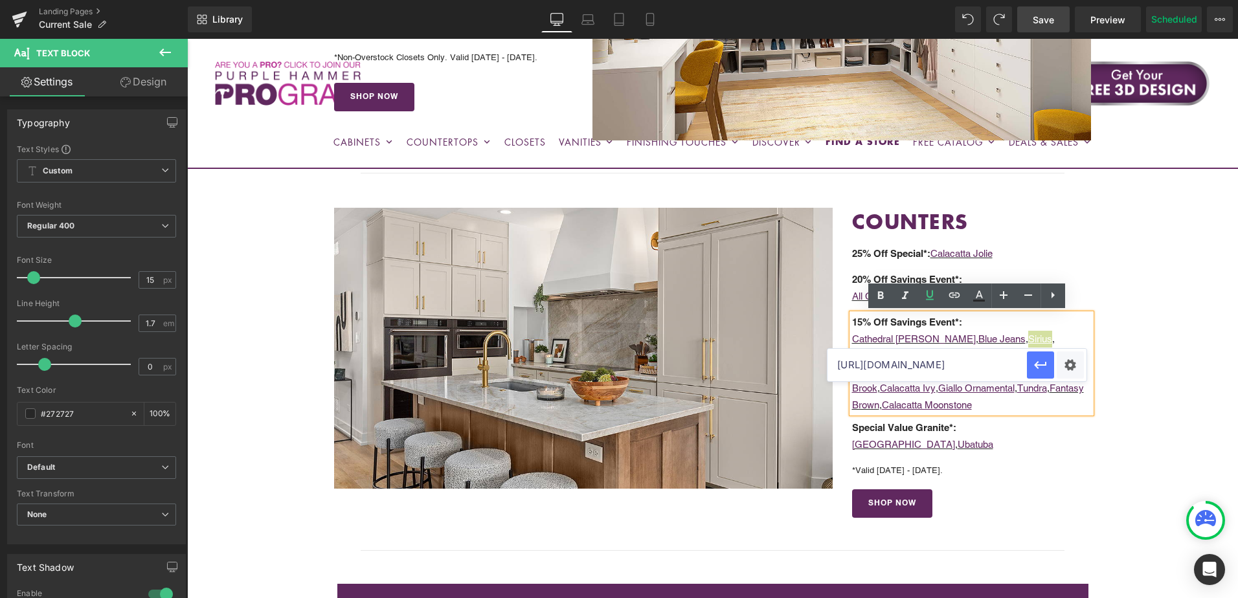
click at [1043, 366] on icon "button" at bounding box center [1041, 365] width 16 height 16
click at [1016, 333] on p "Cathedral [PERSON_NAME] , Blue Jeans , [PERSON_NAME] , [PERSON_NAME] ," at bounding box center [972, 347] width 240 height 33
drag, startPoint x: 1013, startPoint y: 341, endPoint x: 1043, endPoint y: 341, distance: 29.8
click at [1043, 341] on p "Cathedral [PERSON_NAME] , Blue Jeans , [PERSON_NAME] , [PERSON_NAME] ," at bounding box center [972, 347] width 240 height 33
click at [955, 297] on icon at bounding box center [955, 296] width 16 height 16
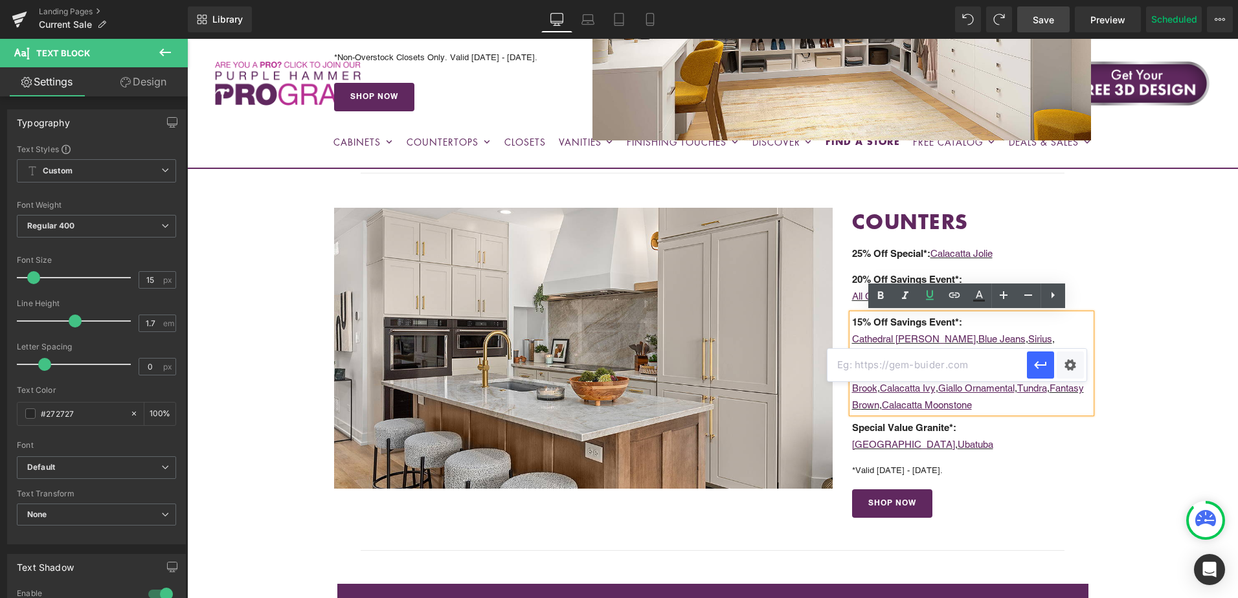
click at [923, 365] on input "text" at bounding box center [927, 365] width 199 height 32
paste input "[URL][DOMAIN_NAME][PERSON_NAME]"
type input "[URL][DOMAIN_NAME][PERSON_NAME]"
click at [1044, 370] on icon "button" at bounding box center [1041, 365] width 16 height 16
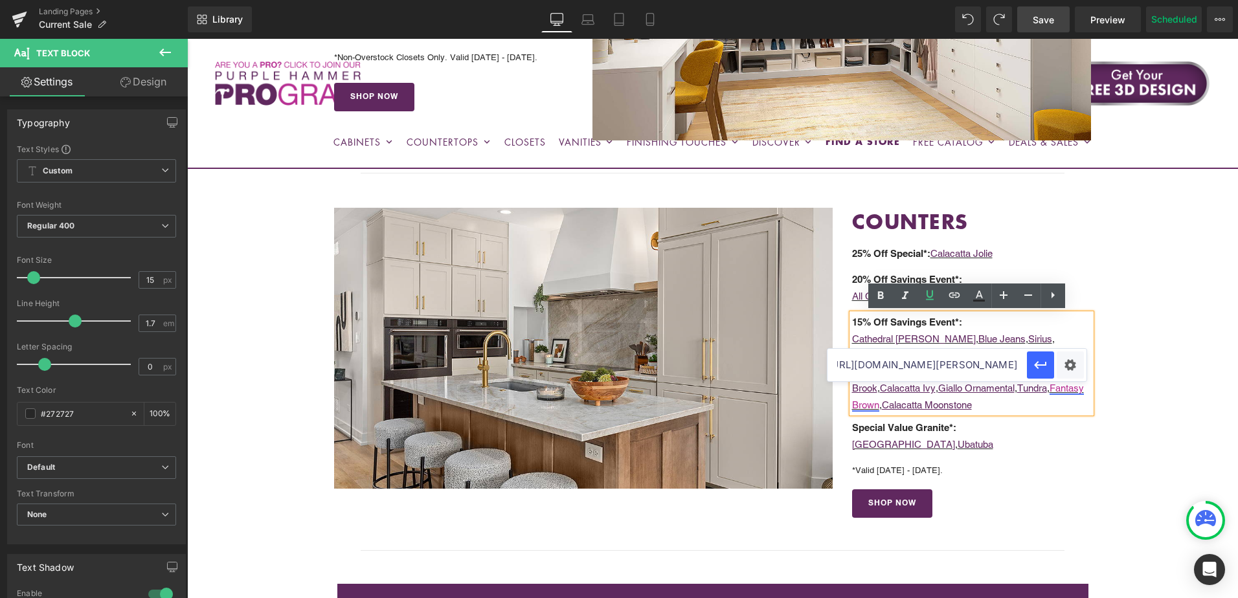
scroll to position [0, 0]
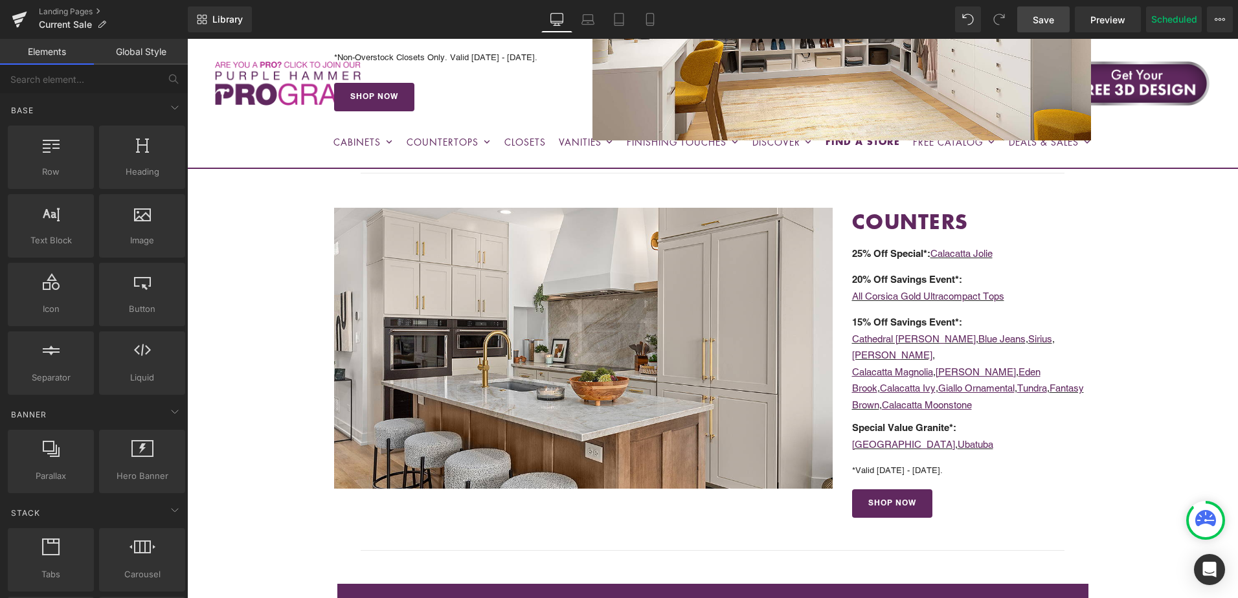
drag, startPoint x: 1043, startPoint y: 19, endPoint x: 979, endPoint y: 288, distance: 276.1
click at [1043, 19] on span "Save" at bounding box center [1043, 20] width 21 height 14
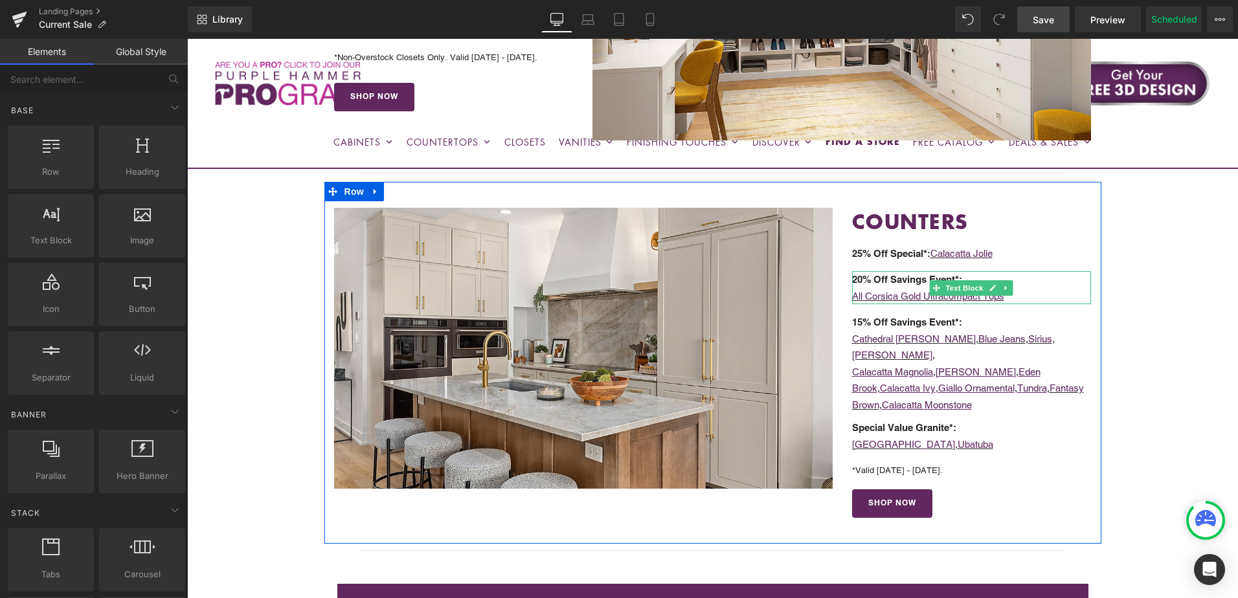
click at [1011, 297] on p "All Corsica Gold Ultracompact Tops" at bounding box center [972, 296] width 240 height 17
click at [1022, 296] on p "All Corsica Gold Ultracompact Tops" at bounding box center [972, 296] width 240 height 17
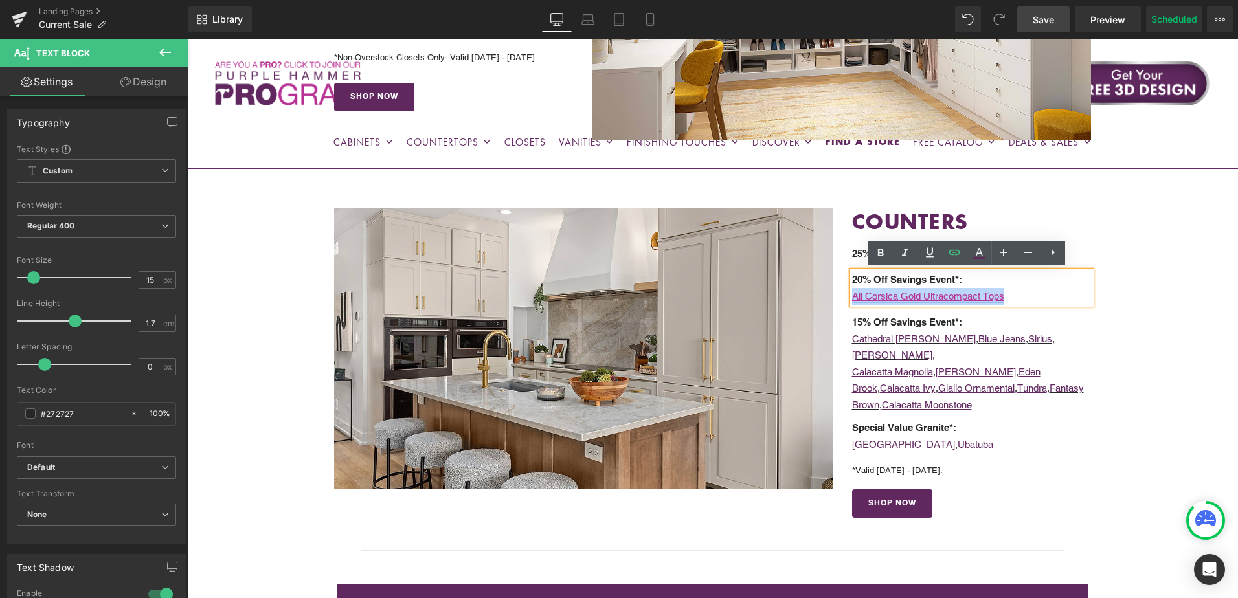
drag, startPoint x: 1017, startPoint y: 295, endPoint x: 850, endPoint y: 300, distance: 167.8
click at [852, 300] on p "All Corsica Gold Ultracompact Tops" at bounding box center [972, 296] width 240 height 17
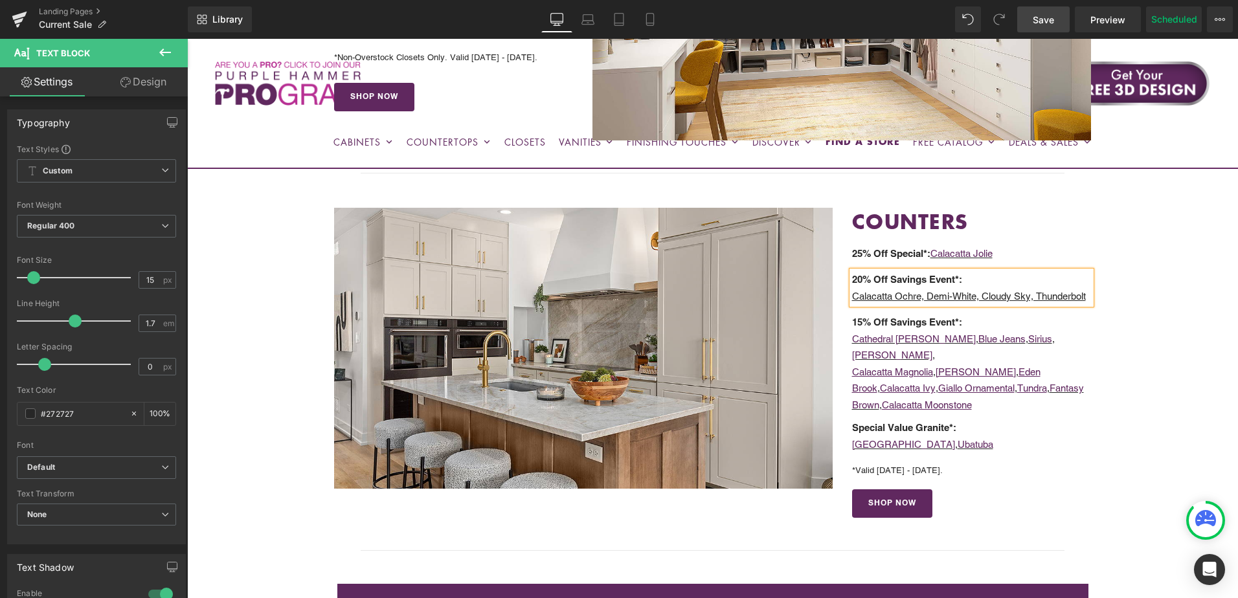
click at [892, 298] on u "Calacatta Ochre, Demi-White, Cloudy Sky, Thunderbolt" at bounding box center [969, 296] width 234 height 11
drag, startPoint x: 883, startPoint y: 299, endPoint x: 874, endPoint y: 299, distance: 8.4
click at [874, 299] on u "Ochre, Demi-White, Cloudy Sky, Thunderbolt" at bounding box center [947, 296] width 191 height 11
click at [934, 253] on icon at bounding box center [930, 253] width 16 height 16
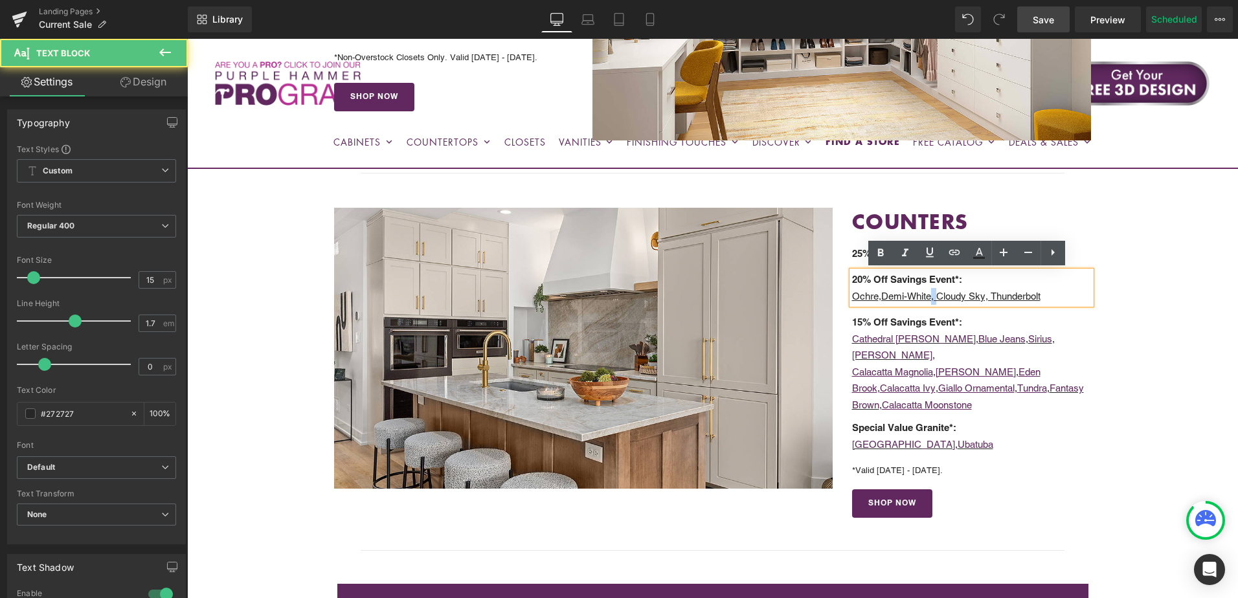
click at [931, 297] on u "Demi-White, Cloudy Sky, Thunderbolt" at bounding box center [960, 296] width 159 height 11
click at [928, 249] on icon at bounding box center [930, 253] width 8 height 10
drag, startPoint x: 991, startPoint y: 296, endPoint x: 986, endPoint y: 300, distance: 7.0
click at [986, 300] on u "Cloudy Sky, Thunderbolt" at bounding box center [1016, 296] width 104 height 11
click at [928, 251] on icon at bounding box center [930, 253] width 8 height 10
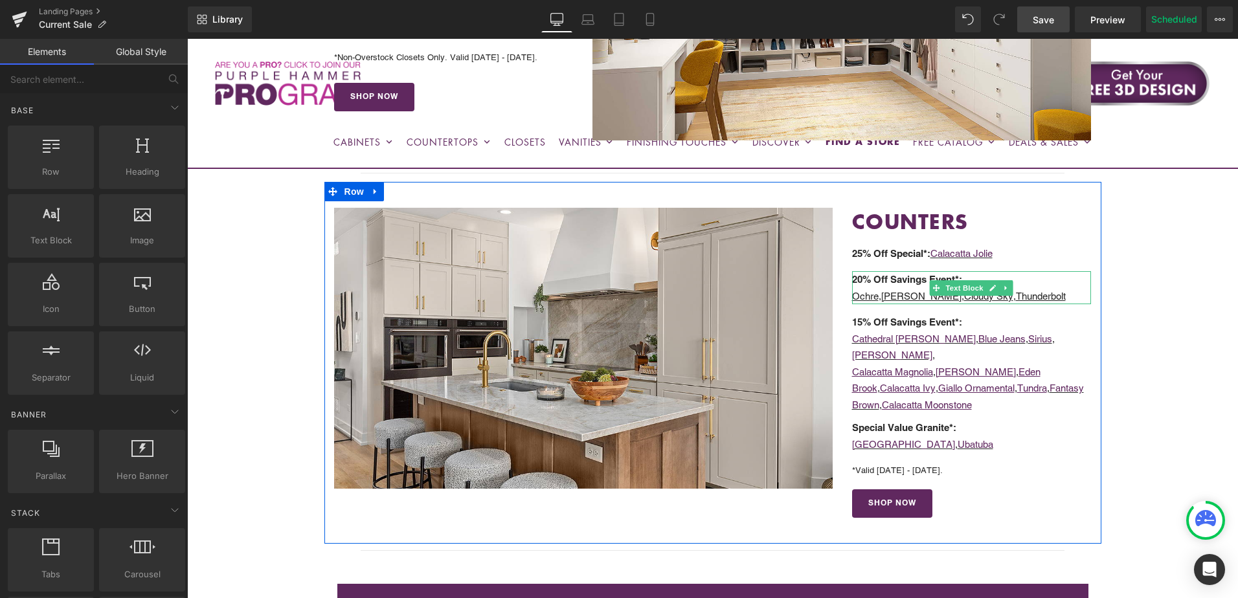
click at [860, 292] on u "Ochre" at bounding box center [865, 296] width 27 height 11
click at [868, 295] on u "Ochre" at bounding box center [865, 296] width 27 height 11
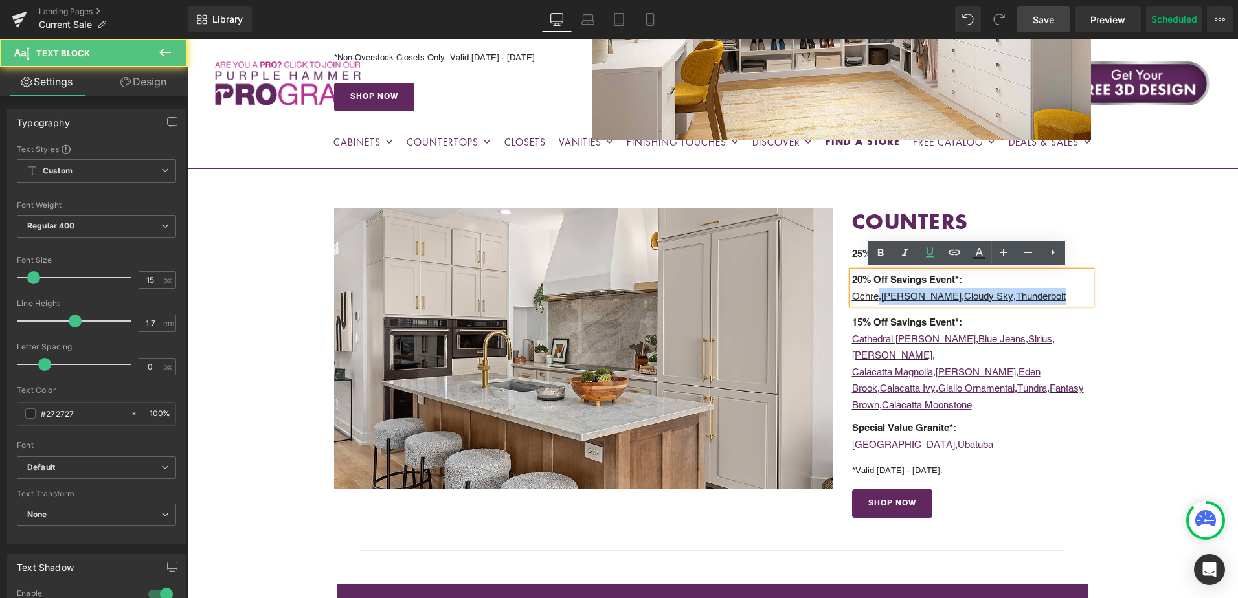
drag, startPoint x: 874, startPoint y: 295, endPoint x: 846, endPoint y: 299, distance: 28.7
click at [852, 299] on div "20% Off Savings Event*: Ochre , Demi-White , Cloudy Sky , Thunderbolt" at bounding box center [972, 287] width 240 height 33
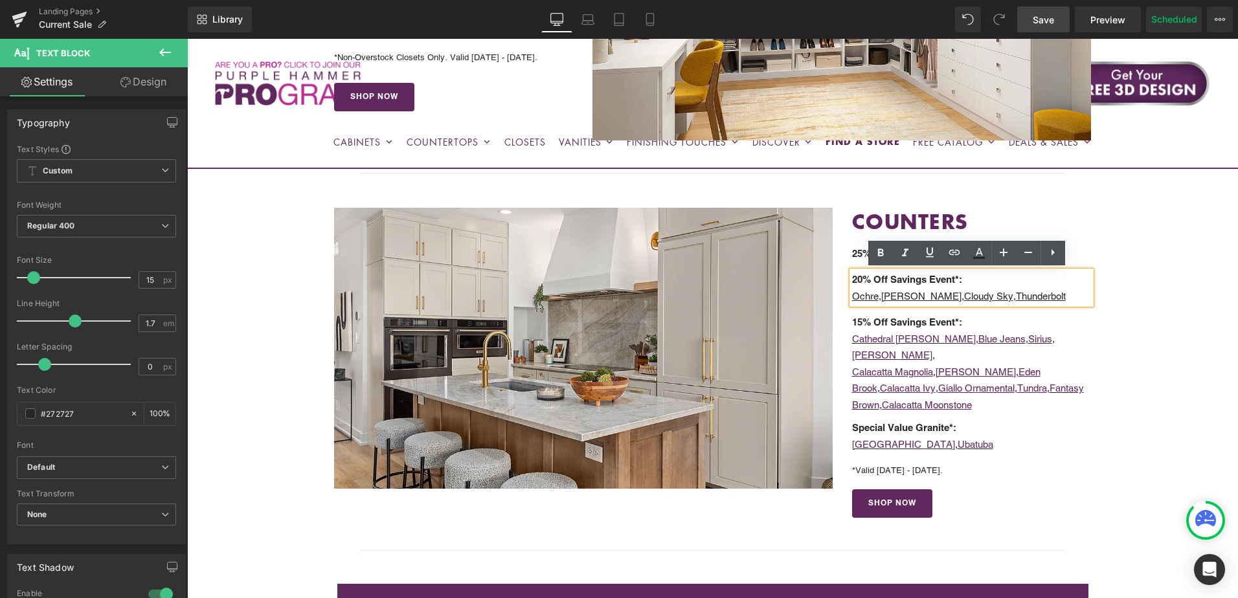
click at [858, 298] on u "Ochre" at bounding box center [865, 296] width 27 height 11
drag, startPoint x: 875, startPoint y: 298, endPoint x: 850, endPoint y: 298, distance: 24.6
click at [852, 298] on u "Ochre" at bounding box center [865, 296] width 27 height 11
click at [953, 252] on icon at bounding box center [955, 253] width 16 height 16
click at [941, 313] on input "text" at bounding box center [927, 305] width 199 height 32
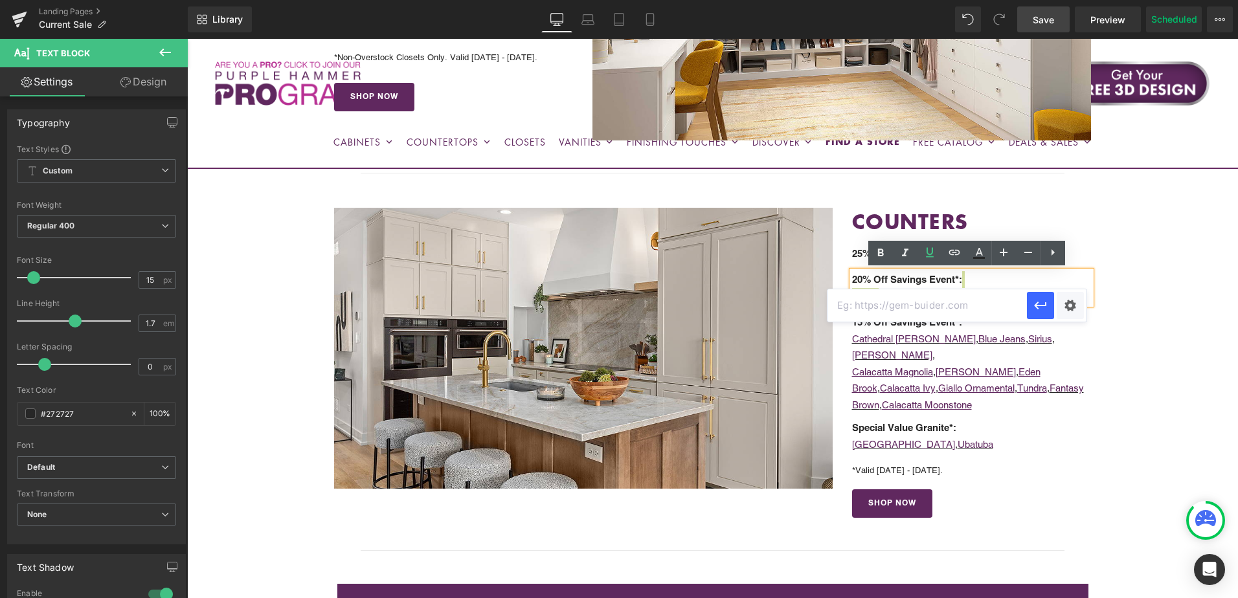
paste input "[URL][DOMAIN_NAME]"
click at [1043, 308] on icon "button" at bounding box center [1041, 306] width 16 height 16
click at [913, 293] on u "[PERSON_NAME]" at bounding box center [921, 296] width 80 height 11
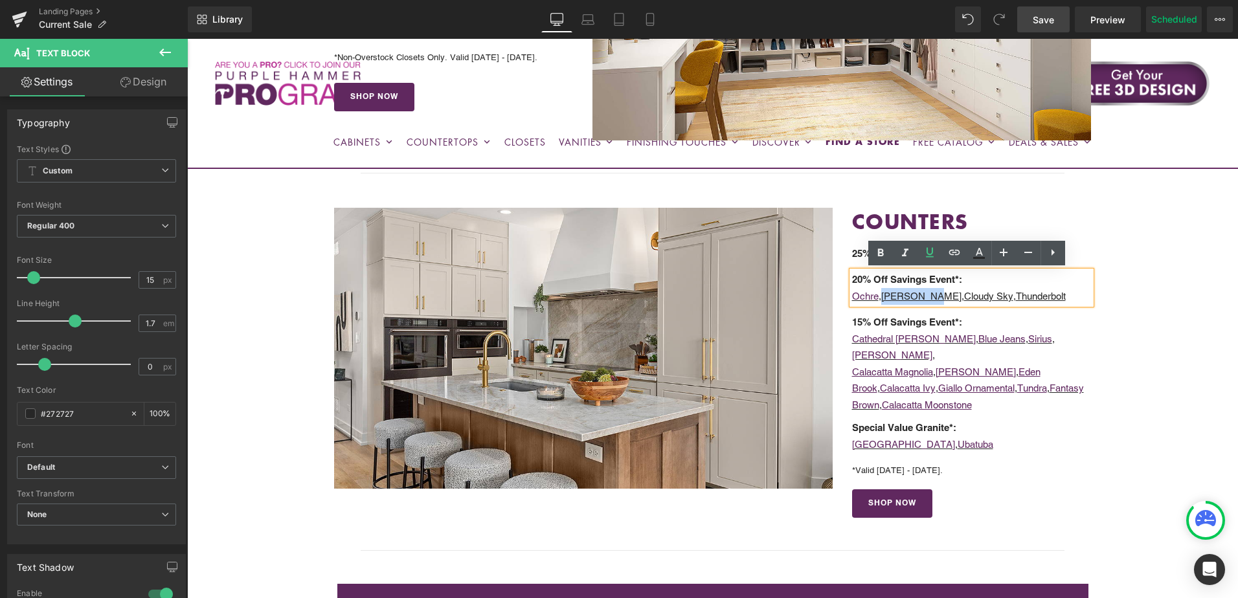
drag, startPoint x: 884, startPoint y: 296, endPoint x: 930, endPoint y: 293, distance: 46.1
click at [930, 293] on u "[PERSON_NAME]" at bounding box center [921, 296] width 80 height 11
click at [954, 249] on icon at bounding box center [955, 253] width 16 height 16
click at [927, 319] on input "text" at bounding box center [941, 322] width 199 height 32
paste input "[URL][DOMAIN_NAME]"
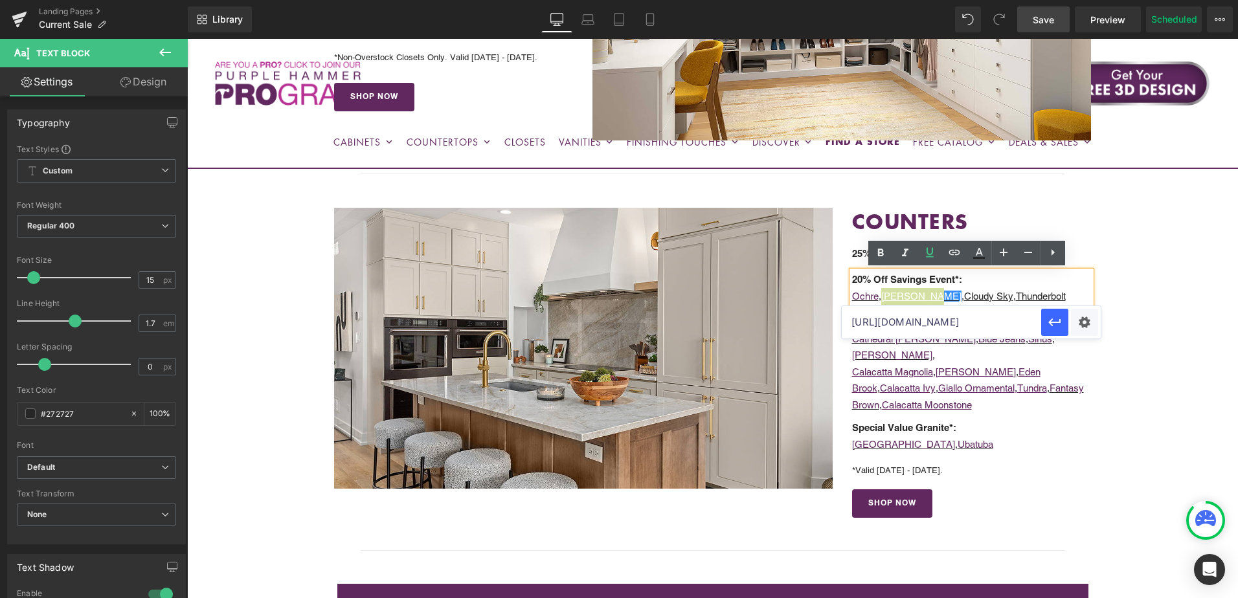
scroll to position [0, 144]
click at [1050, 328] on icon "button" at bounding box center [1055, 323] width 16 height 16
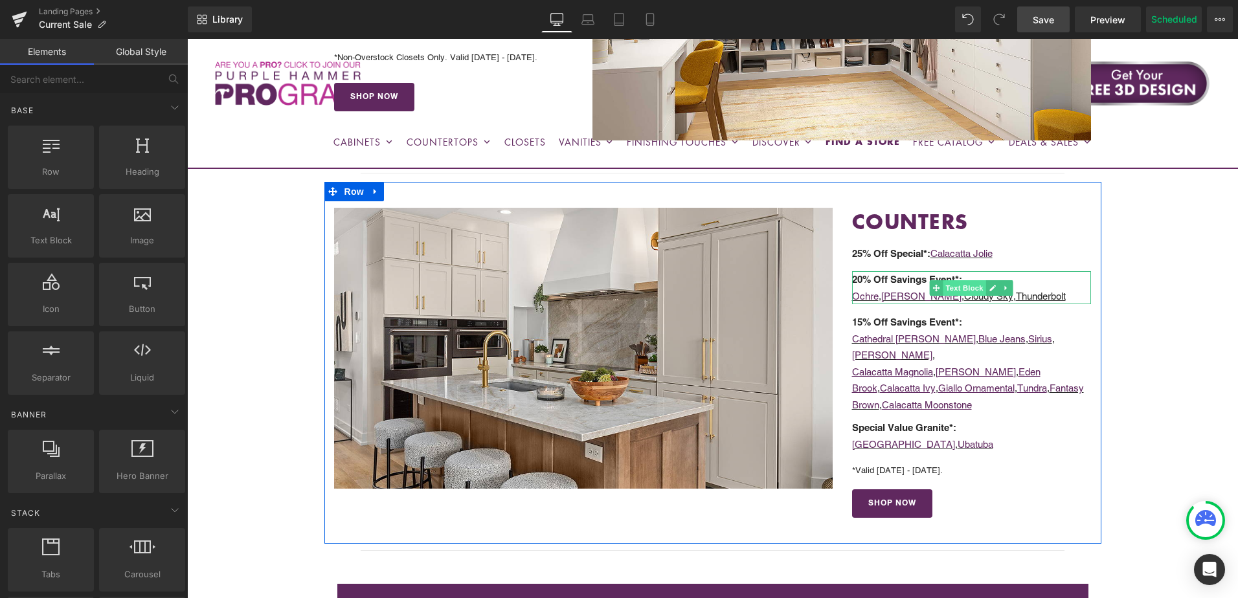
click at [971, 293] on span "Text Block" at bounding box center [964, 288] width 43 height 16
click at [912, 289] on p "Ochre , Demi-White , Cloudy Sky , Thunderbolt" at bounding box center [972, 296] width 240 height 17
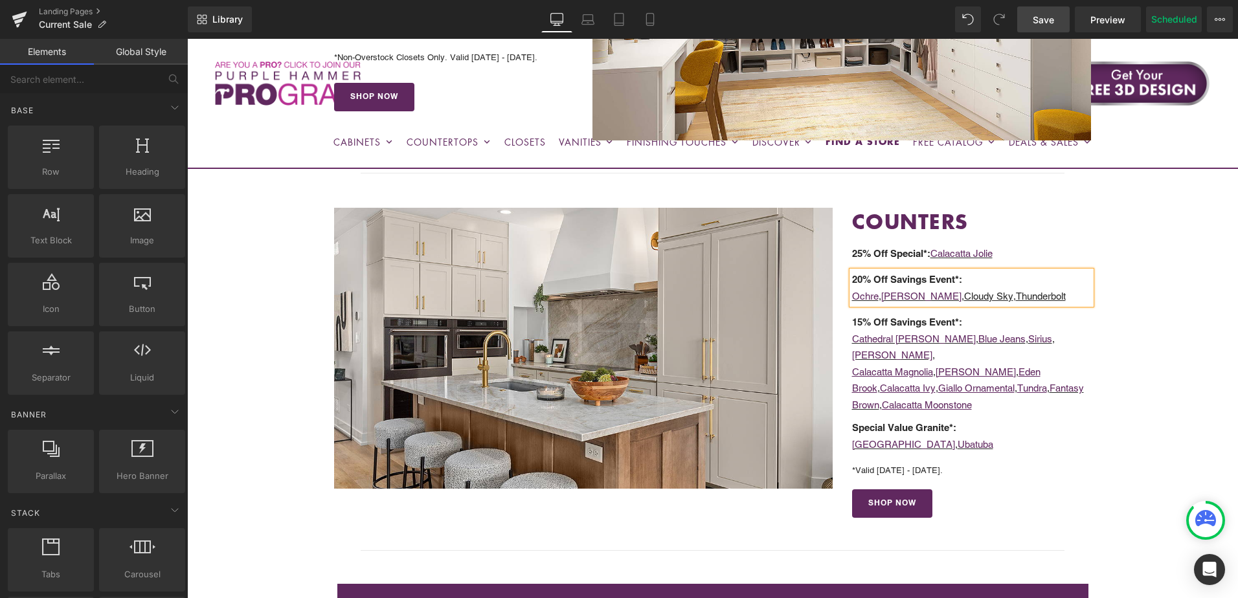
click at [1050, 297] on p "Ochre , Demi-White , Cloudy Sky , Thunderbolt" at bounding box center [972, 296] width 240 height 17
drag, startPoint x: 940, startPoint y: 296, endPoint x: 980, endPoint y: 289, distance: 40.8
click at [986, 297] on p "Ochre , Demi-White , Cloudy Sky , Thunderbolt" at bounding box center [972, 296] width 240 height 17
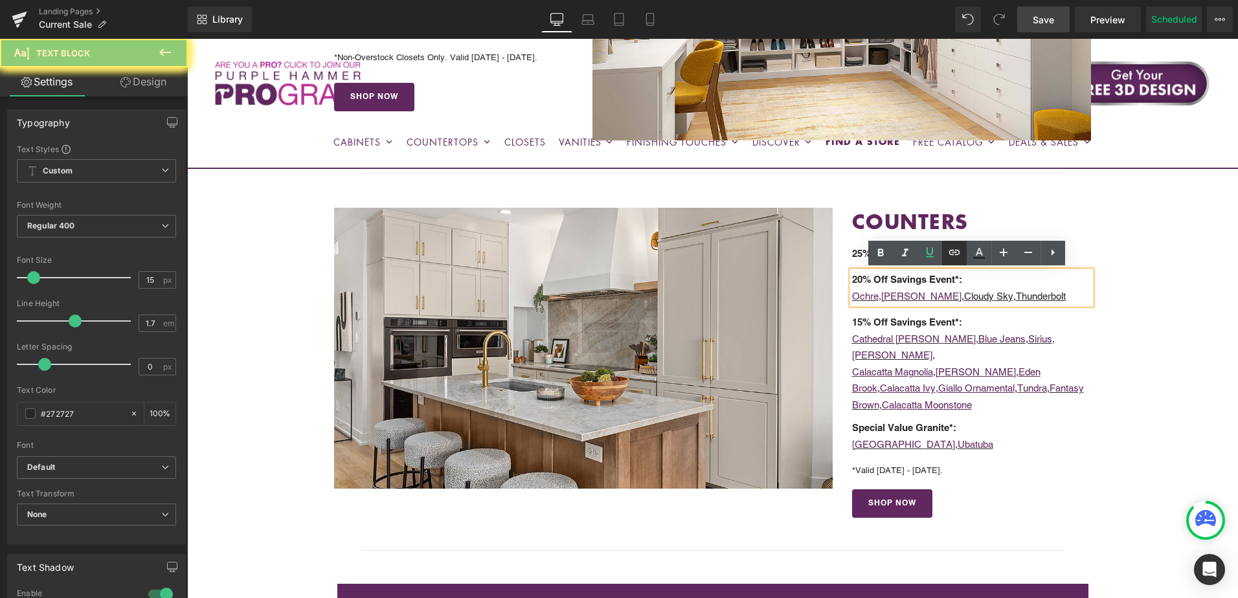
click at [959, 252] on icon at bounding box center [954, 252] width 11 height 5
click at [955, 251] on icon at bounding box center [954, 252] width 11 height 5
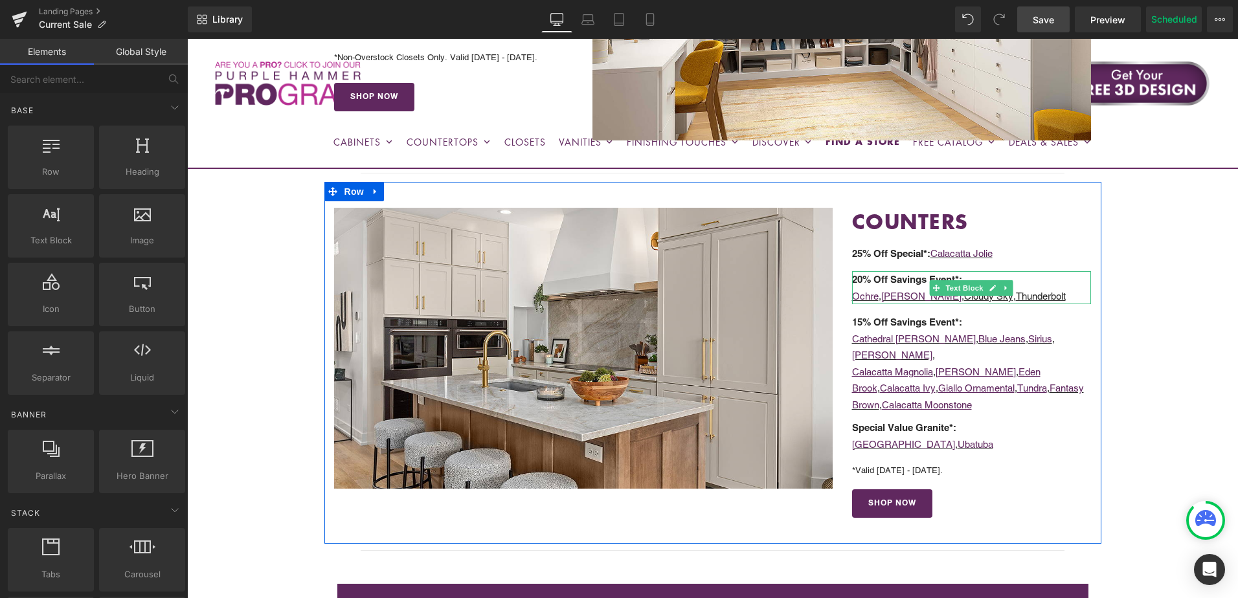
click at [1052, 294] on p "Ochre , Demi-White , Cloudy Sky , Thunderbolt" at bounding box center [972, 296] width 240 height 17
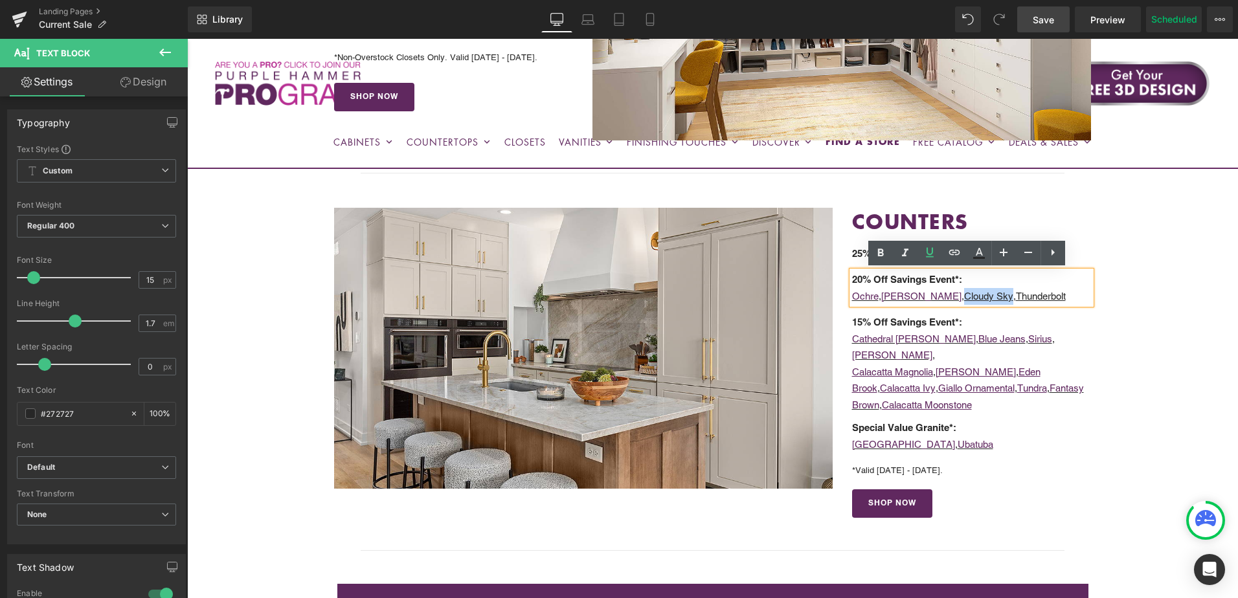
drag, startPoint x: 939, startPoint y: 297, endPoint x: 985, endPoint y: 296, distance: 46.0
click at [985, 296] on u "Cloudy Sky" at bounding box center [988, 296] width 49 height 11
click at [958, 252] on icon at bounding box center [955, 253] width 16 height 16
click at [961, 324] on input "text" at bounding box center [927, 322] width 199 height 32
paste input "[URL][DOMAIN_NAME]"
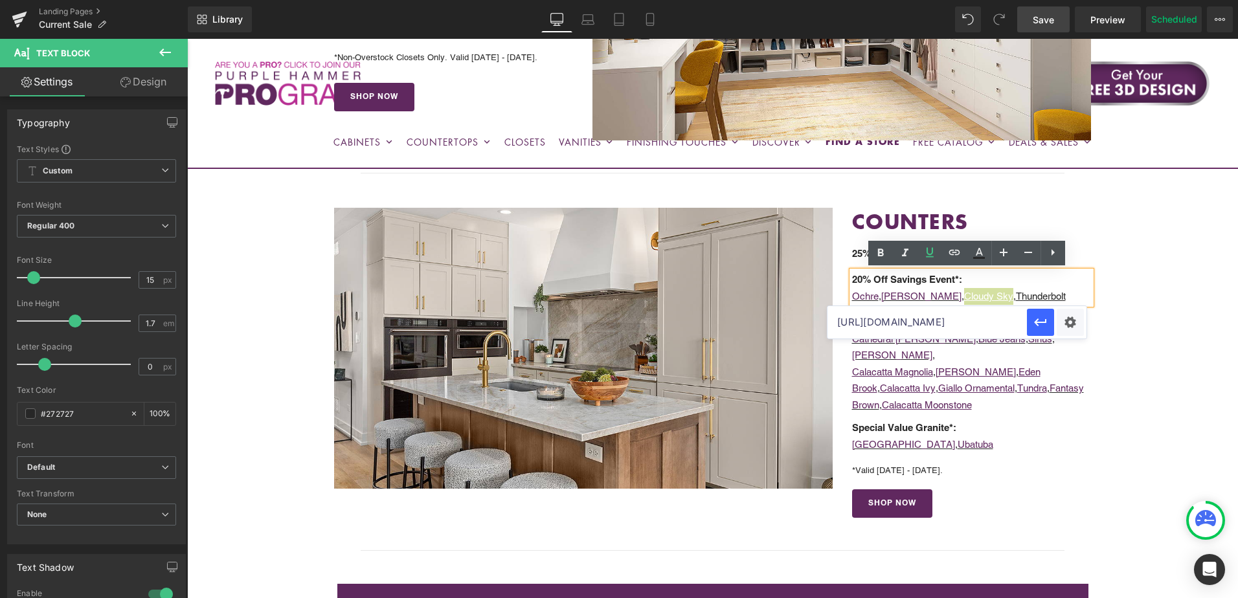
scroll to position [0, 175]
type input "[URL][DOMAIN_NAME]"
click at [1037, 319] on icon "button" at bounding box center [1041, 323] width 16 height 16
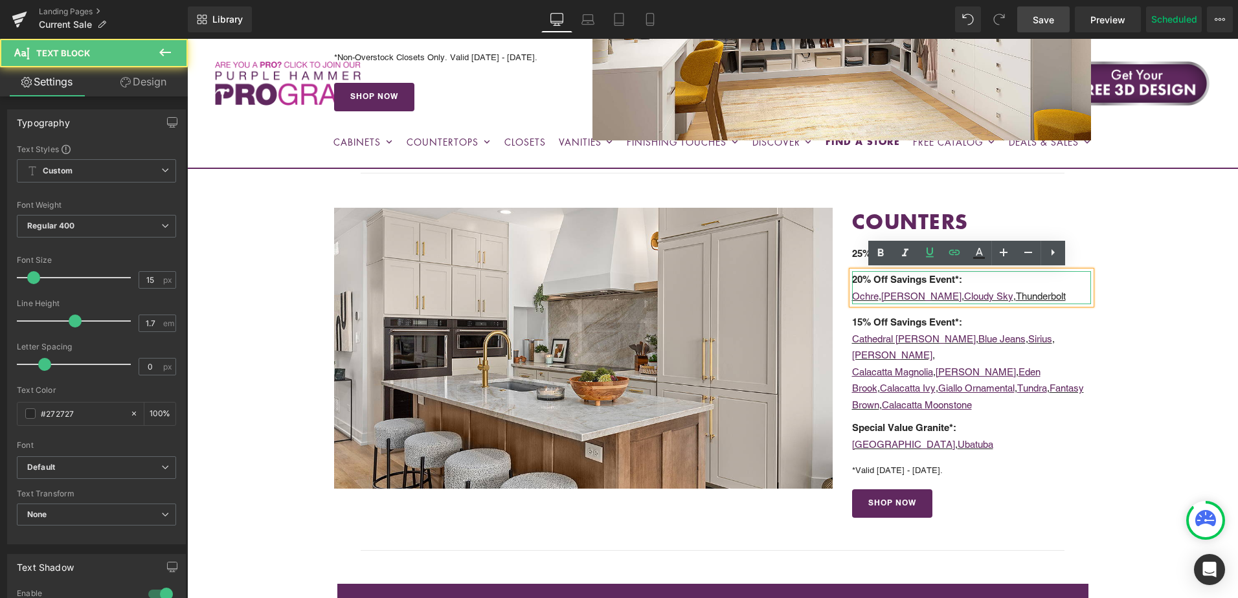
click at [1027, 297] on u "Thunderbolt" at bounding box center [1041, 296] width 50 height 11
drag, startPoint x: 991, startPoint y: 295, endPoint x: 1077, endPoint y: 296, distance: 86.1
click at [1077, 296] on p "Ochre , Demi-White , Cloudy Sky , Thunderbolt" at bounding box center [972, 296] width 240 height 17
click at [957, 253] on icon at bounding box center [955, 253] width 16 height 16
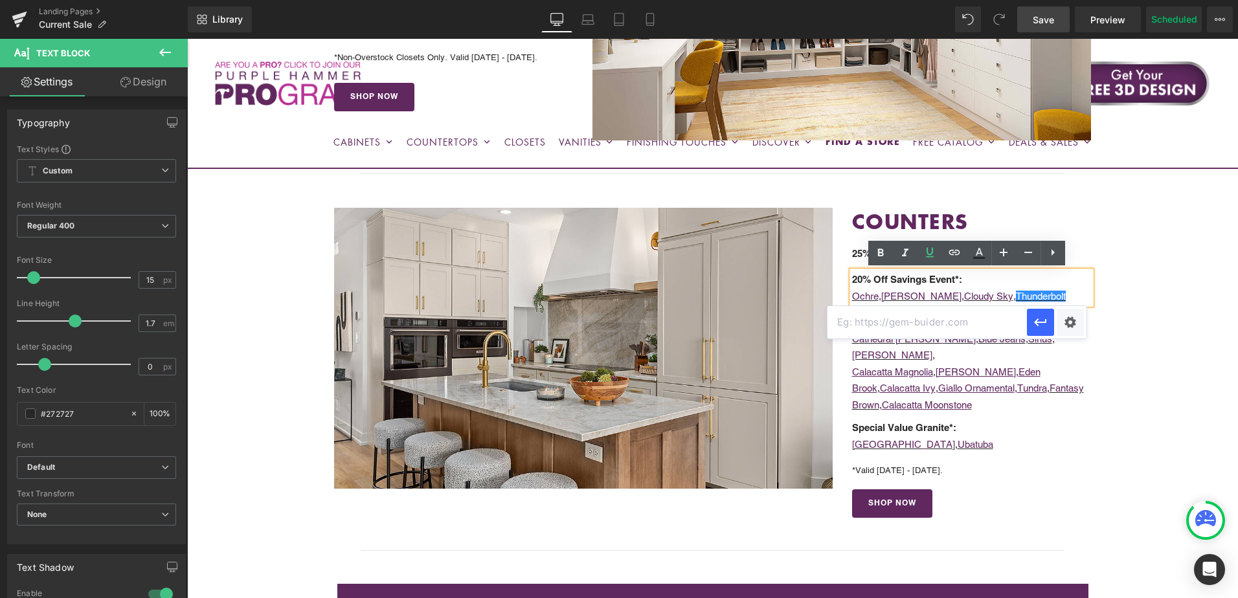
click at [954, 322] on input "text" at bounding box center [927, 322] width 199 height 32
paste input "[URL][DOMAIN_NAME]"
type input "[URL][DOMAIN_NAME]"
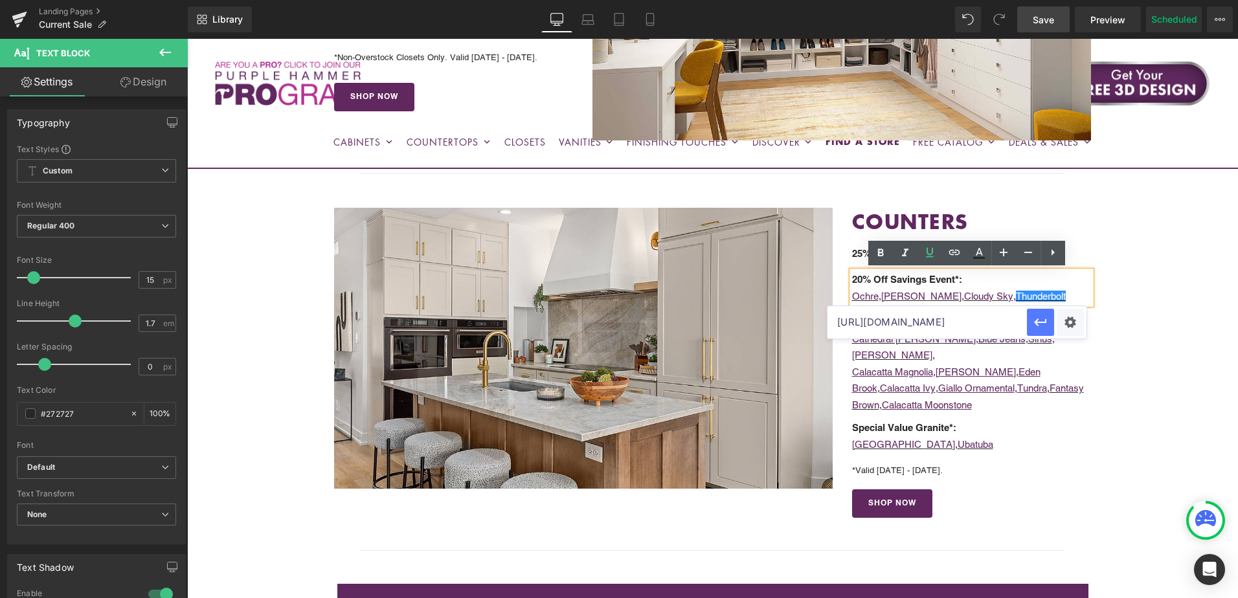
click at [1035, 319] on icon "button" at bounding box center [1041, 323] width 16 height 16
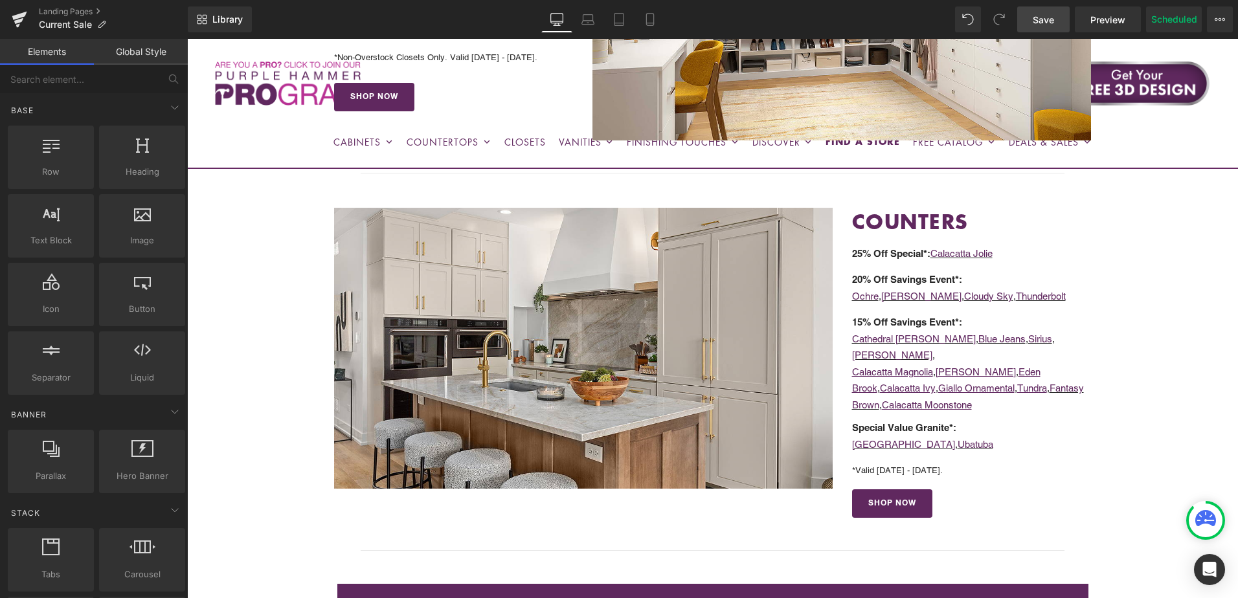
drag, startPoint x: 1036, startPoint y: 22, endPoint x: 927, endPoint y: 253, distance: 255.8
click at [1036, 22] on span "Save" at bounding box center [1043, 20] width 21 height 14
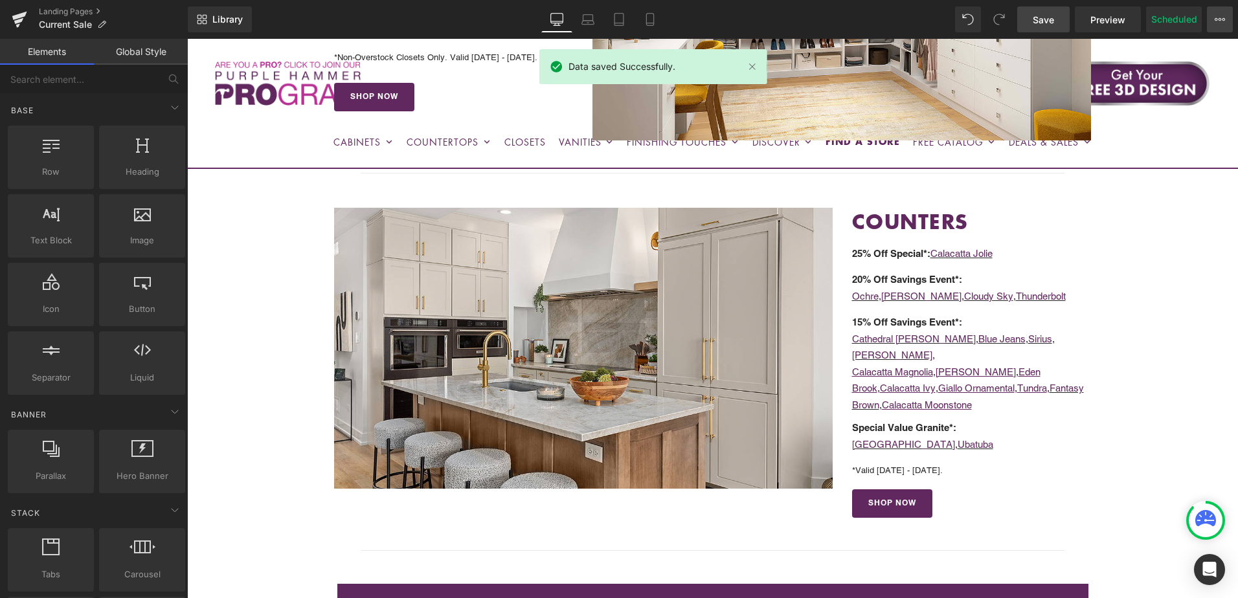
click at [1221, 16] on icon at bounding box center [1220, 19] width 10 height 10
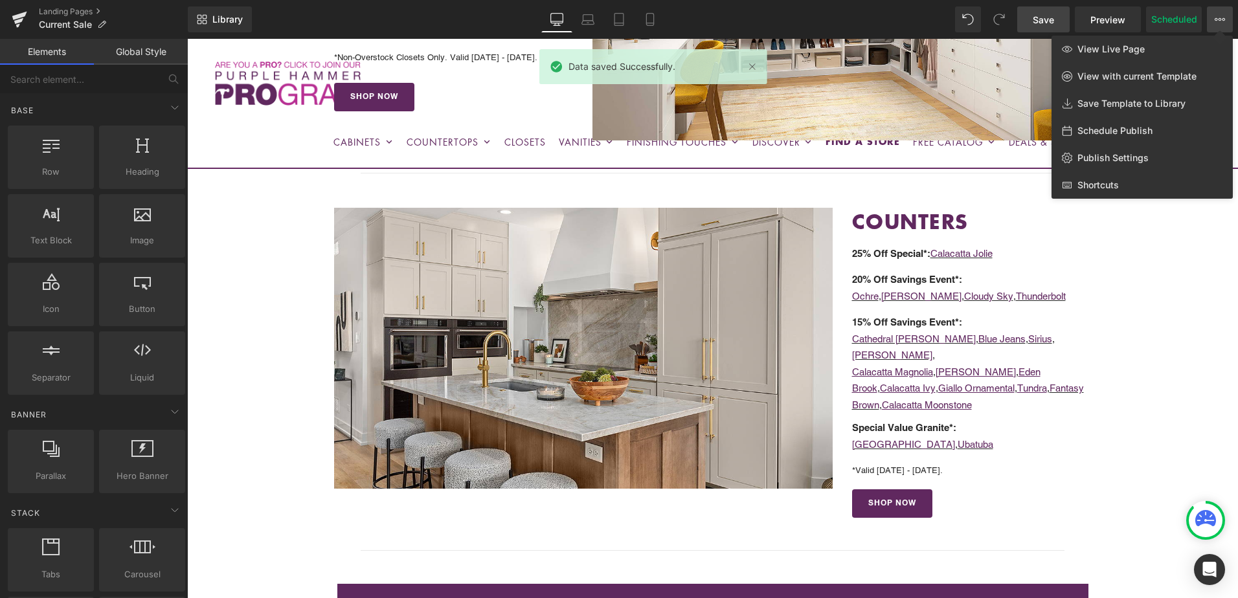
click at [1130, 130] on span "Schedule Publish" at bounding box center [1114, 131] width 75 height 12
select select
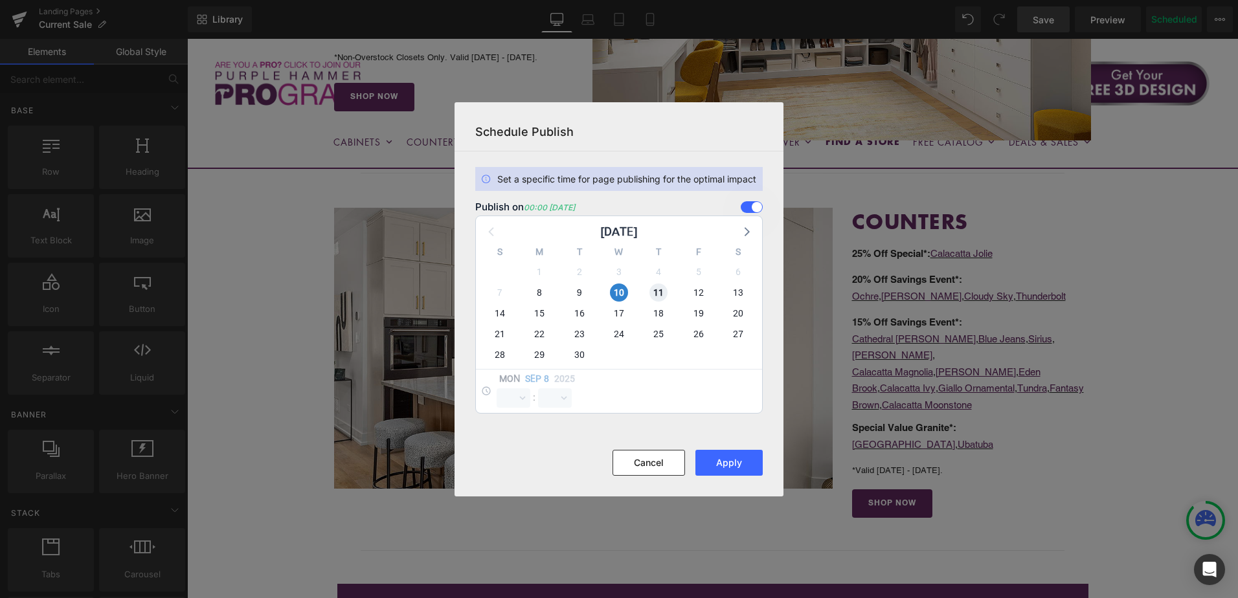
click at [657, 291] on span "11" at bounding box center [658, 293] width 18 height 18
select select "0"
click at [618, 291] on span "10" at bounding box center [619, 293] width 18 height 18
click at [738, 468] on button "Apply" at bounding box center [728, 463] width 67 height 26
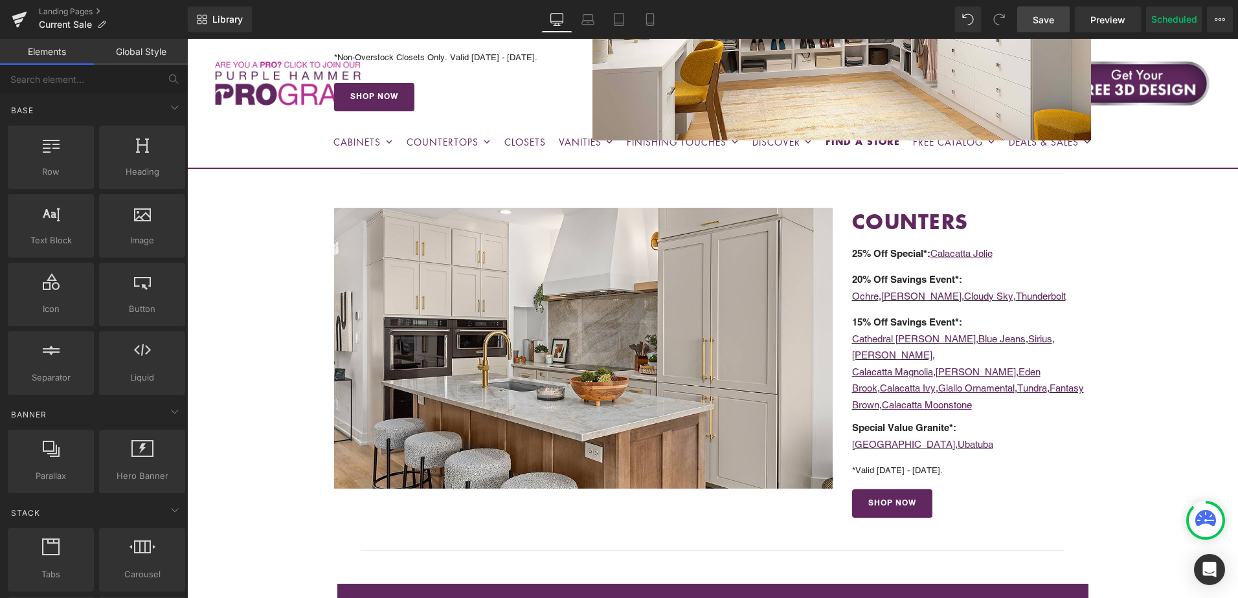
click at [1047, 20] on span "Save" at bounding box center [1043, 20] width 21 height 14
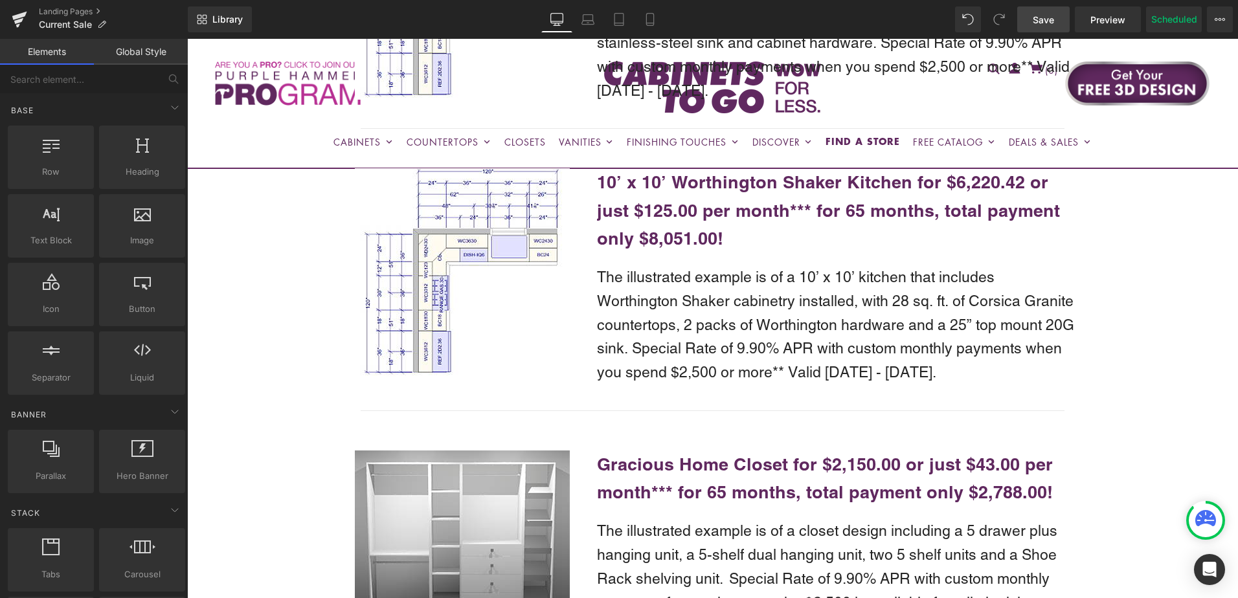
scroll to position [2979, 0]
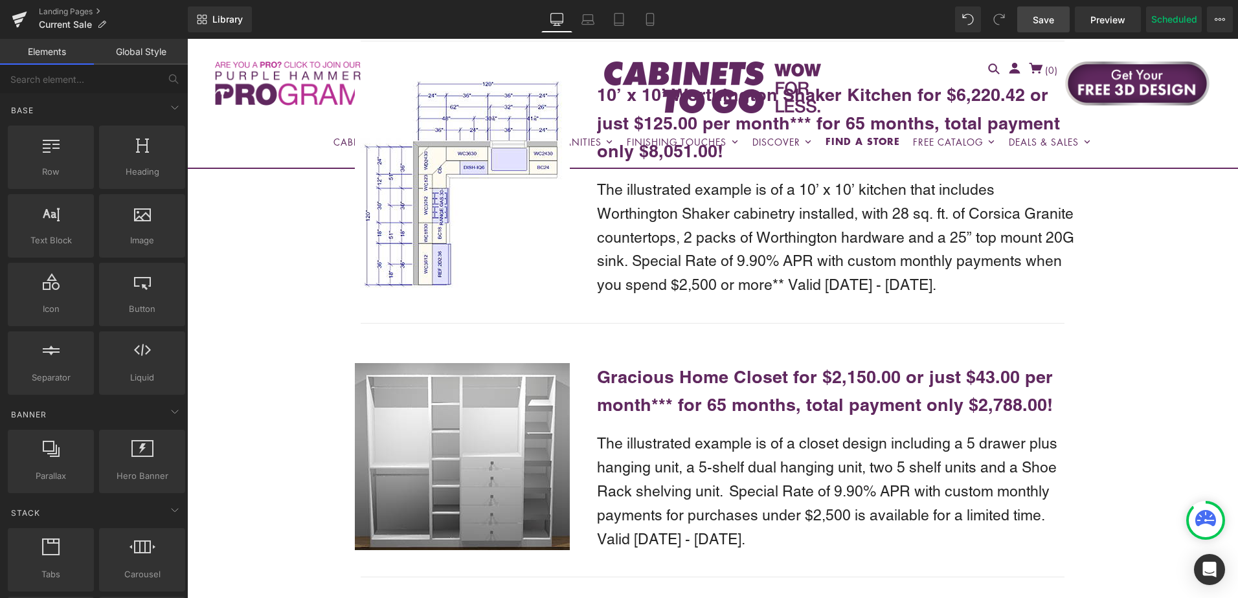
click at [1045, 17] on span "Save" at bounding box center [1043, 20] width 21 height 14
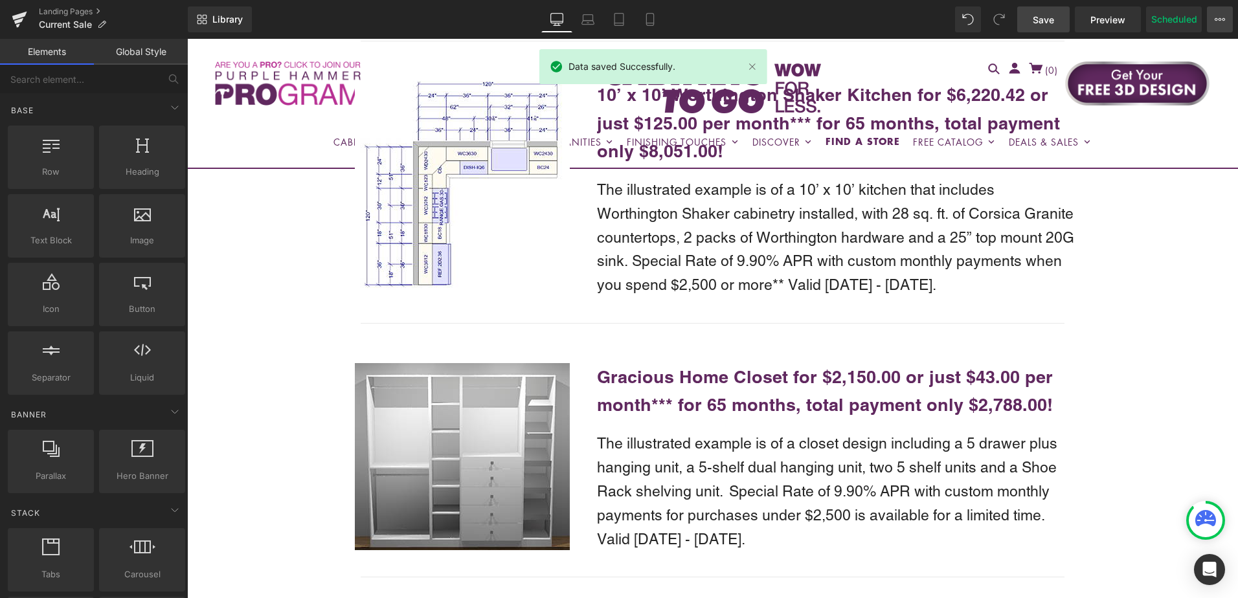
click at [1216, 21] on icon at bounding box center [1216, 19] width 3 height 3
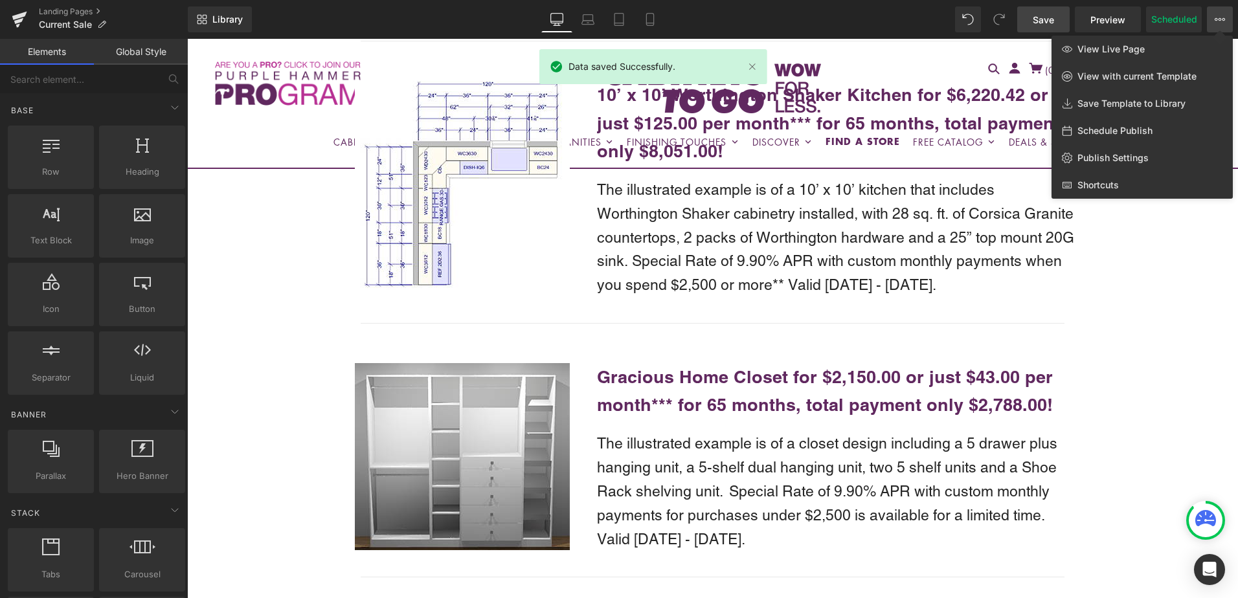
click at [1138, 131] on span "Schedule Publish" at bounding box center [1114, 131] width 75 height 12
select select
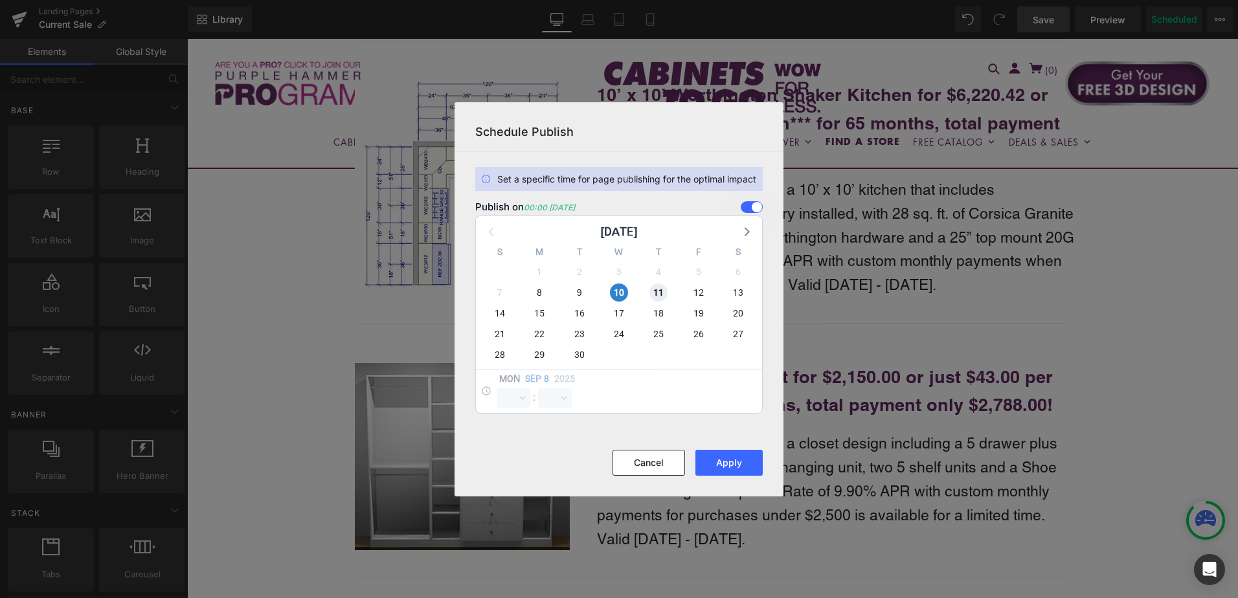
click at [655, 295] on span "11" at bounding box center [658, 293] width 18 height 18
select select "0"
click at [629, 293] on div "10" at bounding box center [618, 292] width 39 height 21
click at [621, 292] on span "10" at bounding box center [619, 293] width 18 height 18
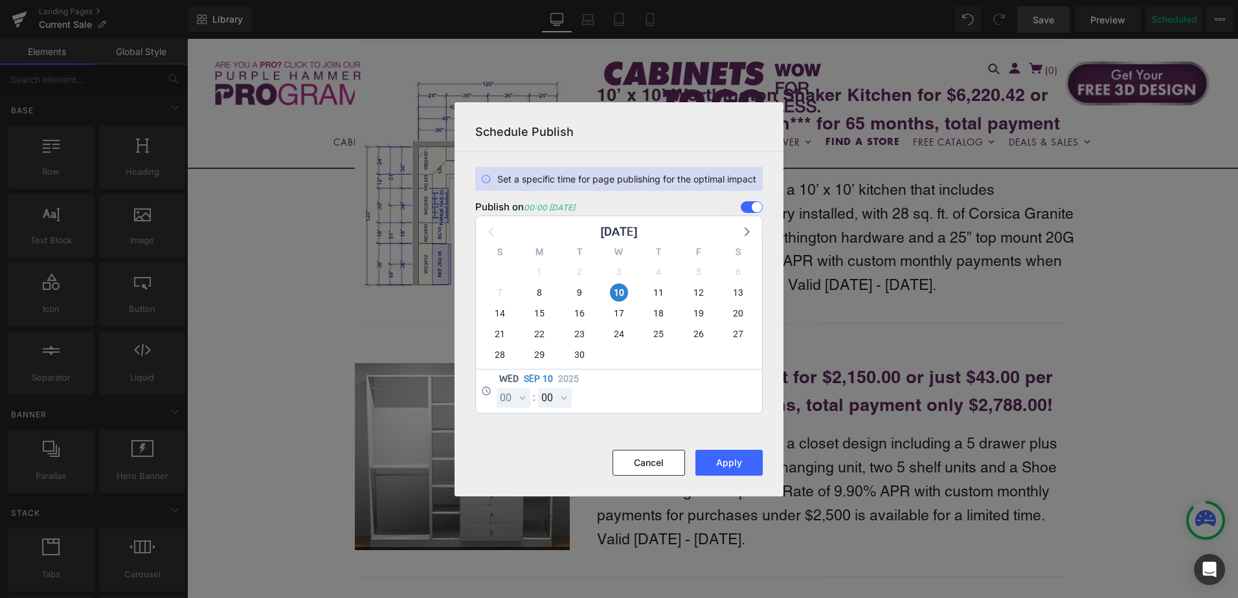
click at [526, 396] on div "00 01 02 03 04 05 06 07 08 09 10 11 12 13 14 15 16 17 18 19 20 21 22 23 : 00 01…" at bounding box center [538, 398] width 82 height 19
click at [526, 398] on select "00 01 02 03 04 05 06 07 08 09 10 11 12 13 14 15 16 17 18 19 20 21 22 23" at bounding box center [514, 398] width 34 height 19
click at [497, 389] on select "00 01 02 03 04 05 06 07 08 09 10 11 12 13 14 15 16 17 18 19 20 21 22 23" at bounding box center [514, 398] width 34 height 19
click at [556, 406] on div "[DATE] 00 01 02 03 04 05 06 07 08 09 10 11 12 13 14 15 16 17 18 19 20 21 22 23 …" at bounding box center [619, 391] width 286 height 44
click at [556, 405] on select "00 01 02 03 04 05 06 07 08 09 10 11 12 13 14 15 16 17 18 19 20 21 22 23 24 25 2…" at bounding box center [555, 398] width 34 height 19
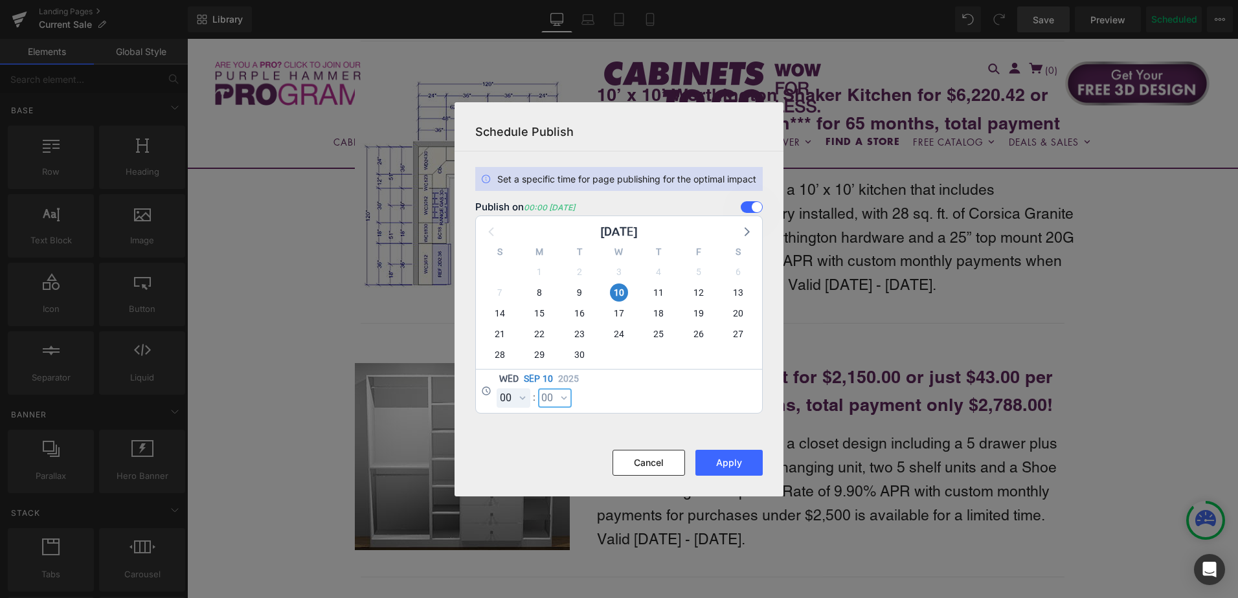
click at [552, 399] on select "00 01 02 03 04 05 06 07 08 09 10 11 12 13 14 15 16 17 18 19 20 21 22 23 24 25 2…" at bounding box center [555, 398] width 34 height 19
click at [554, 403] on select "00 01 02 03 04 05 06 07 08 09 10 11 12 13 14 15 16 17 18 19 20 21 22 23 24 25 2…" at bounding box center [555, 398] width 34 height 19
click at [538, 389] on select "00 01 02 03 04 05 06 07 08 09 10 11 12 13 14 15 16 17 18 19 20 21 22 23 24 25 2…" at bounding box center [555, 398] width 34 height 19
click at [742, 464] on button "Apply" at bounding box center [728, 463] width 67 height 26
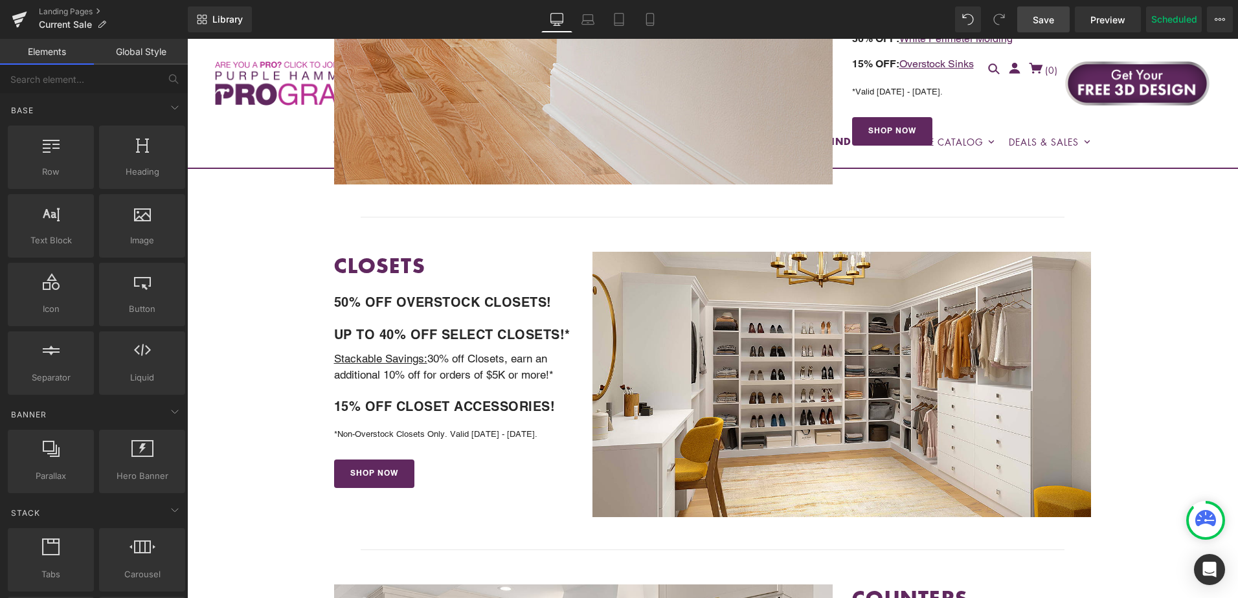
scroll to position [971, 0]
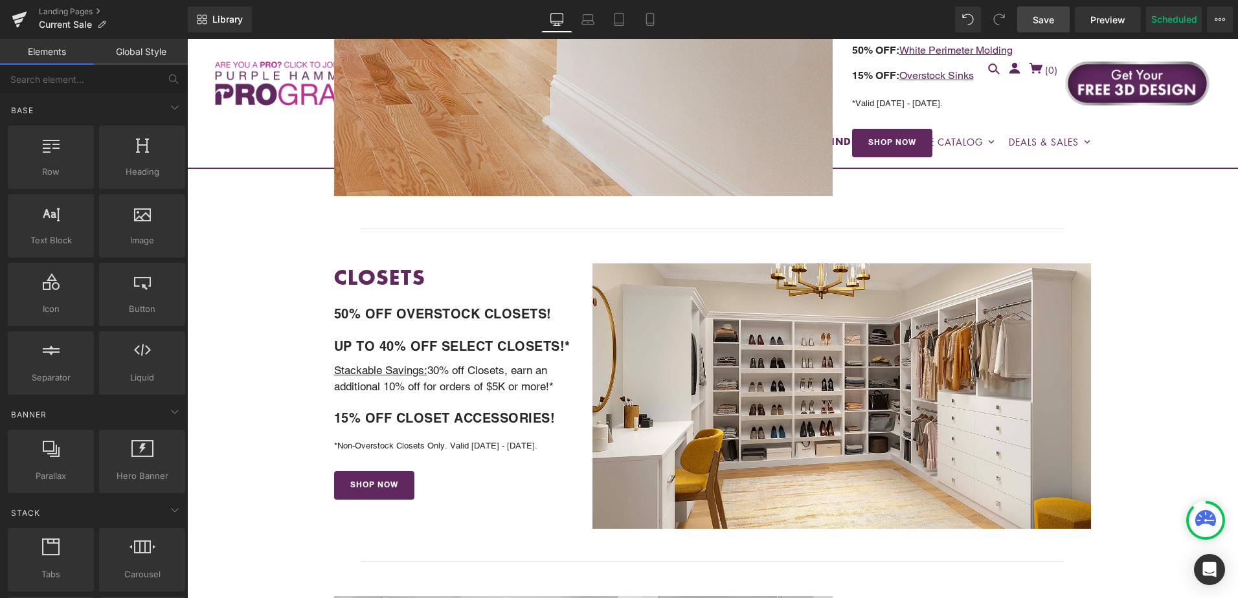
click at [1040, 15] on span "Save" at bounding box center [1043, 20] width 21 height 14
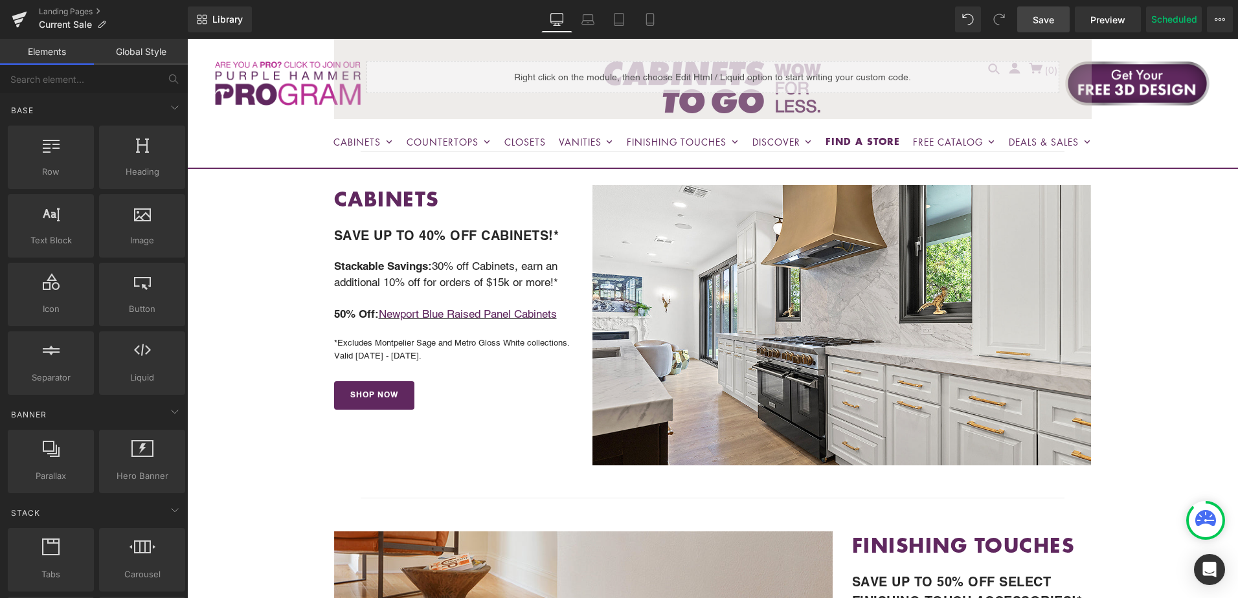
scroll to position [324, 0]
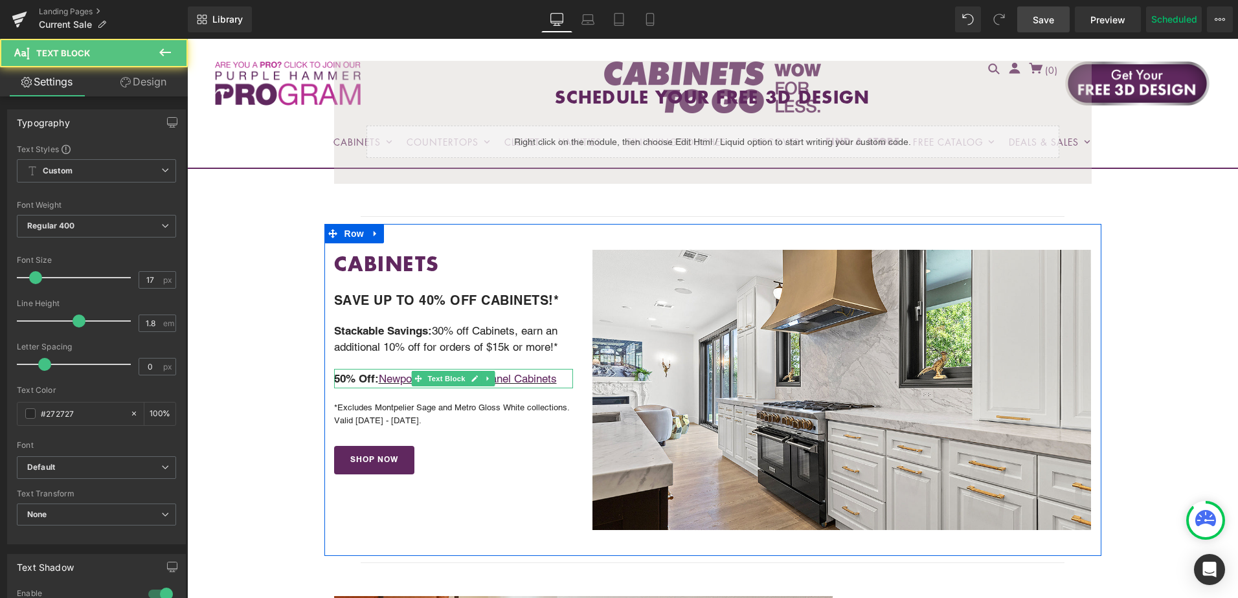
click at [560, 378] on p "50% Off: Newport Blue Raised Panel Cabinets" at bounding box center [454, 379] width 240 height 20
click at [561, 376] on p "50% Off: Newport Blue Raised Panel Cabinets" at bounding box center [454, 379] width 240 height 20
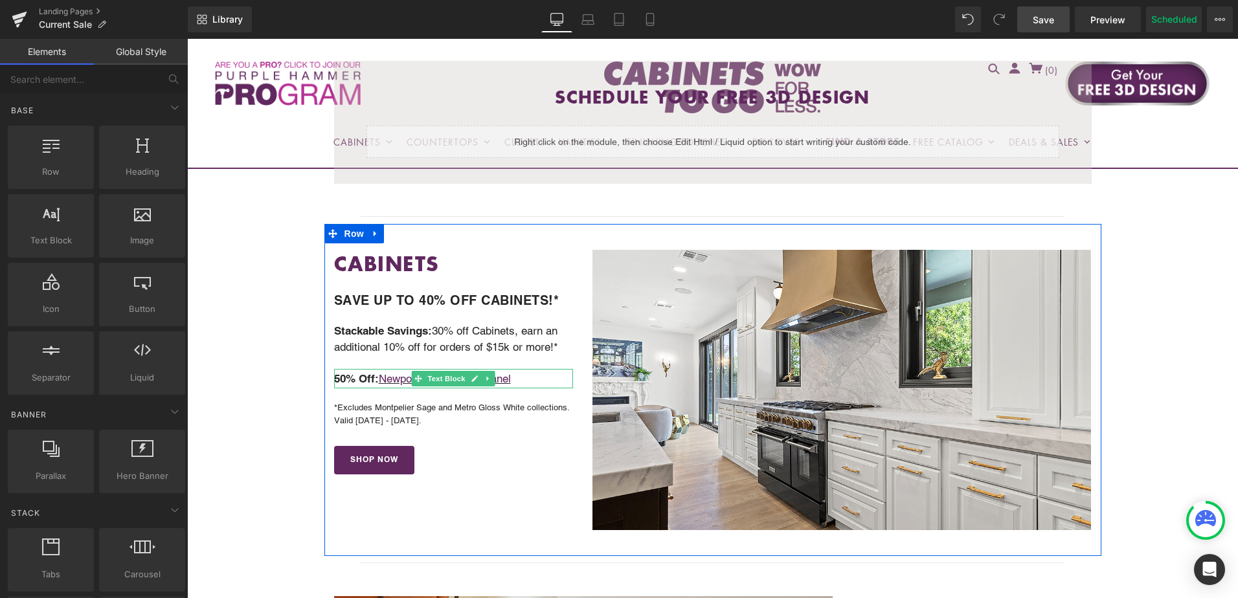
click at [532, 378] on p "50% Off: Newport Blue Raised Panel" at bounding box center [454, 379] width 240 height 20
click at [534, 376] on p "50% Off: Newport Blue Raised Panel" at bounding box center [454, 379] width 240 height 20
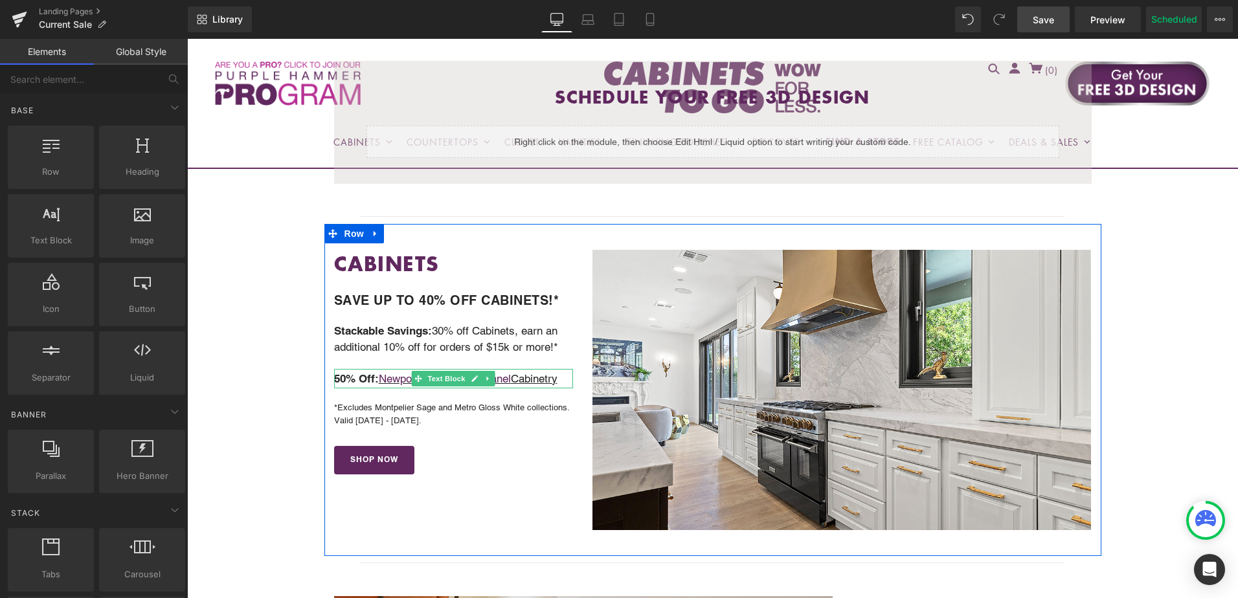
click at [545, 379] on u "Newport Blue Raised Panel Cabinetry" at bounding box center [468, 378] width 179 height 13
click at [558, 381] on u "Newport Blue Raised Panel Cabinetry" at bounding box center [468, 378] width 179 height 13
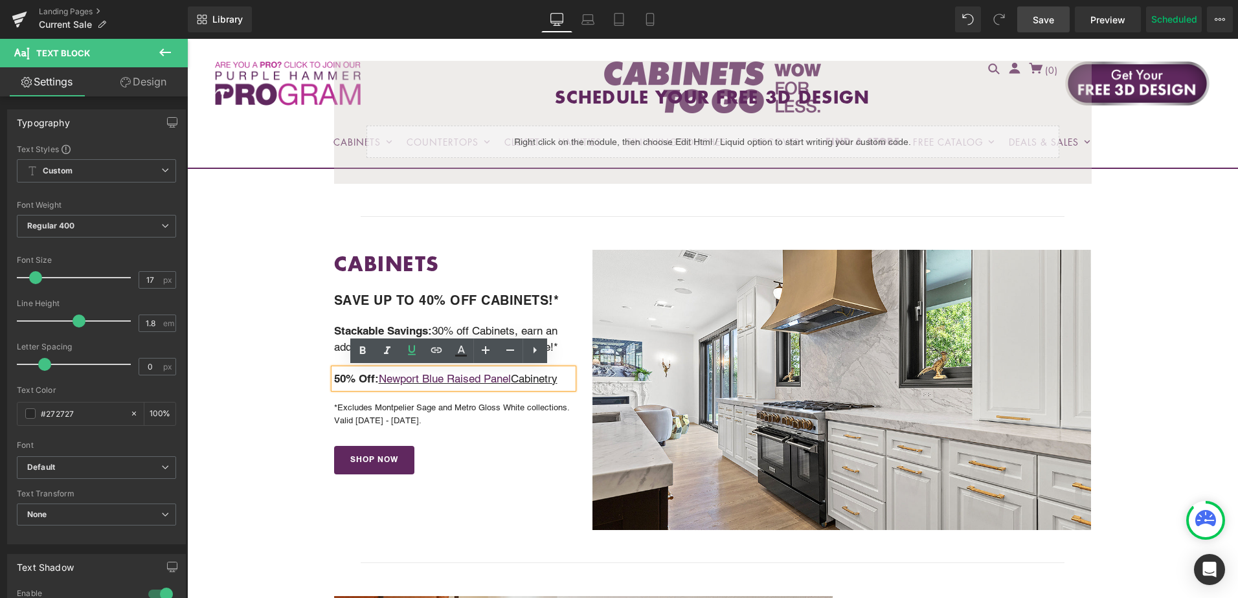
drag, startPoint x: 562, startPoint y: 381, endPoint x: 514, endPoint y: 376, distance: 48.1
click at [514, 376] on p "50% Off: Newport Blue Raised Panel Cabinetry" at bounding box center [454, 379] width 240 height 20
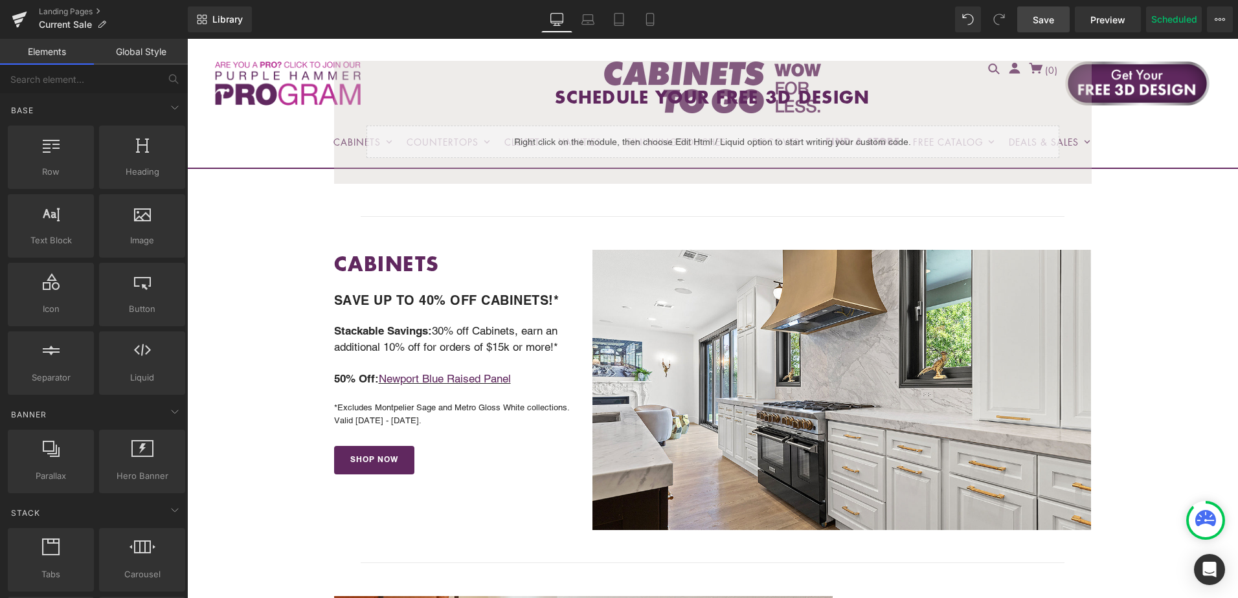
click at [1054, 23] on span "Save" at bounding box center [1043, 20] width 21 height 14
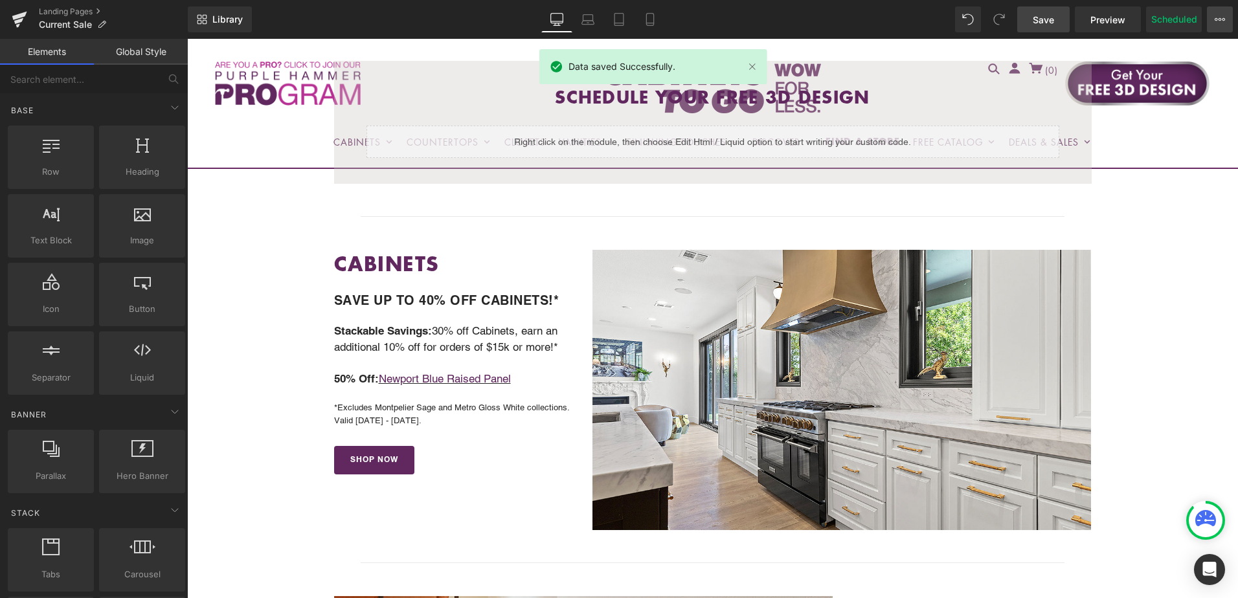
click at [1219, 24] on icon at bounding box center [1220, 19] width 10 height 10
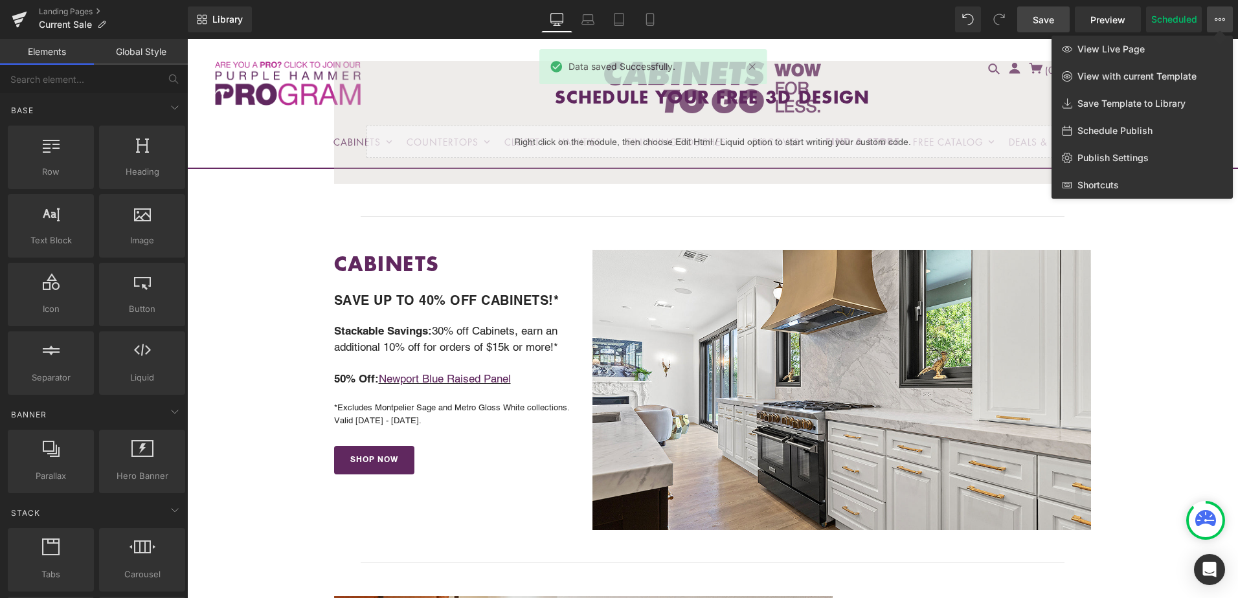
click at [1121, 128] on span "Schedule Publish" at bounding box center [1114, 131] width 75 height 12
select select
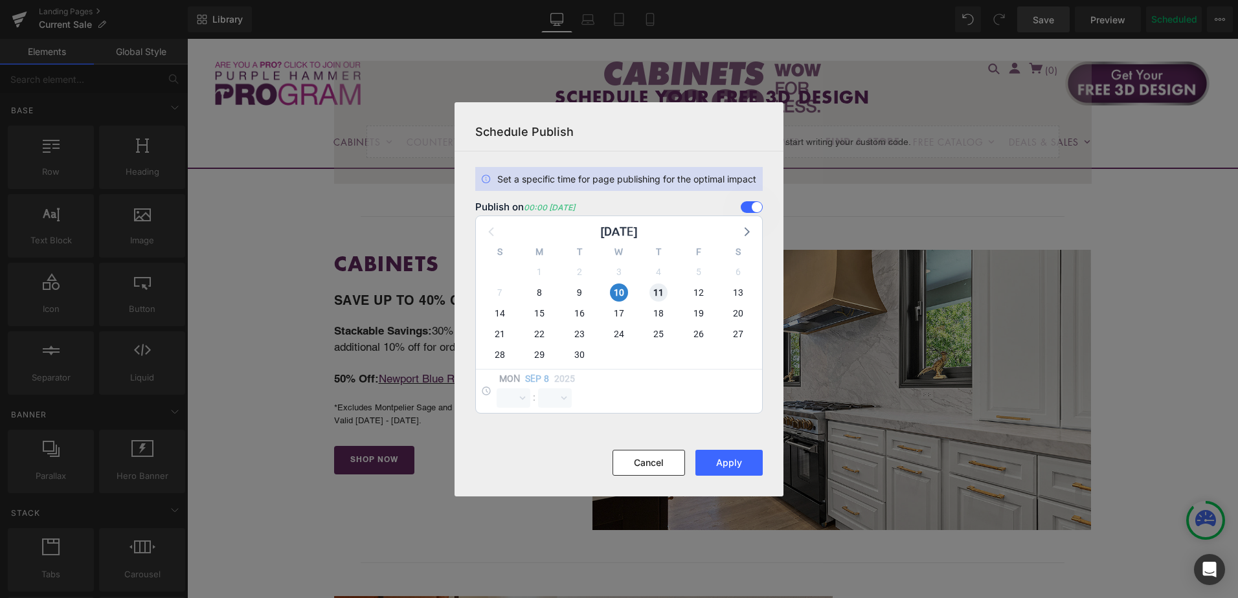
click at [657, 285] on span "11" at bounding box center [658, 293] width 18 height 18
select select "0"
click at [623, 293] on span "10" at bounding box center [619, 293] width 18 height 18
click at [736, 467] on button "Apply" at bounding box center [728, 463] width 67 height 26
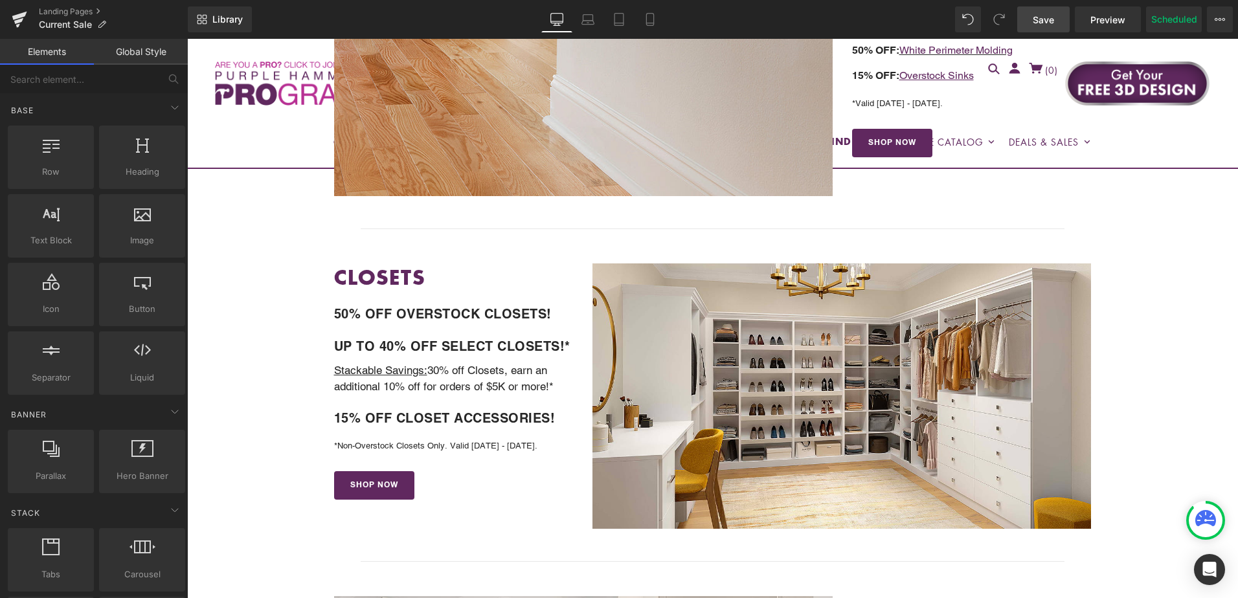
scroll to position [1036, 0]
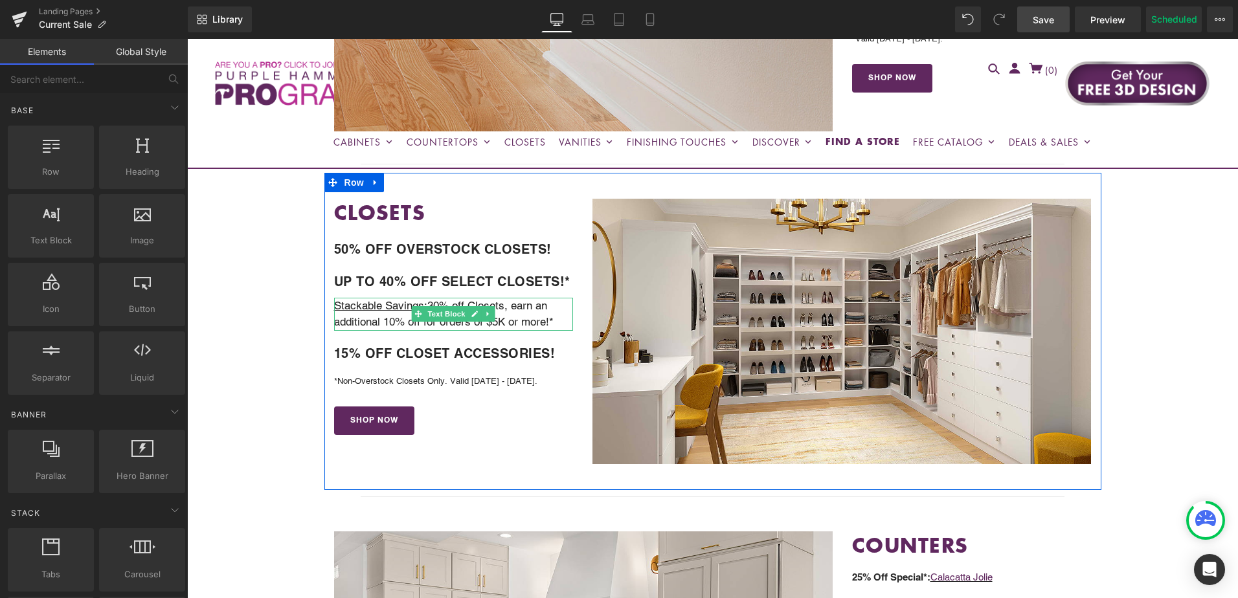
click at [394, 306] on u "Stackable Savings:" at bounding box center [380, 305] width 93 height 13
click at [398, 306] on u "Stackable Savings:" at bounding box center [380, 305] width 93 height 13
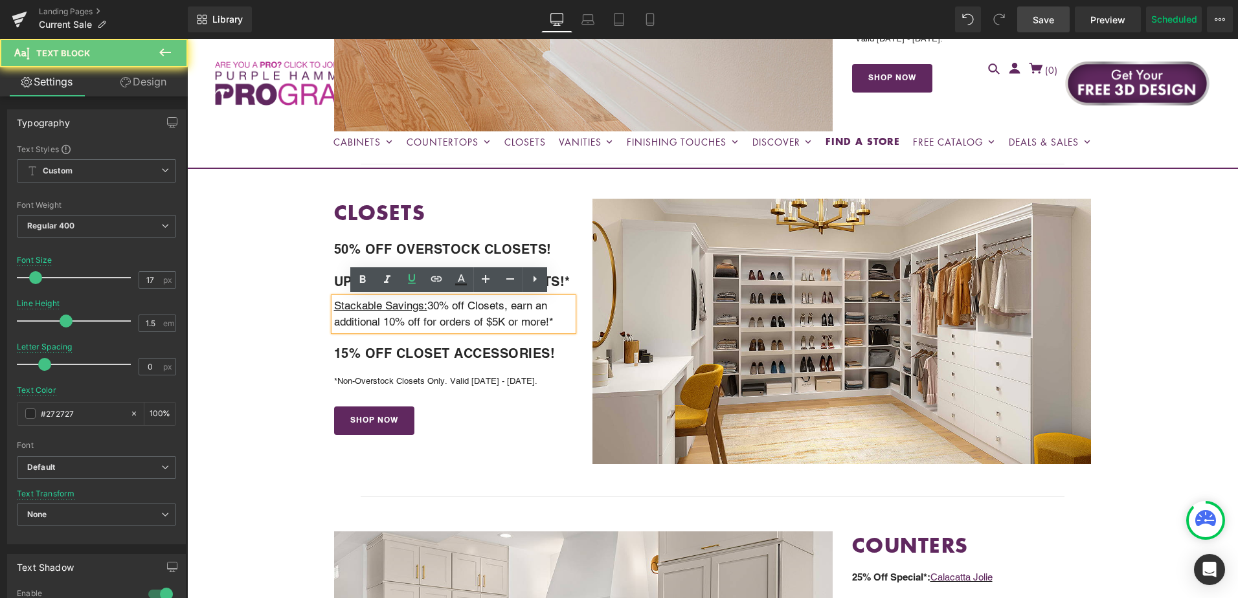
click at [423, 306] on u "Stackable Savings:" at bounding box center [380, 305] width 93 height 13
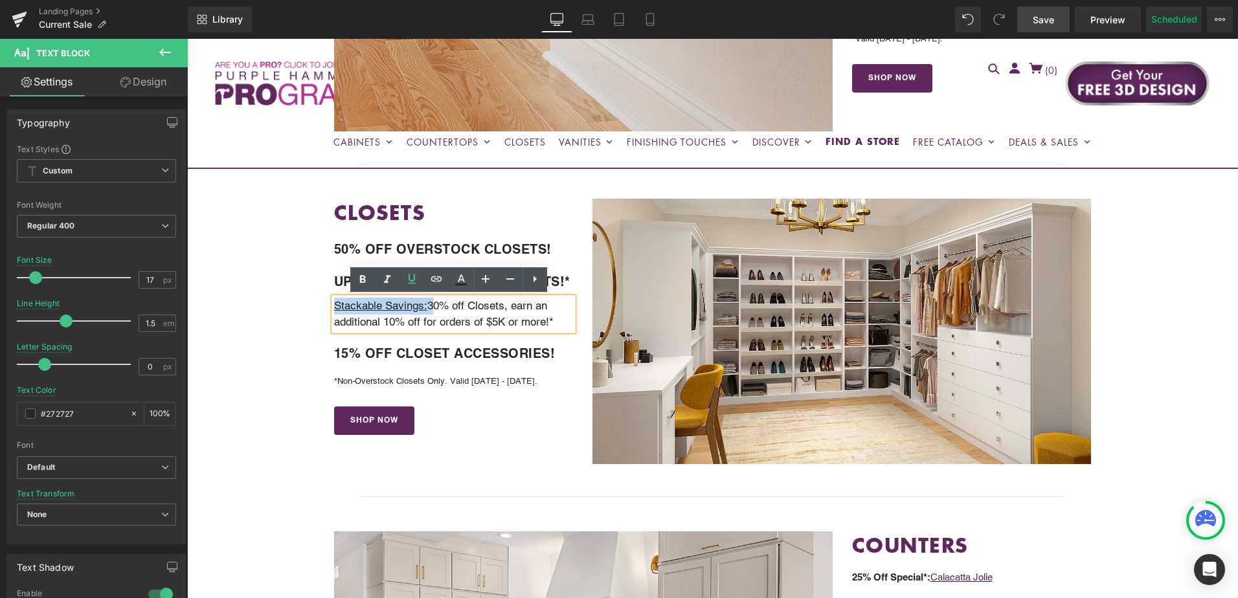
drag, startPoint x: 423, startPoint y: 306, endPoint x: 403, endPoint y: 299, distance: 21.1
click at [343, 306] on u "Stackable Savings:" at bounding box center [380, 305] width 93 height 13
click at [414, 283] on icon at bounding box center [412, 279] width 8 height 10
click at [411, 306] on p "Stackable Savings: 30% off Closets, earn an additional 10% off for orders of $5…" at bounding box center [454, 314] width 240 height 33
drag, startPoint x: 424, startPoint y: 304, endPoint x: 332, endPoint y: 305, distance: 92.6
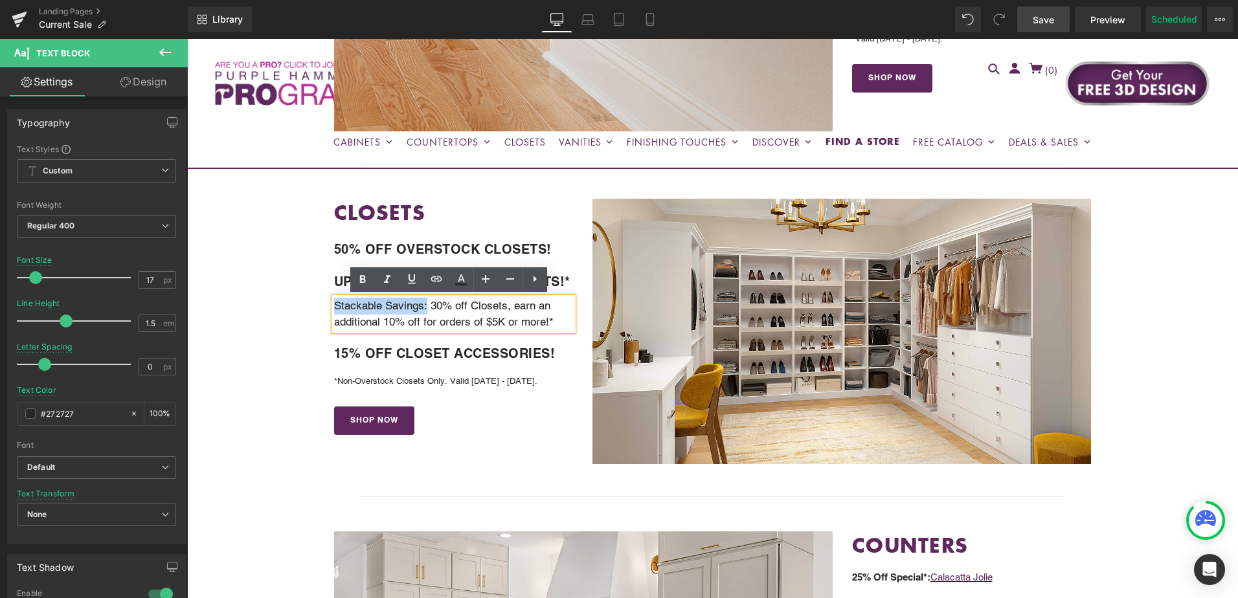
click at [334, 305] on p "Stackable Savings: 30% off Closets, earn an additional 10% off for orders of $5…" at bounding box center [454, 314] width 240 height 33
click at [361, 287] on icon at bounding box center [363, 280] width 16 height 16
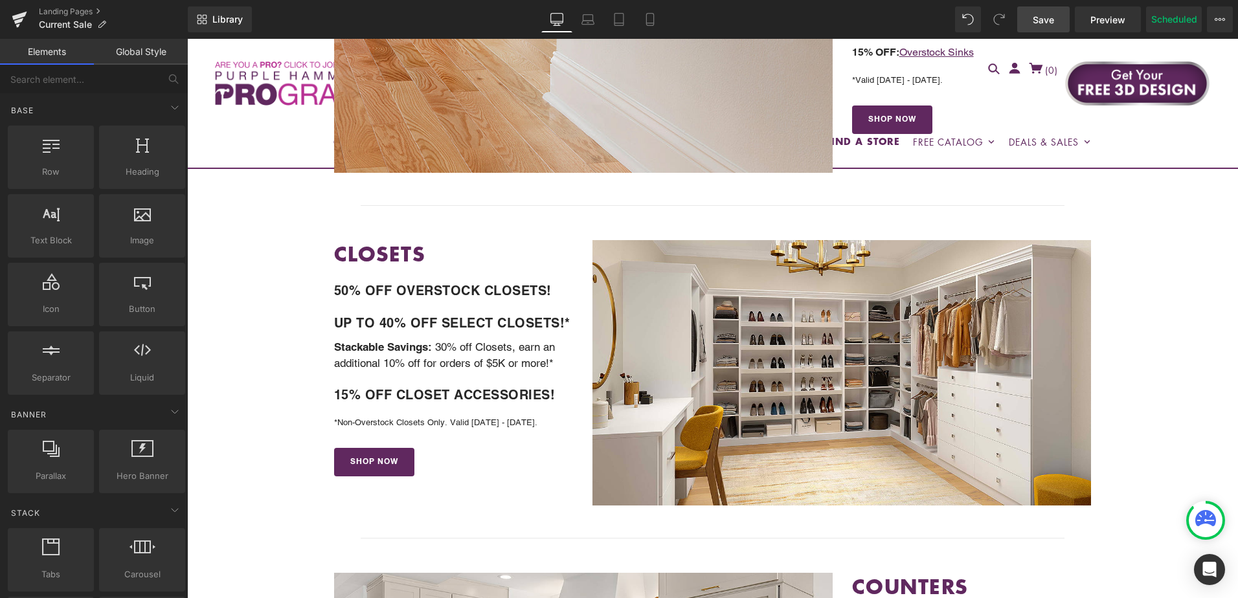
scroll to position [971, 0]
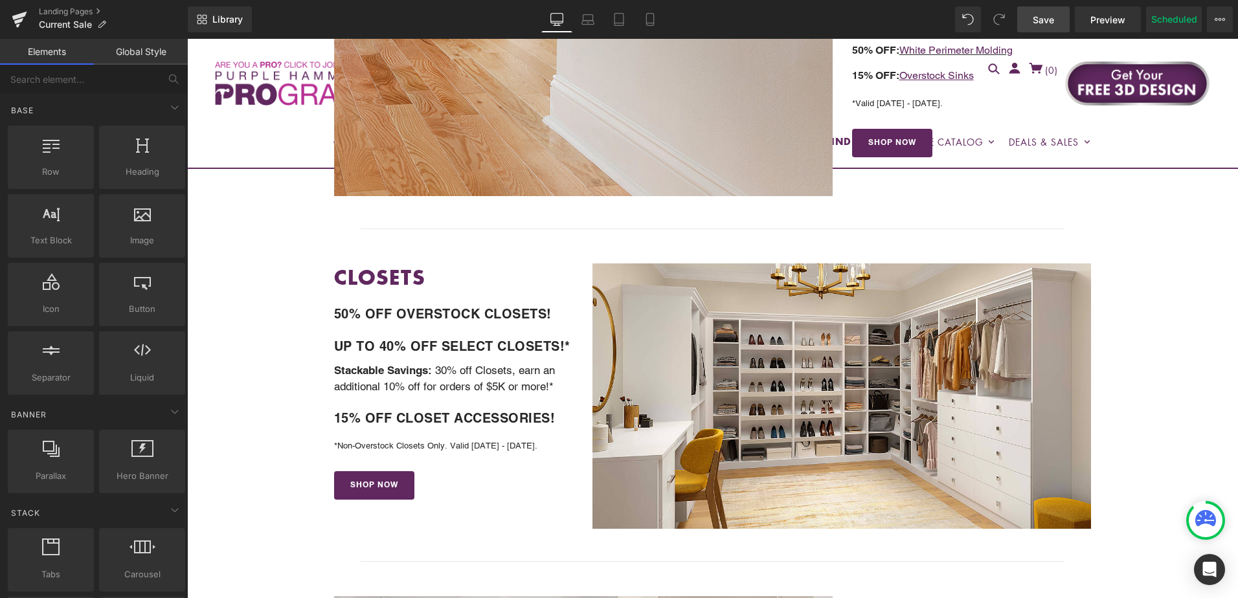
drag, startPoint x: 1042, startPoint y: 17, endPoint x: 967, endPoint y: 281, distance: 274.7
click at [1042, 17] on span "Save" at bounding box center [1043, 20] width 21 height 14
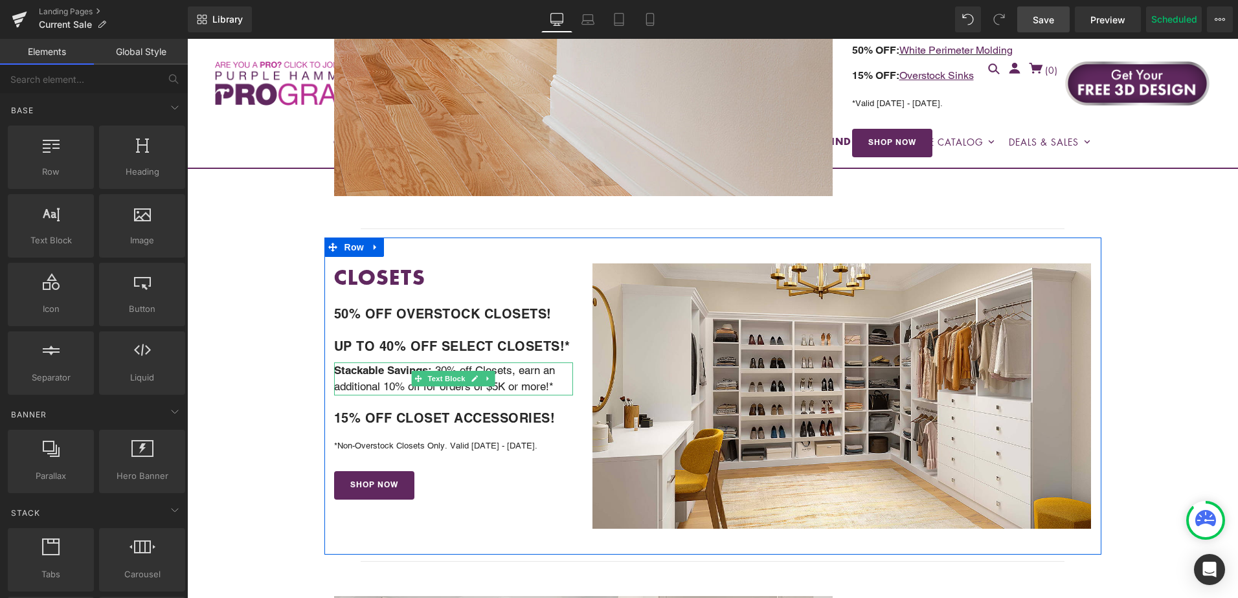
click at [396, 372] on strong "Stackable Savings:" at bounding box center [383, 370] width 98 height 13
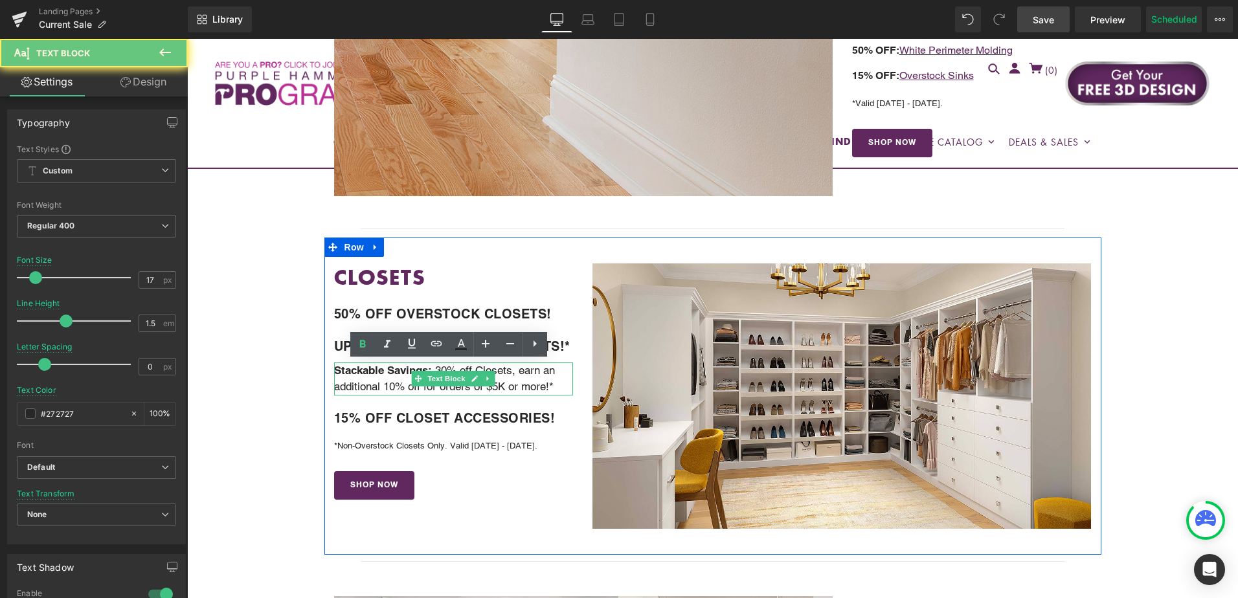
click at [398, 372] on strong "Stackable Savings:" at bounding box center [383, 370] width 98 height 13
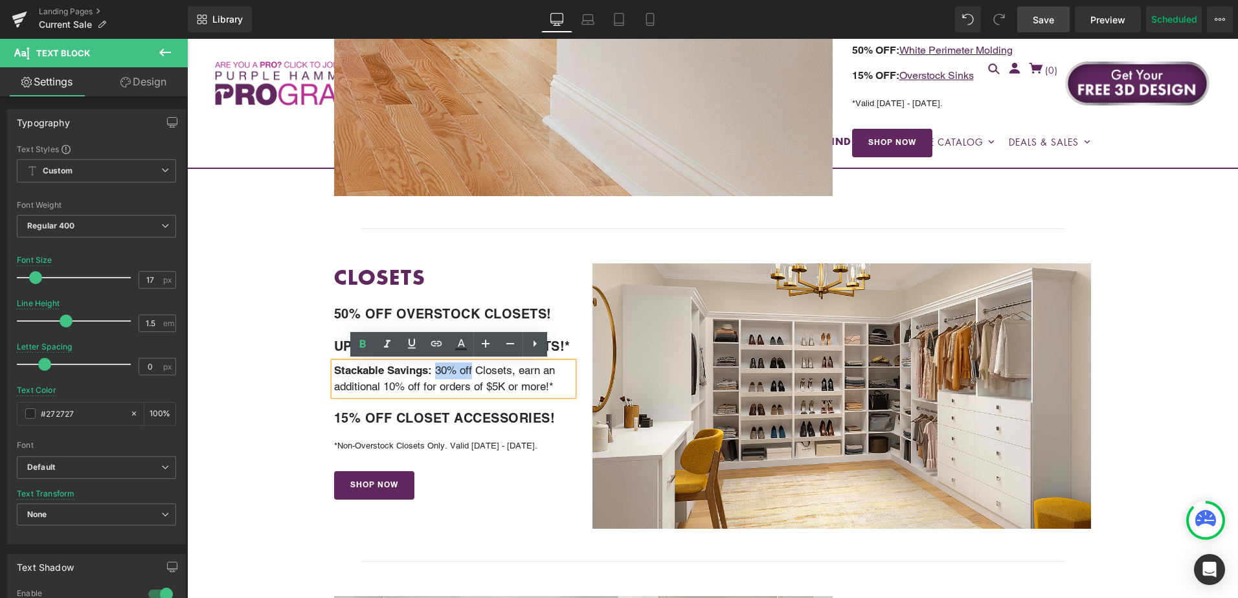
drag, startPoint x: 437, startPoint y: 372, endPoint x: 471, endPoint y: 375, distance: 33.8
click at [471, 375] on p "Stackable Savings: 30% off Closets, earn an additional 10% off for orders of $5…" at bounding box center [454, 379] width 240 height 33
click at [412, 345] on icon at bounding box center [412, 344] width 16 height 16
click at [488, 387] on p "Stackable Savings: 30% off Closets, earn an additional 10% off for orders of $5…" at bounding box center [454, 379] width 240 height 33
drag, startPoint x: 486, startPoint y: 388, endPoint x: 527, endPoint y: 394, distance: 41.9
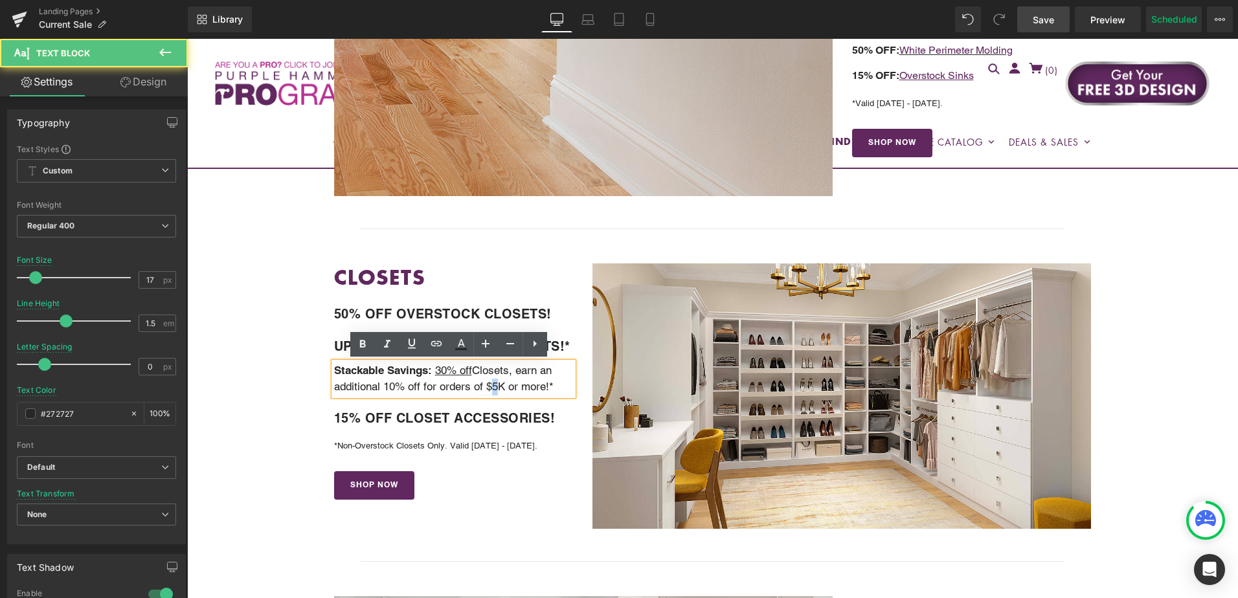
click at [491, 388] on p "Stackable Savings: 30% off Closets, earn an additional 10% off for orders of $5…" at bounding box center [454, 379] width 240 height 33
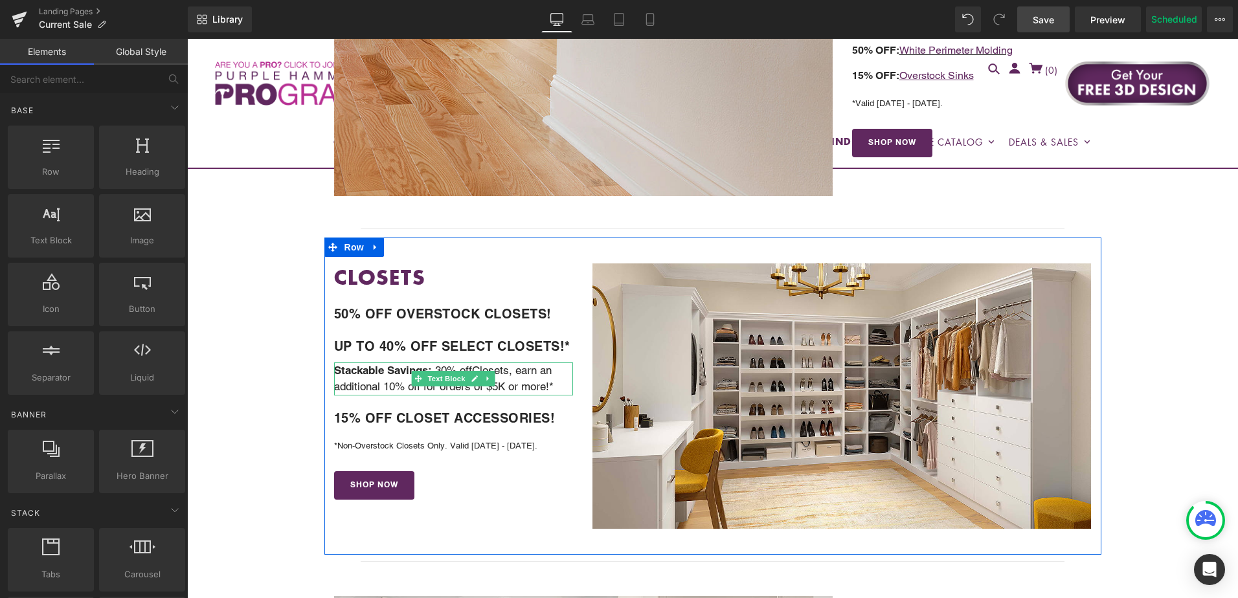
click at [376, 385] on p "Stackable Savings: 30% off Closets, earn an additional 10% off for orders of $5…" at bounding box center [454, 379] width 240 height 33
click at [386, 383] on p "Stackable Savings: 30% off Closets, earn an additional 10% off for orders of $5…" at bounding box center [454, 379] width 240 height 33
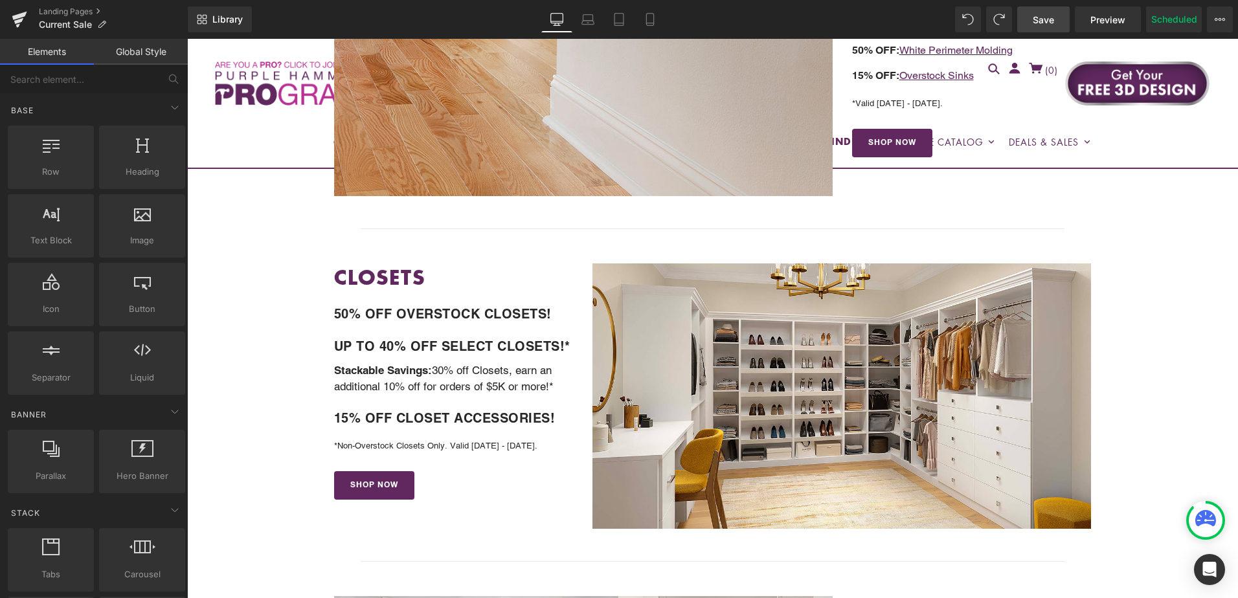
drag, startPoint x: 1051, startPoint y: 20, endPoint x: 961, endPoint y: 220, distance: 218.8
click at [1051, 20] on span "Save" at bounding box center [1043, 20] width 21 height 14
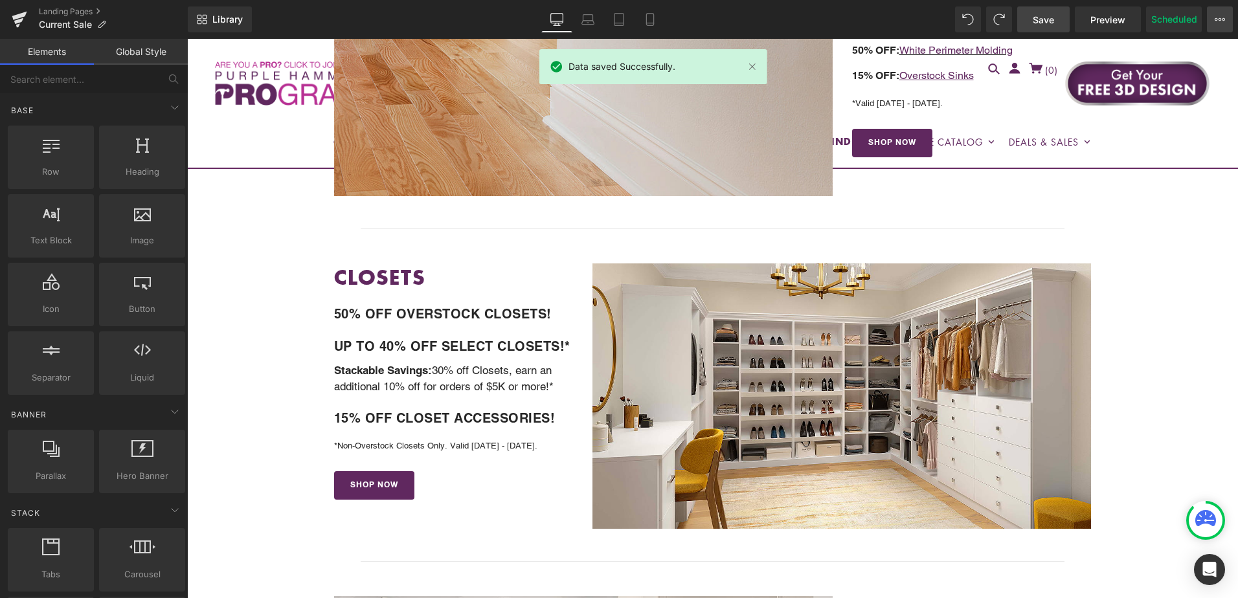
click at [1220, 25] on button "View Live Page View with current Template Save Template to Library Schedule Pub…" at bounding box center [1220, 19] width 26 height 26
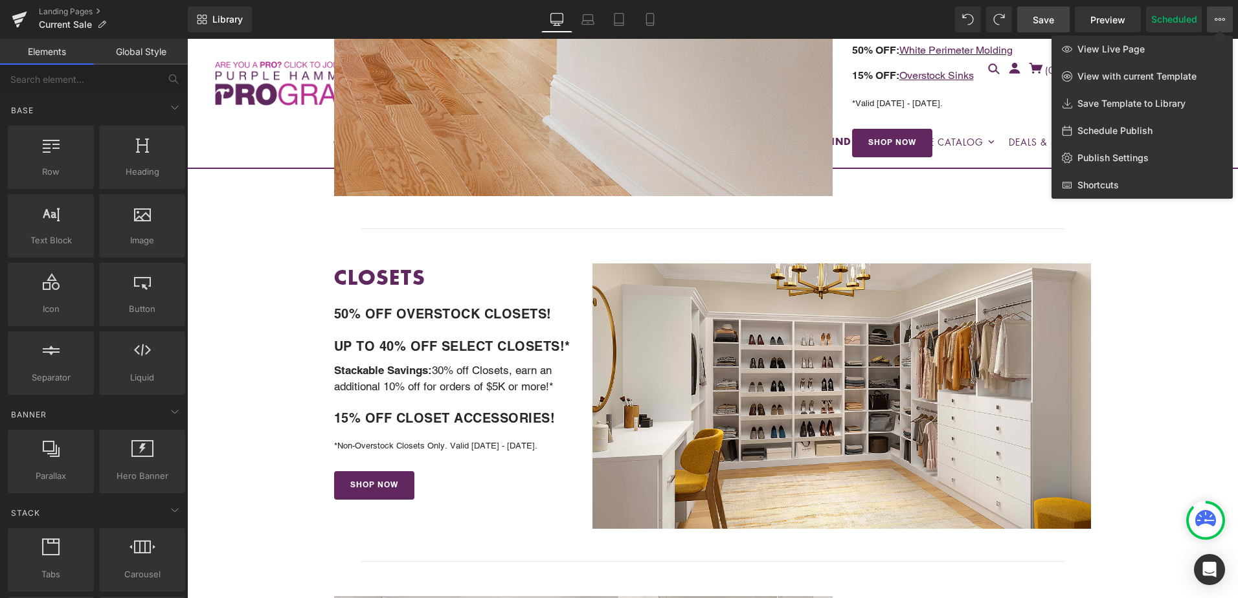
click at [1145, 130] on span "Schedule Publish" at bounding box center [1114, 131] width 75 height 12
select select
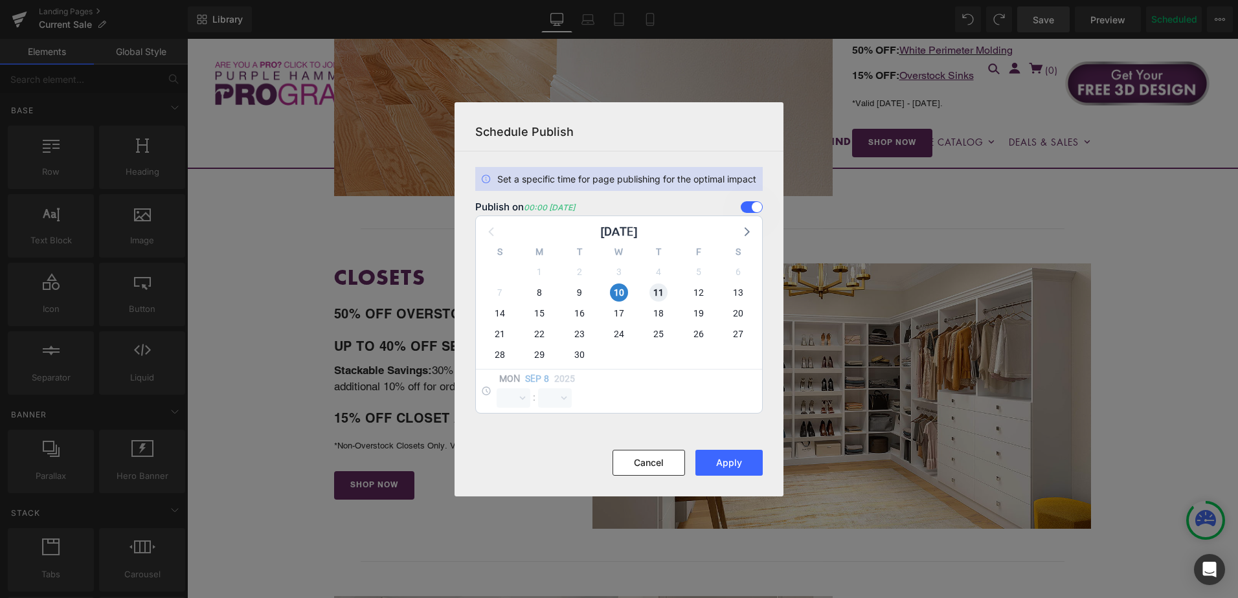
click at [663, 293] on span "11" at bounding box center [658, 293] width 18 height 18
select select "0"
click at [623, 295] on span "10" at bounding box center [619, 293] width 18 height 18
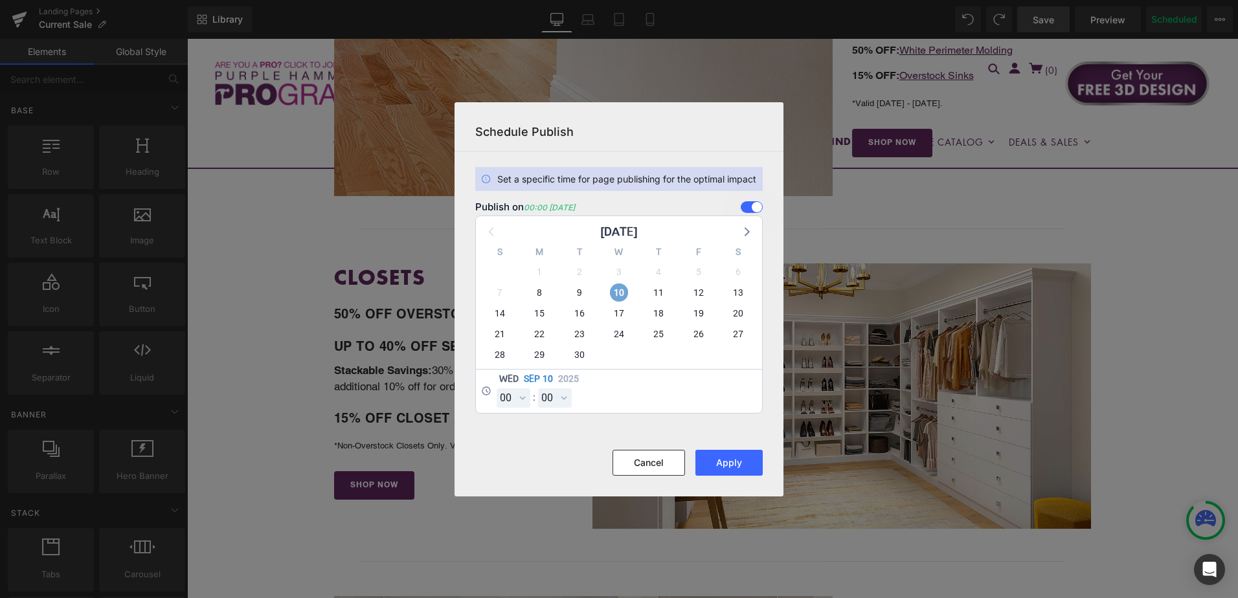
select select
click at [655, 291] on span "11" at bounding box center [658, 293] width 18 height 18
select select "14"
select select "27"
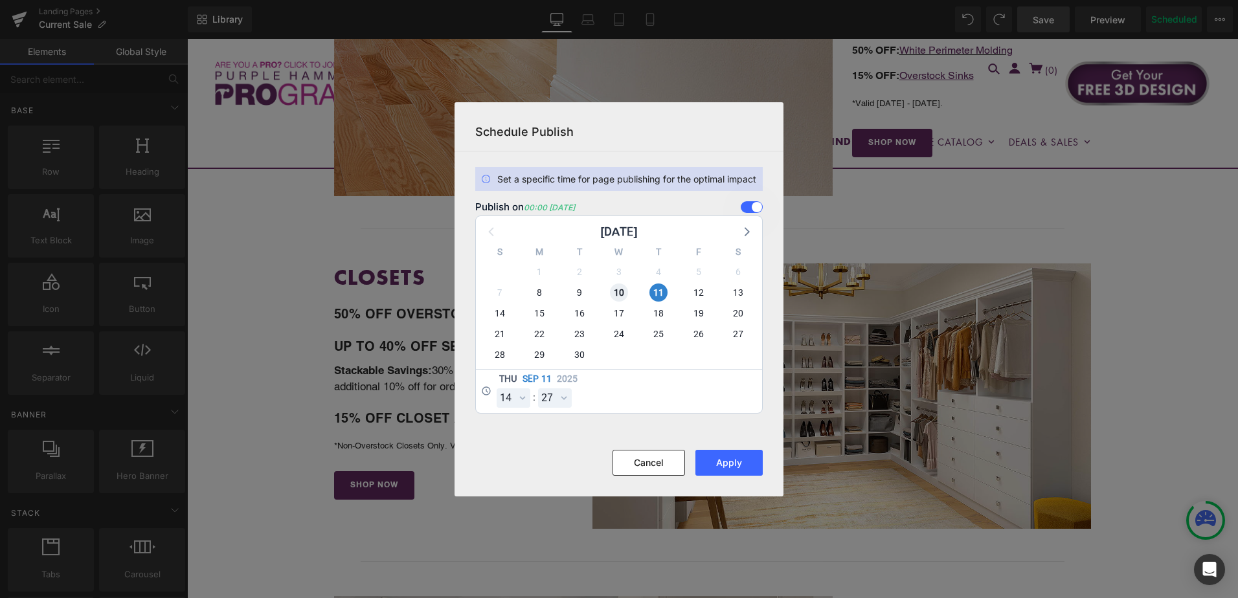
click at [624, 287] on span "10" at bounding box center [619, 293] width 18 height 18
click at [518, 396] on select "00 01 02 03 04 05 06 07 08 09 10 11 12 13 14 15 16 17 18 19 20 21 22 23" at bounding box center [514, 398] width 34 height 19
click at [497, 389] on select "00 01 02 03 04 05 06 07 08 09 10 11 12 13 14 15 16 17 18 19 20 21 22 23" at bounding box center [514, 398] width 34 height 19
select select "0"
click at [561, 400] on select "00 01 02 03 04 05 06 07 08 09 10 11 12 13 14 15 16 17 18 19 20 21 22 23 24 25 2…" at bounding box center [555, 398] width 34 height 19
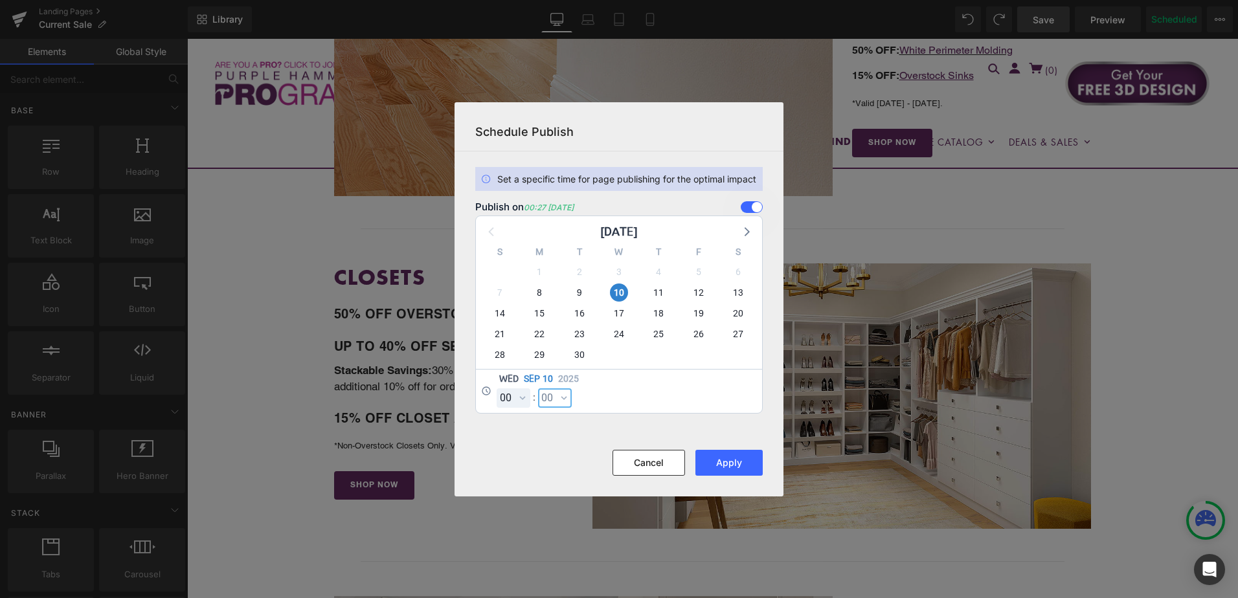
click at [538, 389] on select "00 01 02 03 04 05 06 07 08 09 10 11 12 13 14 15 16 17 18 19 20 21 22 23 24 25 2…" at bounding box center [555, 398] width 34 height 19
select select "0"
click at [744, 462] on button "Apply" at bounding box center [728, 463] width 67 height 26
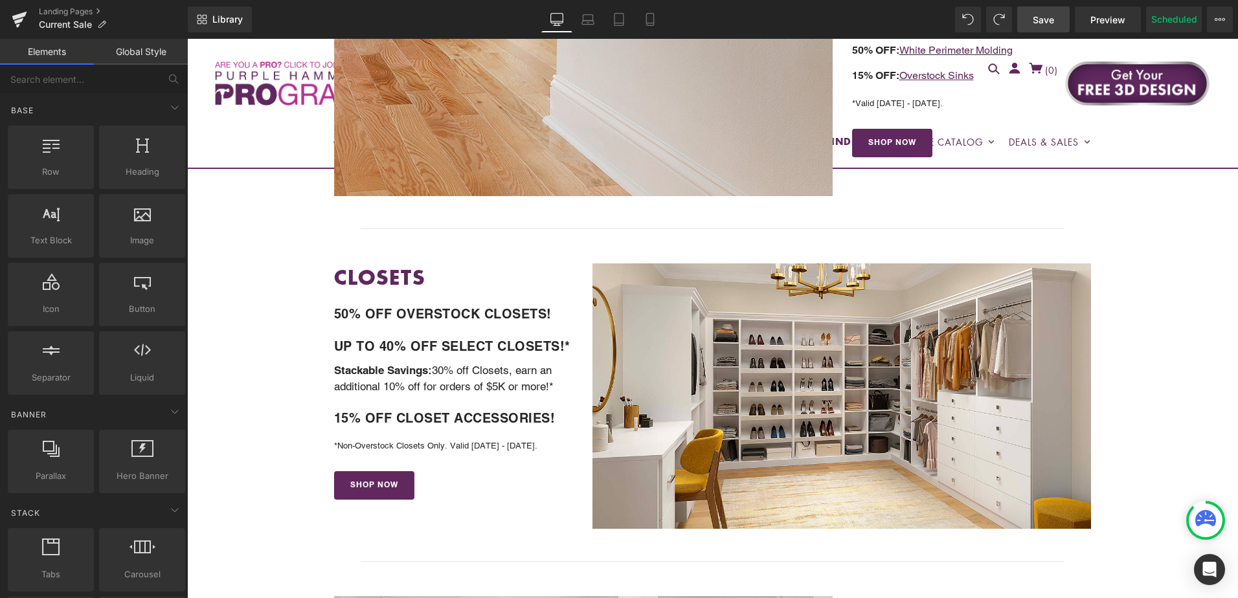
click at [1042, 21] on span "Save" at bounding box center [1043, 20] width 21 height 14
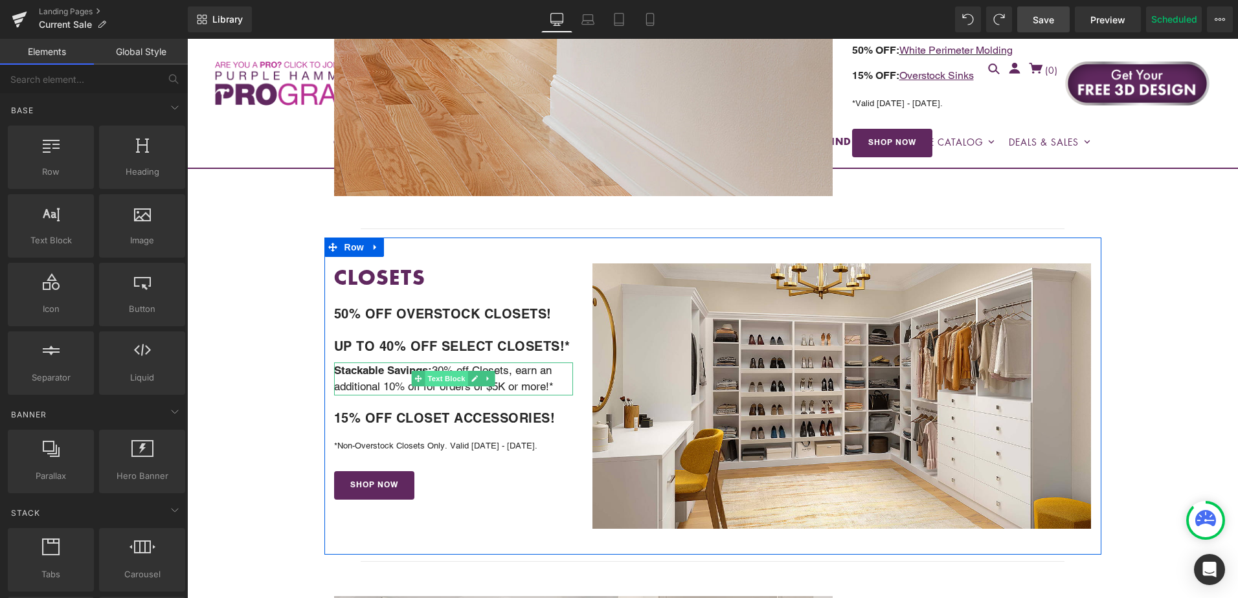
click at [433, 380] on span "Text Block" at bounding box center [446, 379] width 43 height 16
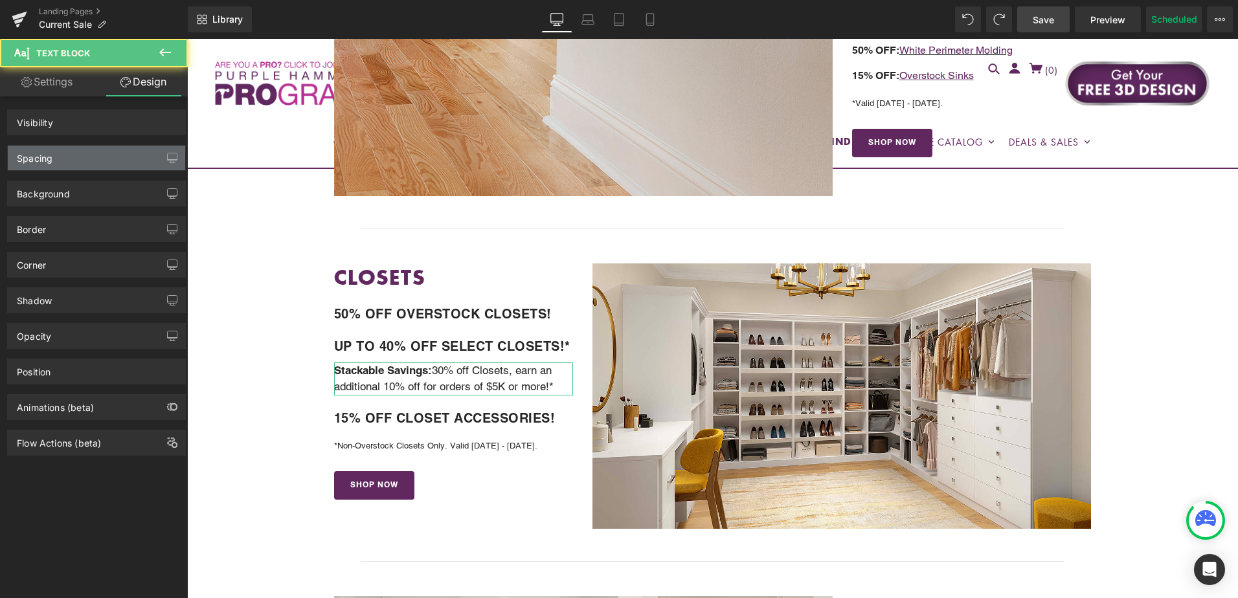
click at [107, 159] on div "Spacing" at bounding box center [96, 158] width 177 height 25
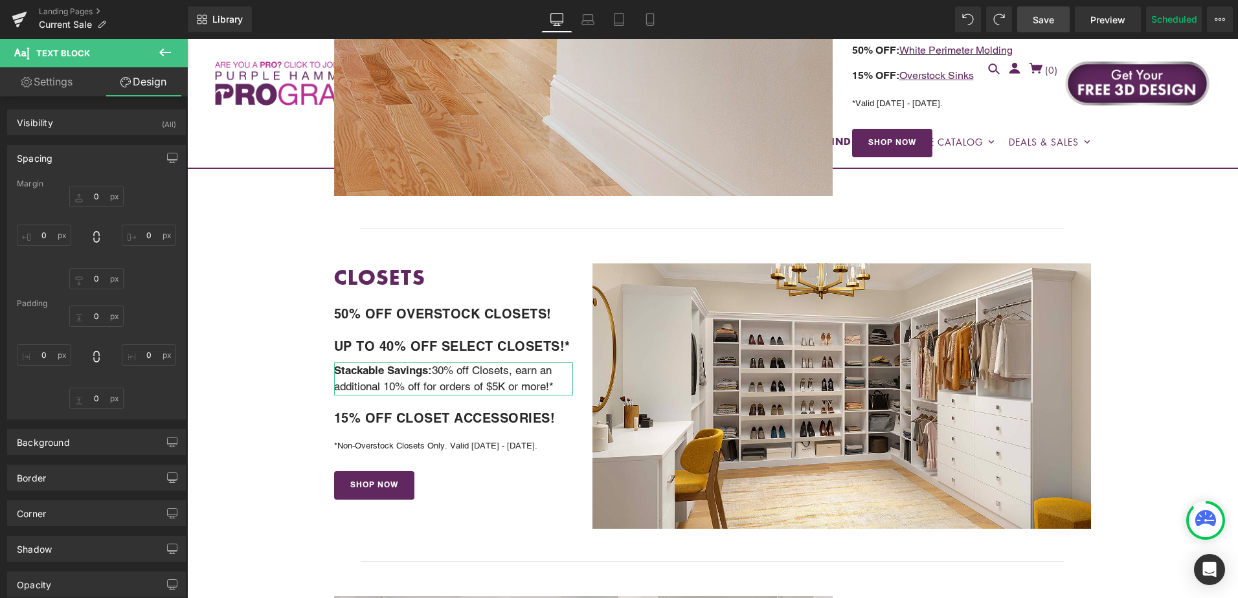
type input "10"
type input "0"
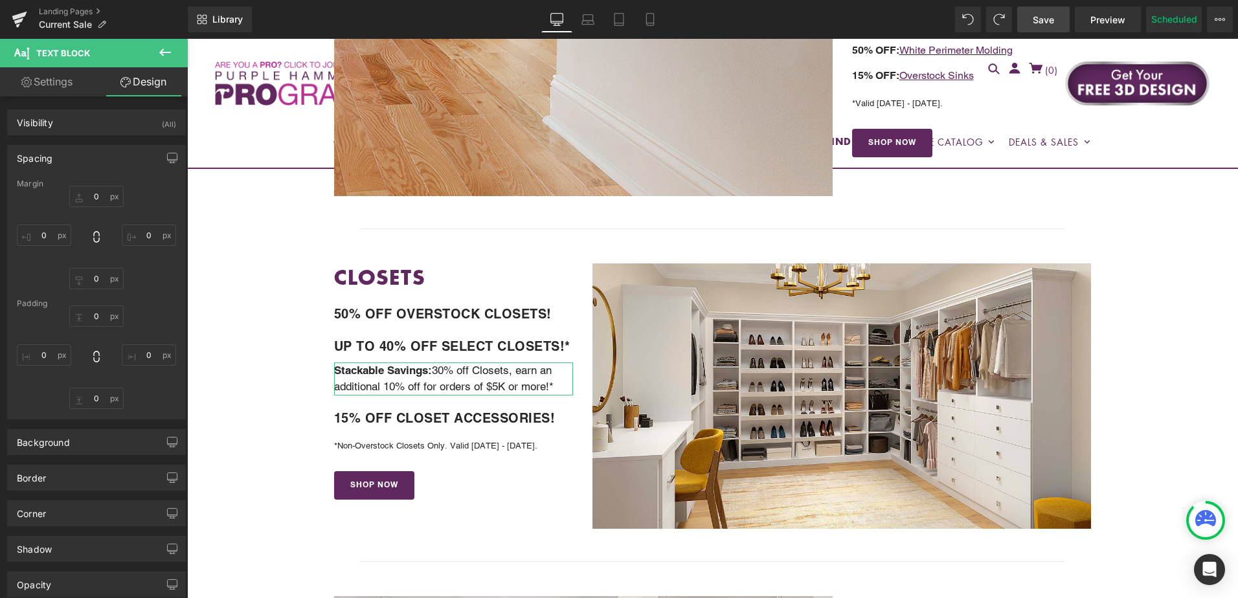
type input "0"
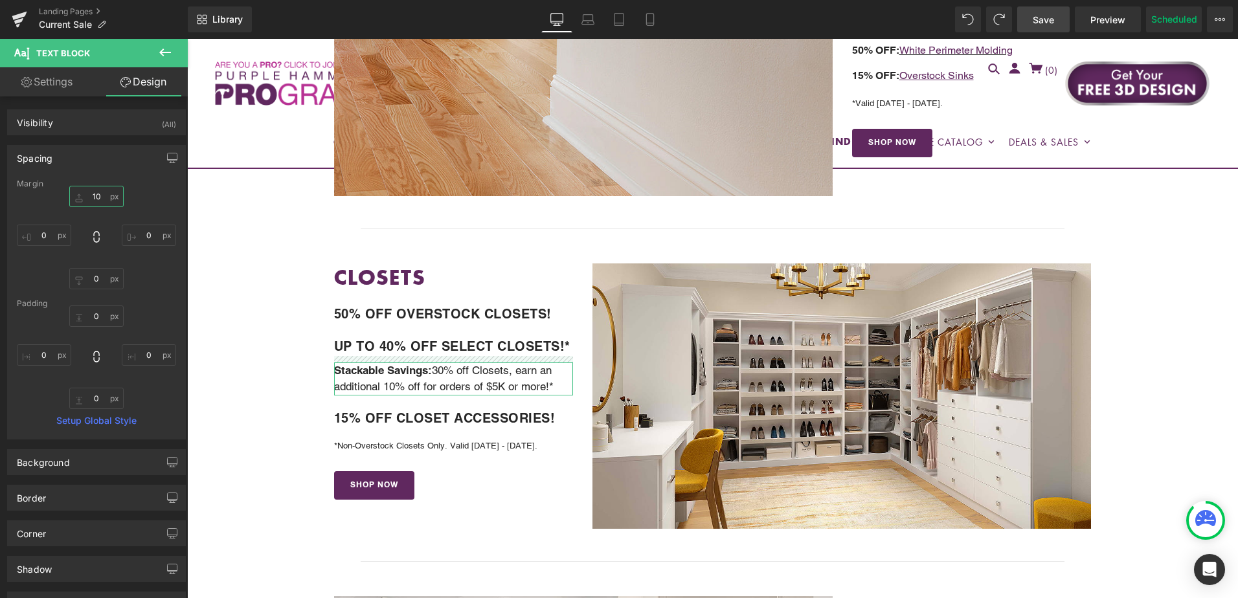
click at [97, 195] on input "10" at bounding box center [96, 196] width 54 height 21
type input "20"
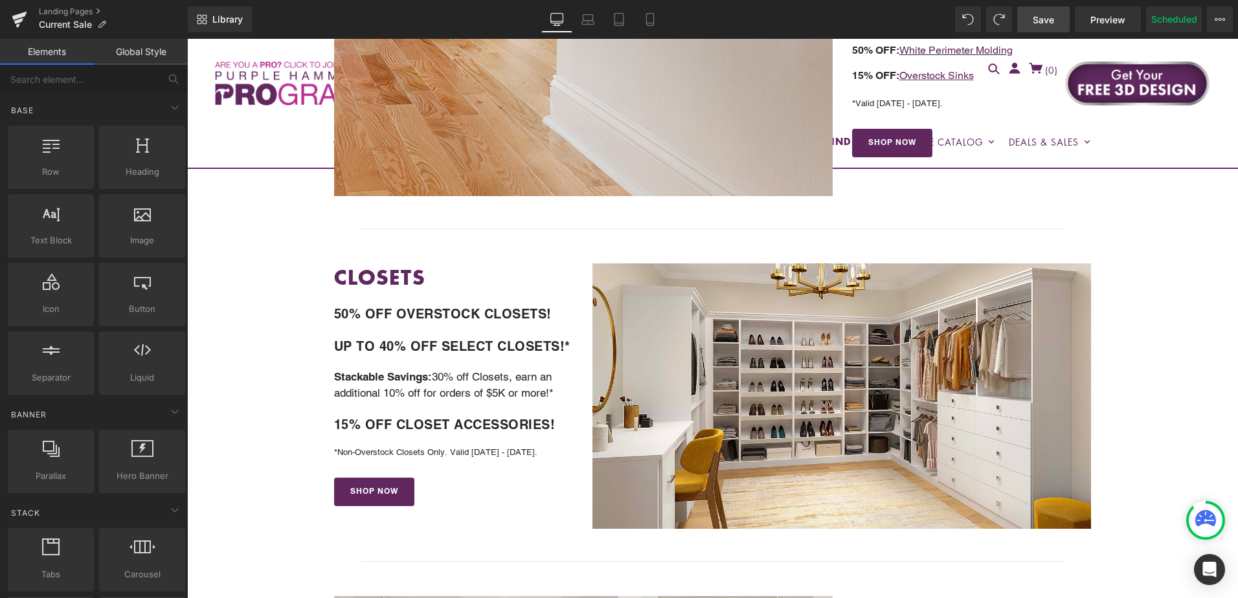
click at [1053, 26] on span "Save" at bounding box center [1043, 20] width 21 height 14
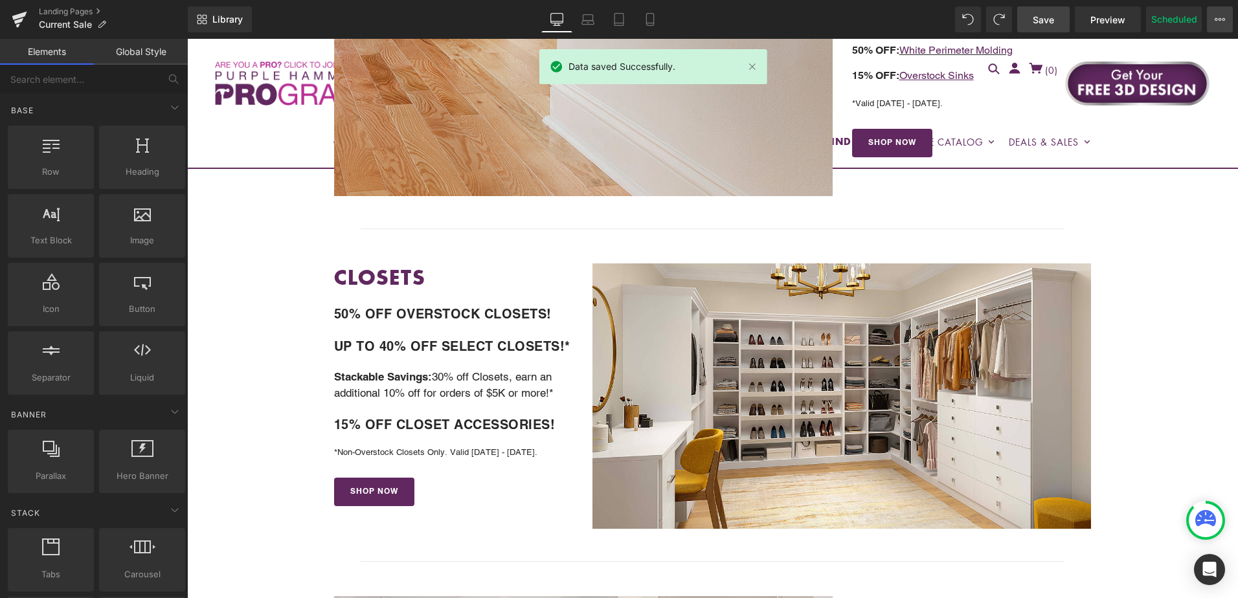
click at [1221, 18] on icon at bounding box center [1220, 19] width 3 height 3
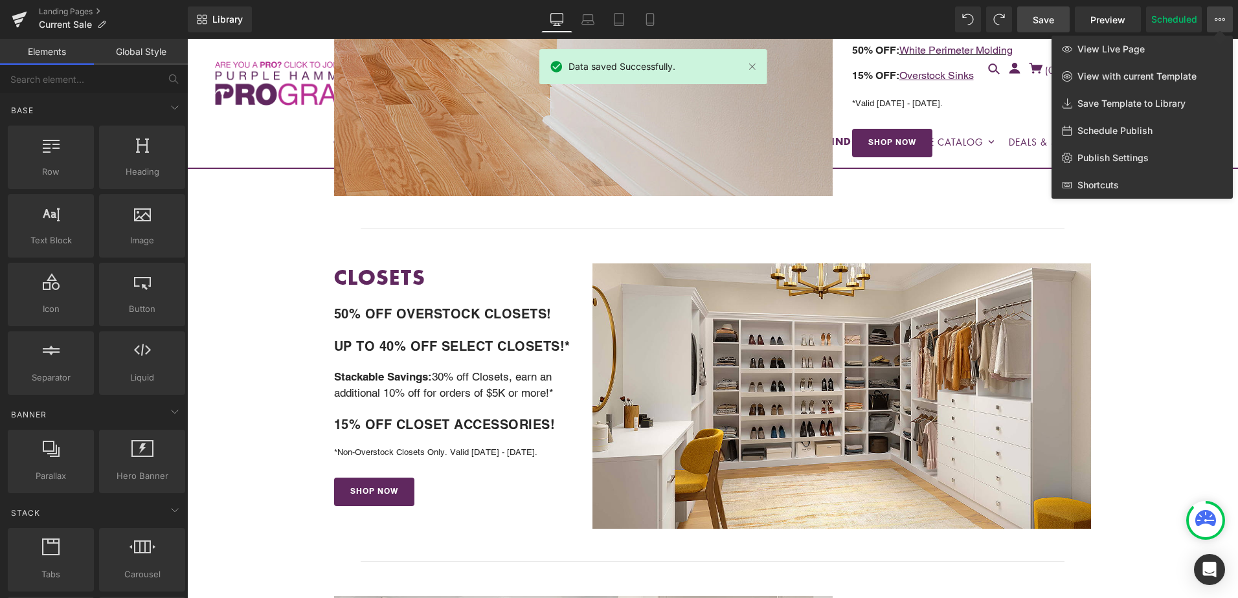
click at [1151, 135] on span "Schedule Publish" at bounding box center [1114, 131] width 75 height 12
select select
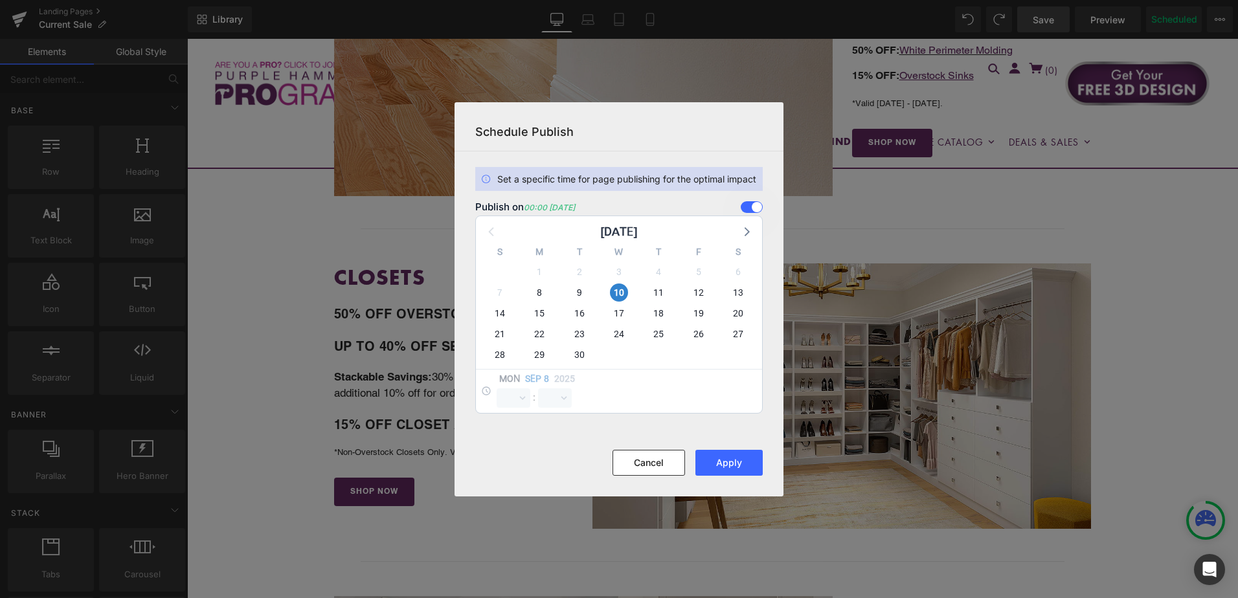
click at [667, 298] on div "11" at bounding box center [658, 292] width 39 height 21
click at [658, 295] on span "11" at bounding box center [658, 293] width 18 height 18
select select "0"
click at [619, 293] on span "10" at bounding box center [619, 293] width 18 height 18
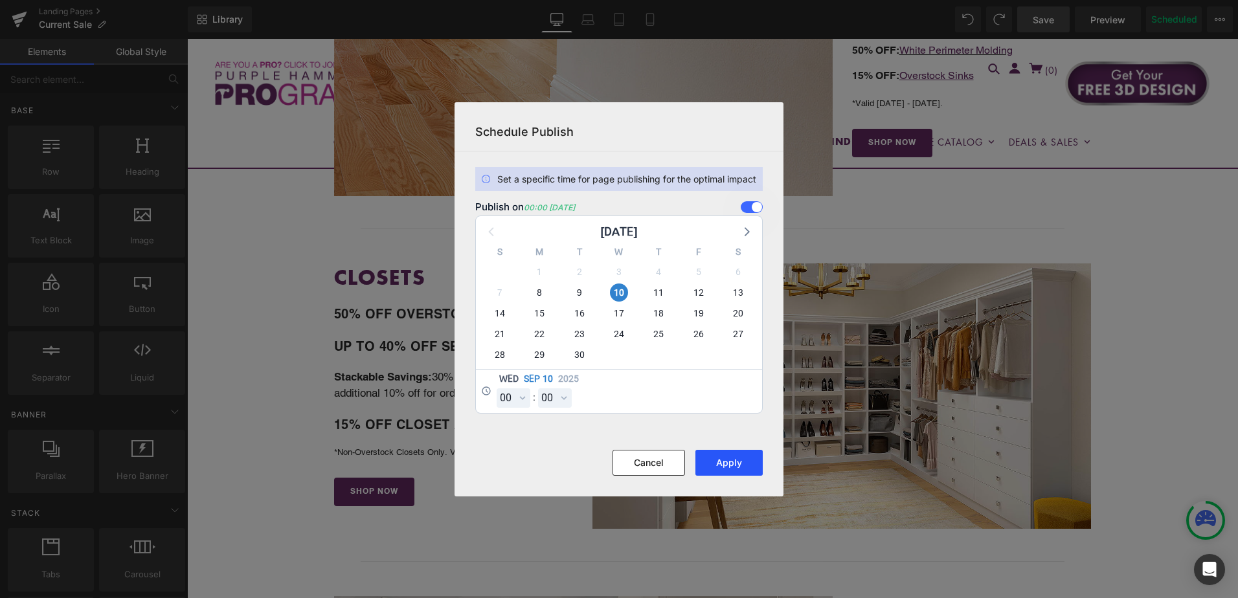
click at [731, 462] on button "Apply" at bounding box center [728, 463] width 67 height 26
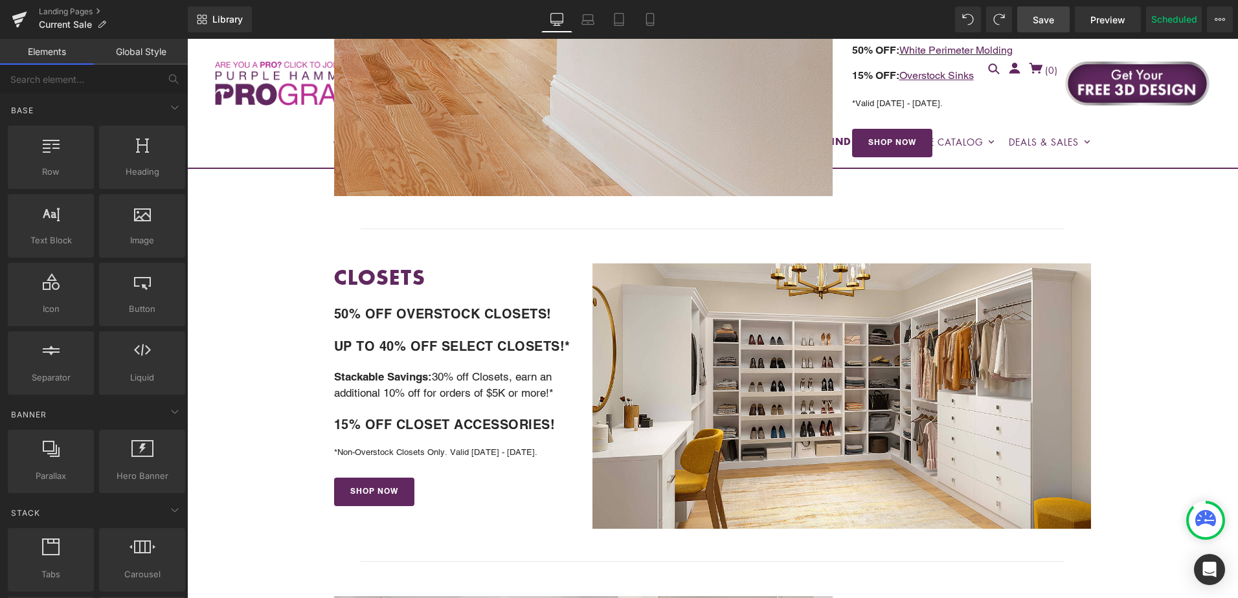
drag, startPoint x: 1042, startPoint y: 16, endPoint x: 932, endPoint y: 304, distance: 308.5
click at [1042, 16] on span "Save" at bounding box center [1043, 20] width 21 height 14
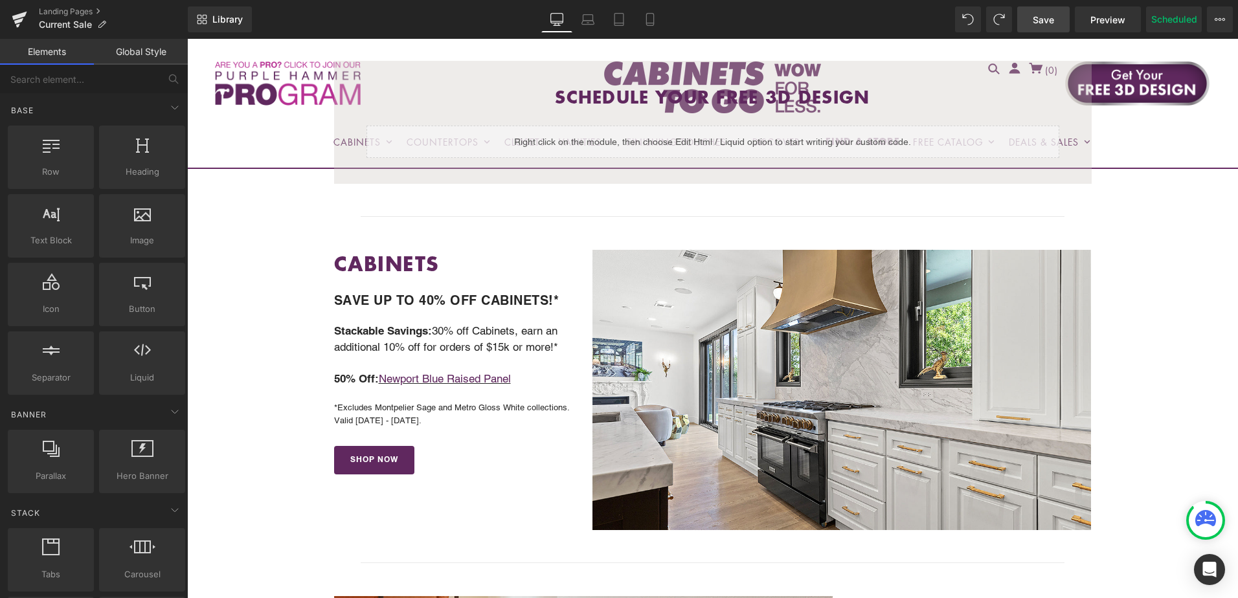
scroll to position [389, 0]
